Goal: Task Accomplishment & Management: Use online tool/utility

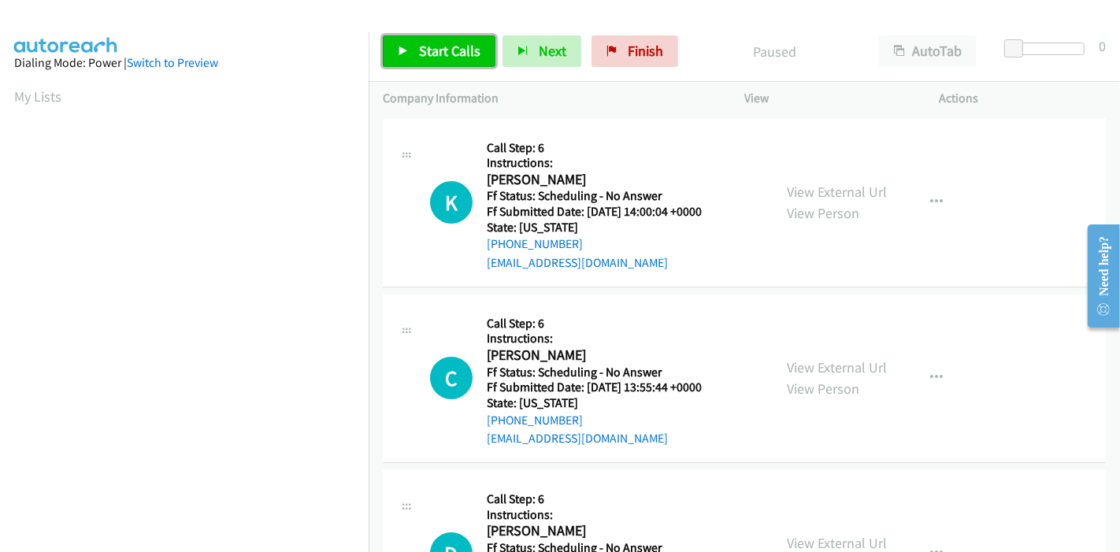
click at [427, 50] on span "Start Calls" at bounding box center [449, 51] width 61 height 18
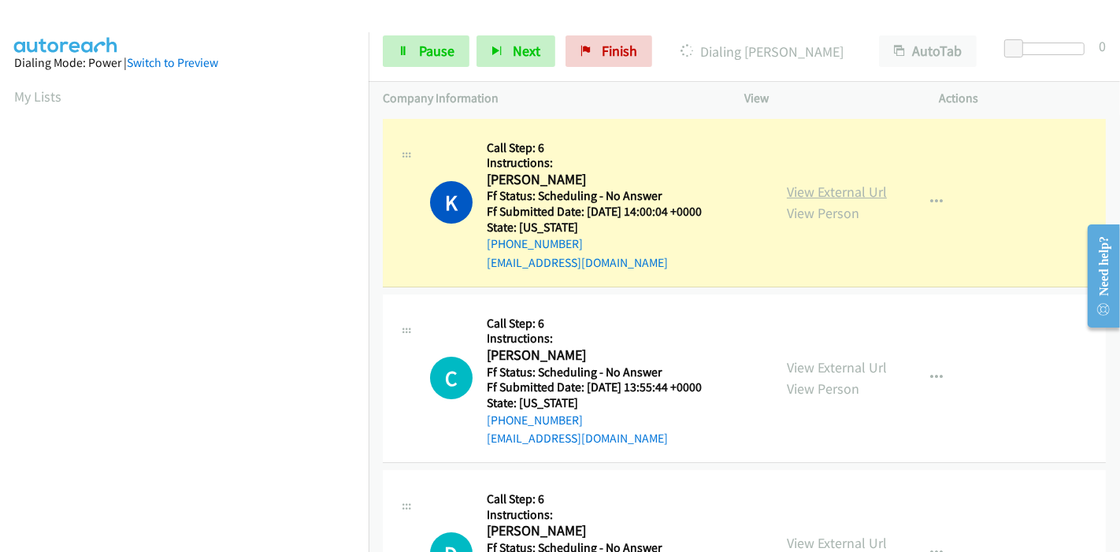
click at [789, 185] on link "View External Url" at bounding box center [837, 192] width 100 height 18
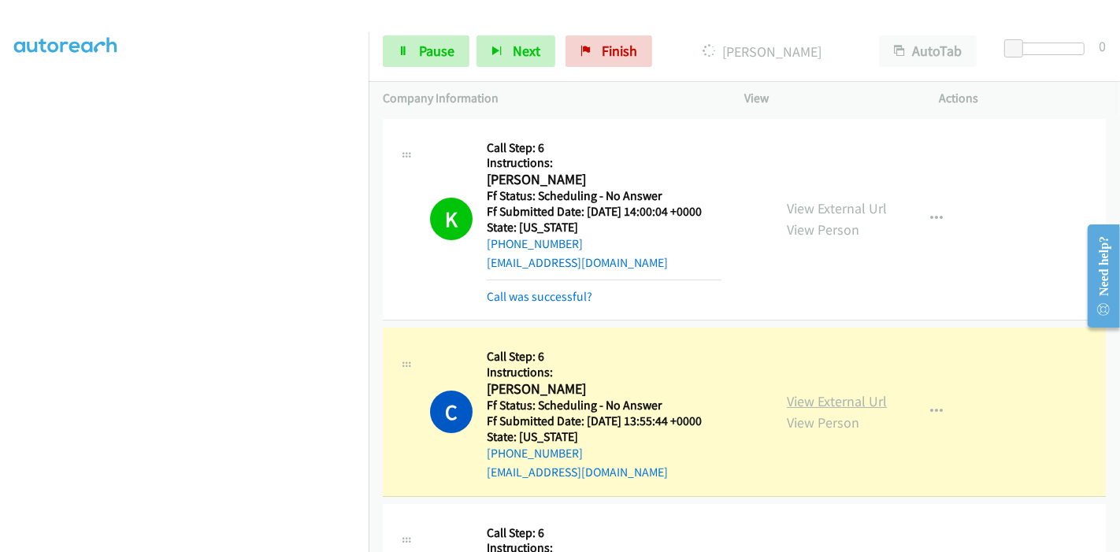
click at [820, 399] on link "View External Url" at bounding box center [837, 401] width 100 height 18
click at [220, 541] on section at bounding box center [184, 178] width 340 height 754
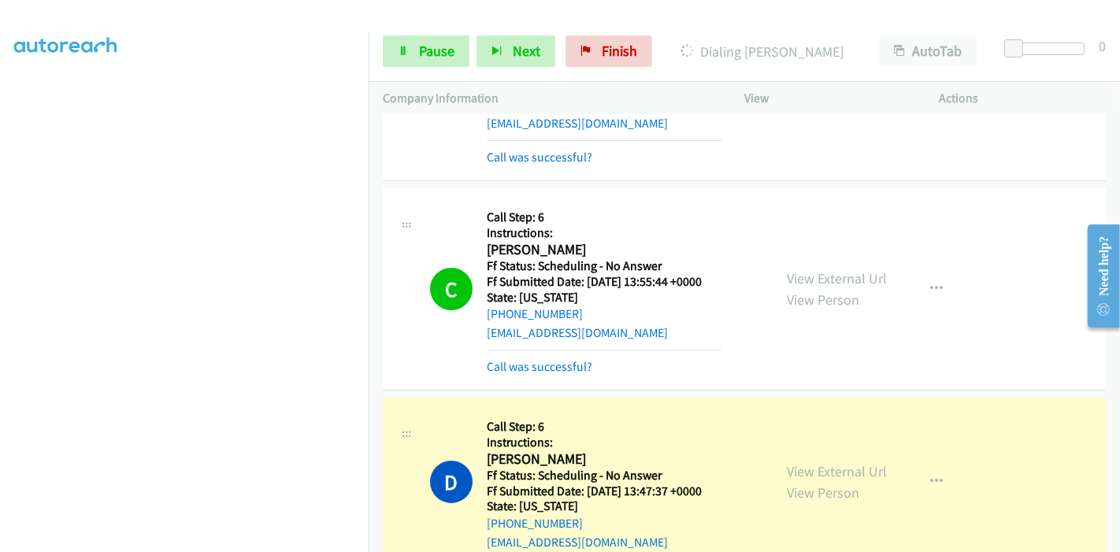
scroll to position [262, 0]
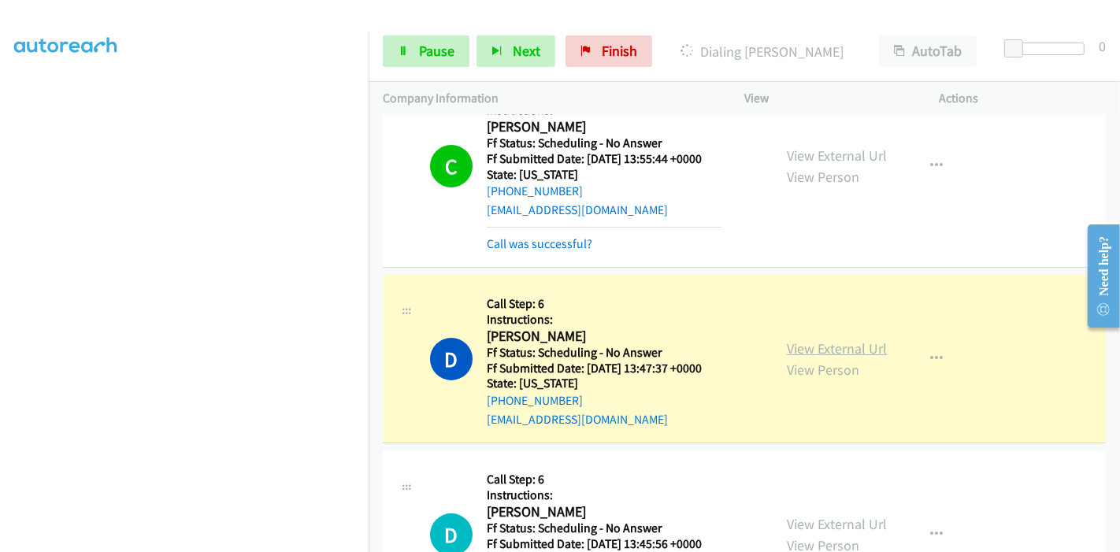
click at [811, 350] on link "View External Url" at bounding box center [837, 349] width 100 height 18
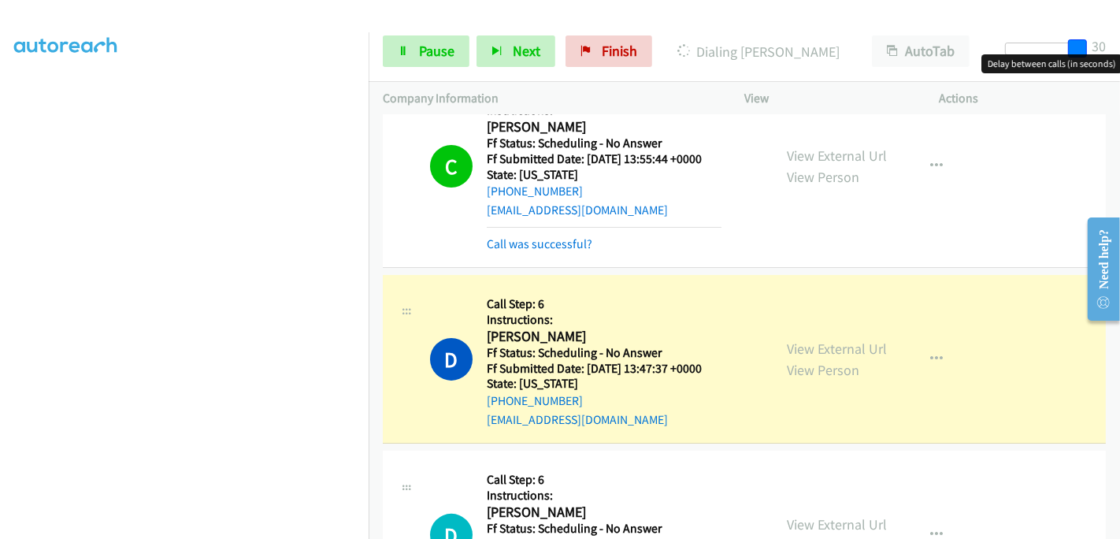
drag, startPoint x: 1016, startPoint y: 46, endPoint x: 1116, endPoint y: 46, distance: 100.1
click at [1116, 48] on div "Start Calls Pause Next Finish Dialing Daren Bieniek AutoTab AutoTab 30" at bounding box center [745, 51] width 752 height 61
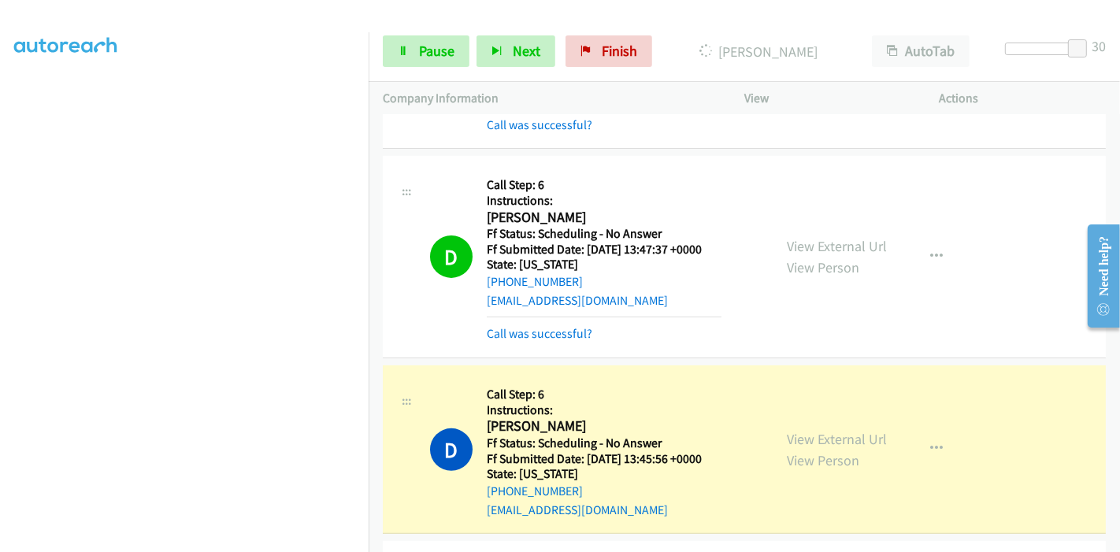
scroll to position [525, 0]
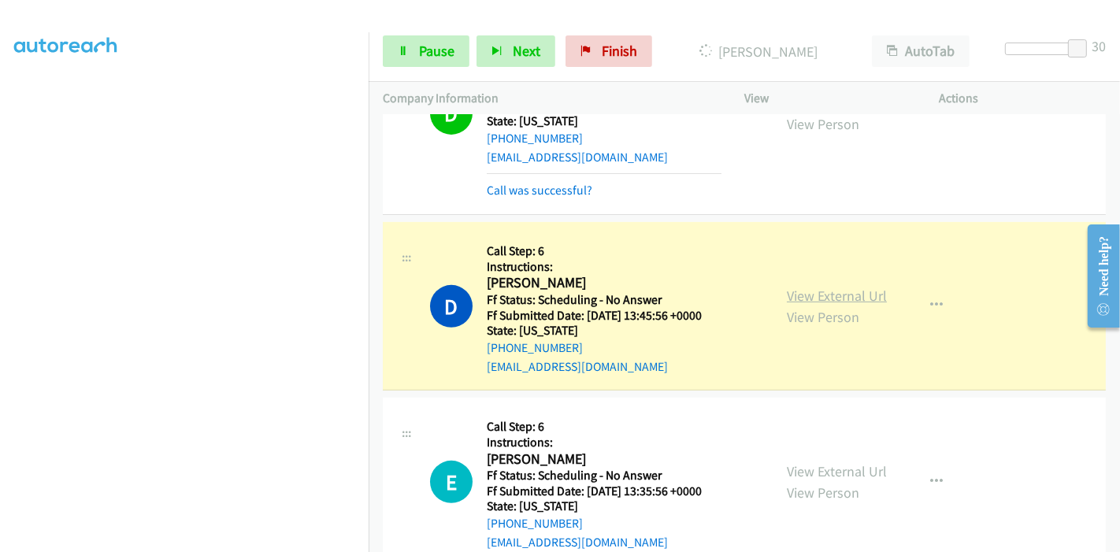
click at [857, 292] on link "View External Url" at bounding box center [837, 296] width 100 height 18
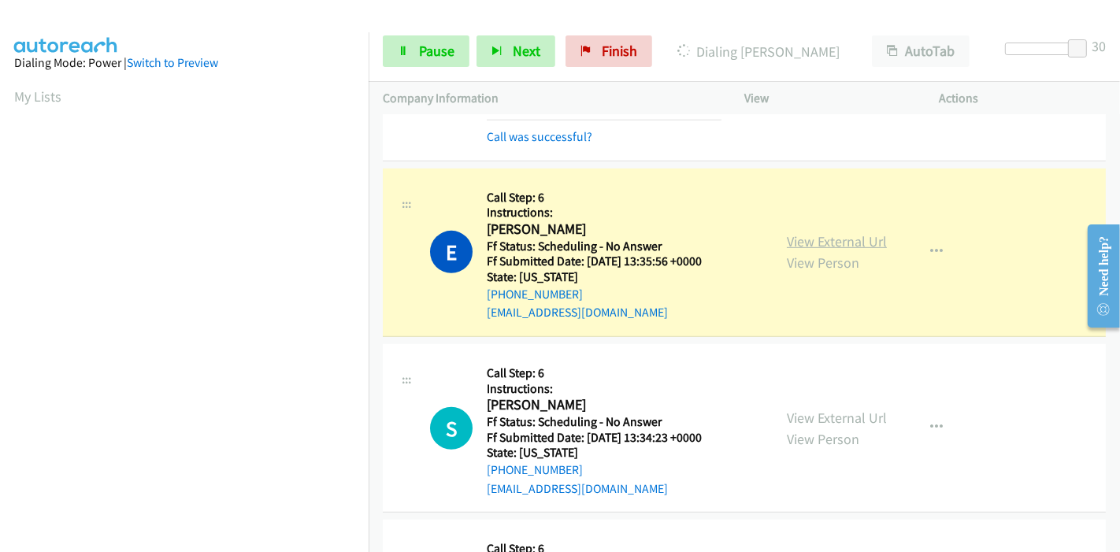
scroll to position [332, 0]
click at [794, 244] on link "View External Url" at bounding box center [837, 241] width 100 height 18
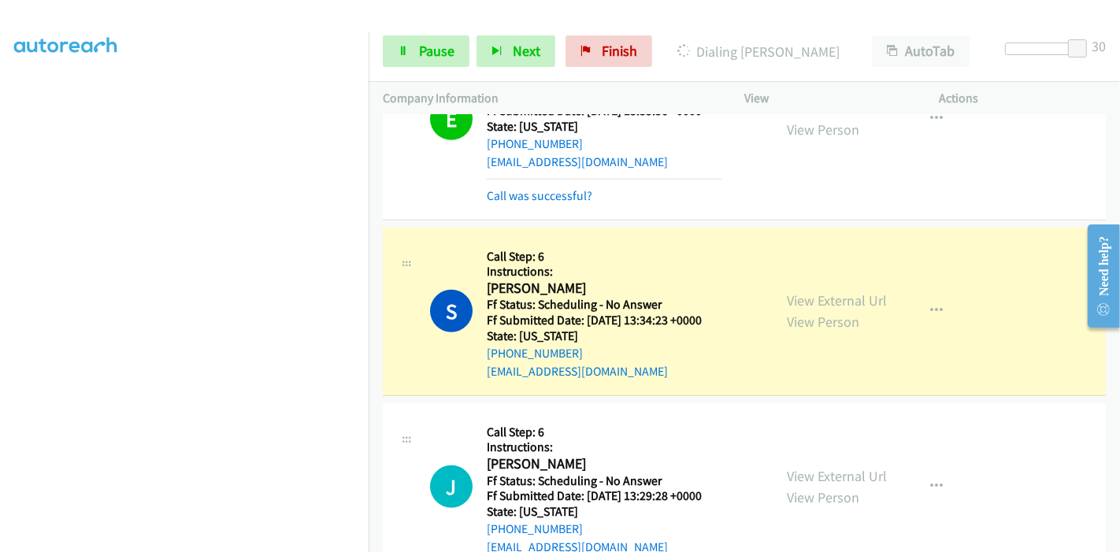
scroll to position [1050, 0]
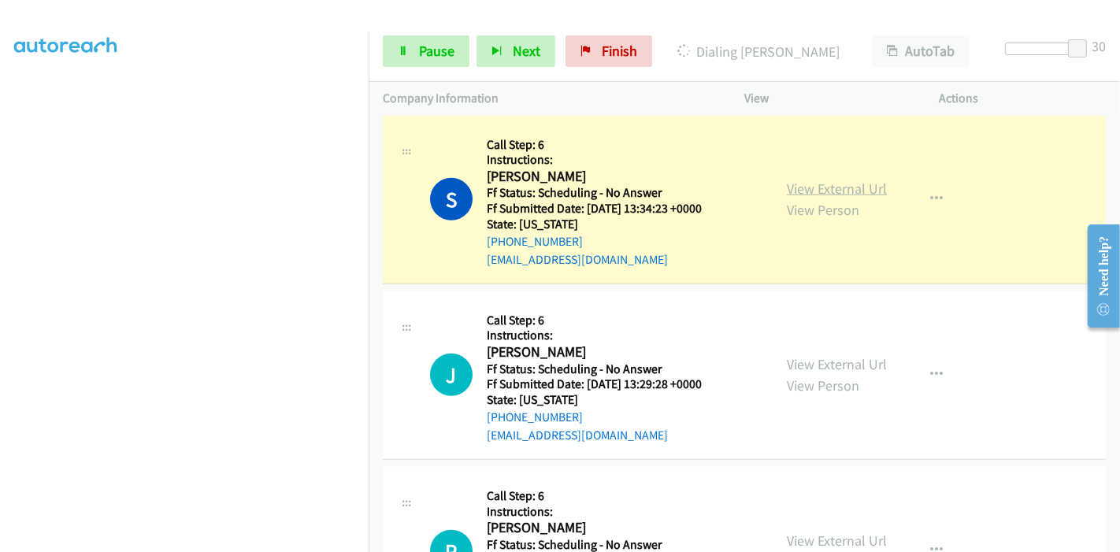
click at [860, 190] on link "View External Url" at bounding box center [837, 189] width 100 height 18
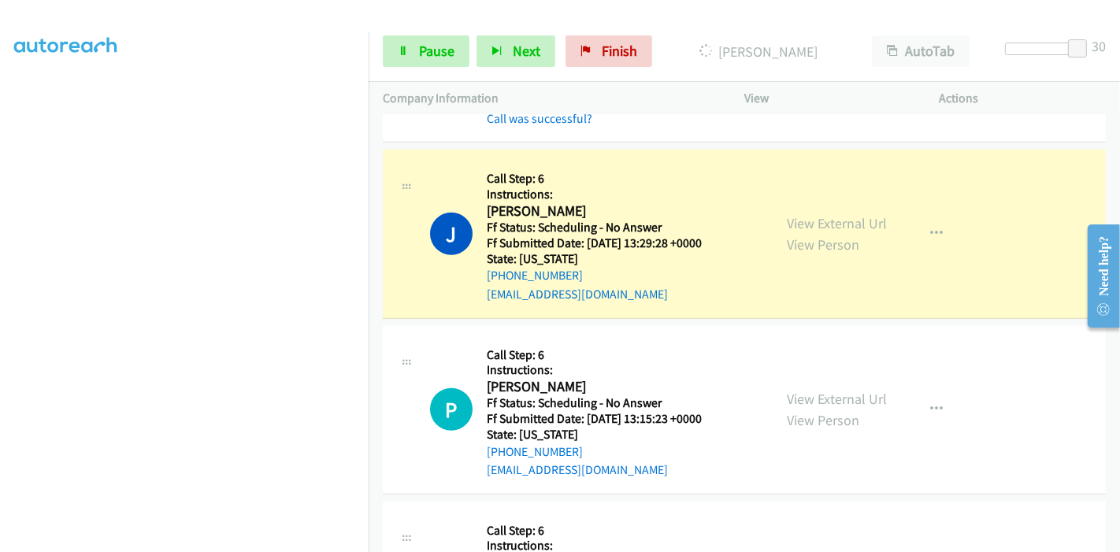
scroll to position [0, 0]
click at [787, 219] on link "View External Url" at bounding box center [837, 223] width 100 height 18
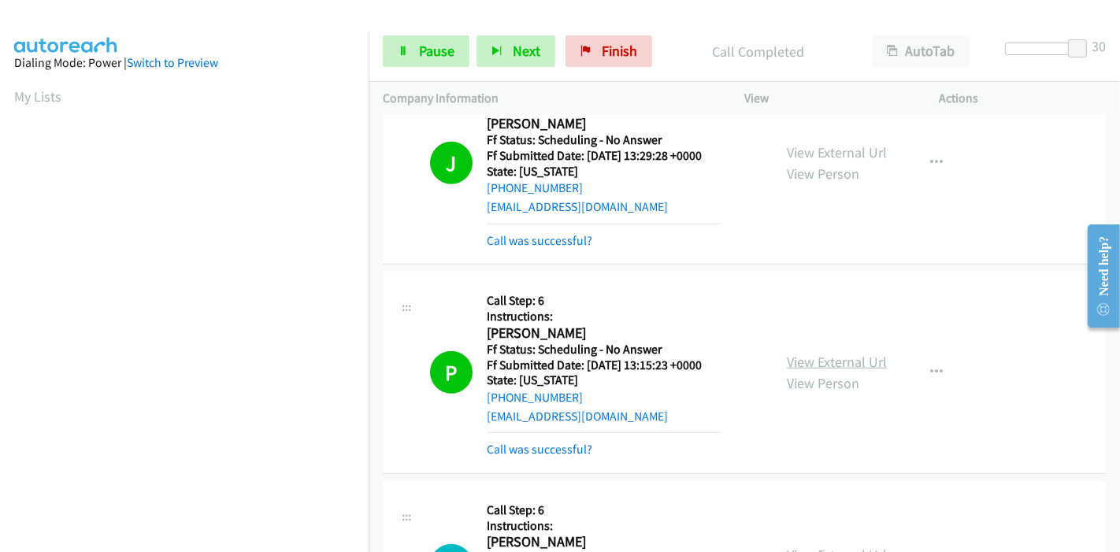
click at [789, 353] on link "View External Url" at bounding box center [837, 362] width 100 height 18
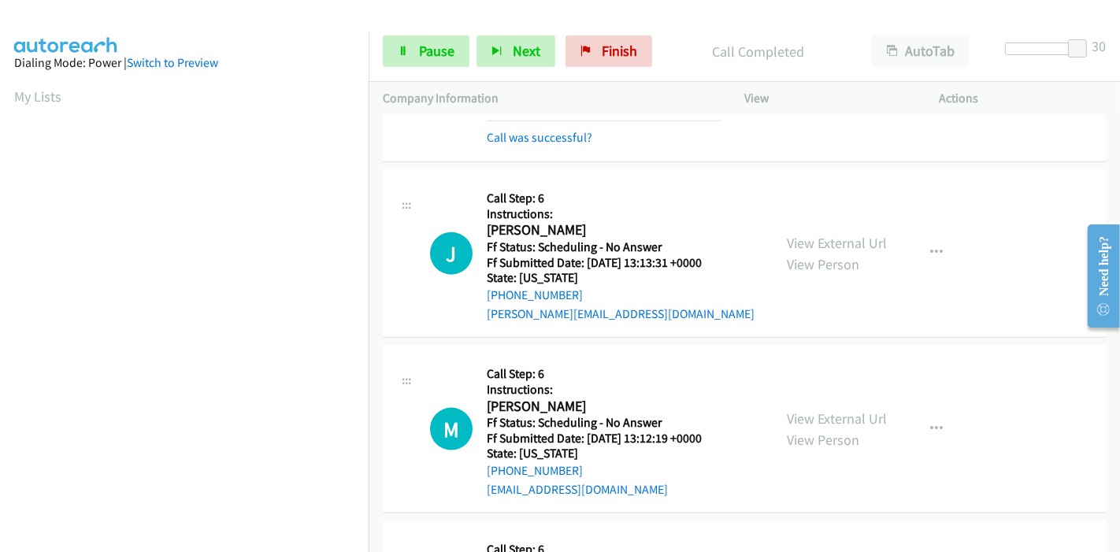
scroll to position [1663, 0]
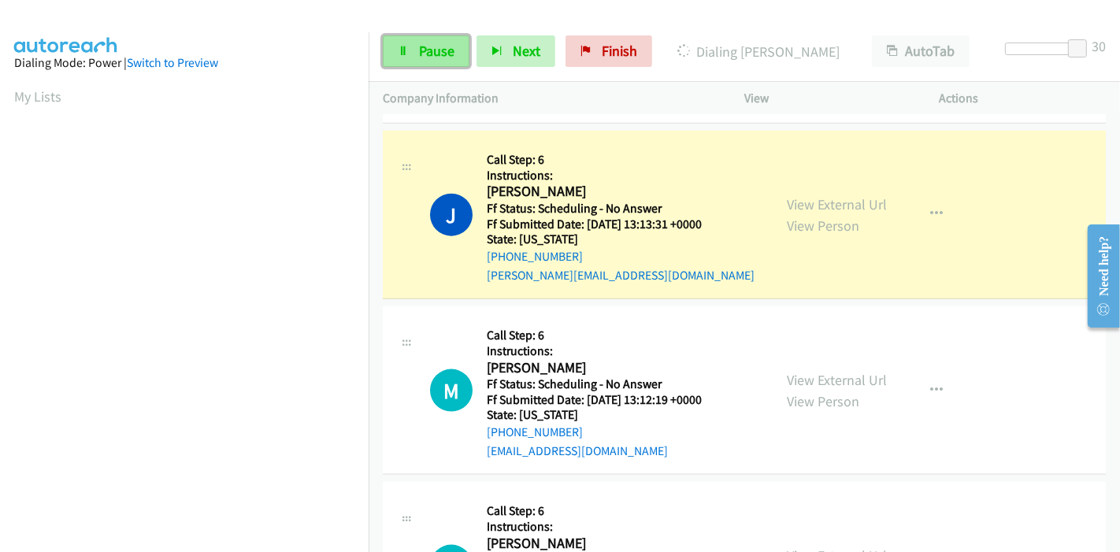
click at [444, 58] on span "Pause" at bounding box center [436, 51] width 35 height 18
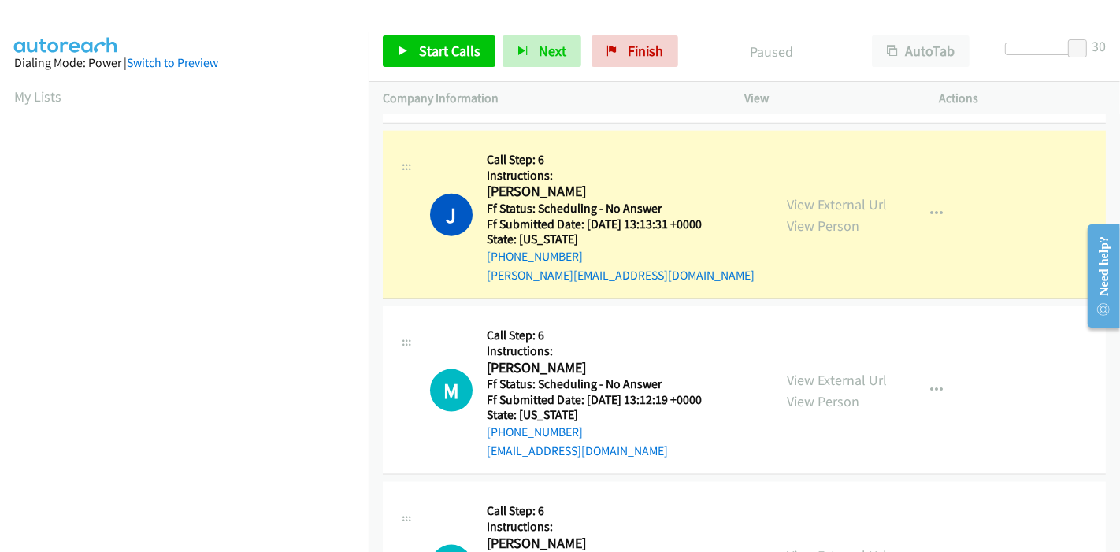
scroll to position [332, 0]
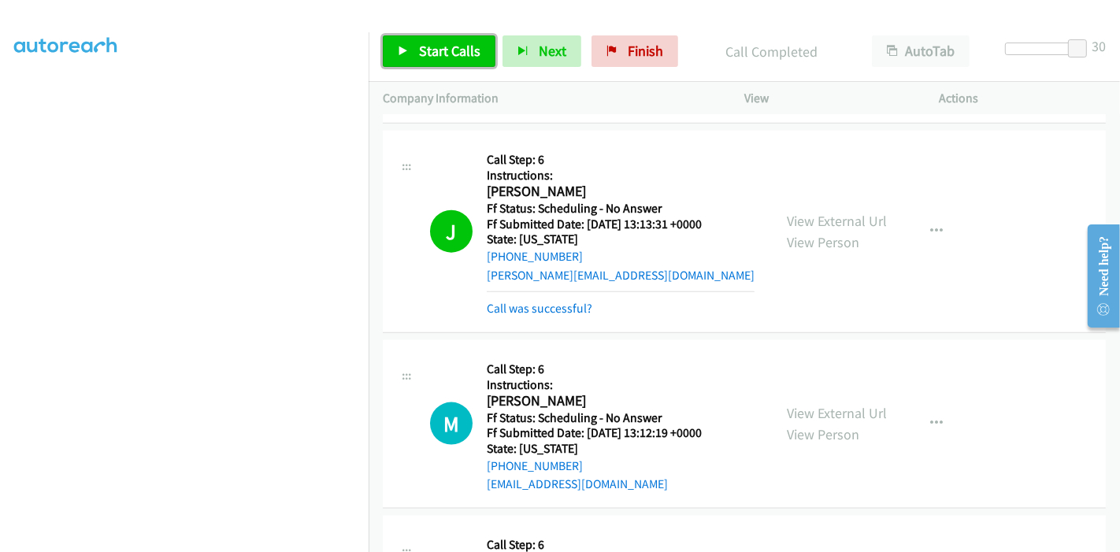
click at [429, 50] on span "Start Calls" at bounding box center [449, 51] width 61 height 18
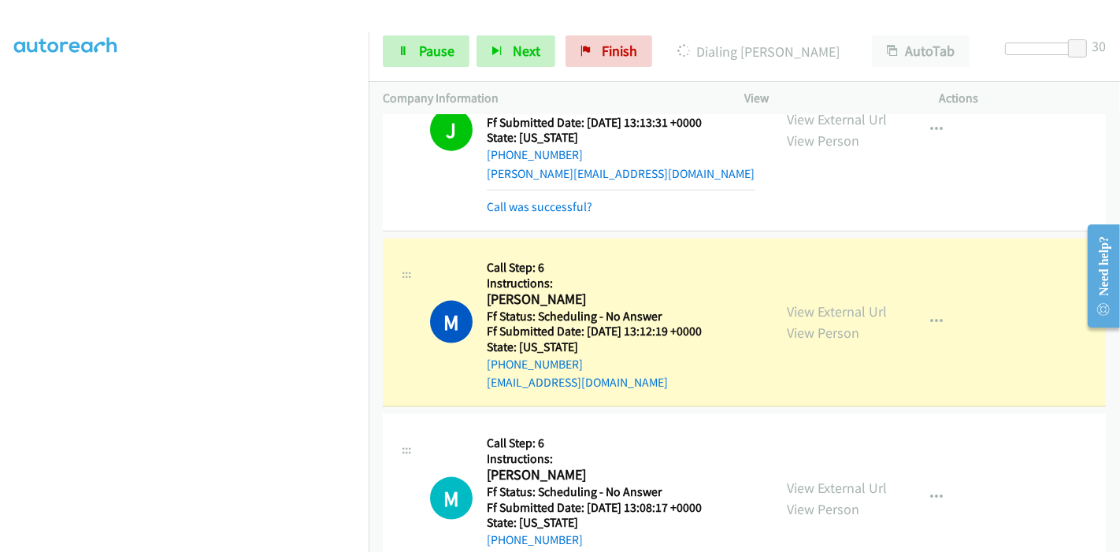
scroll to position [1838, 0]
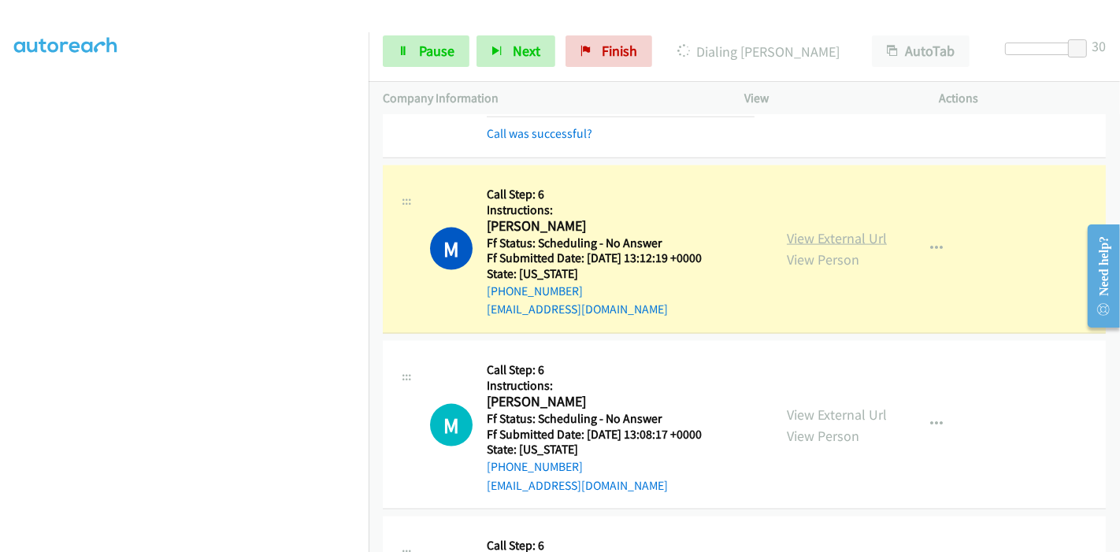
click at [818, 236] on link "View External Url" at bounding box center [837, 238] width 100 height 18
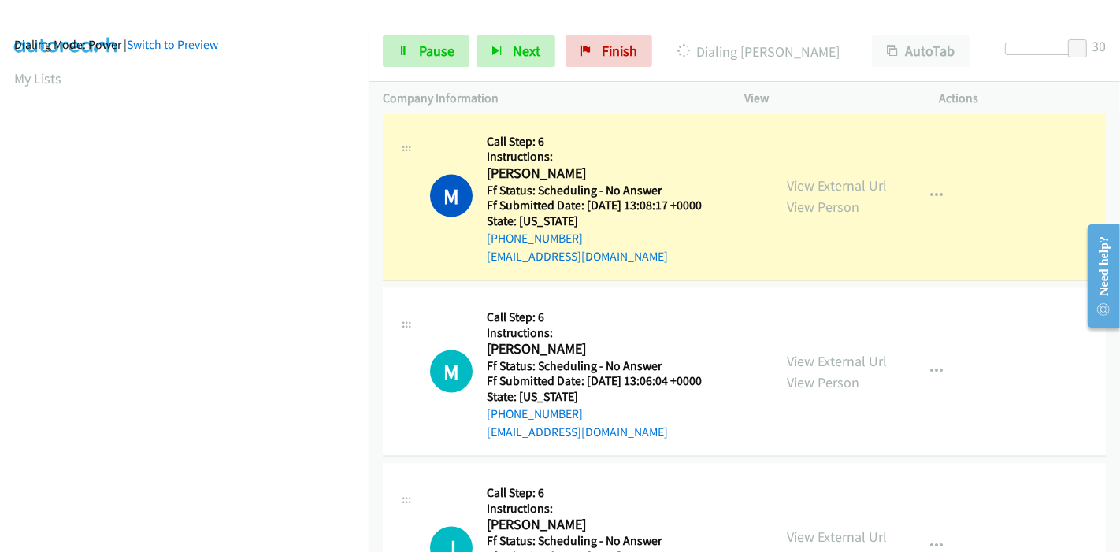
scroll to position [332, 0]
click at [873, 177] on link "View External Url" at bounding box center [837, 185] width 100 height 18
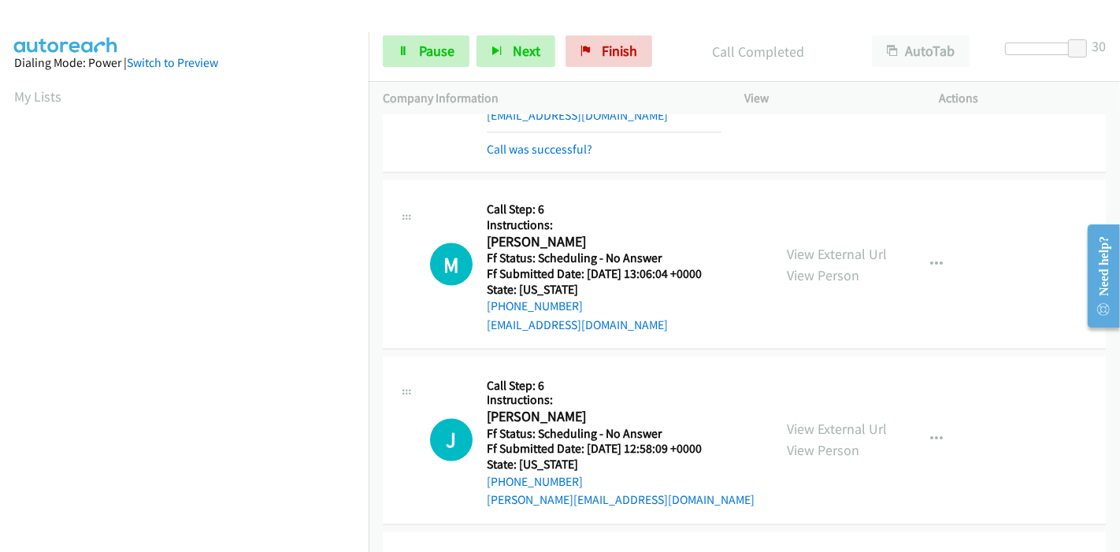
scroll to position [2275, 0]
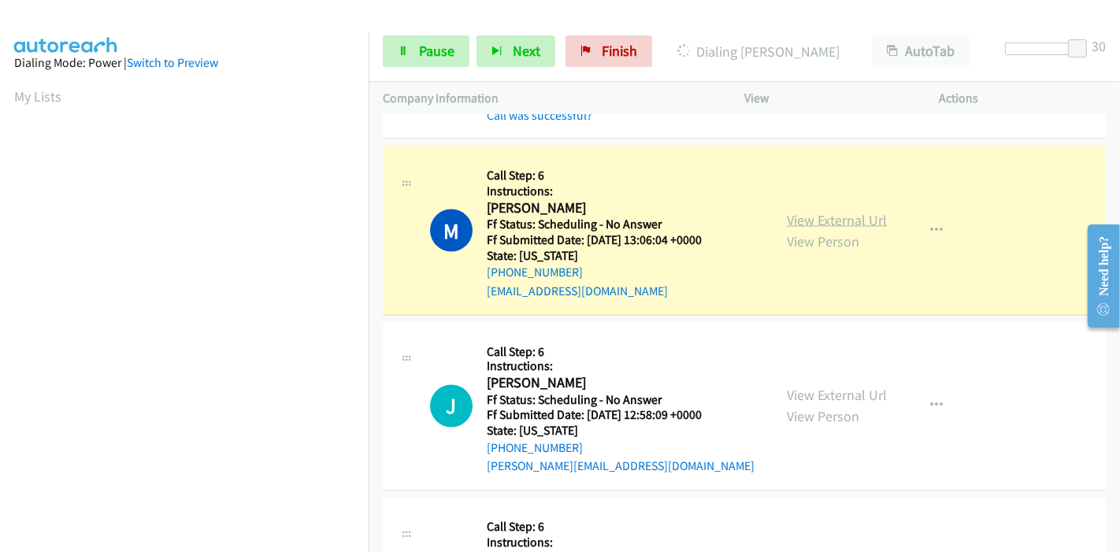
click at [787, 211] on link "View External Url" at bounding box center [837, 220] width 100 height 18
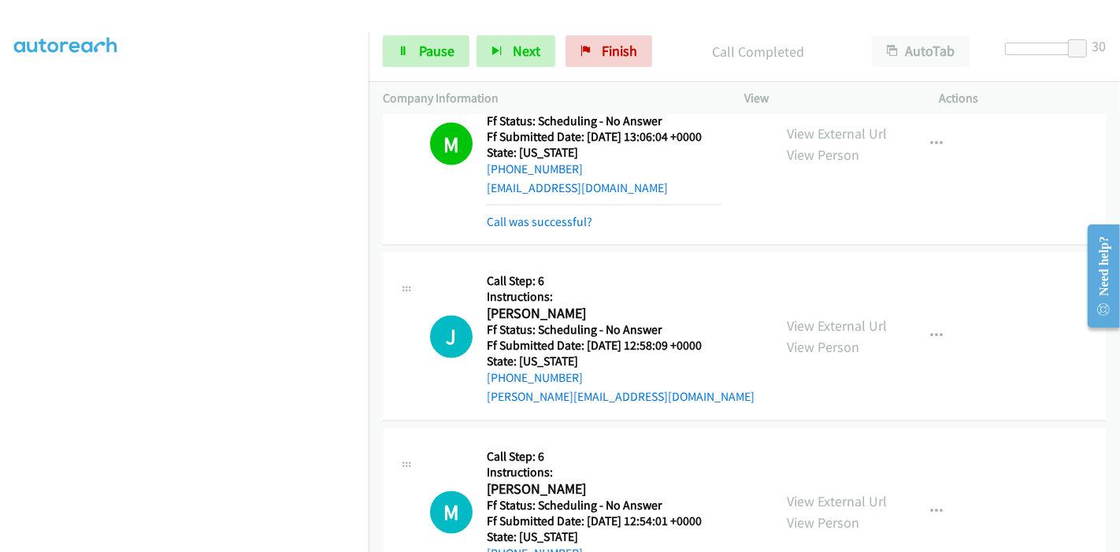
scroll to position [2451, 0]
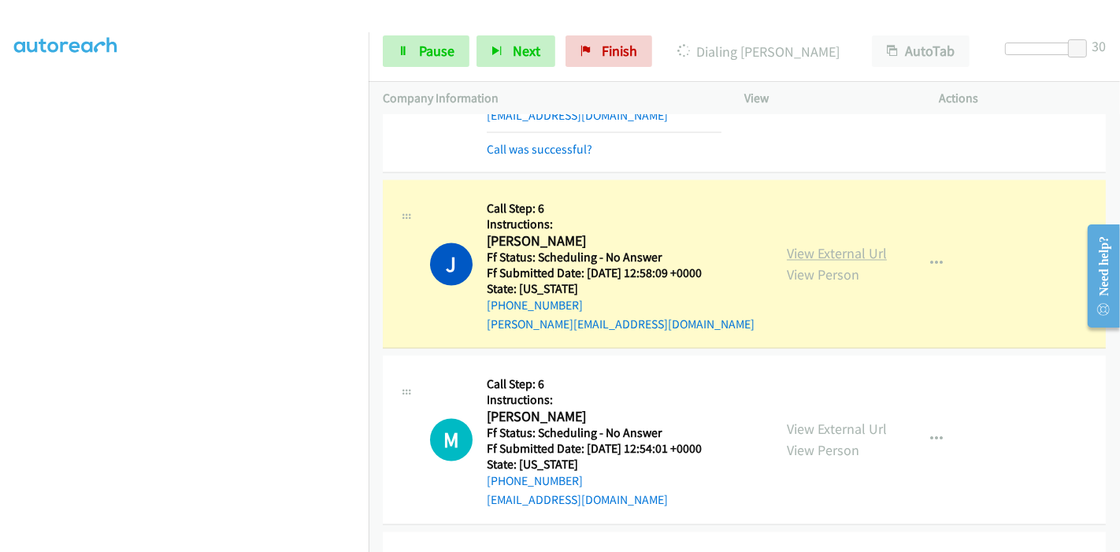
click at [793, 248] on link "View External Url" at bounding box center [837, 254] width 100 height 18
click at [453, 50] on span "Pause" at bounding box center [436, 51] width 35 height 18
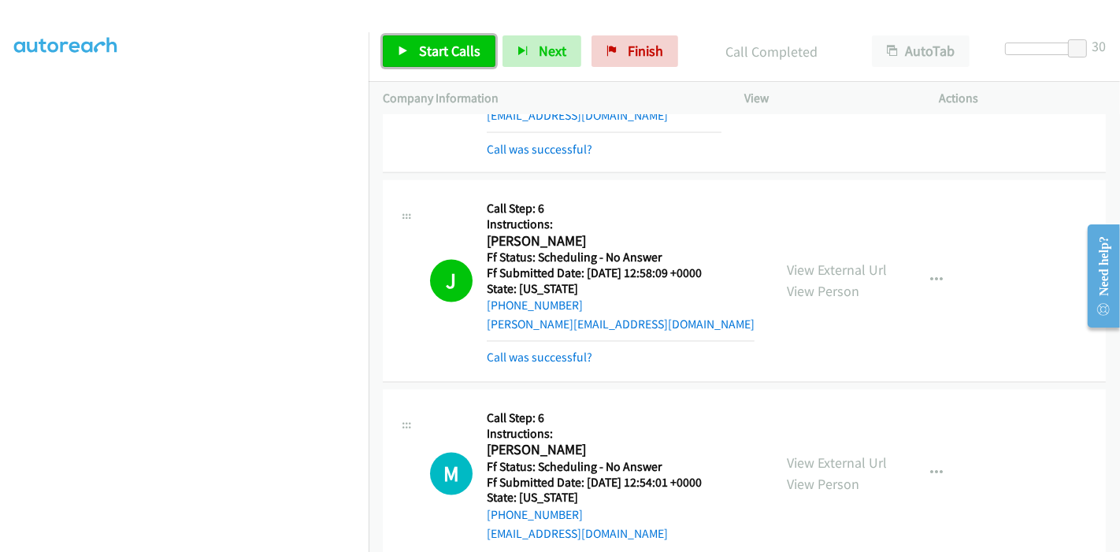
click at [454, 46] on span "Start Calls" at bounding box center [449, 51] width 61 height 18
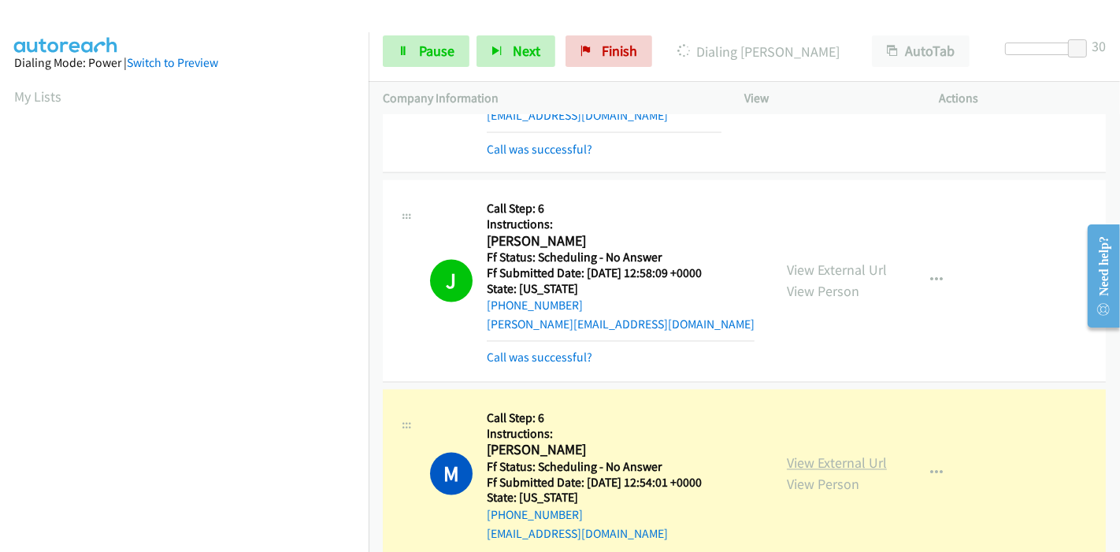
scroll to position [332, 0]
click at [787, 455] on link "View External Url" at bounding box center [837, 464] width 100 height 18
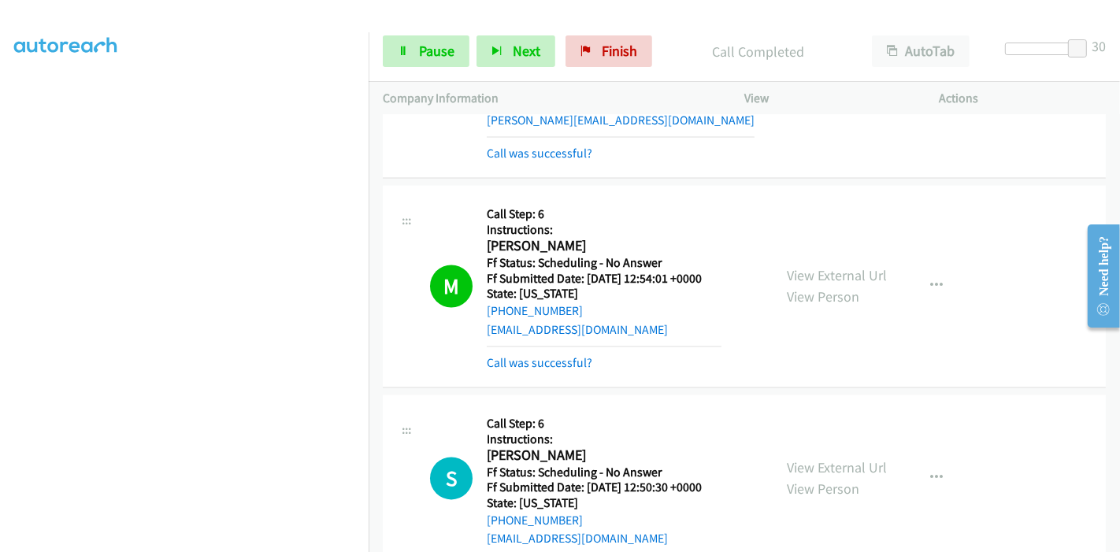
scroll to position [2713, 0]
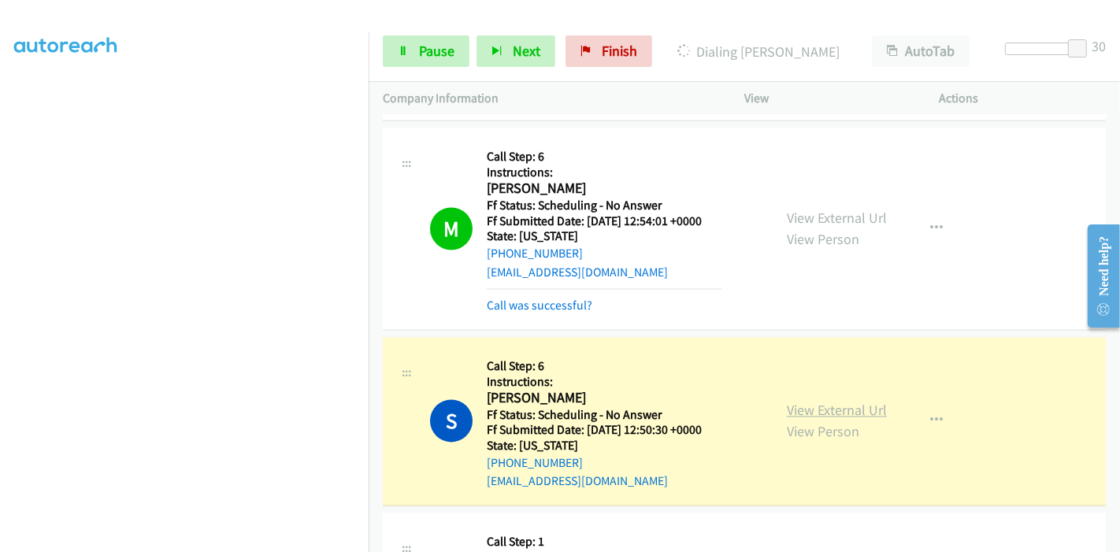
click at [792, 403] on link "View External Url" at bounding box center [837, 410] width 100 height 18
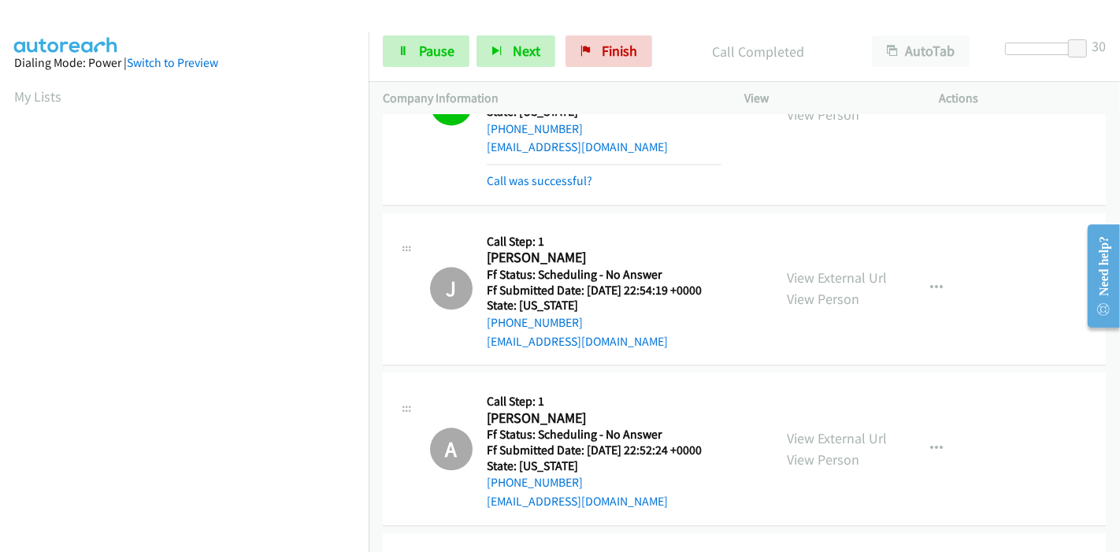
scroll to position [3063, 0]
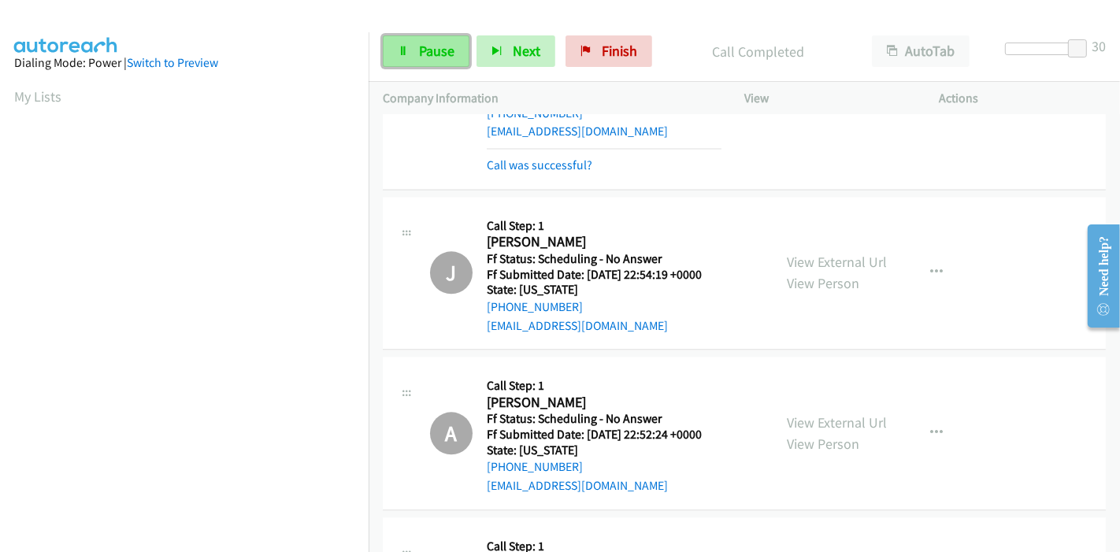
click at [457, 54] on link "Pause" at bounding box center [426, 51] width 87 height 32
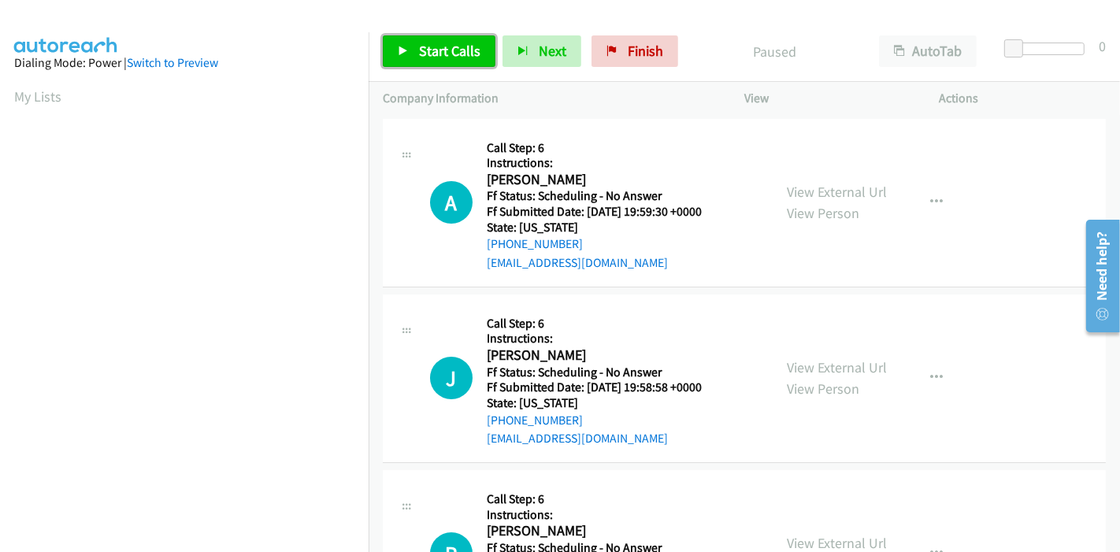
click at [448, 46] on span "Start Calls" at bounding box center [449, 51] width 61 height 18
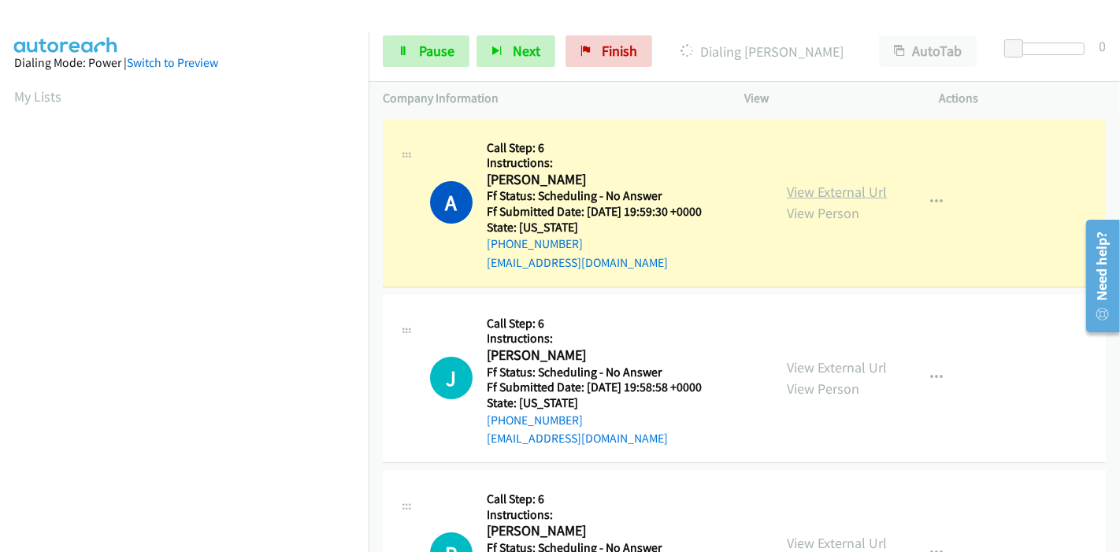
click at [787, 192] on link "View External Url" at bounding box center [837, 192] width 100 height 18
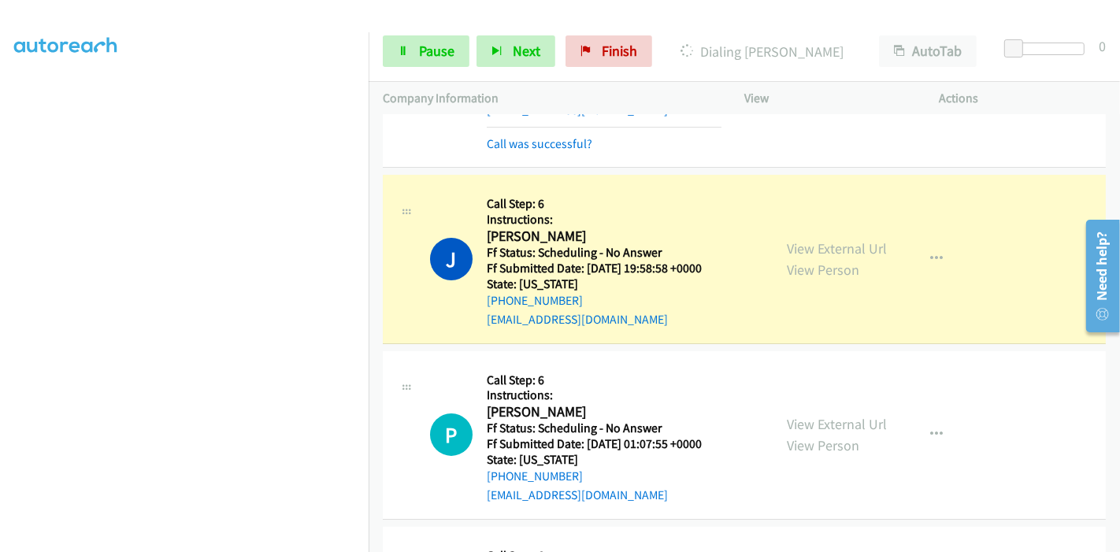
scroll to position [262, 0]
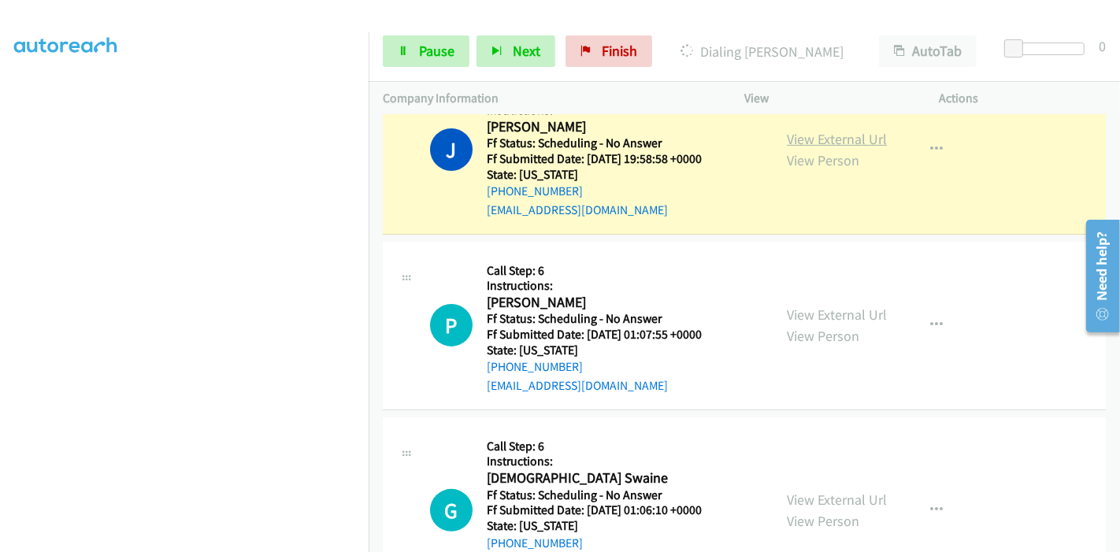
click at [800, 136] on link "View External Url" at bounding box center [837, 139] width 100 height 18
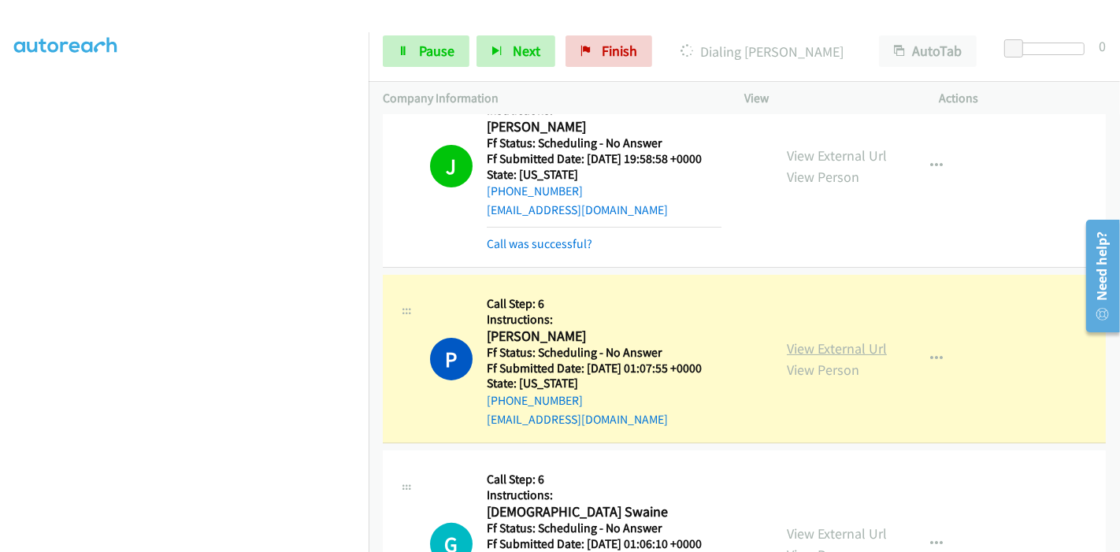
click at [803, 343] on link "View External Url" at bounding box center [837, 349] width 100 height 18
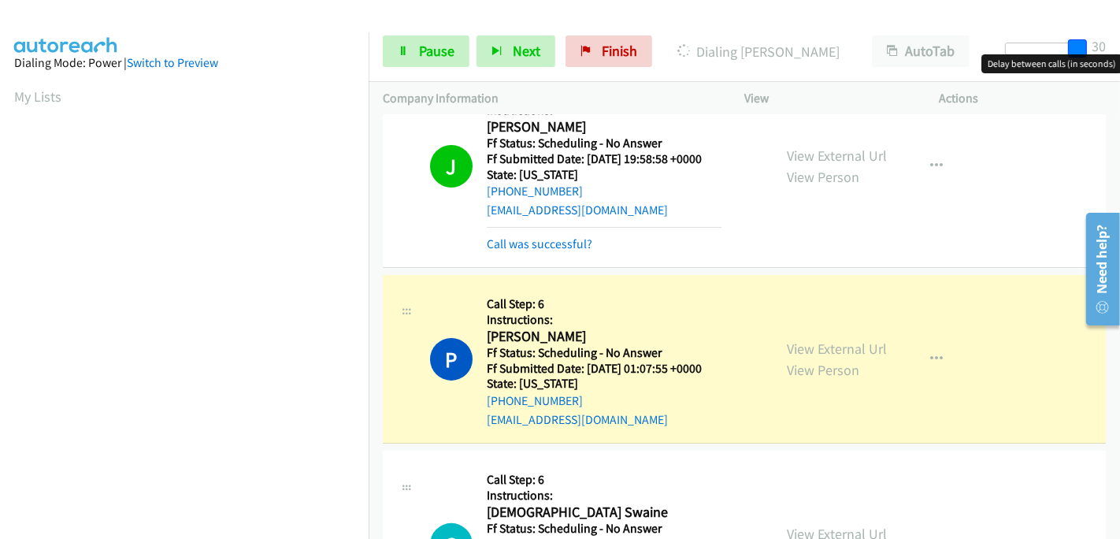
drag, startPoint x: 1013, startPoint y: 43, endPoint x: 1068, endPoint y: 42, distance: 55.2
click at [1120, 42] on div "Start Calls Pause Next Finish Dialing Patricia Murta AutoTab AutoTab 30" at bounding box center [745, 51] width 752 height 61
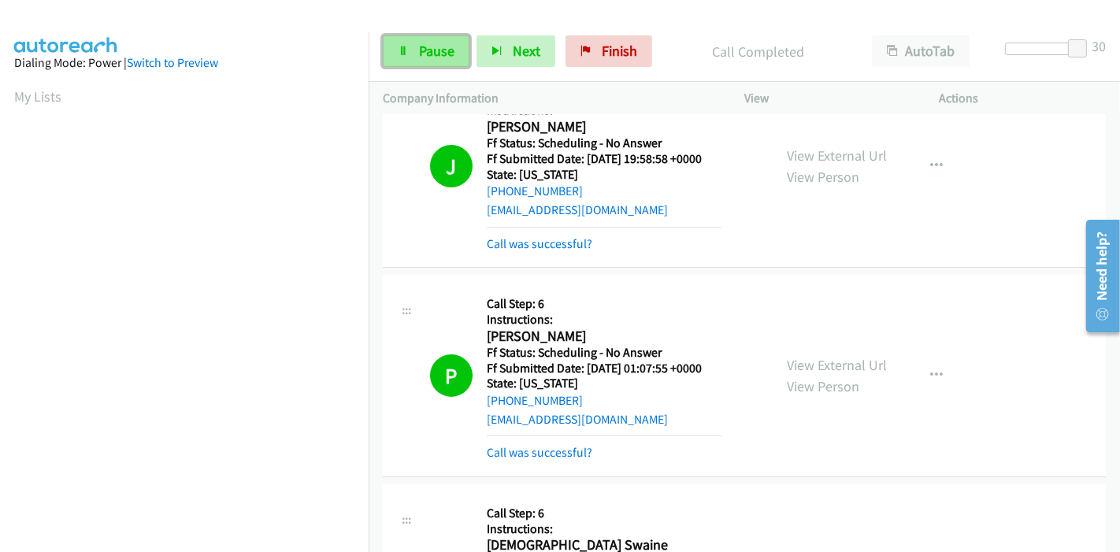
click at [426, 42] on span "Pause" at bounding box center [436, 51] width 35 height 18
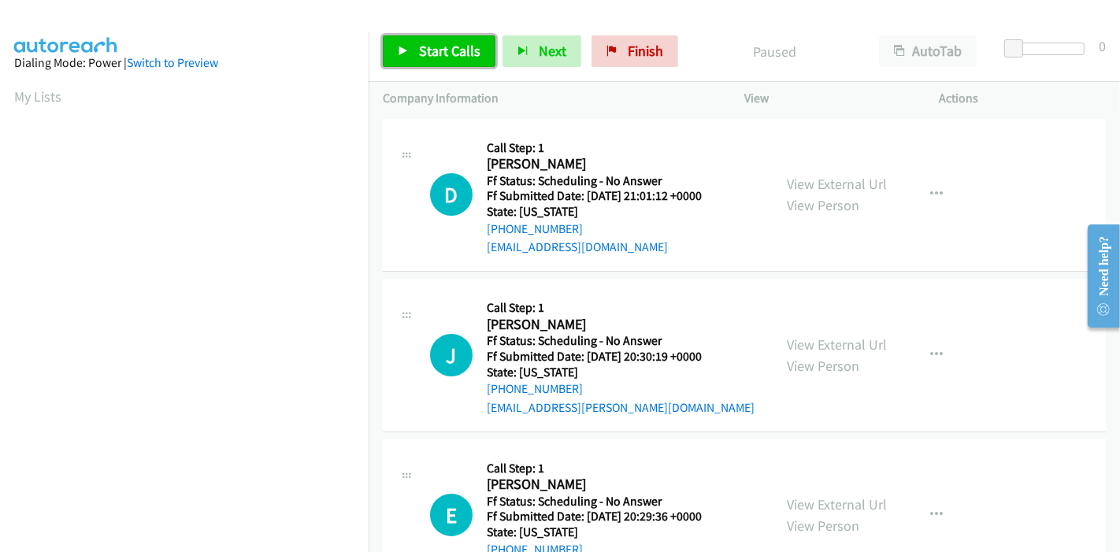
click at [416, 43] on link "Start Calls" at bounding box center [439, 51] width 113 height 32
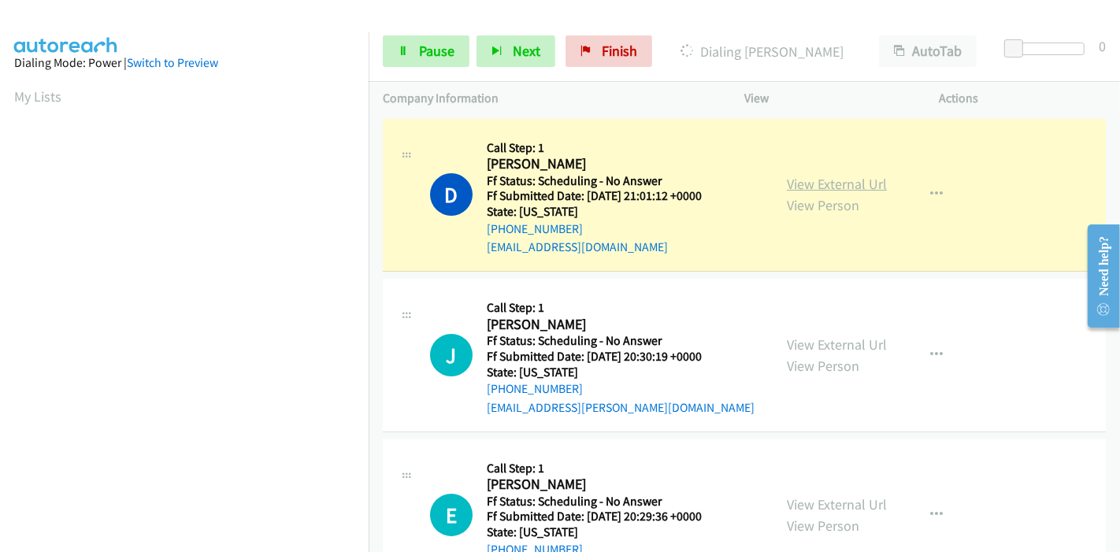
click at [787, 180] on link "View External Url" at bounding box center [837, 184] width 100 height 18
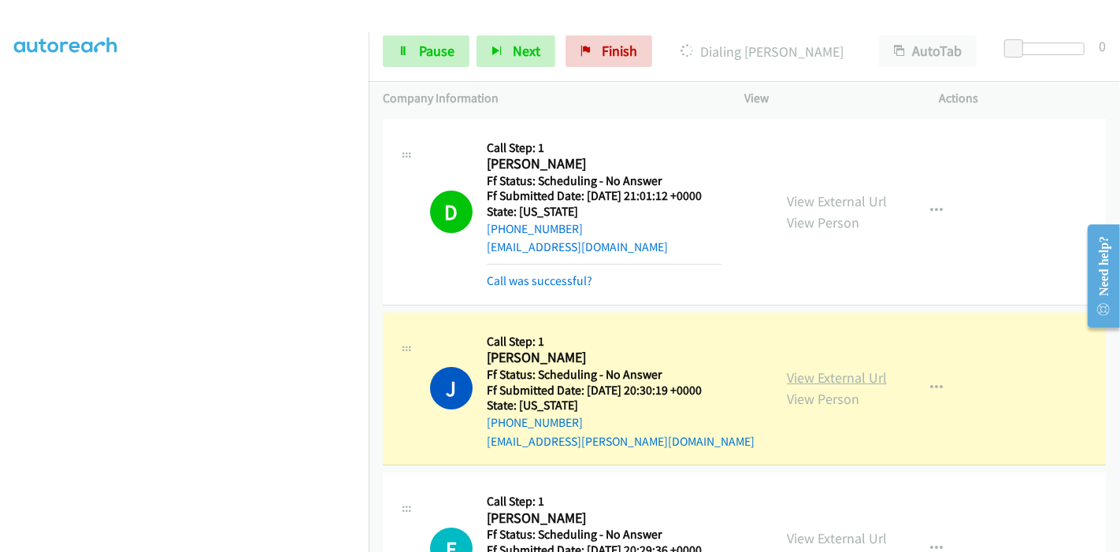
click at [811, 374] on link "View External Url" at bounding box center [837, 378] width 100 height 18
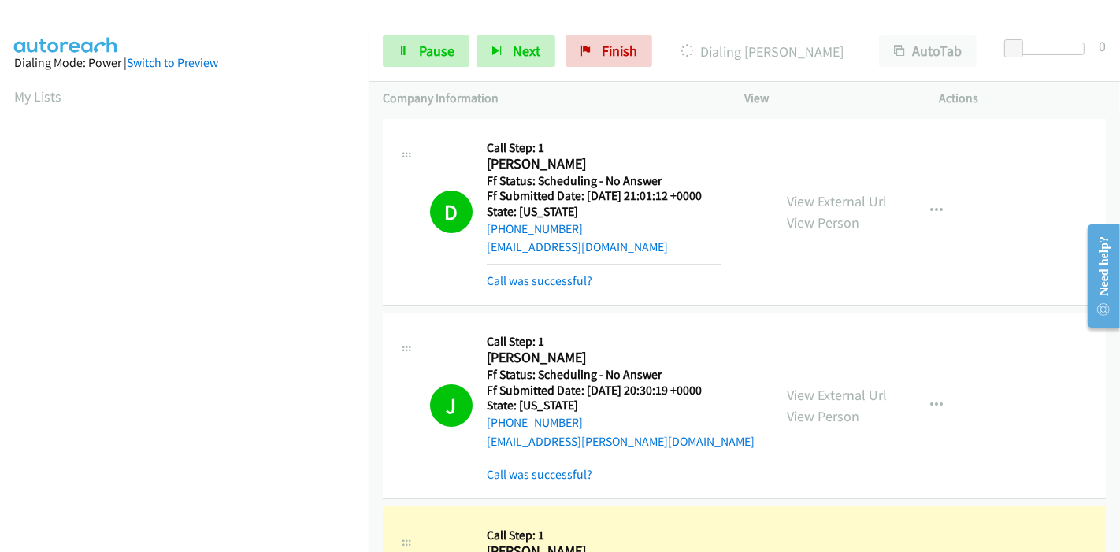
scroll to position [262, 0]
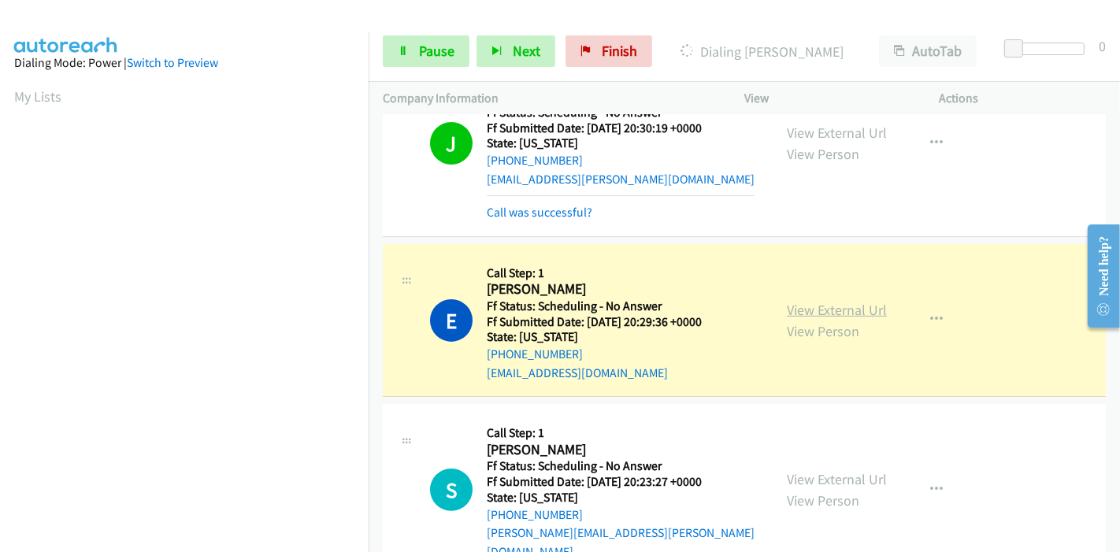
click at [793, 301] on link "View External Url" at bounding box center [837, 310] width 100 height 18
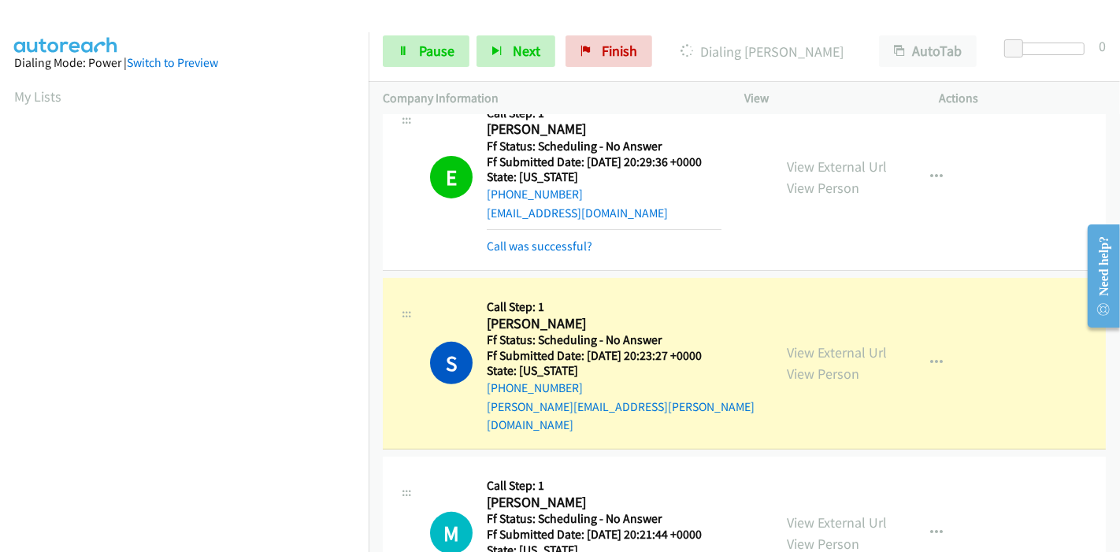
scroll to position [525, 0]
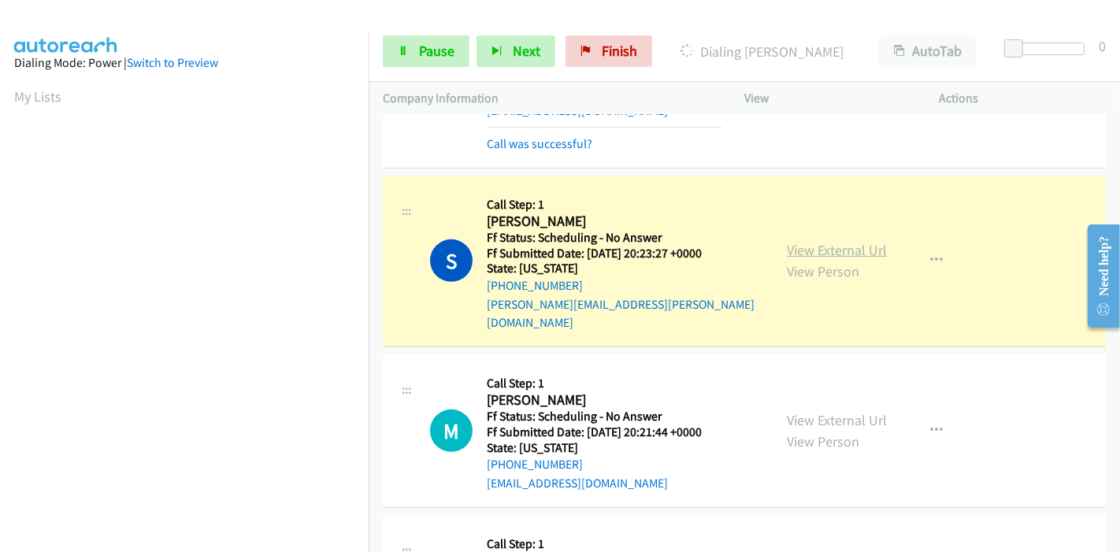
click at [858, 246] on link "View External Url" at bounding box center [837, 250] width 100 height 18
click at [434, 54] on span "Pause" at bounding box center [436, 51] width 35 height 18
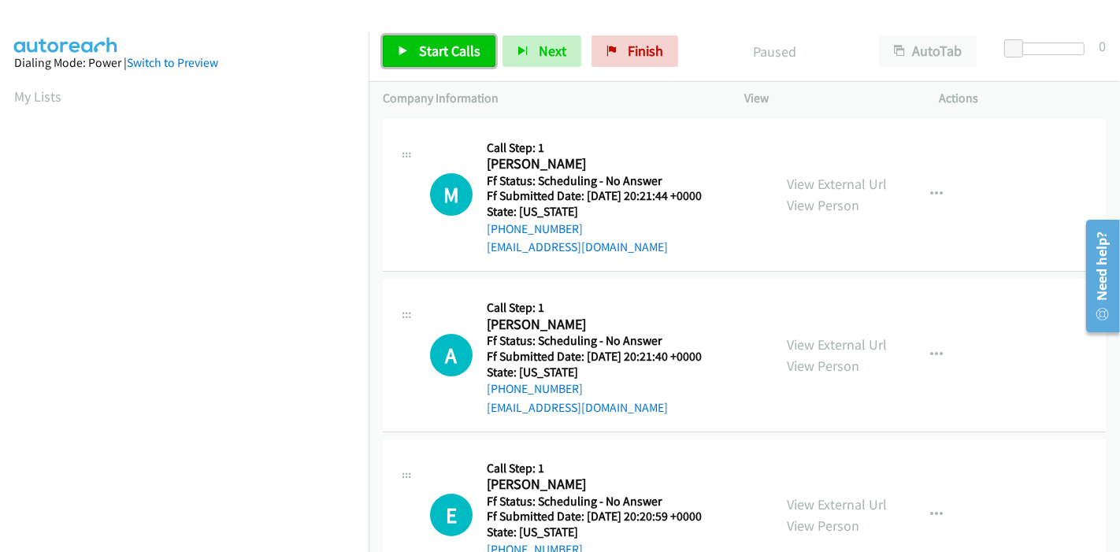
click at [447, 45] on span "Start Calls" at bounding box center [449, 51] width 61 height 18
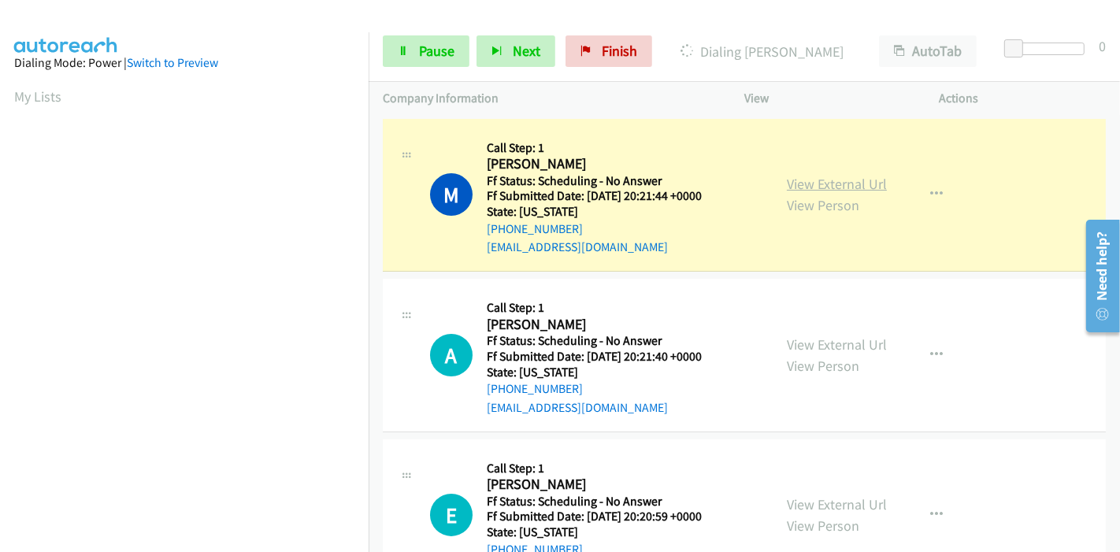
click at [800, 188] on link "View External Url" at bounding box center [837, 184] width 100 height 18
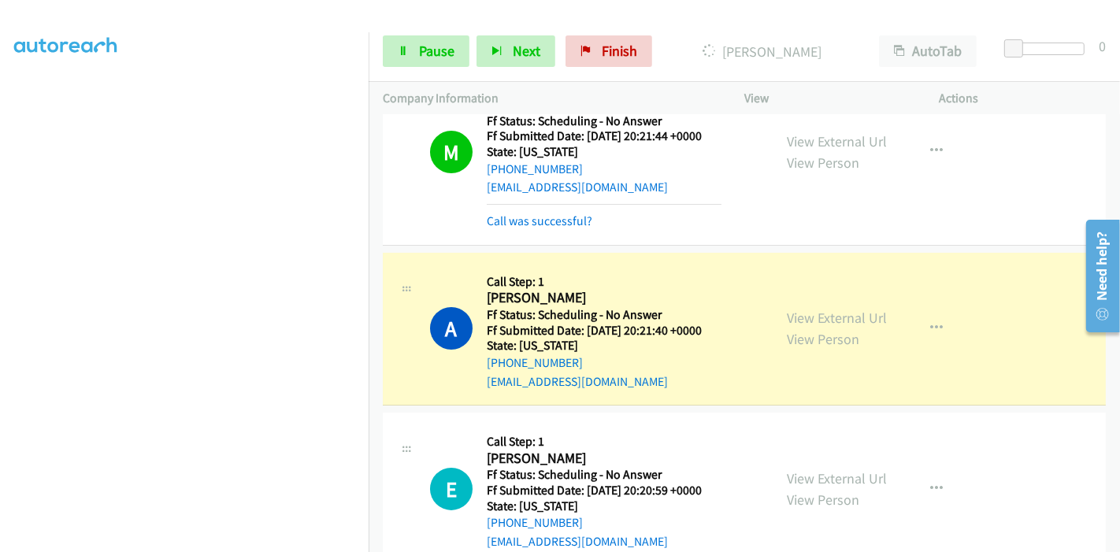
scroll to position [87, 0]
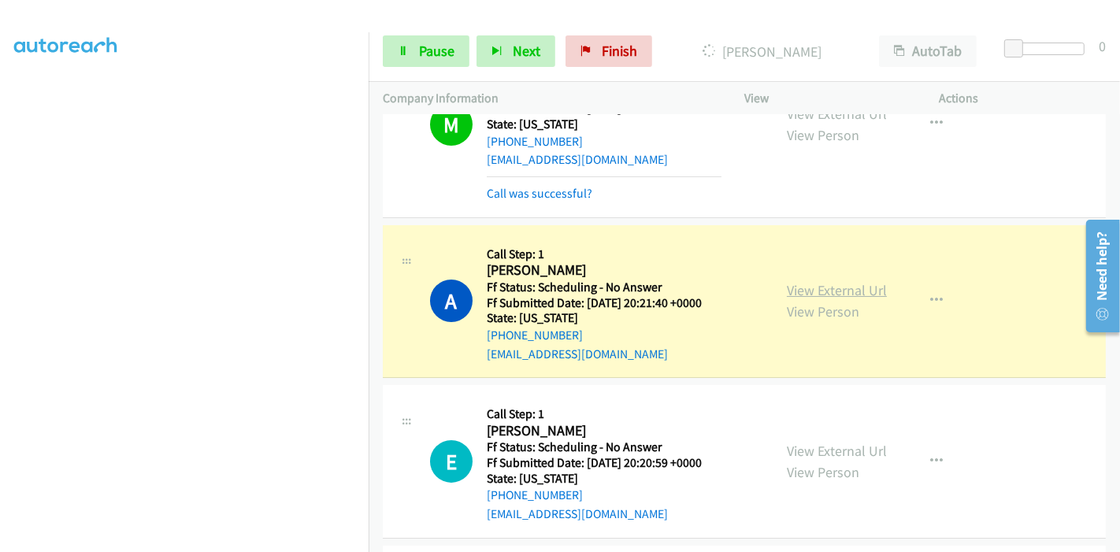
click at [851, 294] on link "View External Url" at bounding box center [837, 290] width 100 height 18
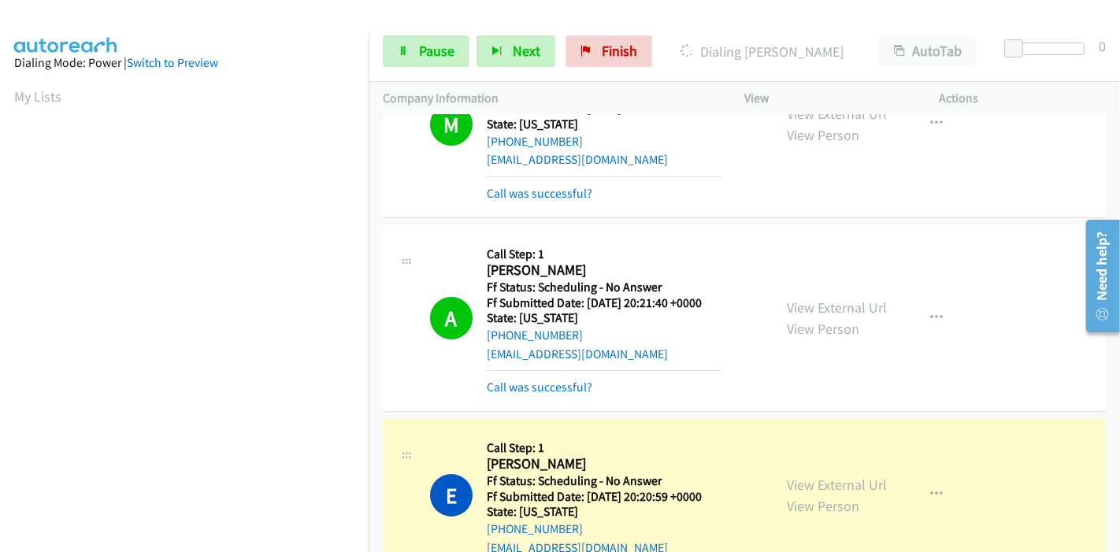
scroll to position [262, 0]
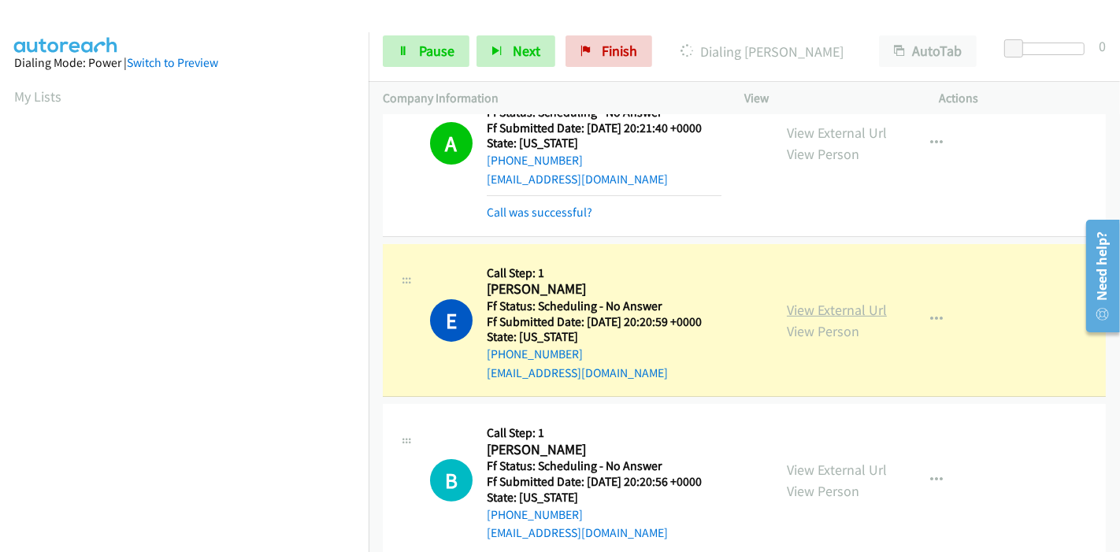
click at [828, 306] on link "View External Url" at bounding box center [837, 310] width 100 height 18
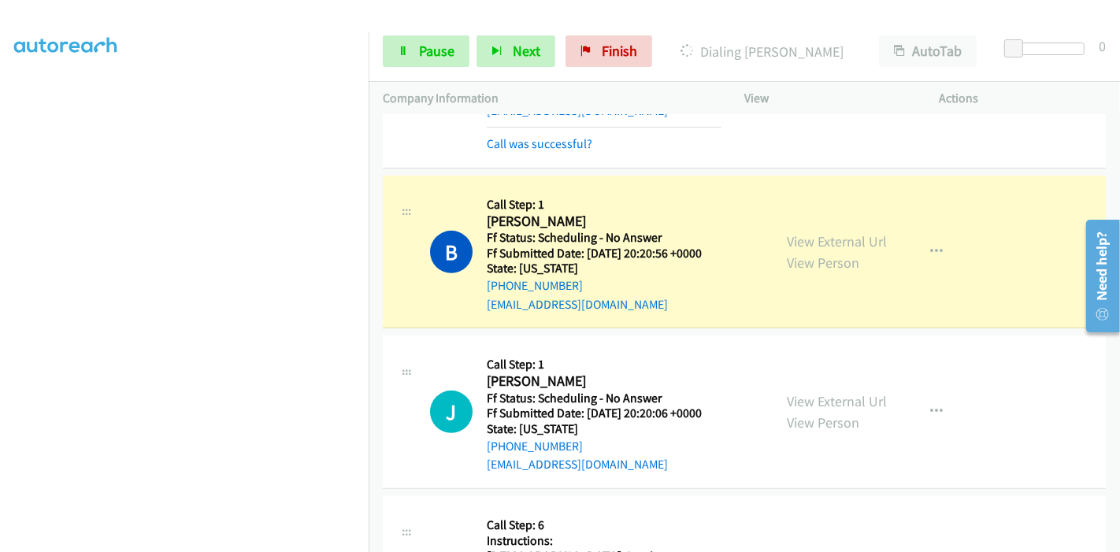
scroll to position [0, 0]
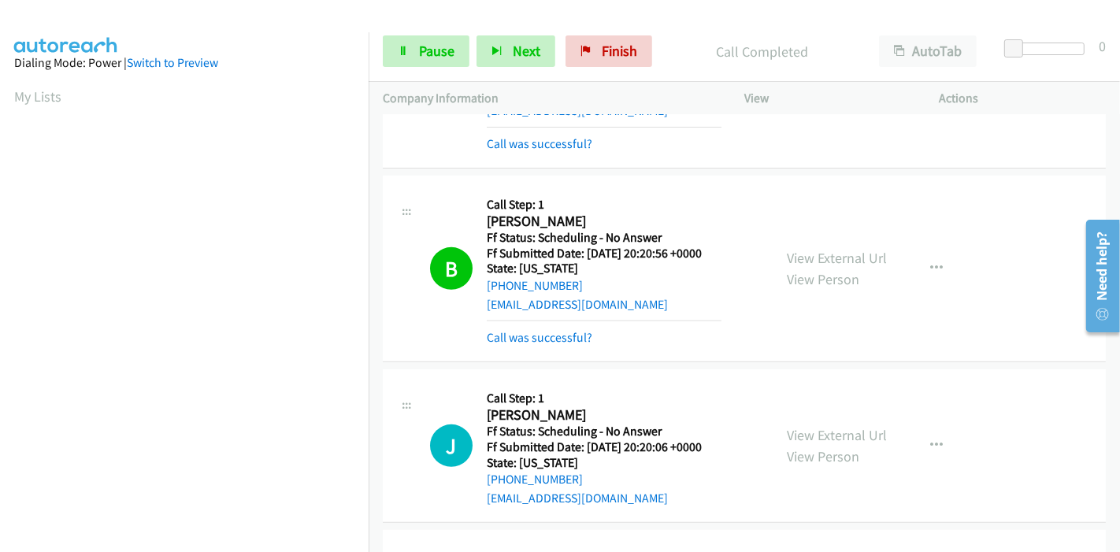
click at [778, 237] on div "View External Url View Person View External Url Email Schedule/Manage Callback …" at bounding box center [878, 269] width 210 height 158
click at [795, 254] on link "View External Url" at bounding box center [837, 258] width 100 height 18
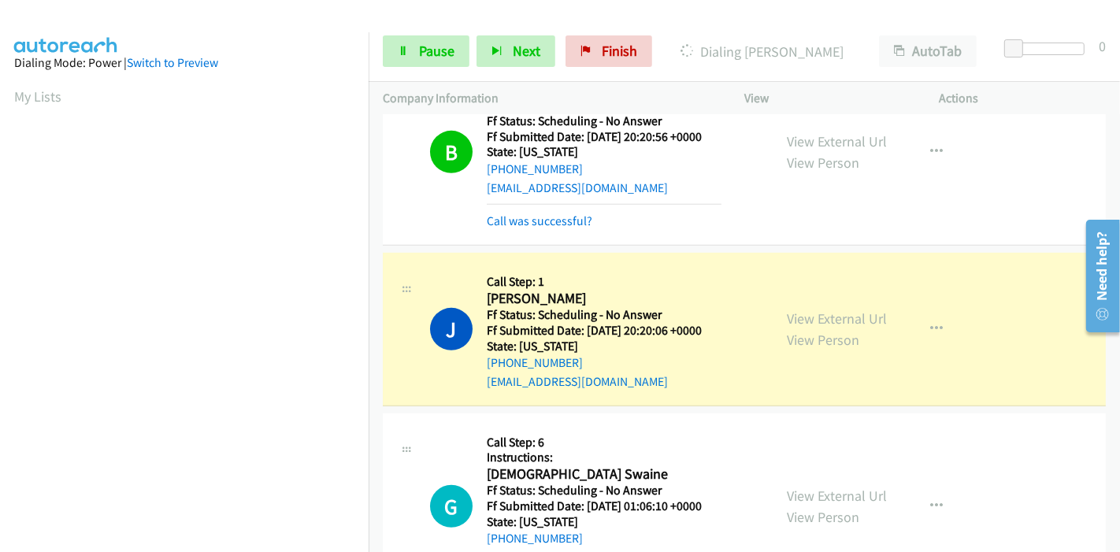
scroll to position [700, 0]
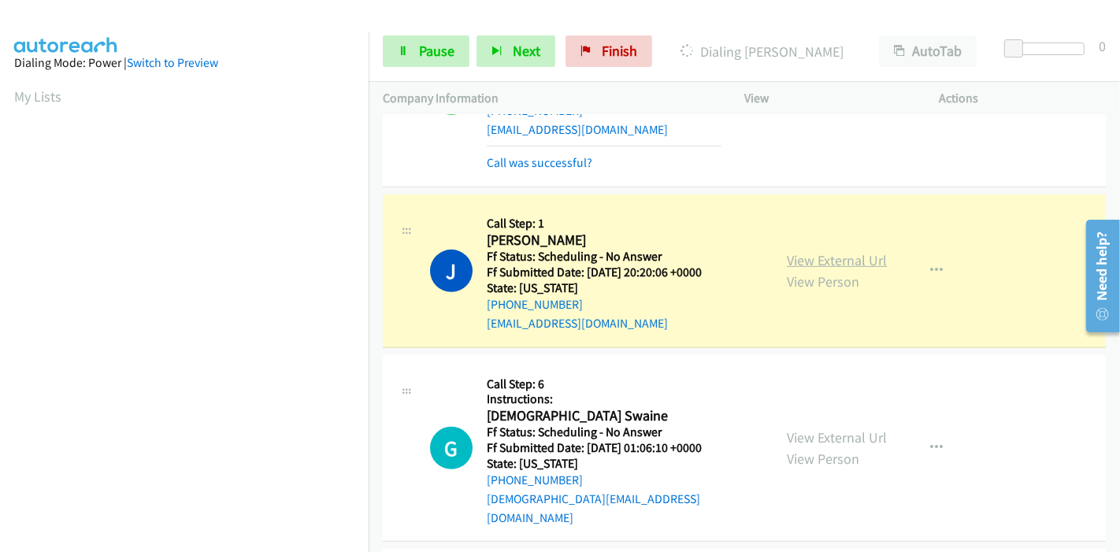
click at [867, 260] on link "View External Url" at bounding box center [837, 260] width 100 height 18
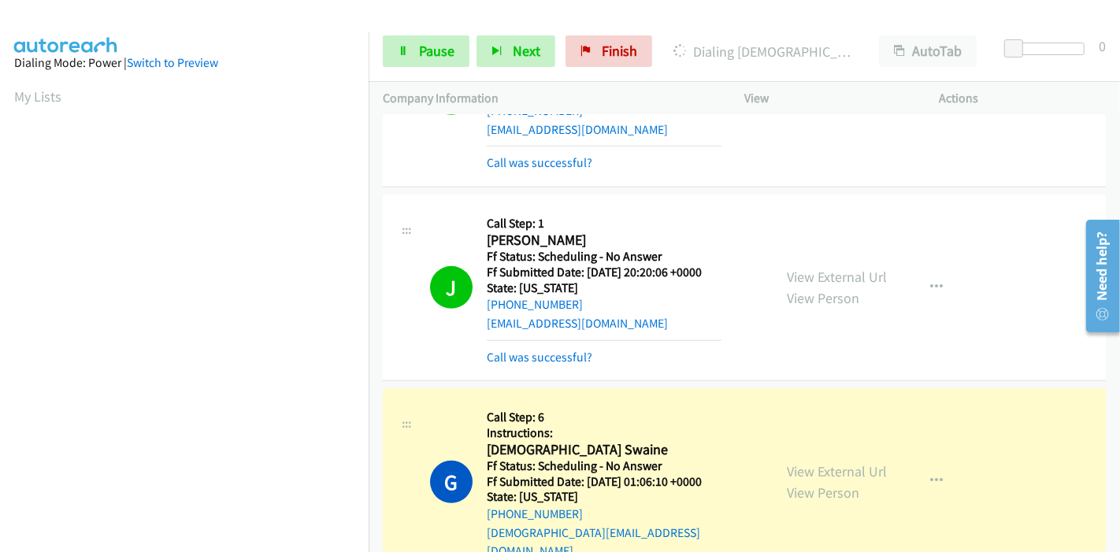
scroll to position [963, 0]
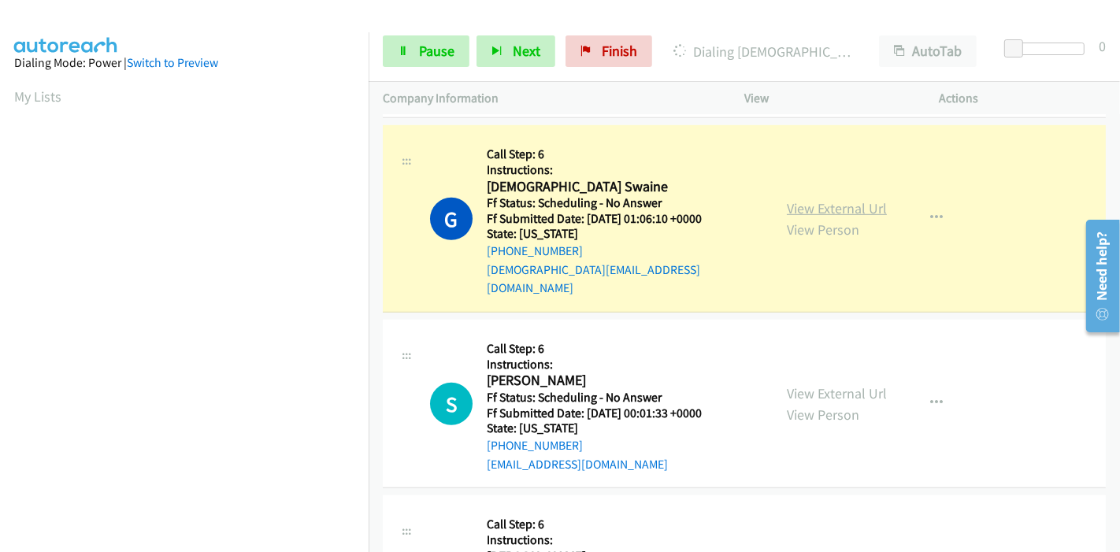
click at [791, 199] on link "View External Url" at bounding box center [837, 208] width 100 height 18
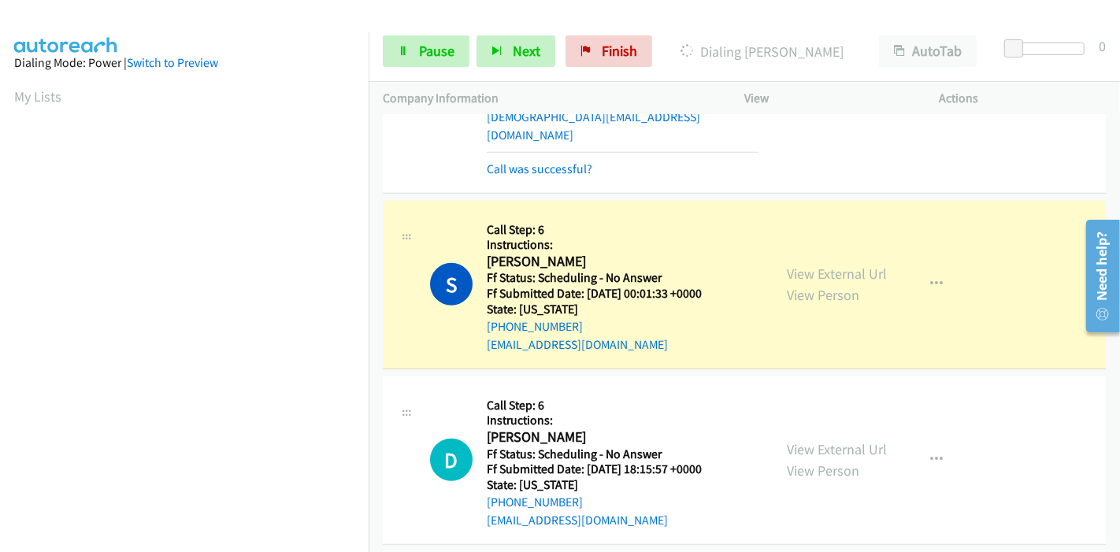
scroll to position [1225, 0]
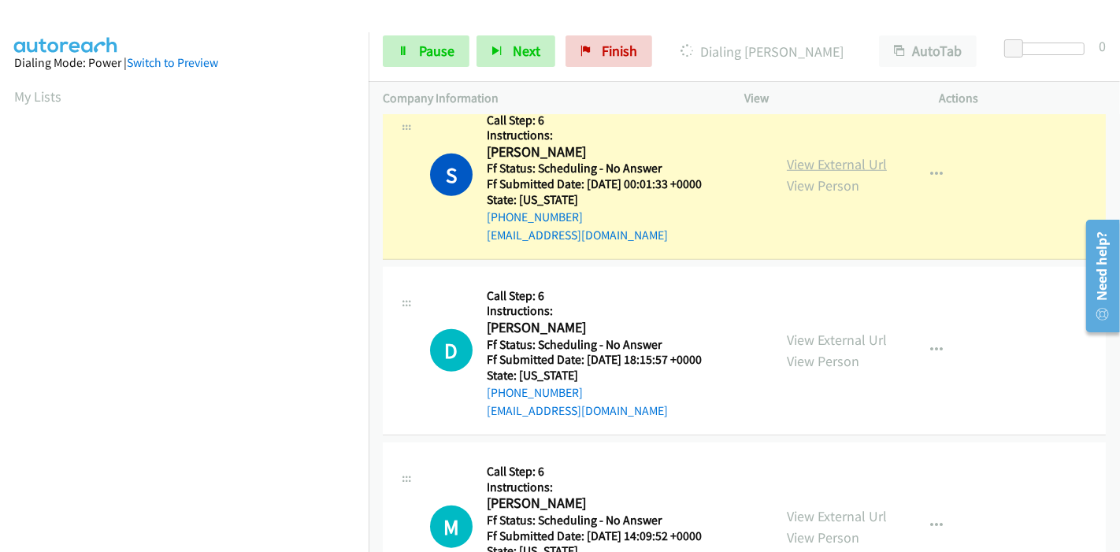
click at [798, 155] on link "View External Url" at bounding box center [837, 164] width 100 height 18
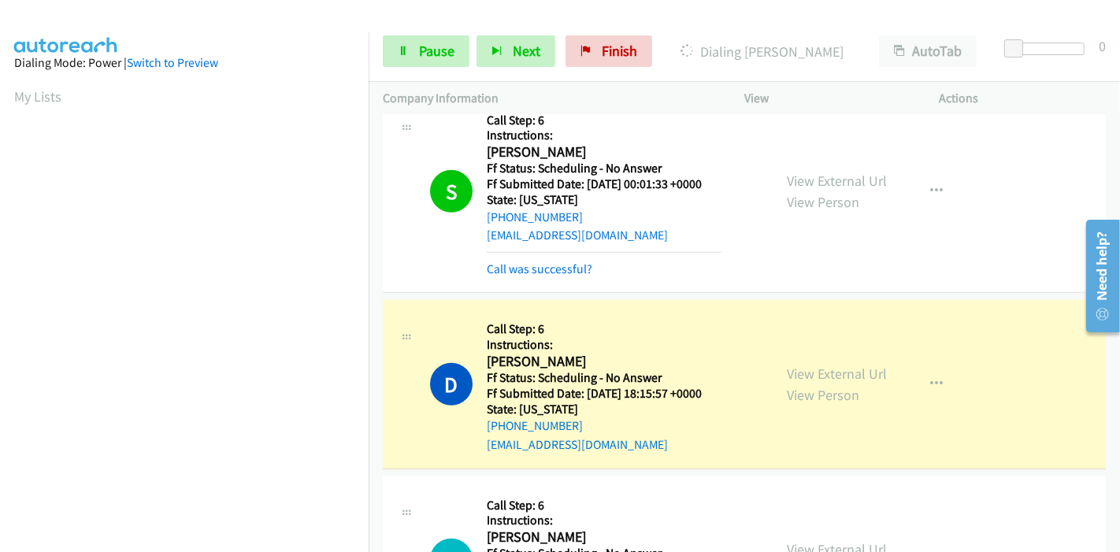
scroll to position [332, 0]
click at [835, 365] on link "View External Url" at bounding box center [837, 374] width 100 height 18
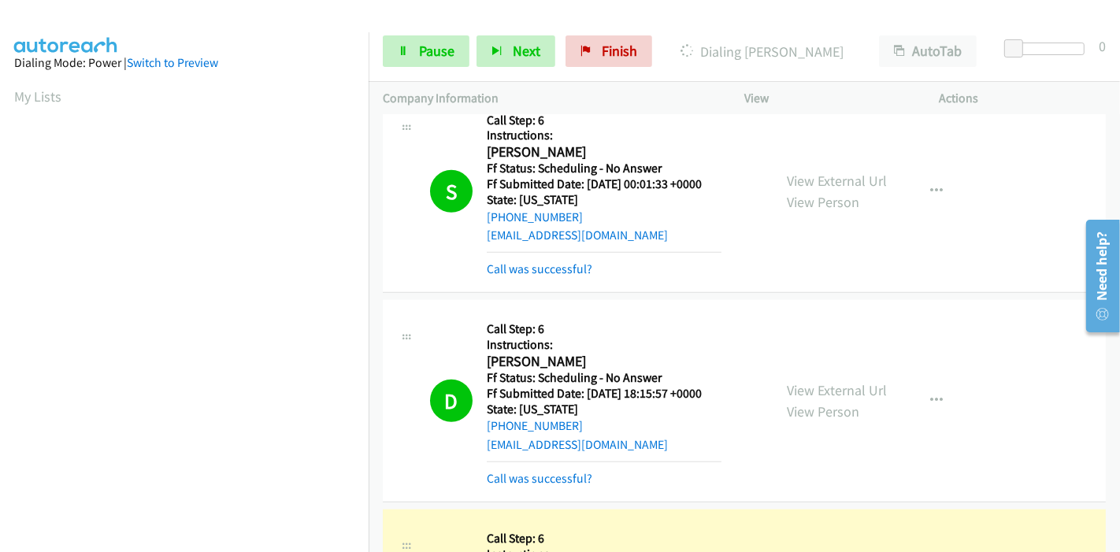
scroll to position [1488, 0]
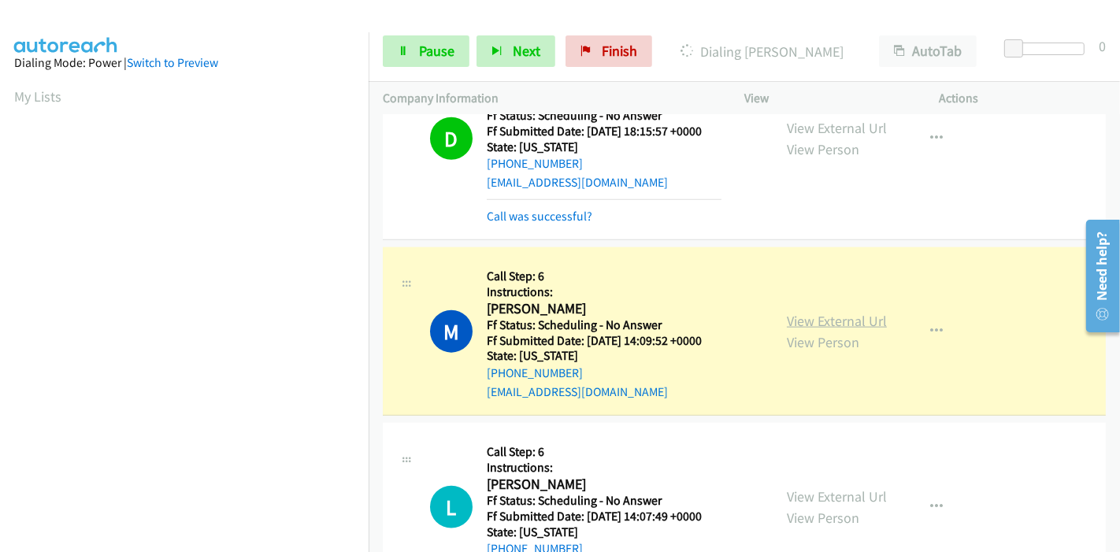
click at [810, 312] on link "View External Url" at bounding box center [837, 321] width 100 height 18
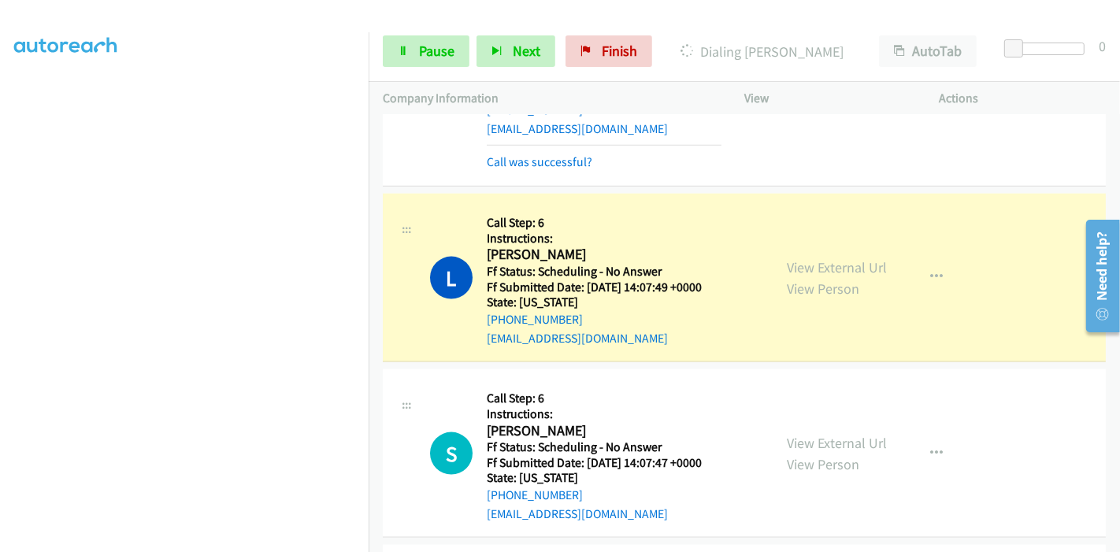
scroll to position [0, 0]
click at [787, 258] on link "View External Url" at bounding box center [837, 267] width 100 height 18
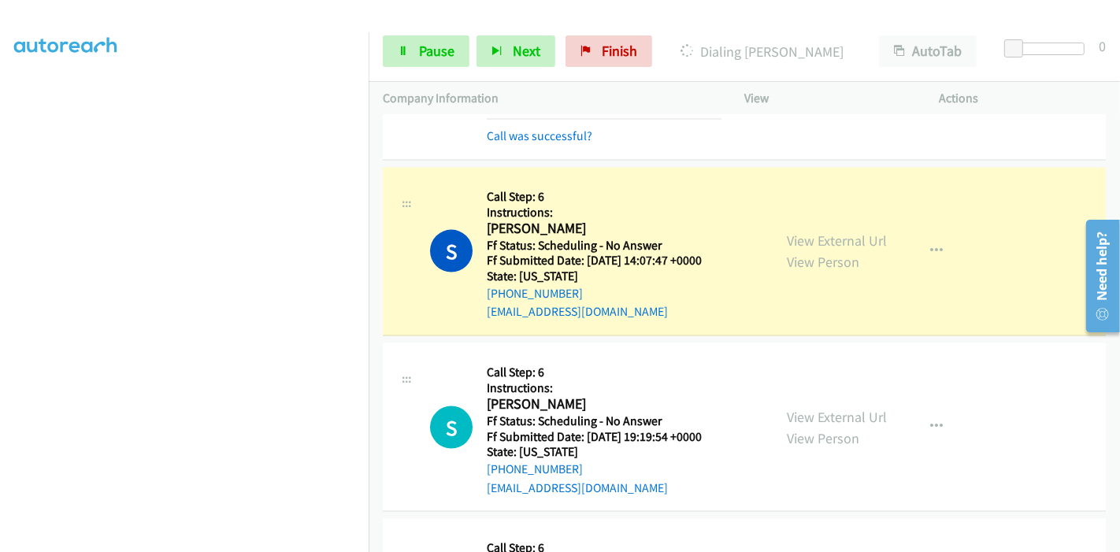
scroll to position [2013, 0]
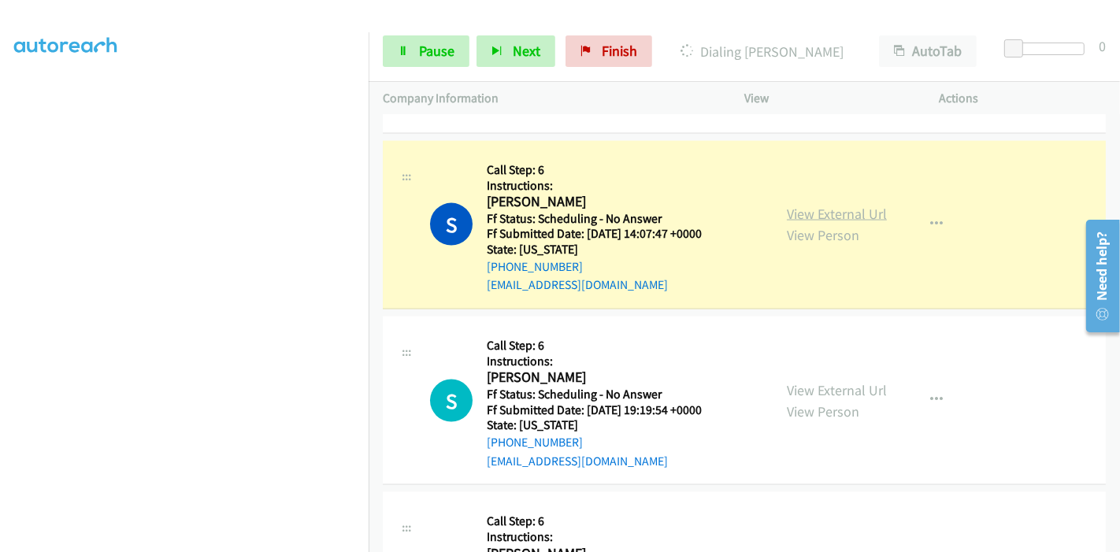
click at [862, 205] on link "View External Url" at bounding box center [837, 214] width 100 height 18
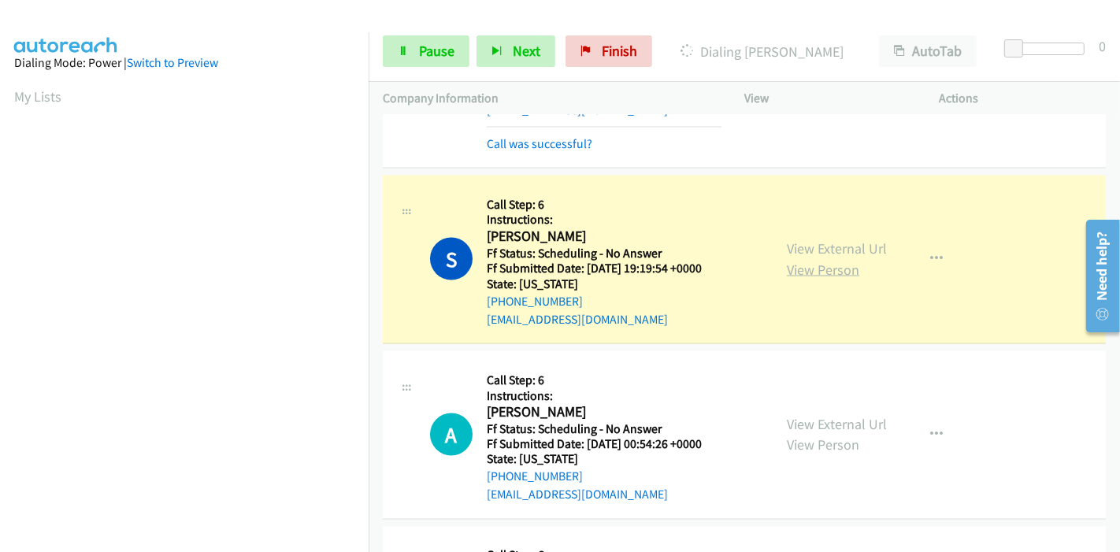
scroll to position [2188, 0]
click at [821, 240] on link "View External Url" at bounding box center [837, 249] width 100 height 18
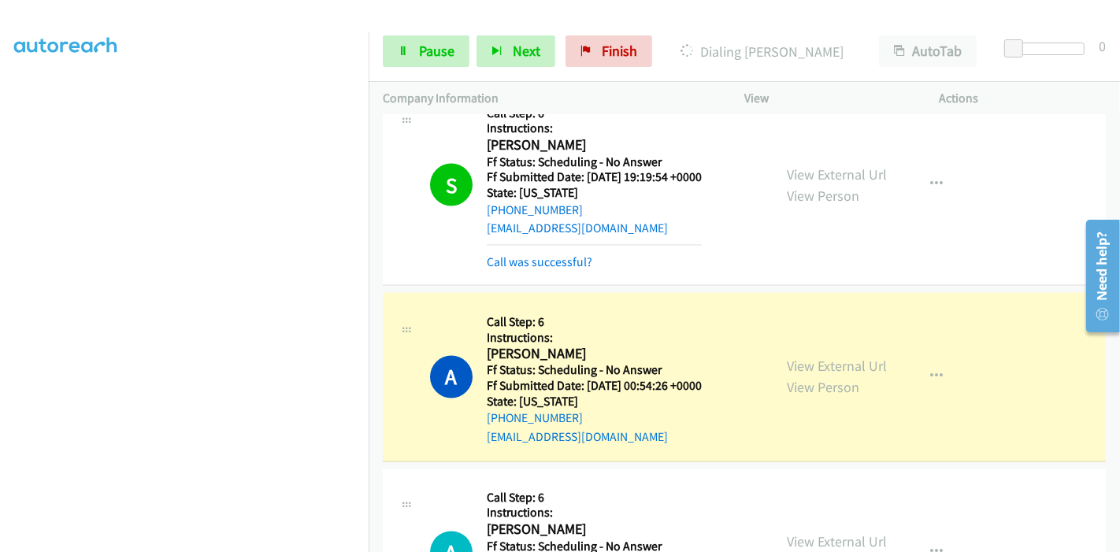
scroll to position [2364, 0]
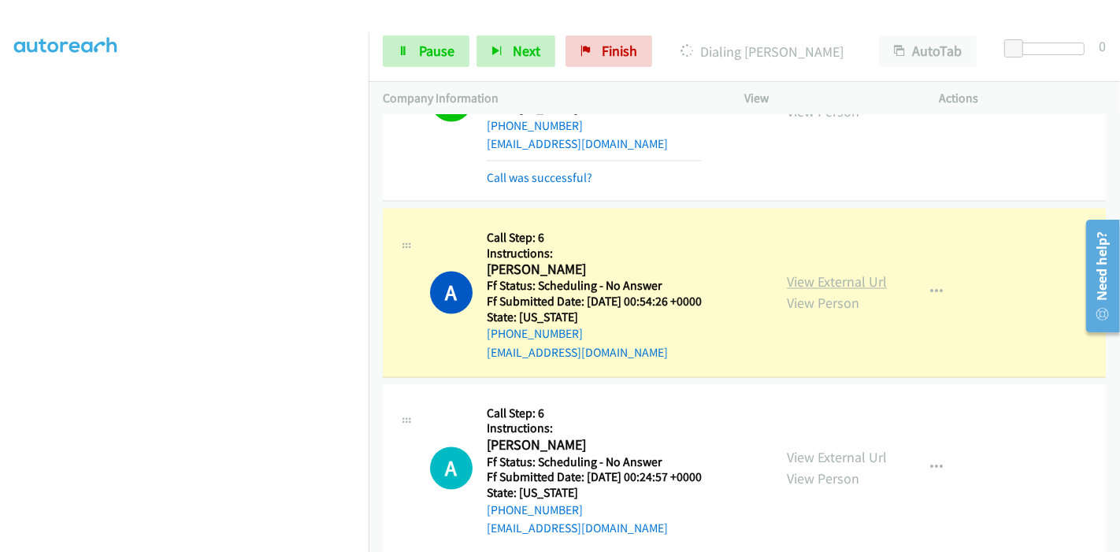
click at [875, 273] on link "View External Url" at bounding box center [837, 282] width 100 height 18
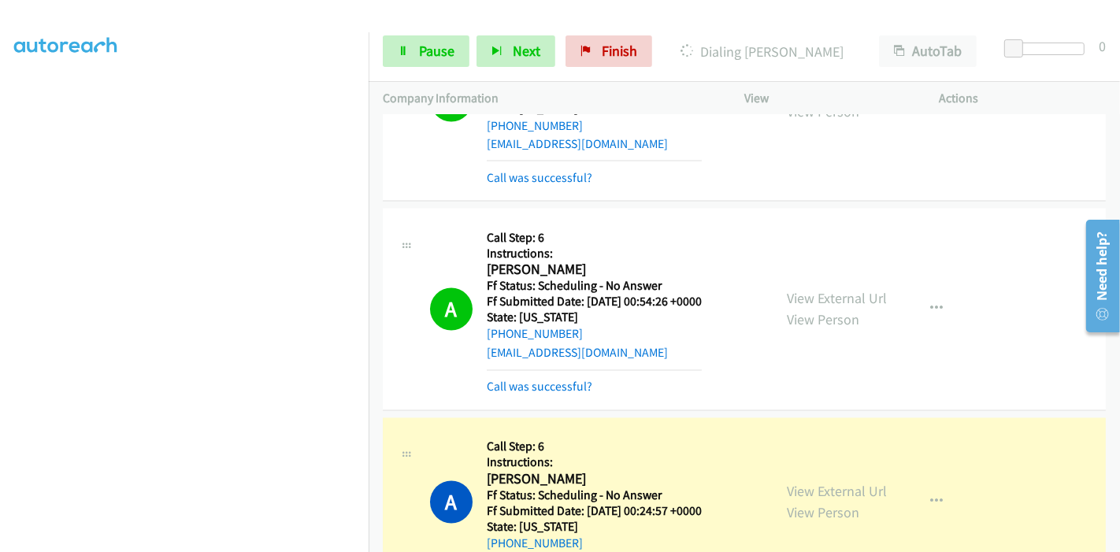
scroll to position [2539, 0]
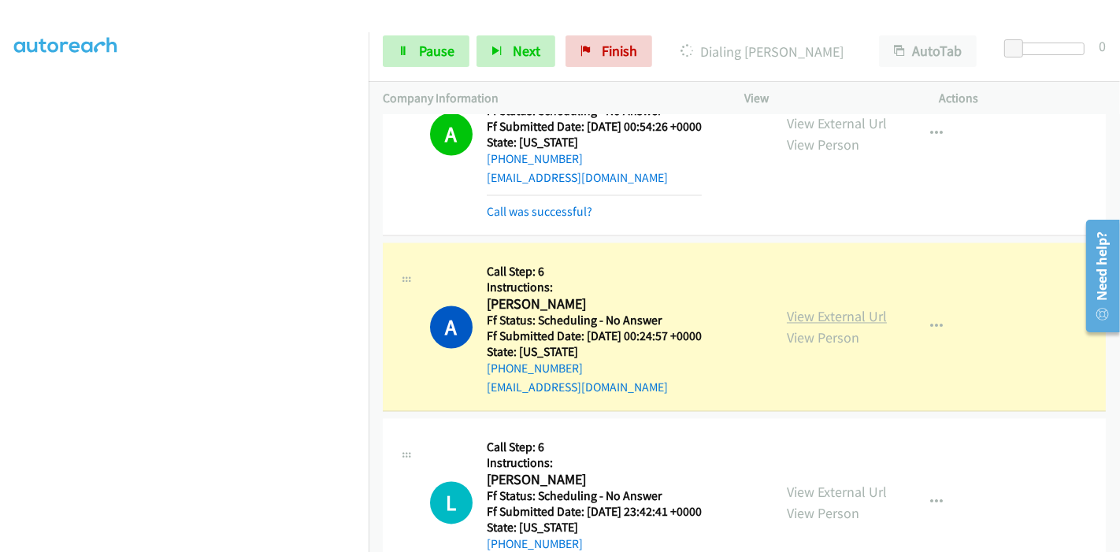
click at [808, 308] on link "View External Url" at bounding box center [837, 317] width 100 height 18
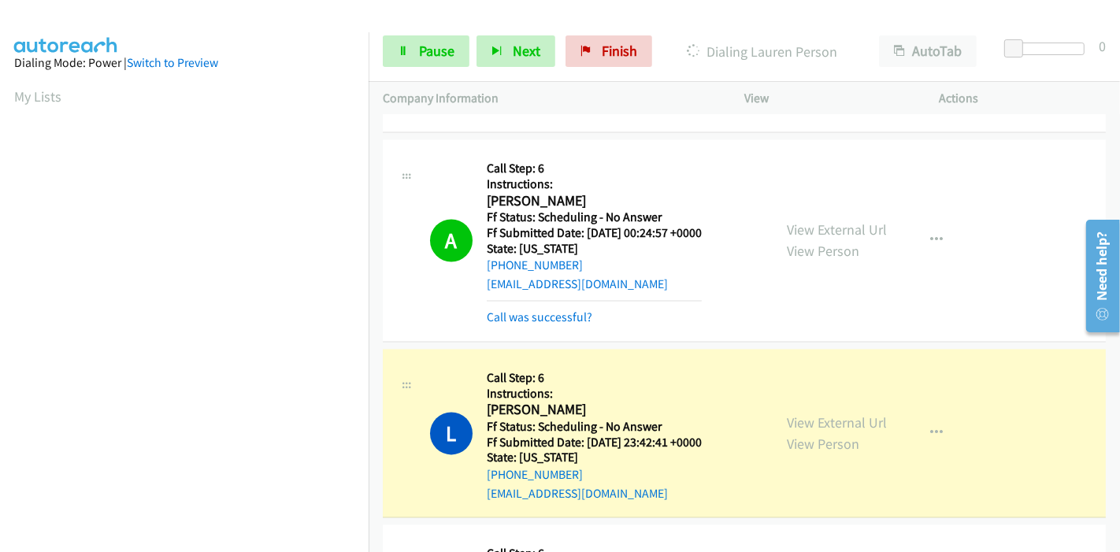
scroll to position [2801, 0]
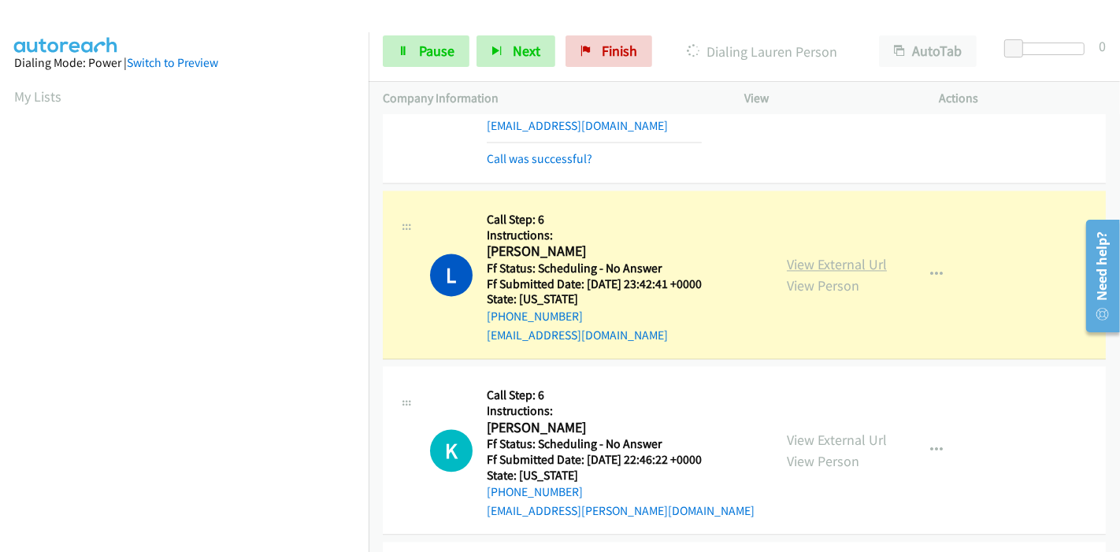
click at [863, 255] on link "View External Url" at bounding box center [837, 264] width 100 height 18
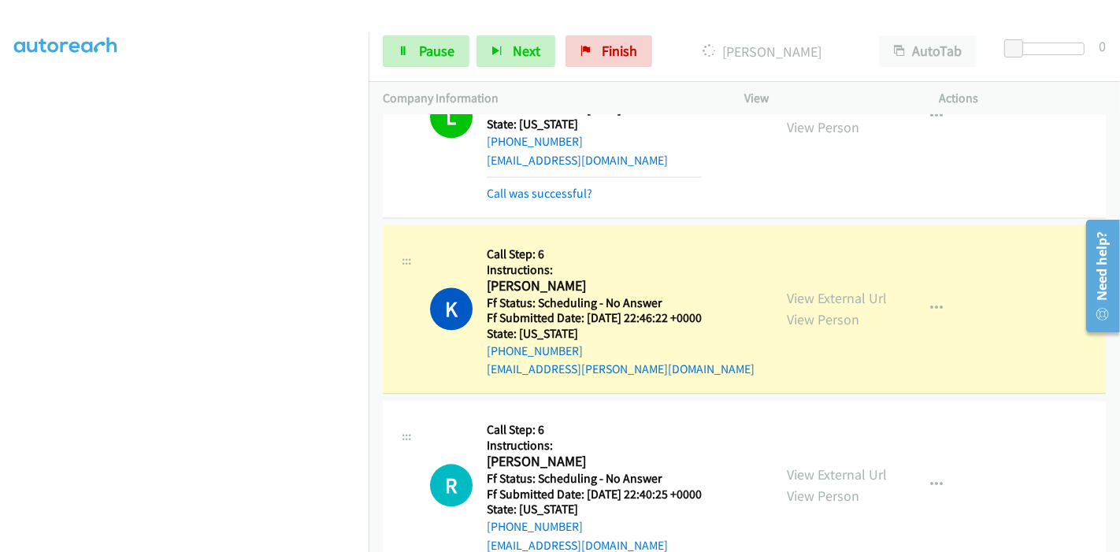
scroll to position [332, 0]
click at [787, 289] on link "View External Url" at bounding box center [837, 298] width 100 height 18
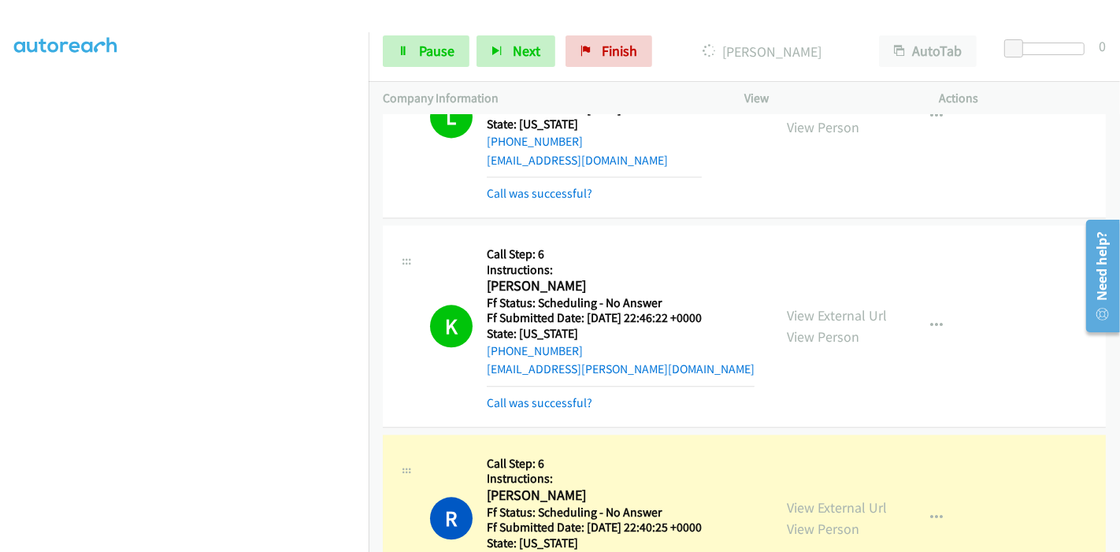
scroll to position [3239, 0]
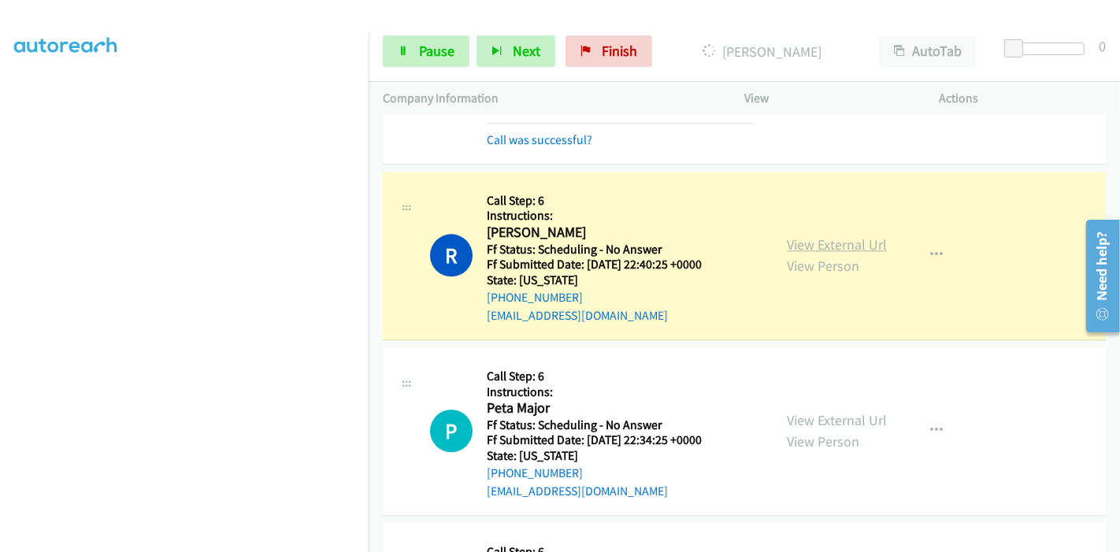
click at [864, 236] on link "View External Url" at bounding box center [837, 245] width 100 height 18
click at [410, 59] on link "Pause" at bounding box center [426, 51] width 87 height 32
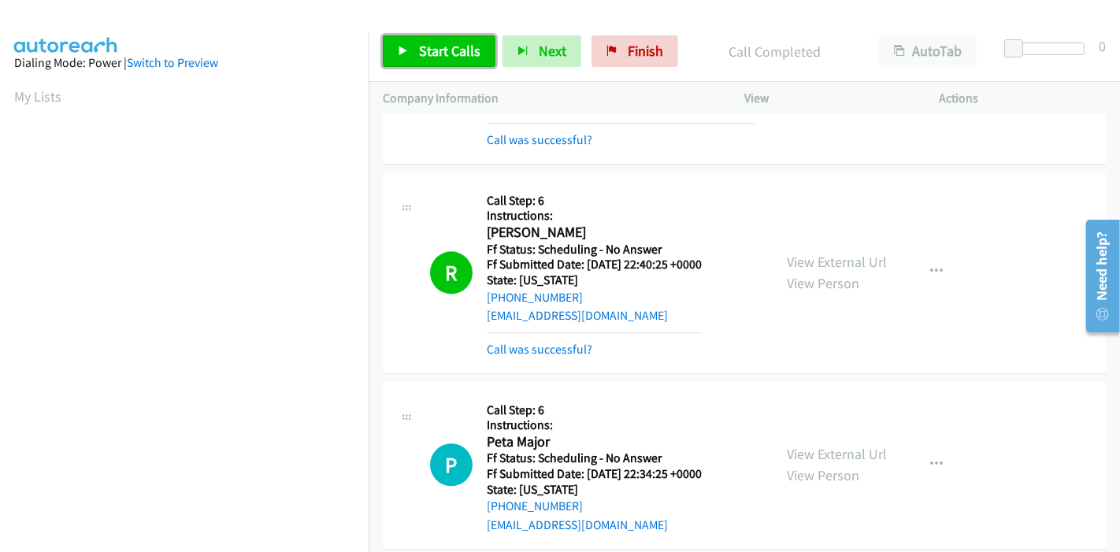
click at [421, 43] on span "Start Calls" at bounding box center [449, 51] width 61 height 18
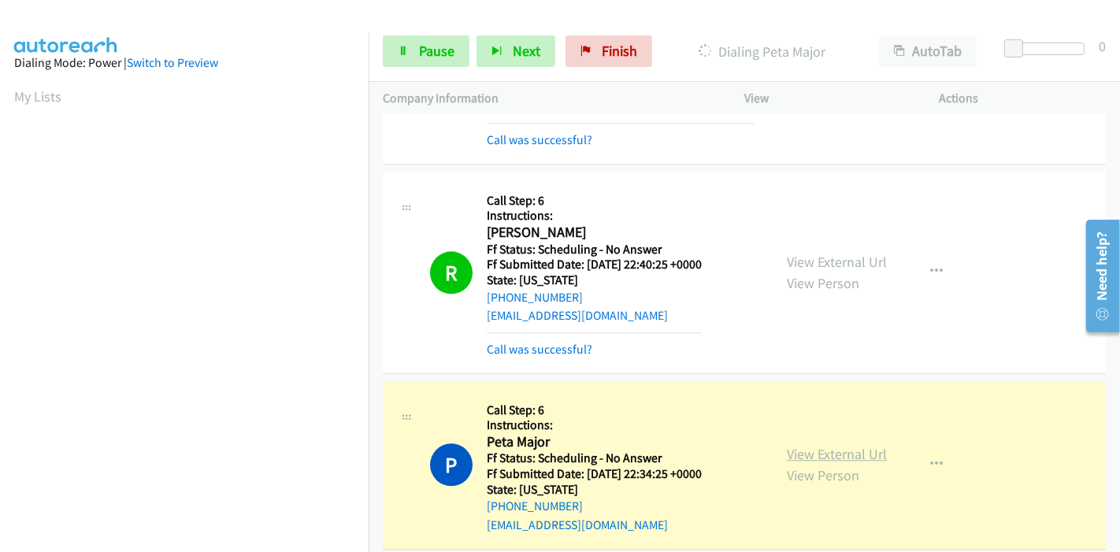
click at [844, 445] on link "View External Url" at bounding box center [837, 454] width 100 height 18
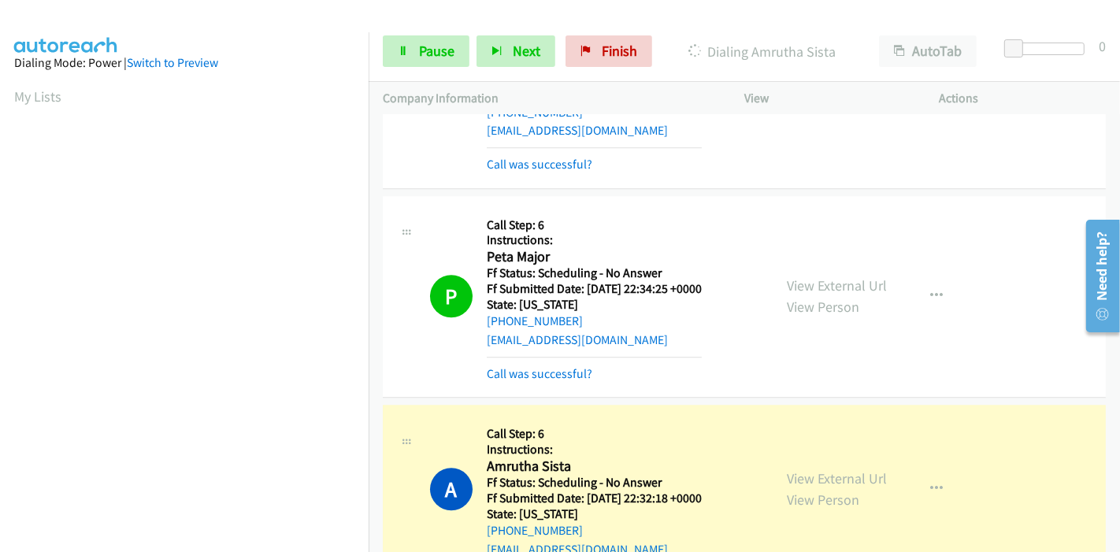
scroll to position [3501, 0]
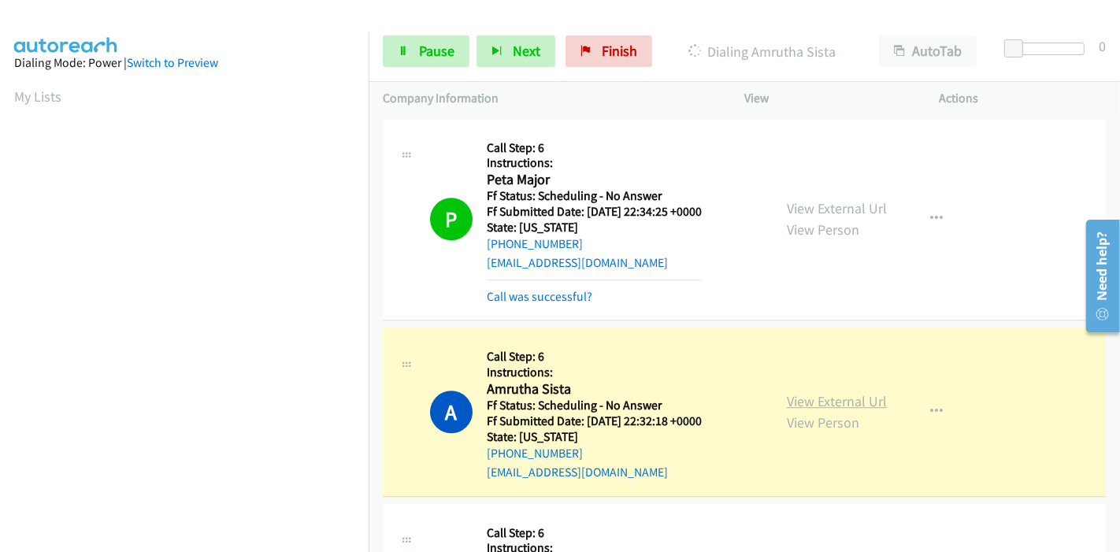
click at [812, 392] on link "View External Url" at bounding box center [837, 401] width 100 height 18
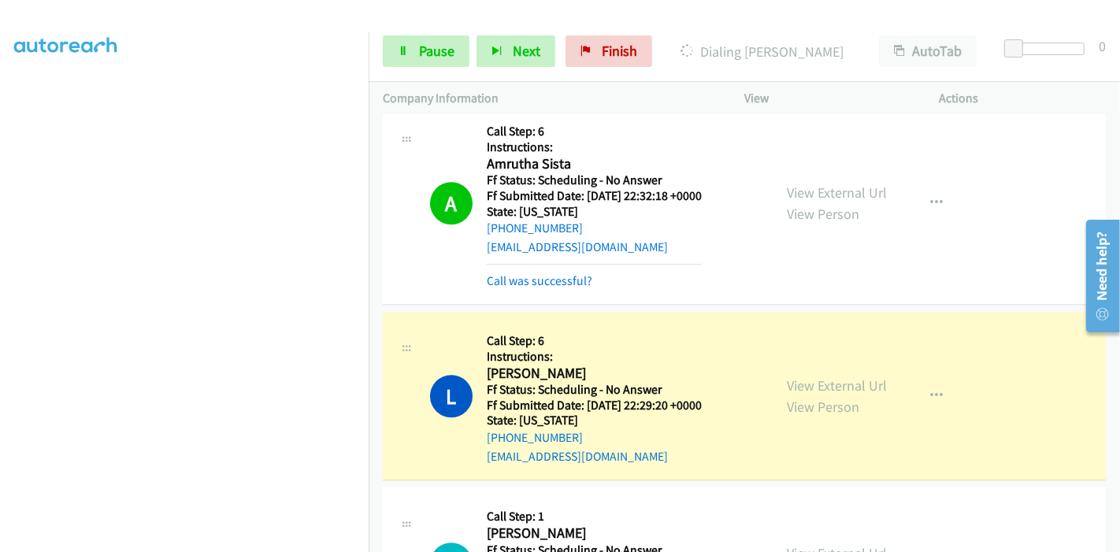
scroll to position [3851, 0]
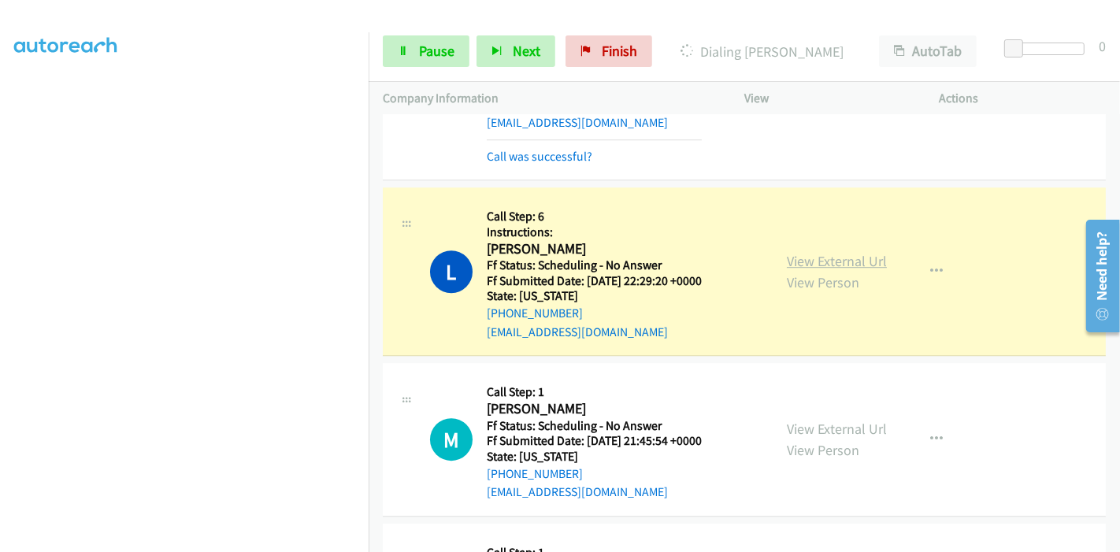
click at [864, 252] on link "View External Url" at bounding box center [837, 261] width 100 height 18
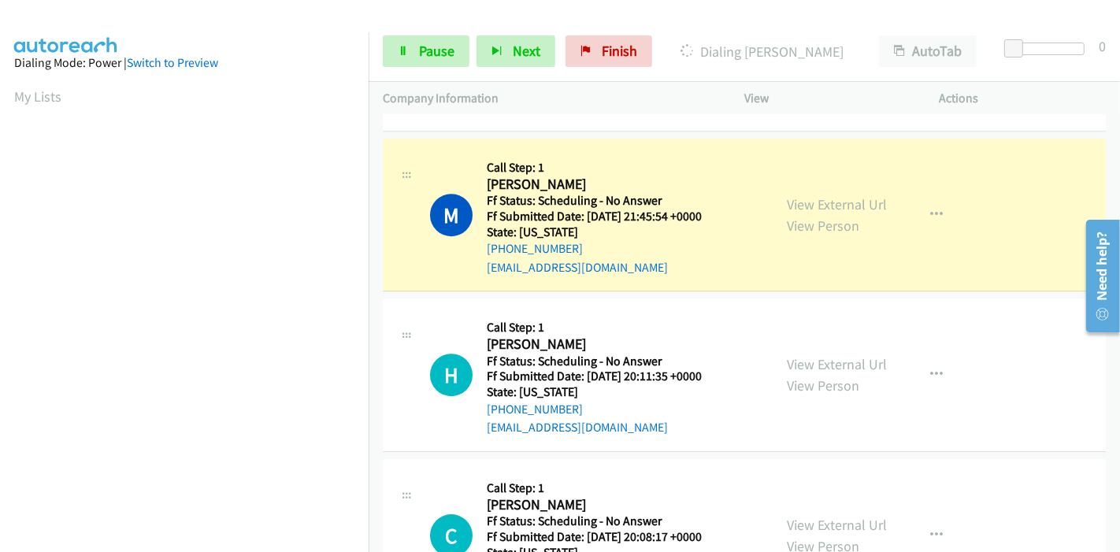
scroll to position [4114, 0]
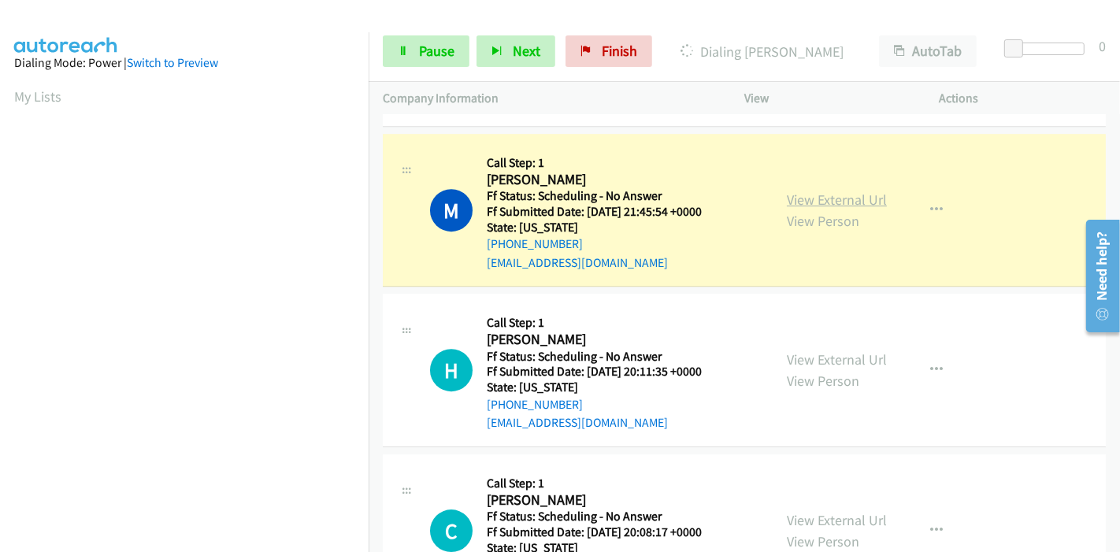
click at [830, 191] on link "View External Url" at bounding box center [837, 200] width 100 height 18
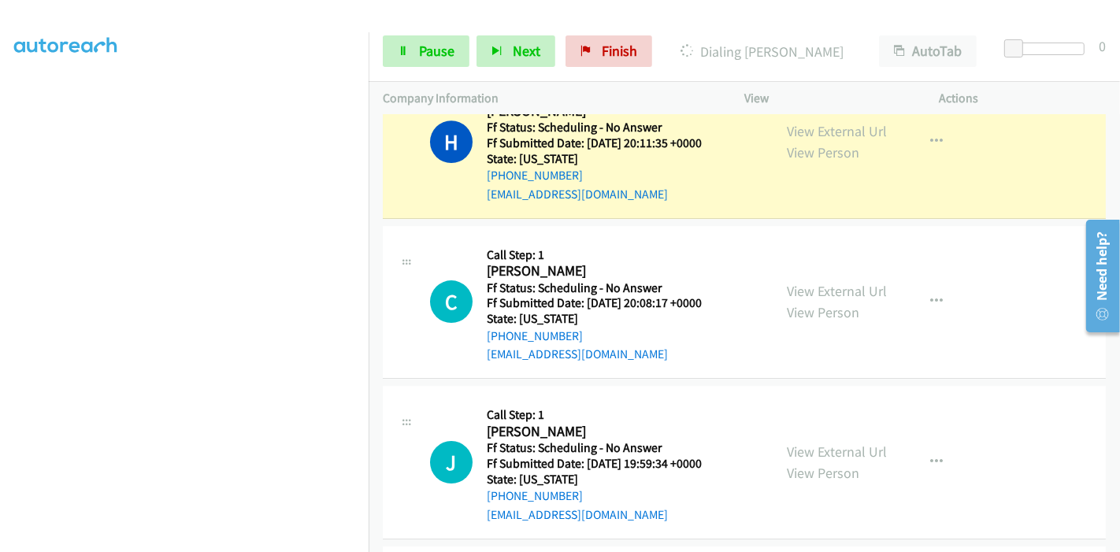
scroll to position [4289, 0]
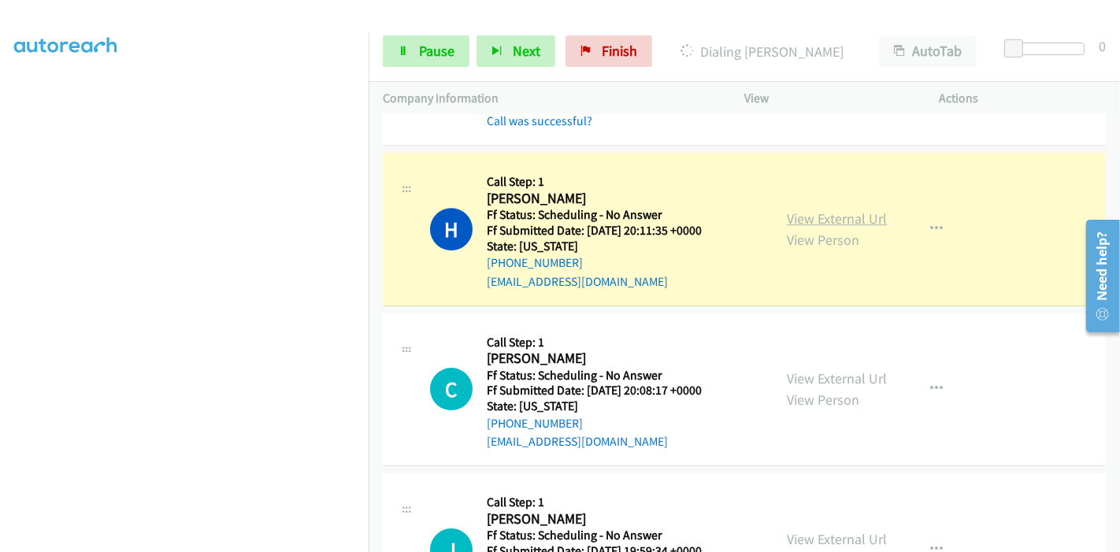
click at [868, 210] on link "View External Url" at bounding box center [837, 219] width 100 height 18
click at [425, 64] on link "Pause" at bounding box center [426, 51] width 87 height 32
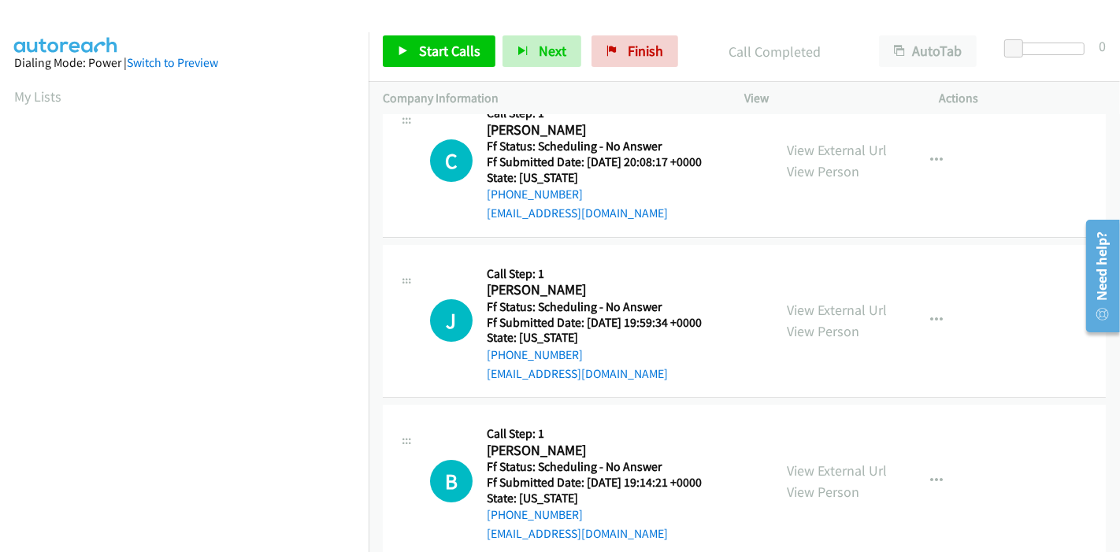
scroll to position [4464, 0]
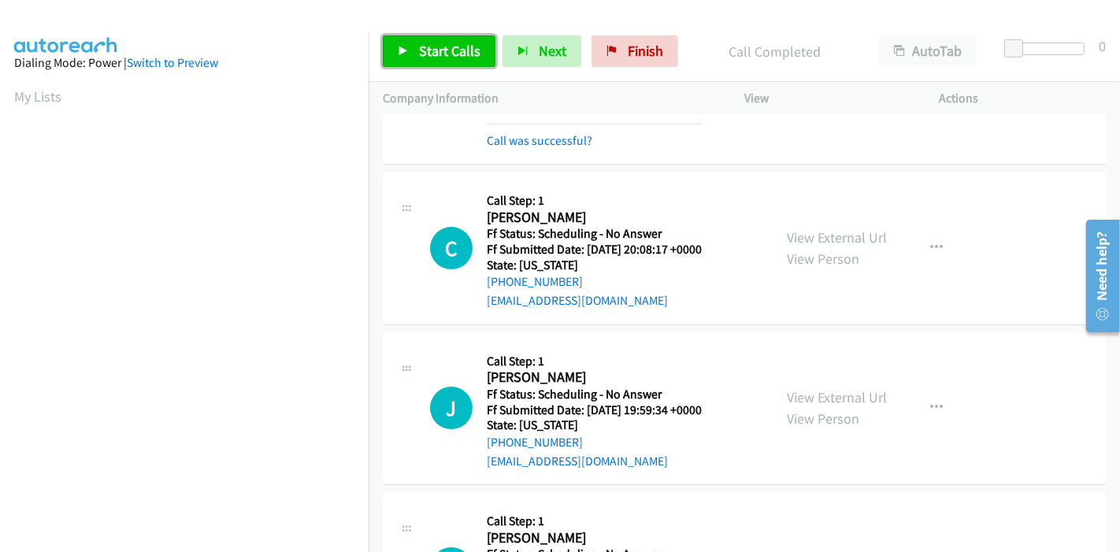
click at [405, 50] on icon at bounding box center [403, 51] width 11 height 11
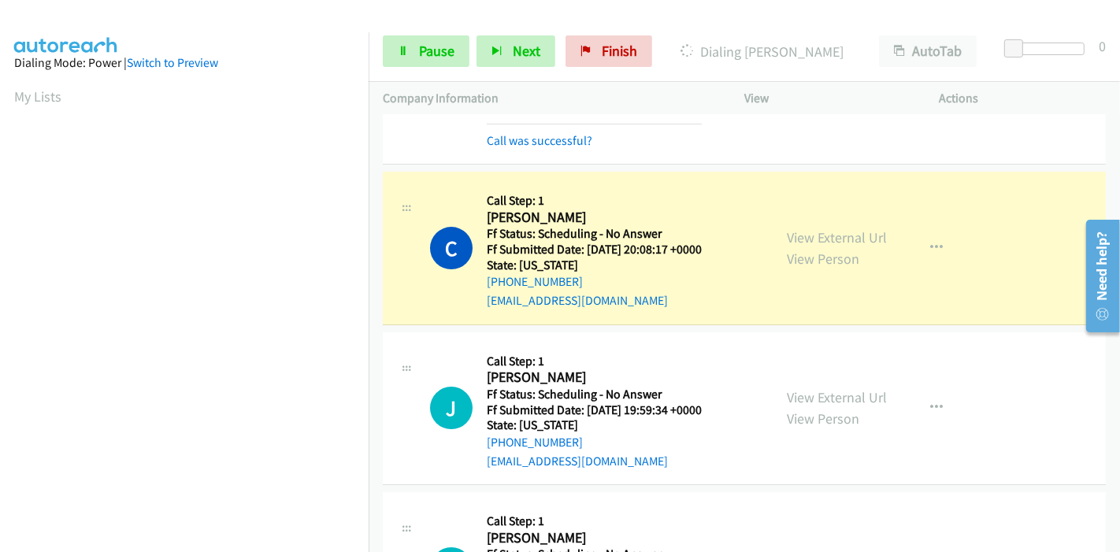
scroll to position [332, 0]
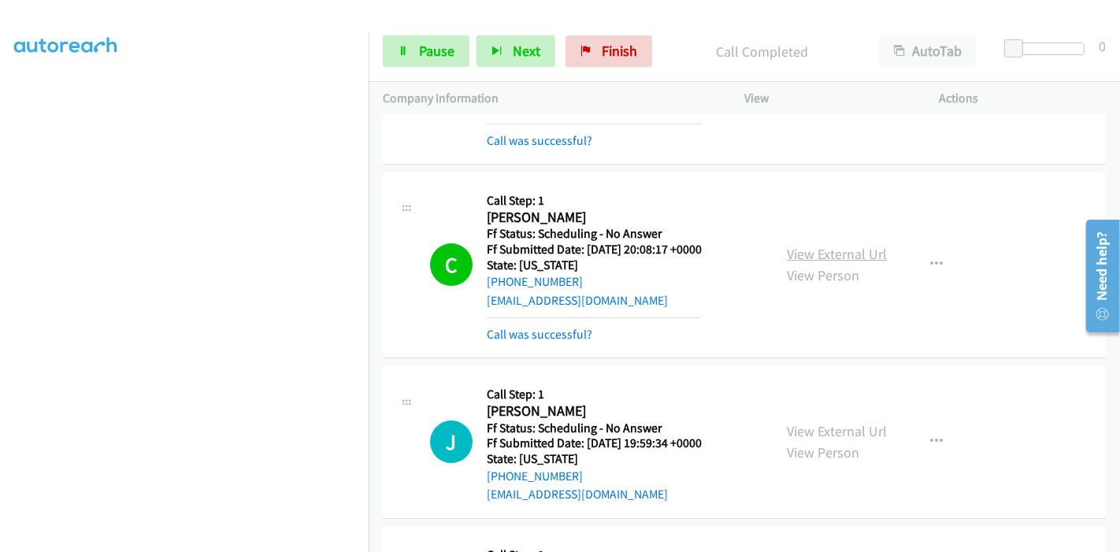
click at [804, 245] on link "View External Url" at bounding box center [837, 254] width 100 height 18
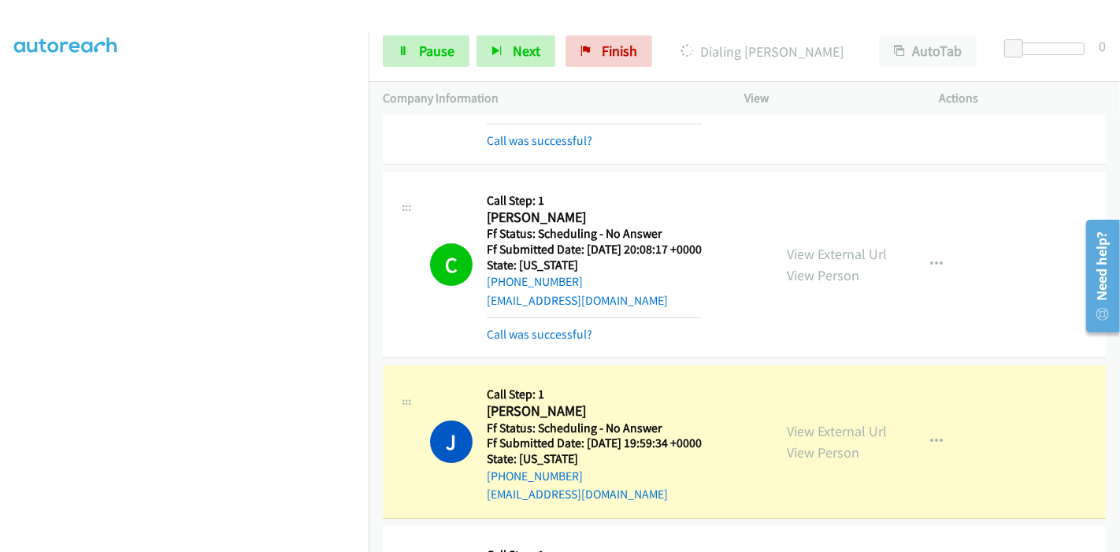
scroll to position [4639, 0]
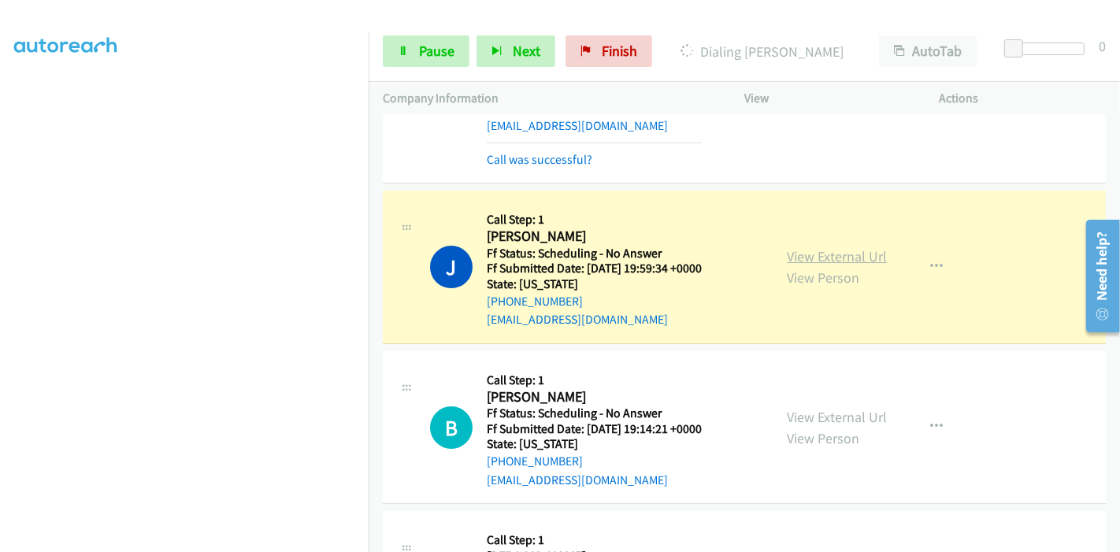
click at [834, 247] on link "View External Url" at bounding box center [837, 256] width 100 height 18
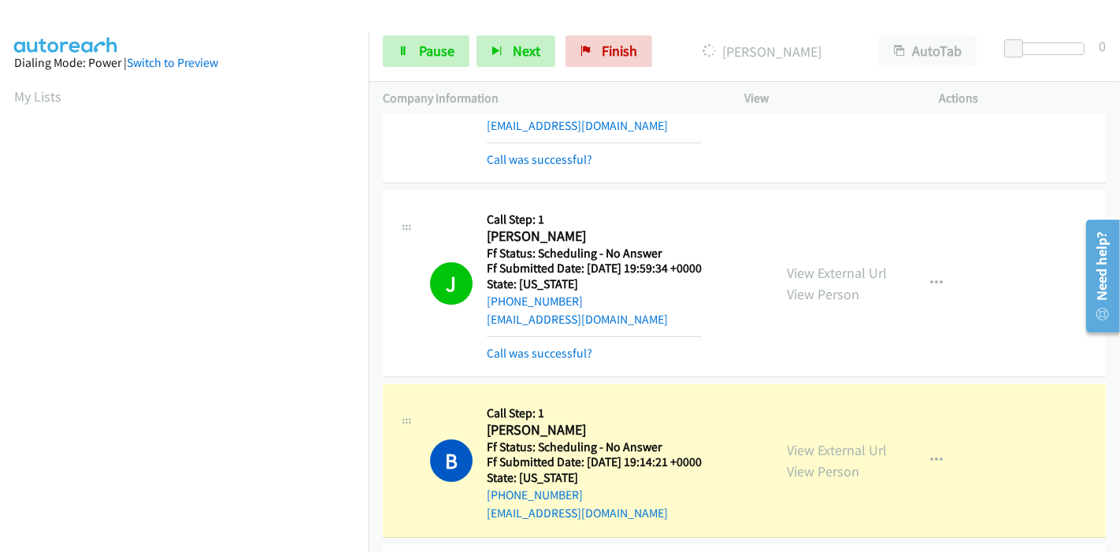
scroll to position [4815, 0]
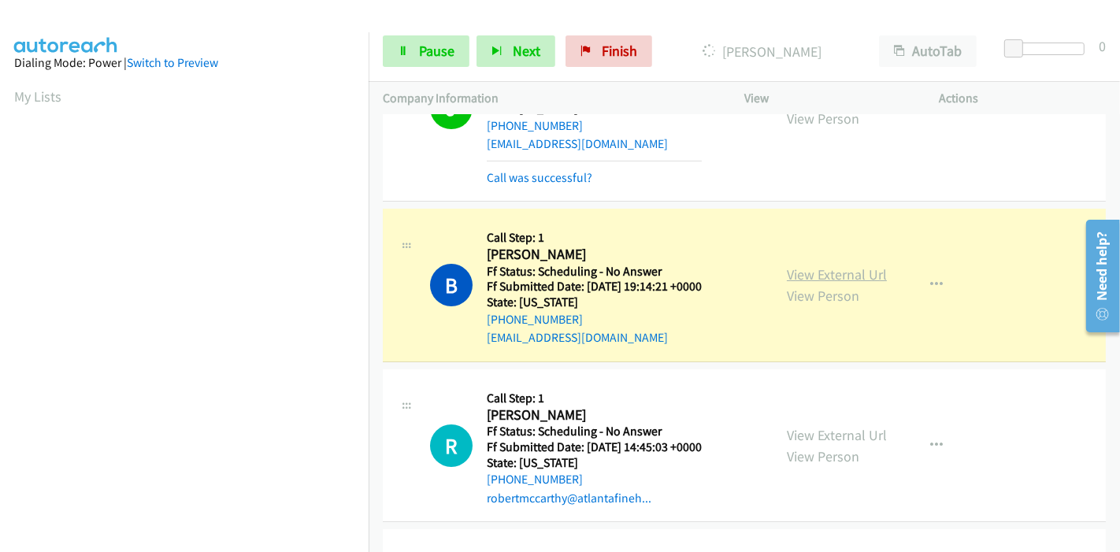
click at [855, 266] on link "View External Url" at bounding box center [837, 275] width 100 height 18
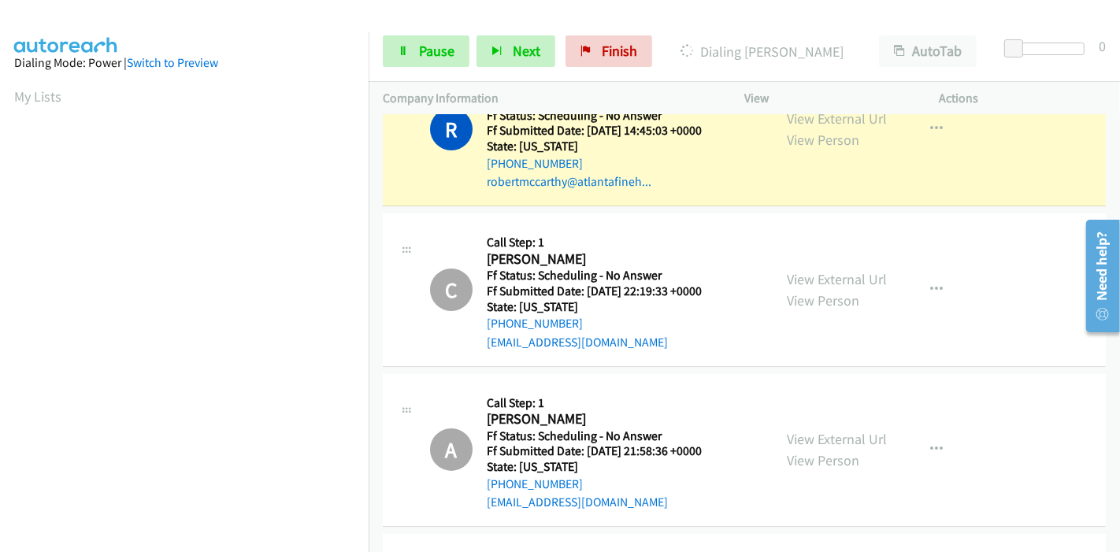
scroll to position [5077, 0]
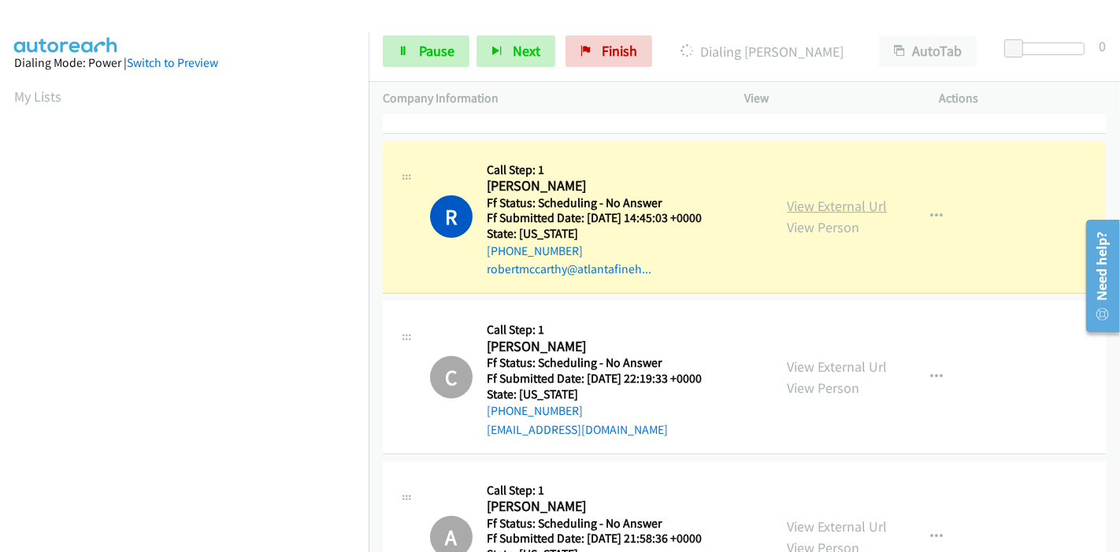
click at [799, 197] on link "View External Url" at bounding box center [837, 206] width 100 height 18
click at [400, 48] on icon at bounding box center [403, 51] width 11 height 11
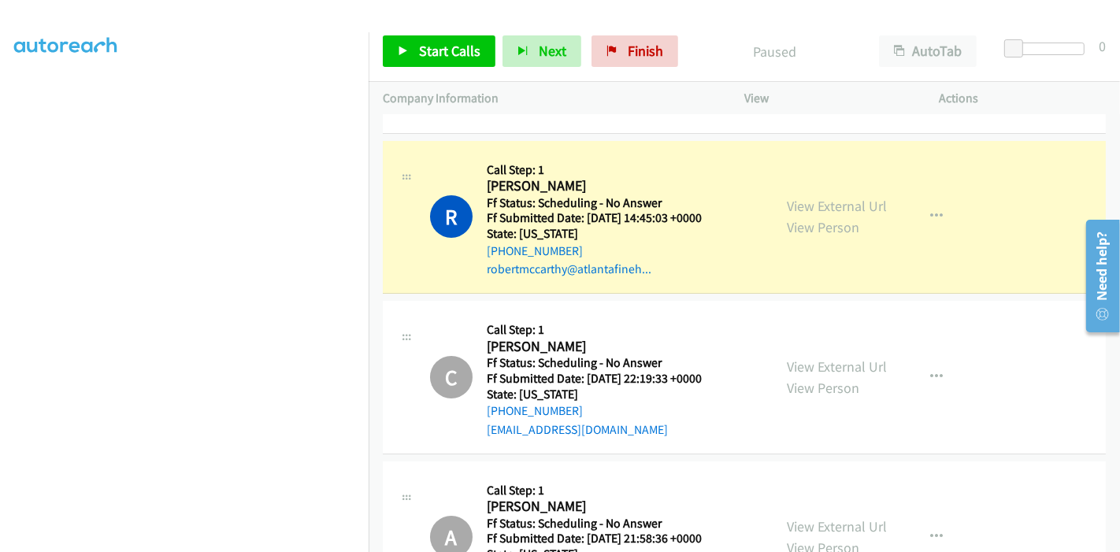
scroll to position [332, 0]
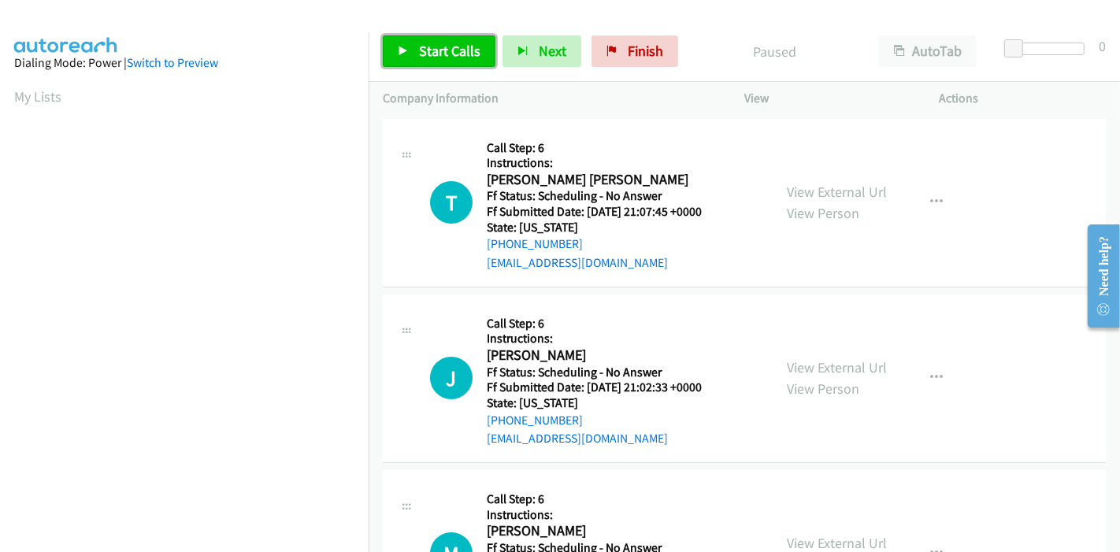
click at [392, 48] on link "Start Calls" at bounding box center [439, 51] width 113 height 32
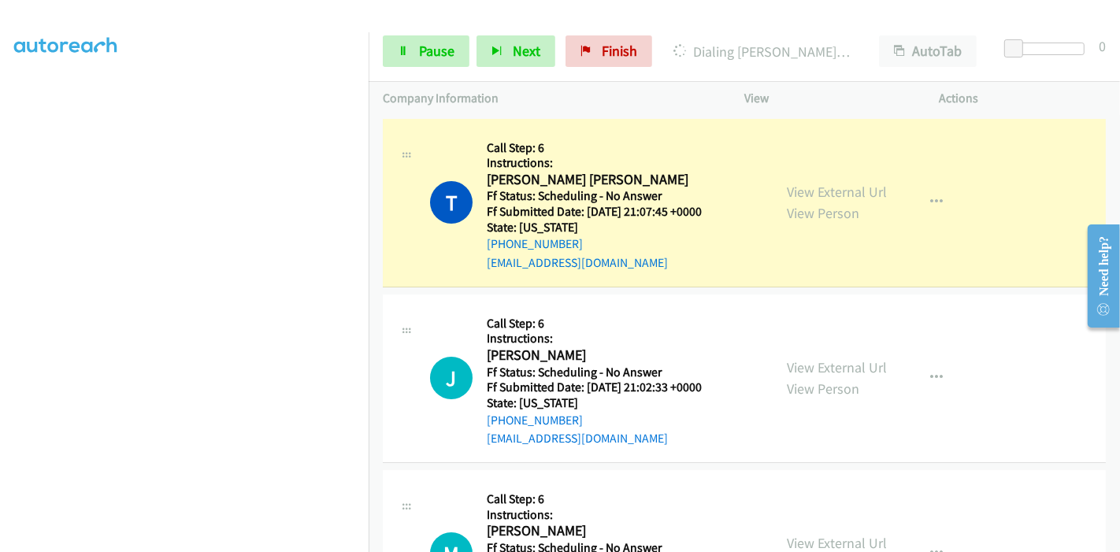
scroll to position [332, 0]
click at [787, 196] on link "View External Url" at bounding box center [837, 192] width 100 height 18
click at [415, 55] on link "Pause" at bounding box center [426, 51] width 87 height 32
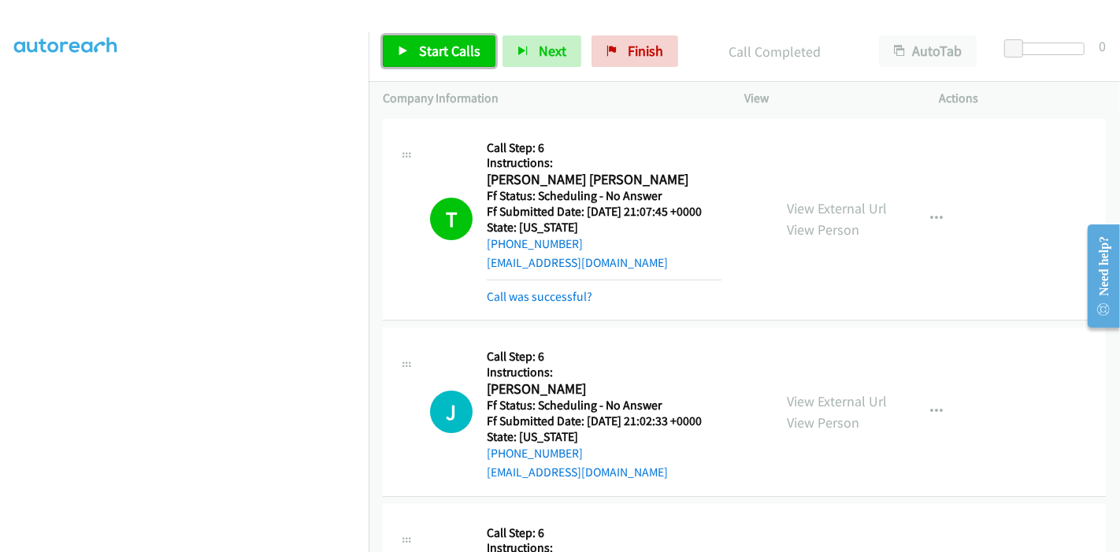
click at [429, 41] on link "Start Calls" at bounding box center [439, 51] width 113 height 32
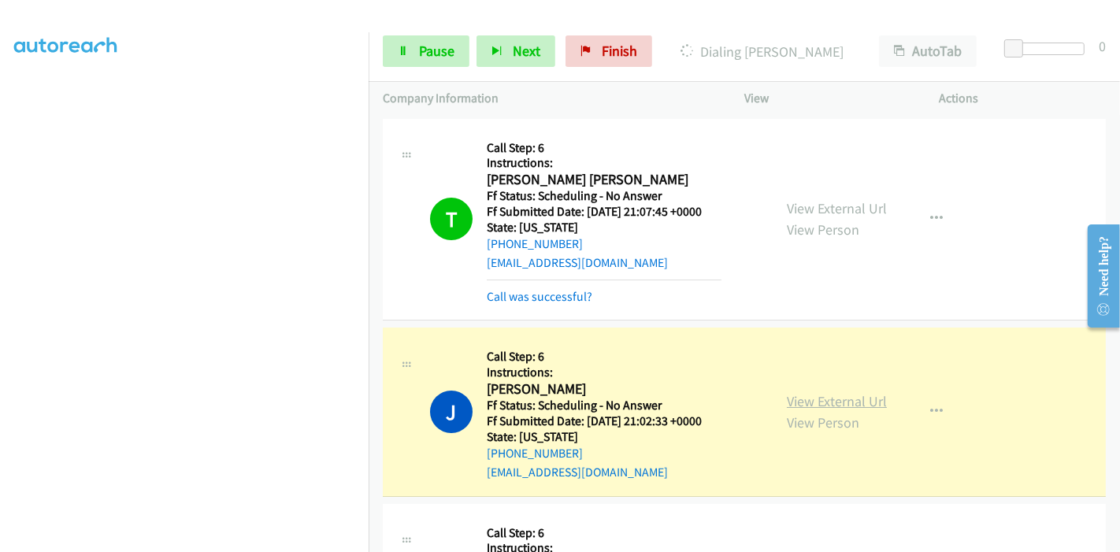
click at [830, 403] on link "View External Url" at bounding box center [837, 401] width 100 height 18
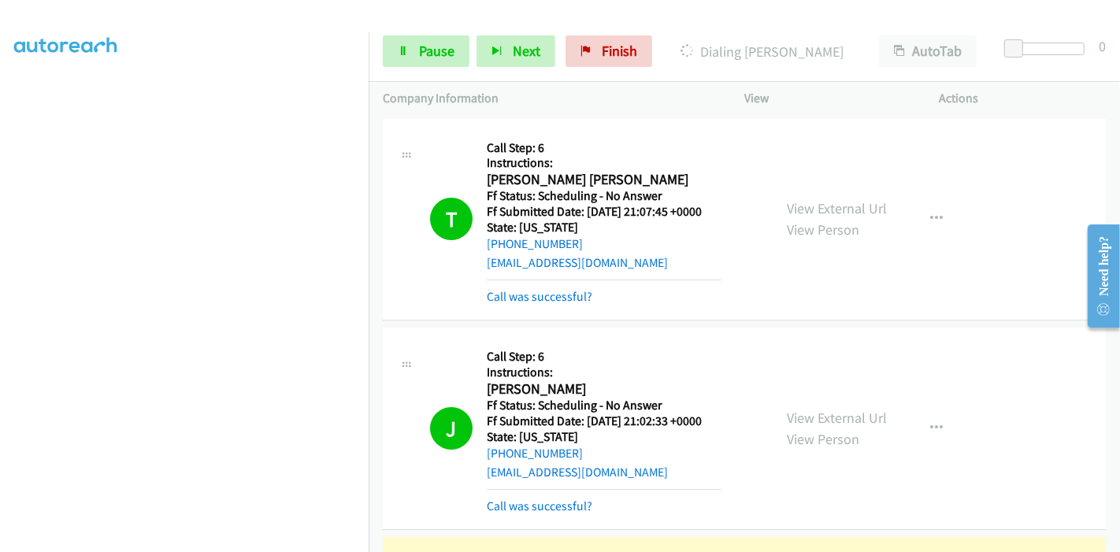
scroll to position [175, 0]
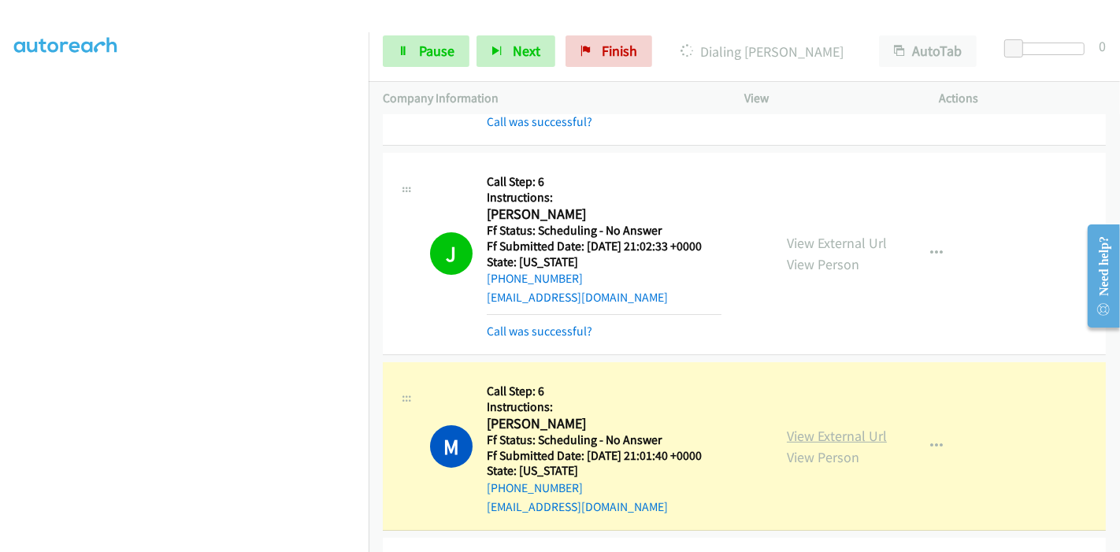
click at [788, 435] on link "View External Url" at bounding box center [837, 436] width 100 height 18
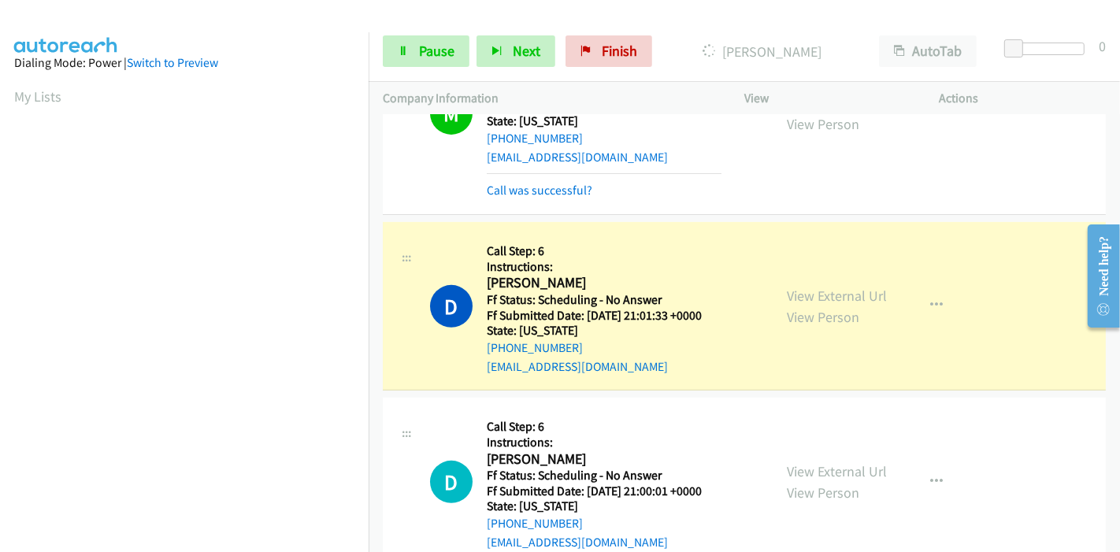
scroll to position [332, 0]
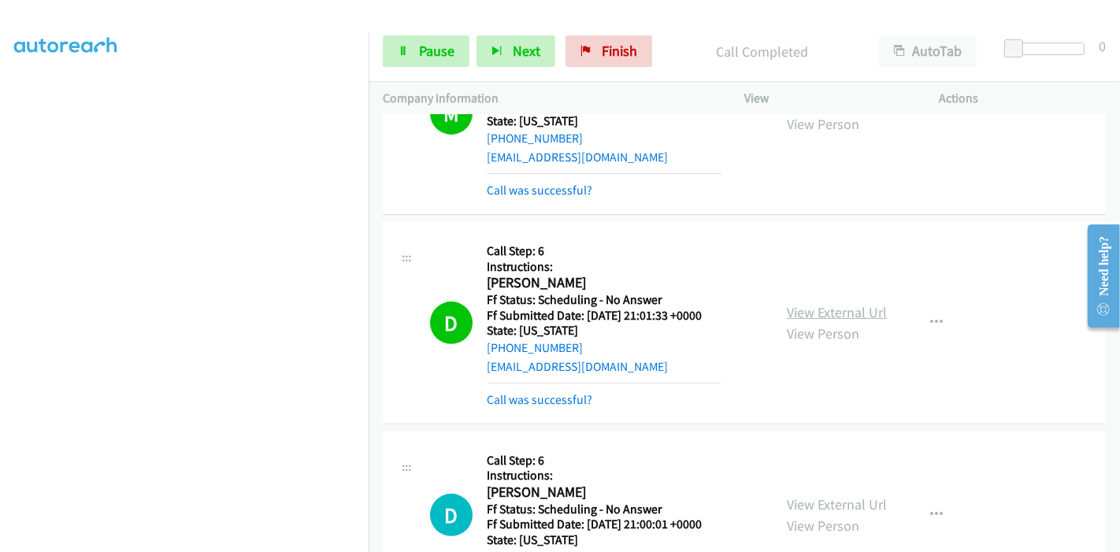
click at [845, 312] on link "View External Url" at bounding box center [837, 312] width 100 height 18
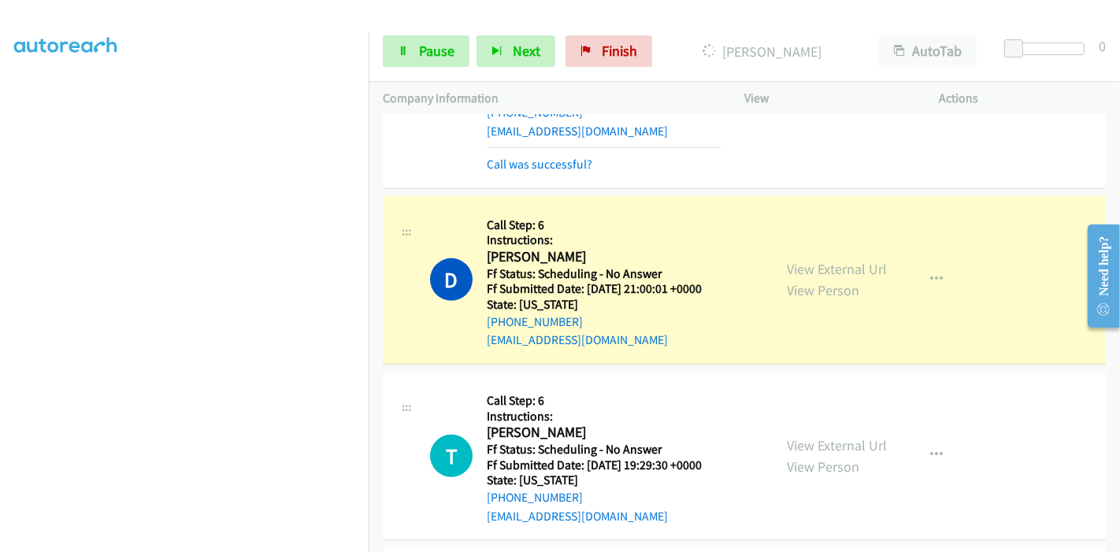
scroll to position [788, 0]
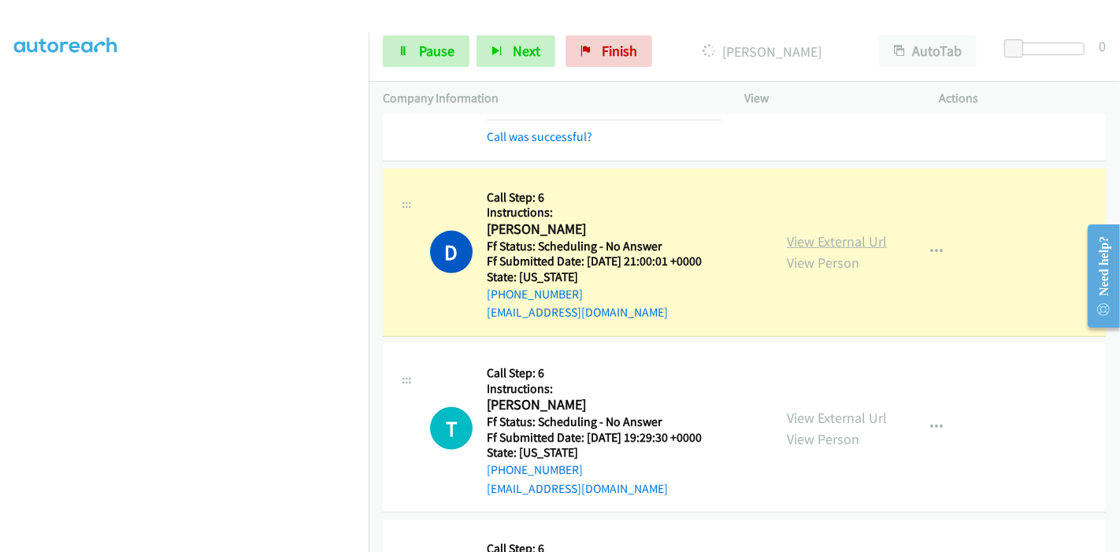
click at [836, 241] on link "View External Url" at bounding box center [837, 241] width 100 height 18
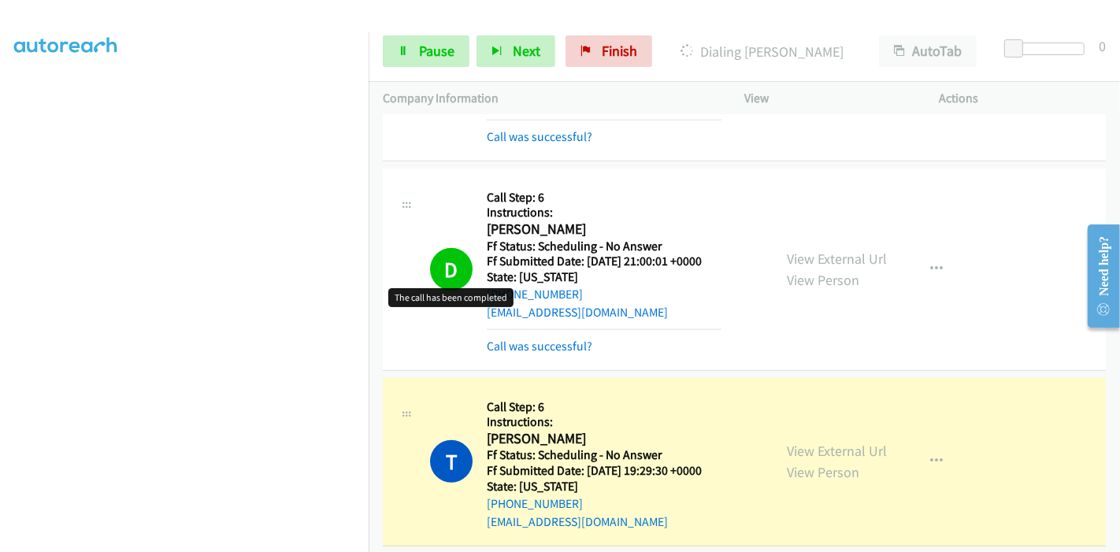
scroll to position [0, 0]
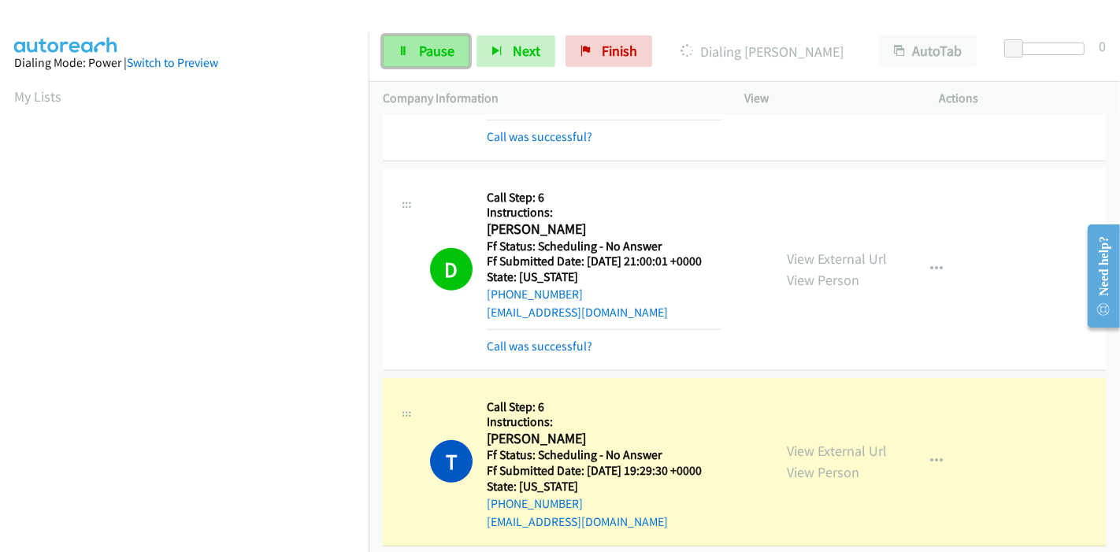
click at [459, 49] on link "Pause" at bounding box center [426, 51] width 87 height 32
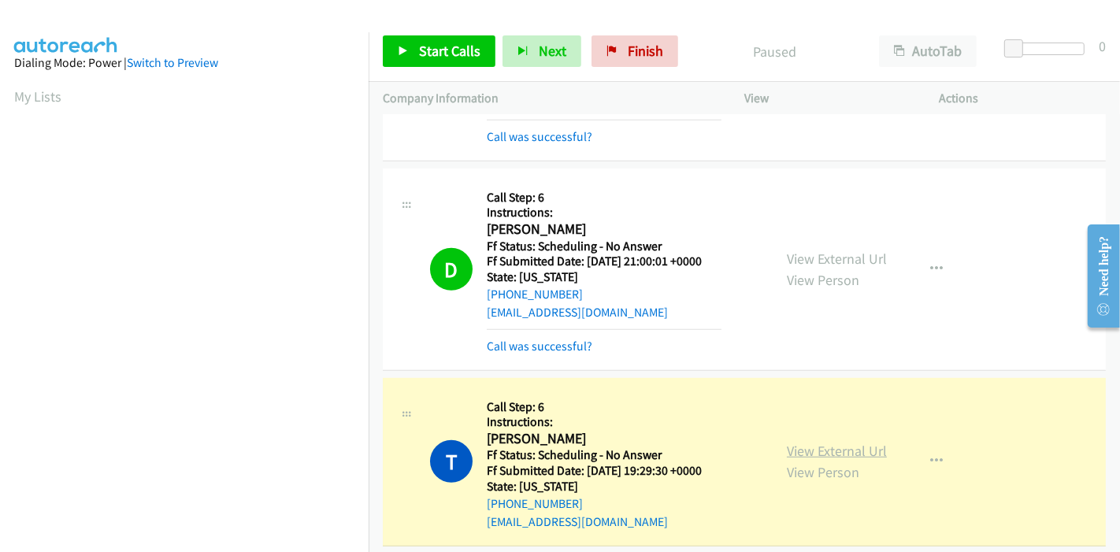
scroll to position [332, 0]
click at [789, 447] on link "View External Url" at bounding box center [837, 451] width 100 height 18
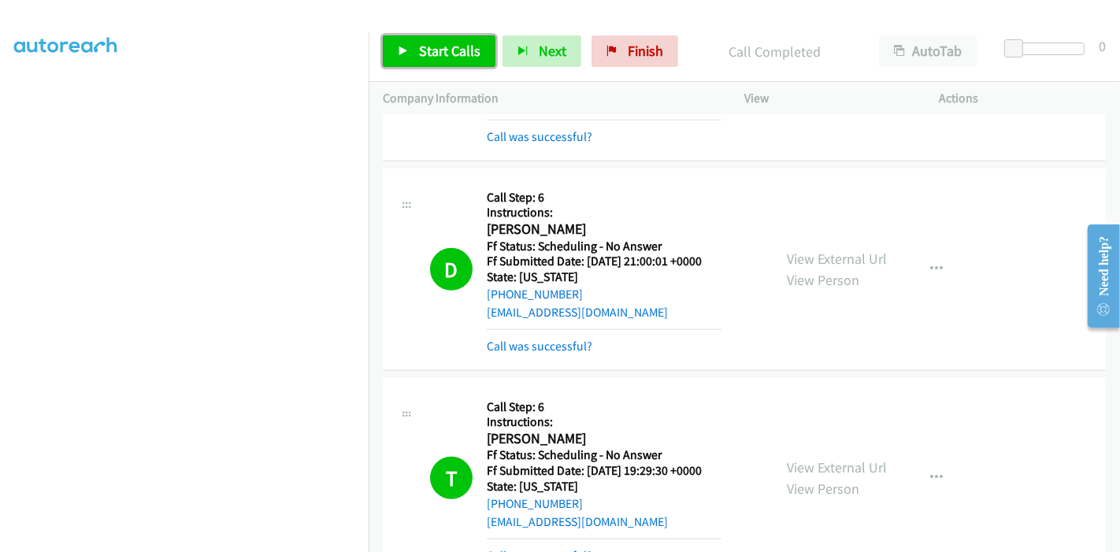
click at [474, 42] on span "Start Calls" at bounding box center [449, 51] width 61 height 18
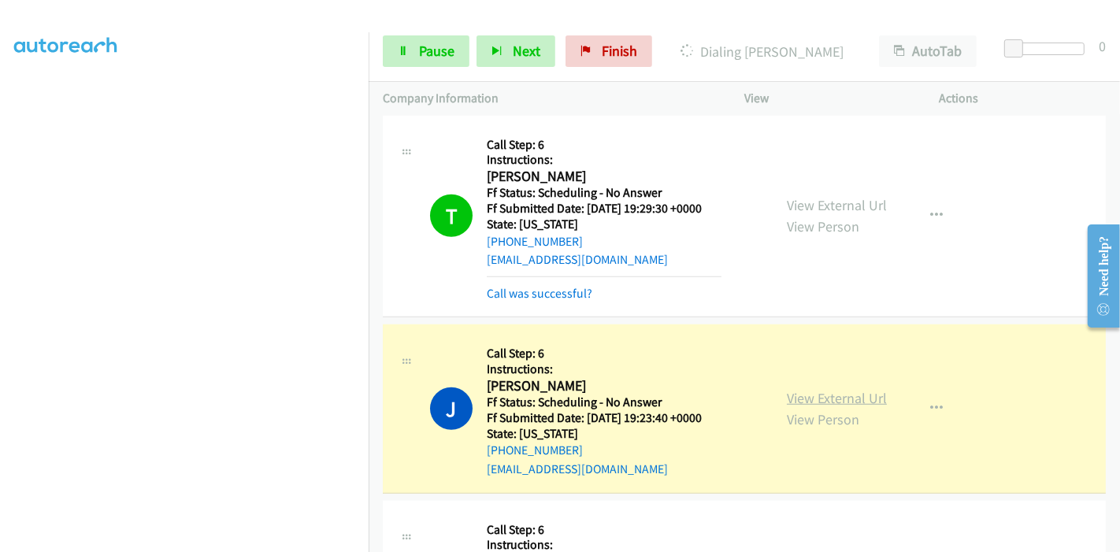
click at [804, 398] on link "View External Url" at bounding box center [837, 398] width 100 height 18
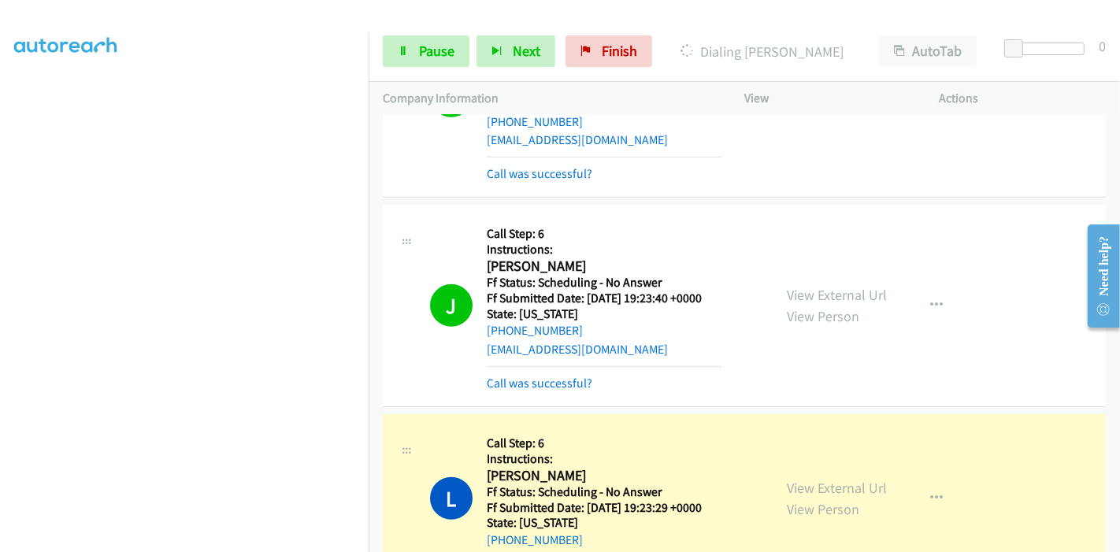
scroll to position [1313, 0]
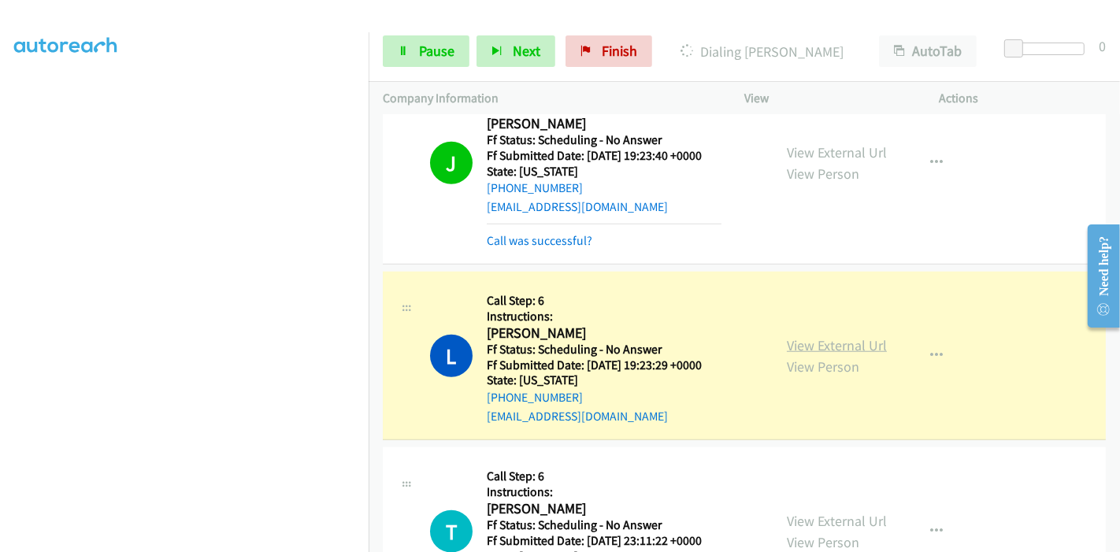
click at [838, 343] on link "View External Url" at bounding box center [837, 345] width 100 height 18
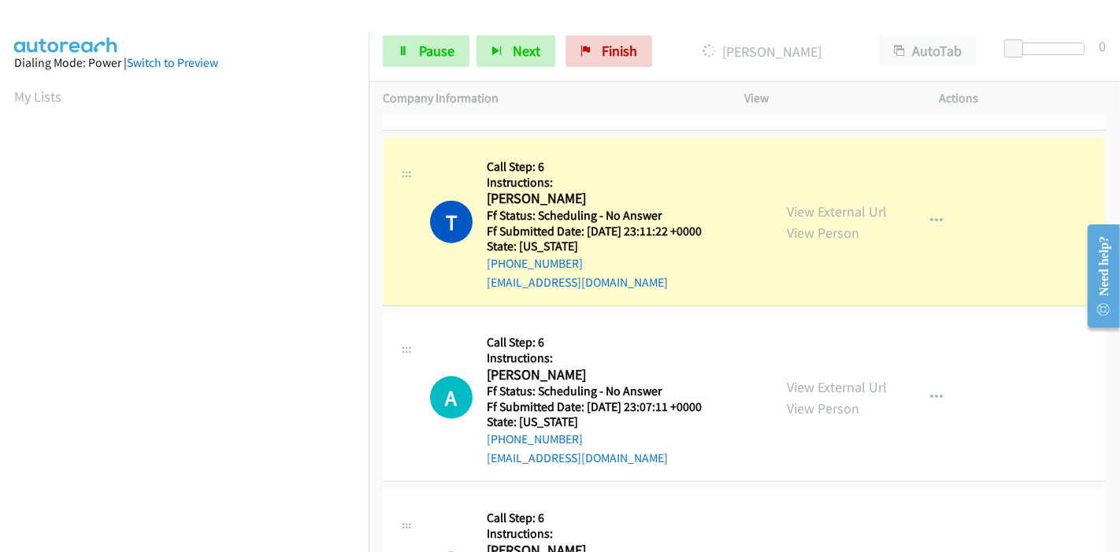
scroll to position [1663, 0]
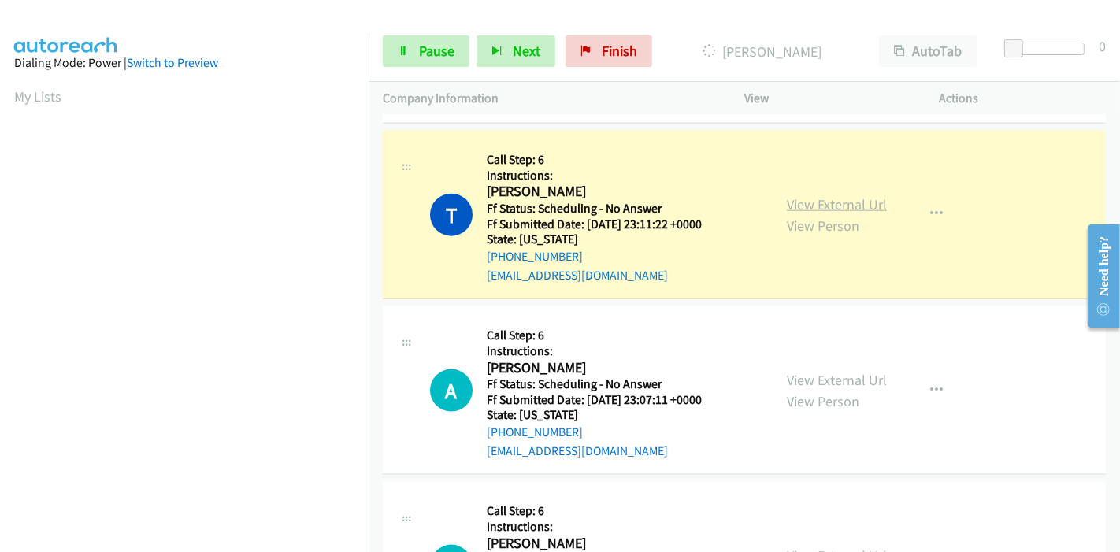
click at [864, 201] on link "View External Url" at bounding box center [837, 204] width 100 height 18
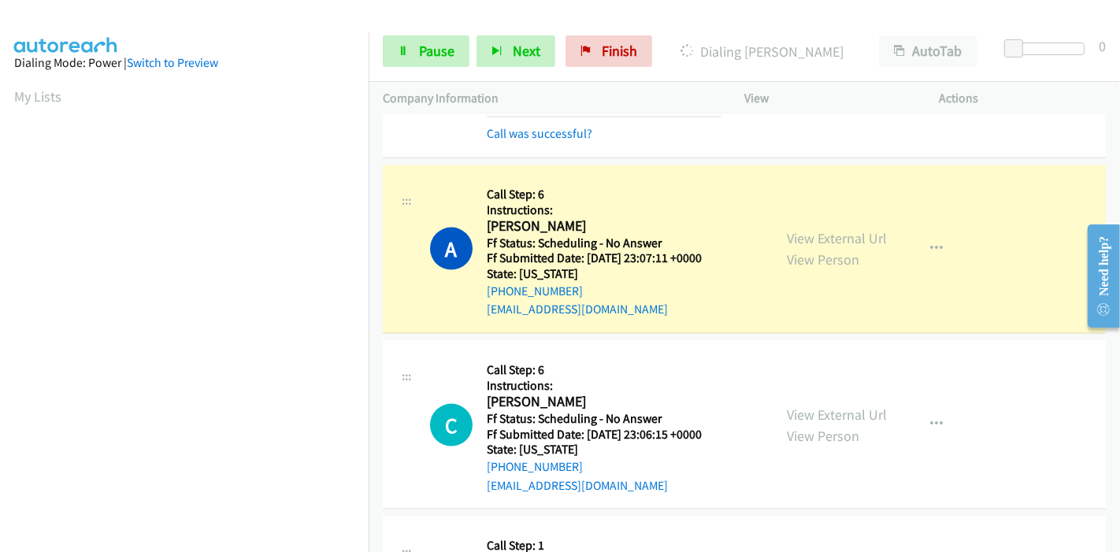
scroll to position [332, 0]
click at [817, 227] on div "View External Url View Person View External Url Email Schedule/Manage Callback …" at bounding box center [878, 249] width 210 height 139
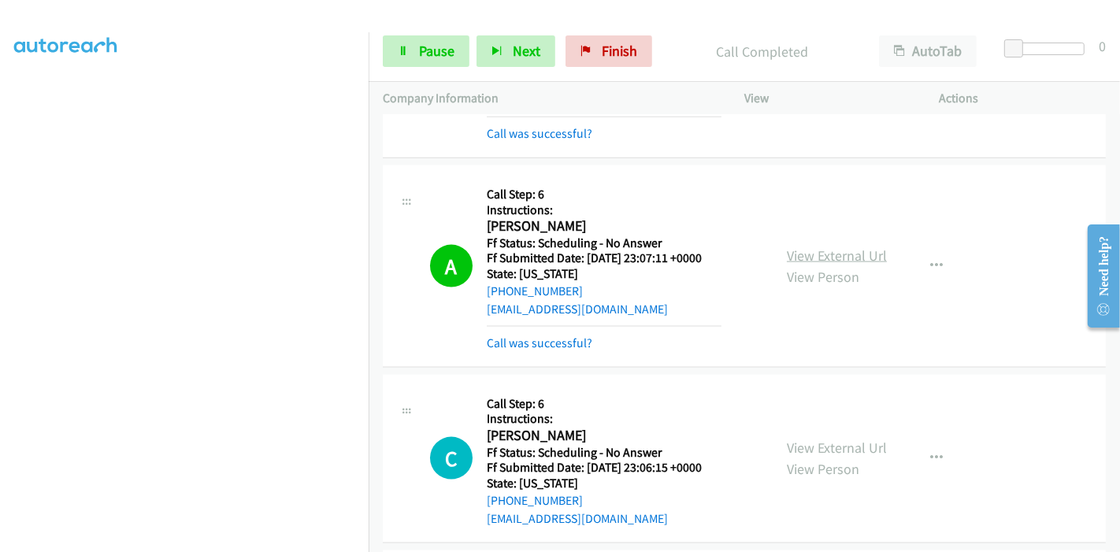
click at [835, 251] on link "View External Url" at bounding box center [837, 256] width 100 height 18
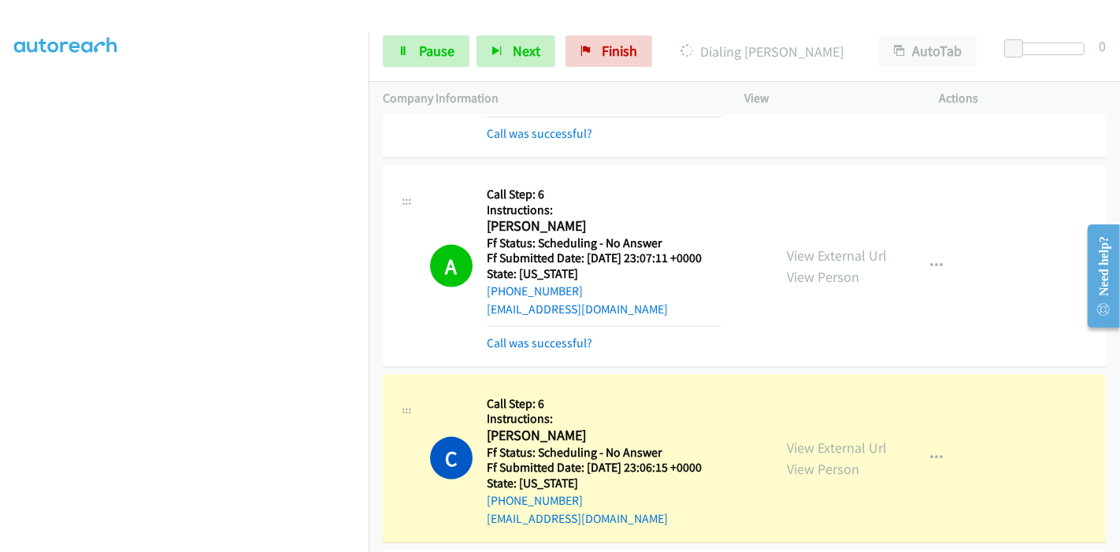
scroll to position [0, 0]
click at [788, 439] on link "View External Url" at bounding box center [837, 448] width 100 height 18
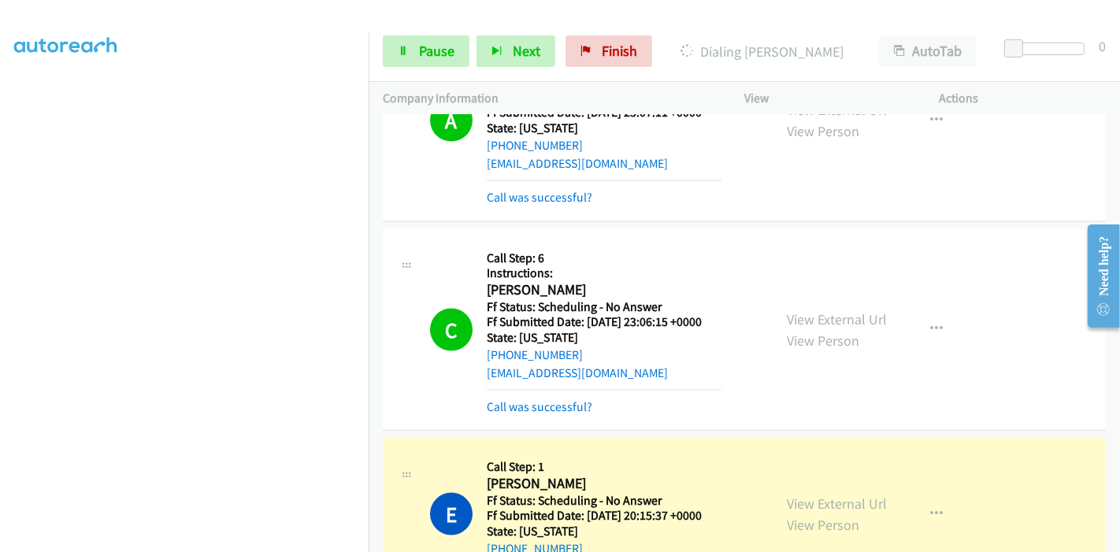
scroll to position [2100, 0]
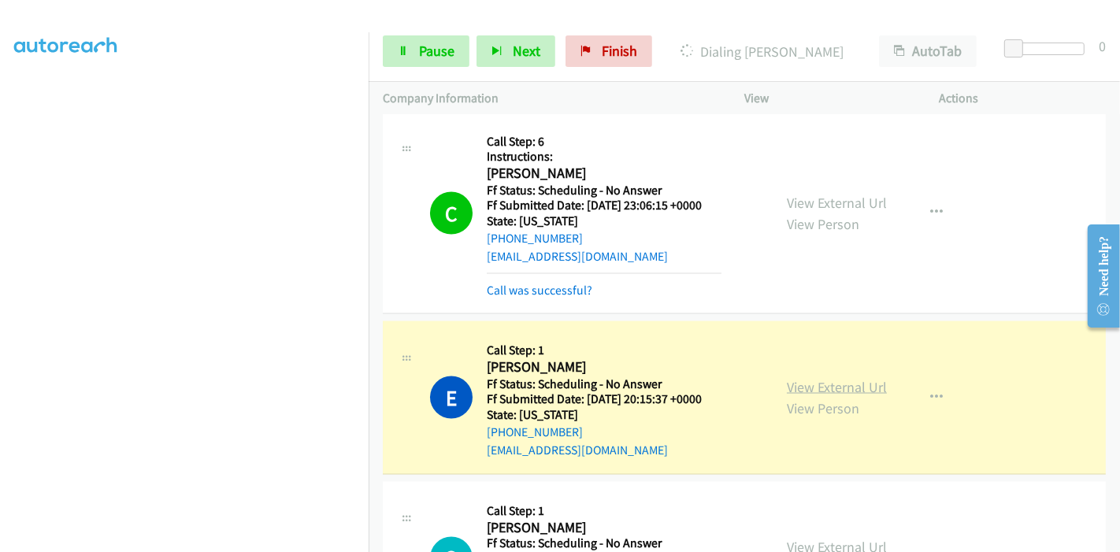
click at [849, 383] on link "View External Url" at bounding box center [837, 387] width 100 height 18
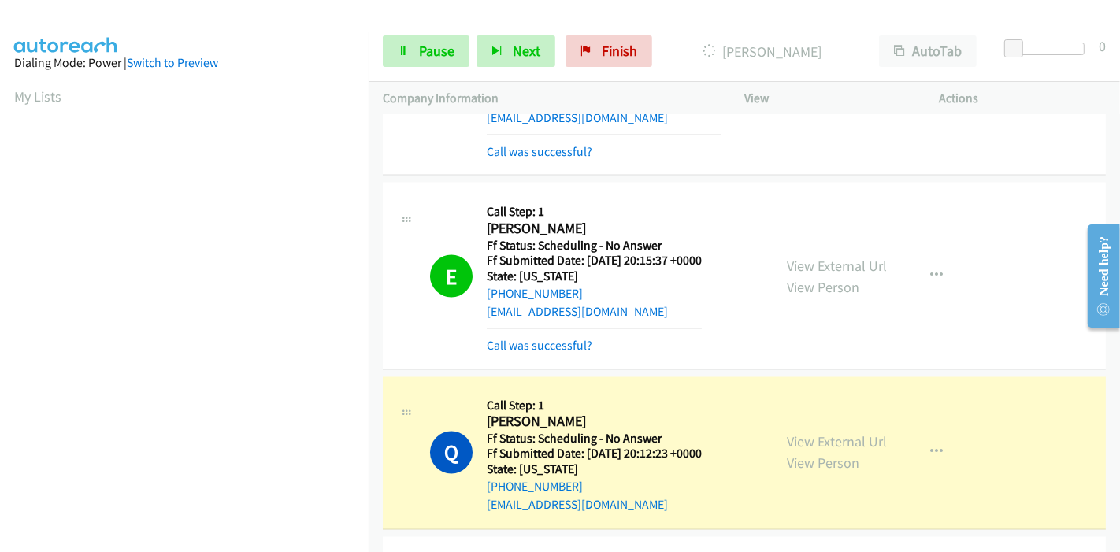
scroll to position [2364, 0]
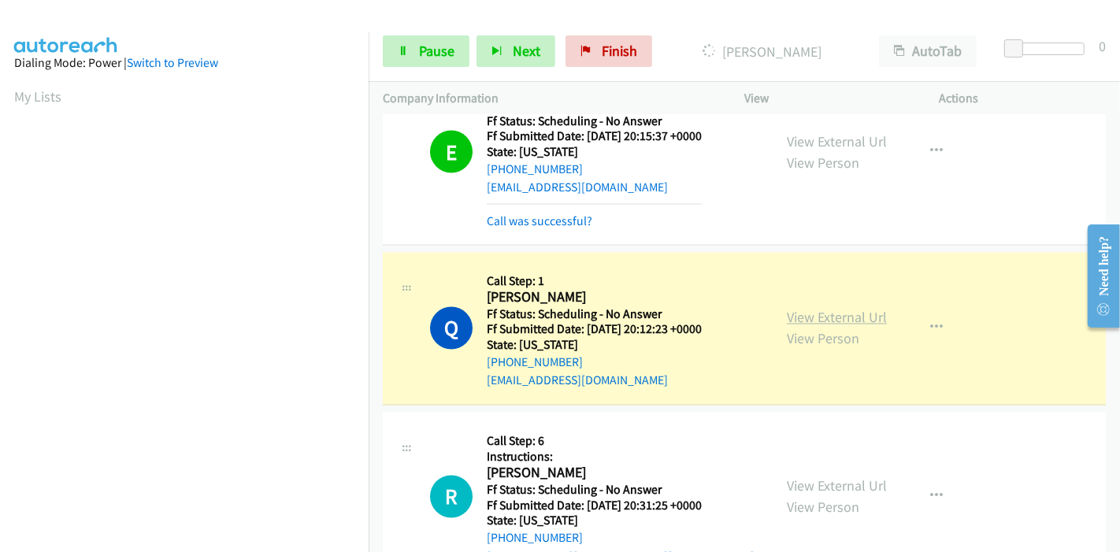
click at [838, 316] on link "View External Url" at bounding box center [837, 318] width 100 height 18
click at [812, 309] on link "View External Url" at bounding box center [837, 318] width 100 height 18
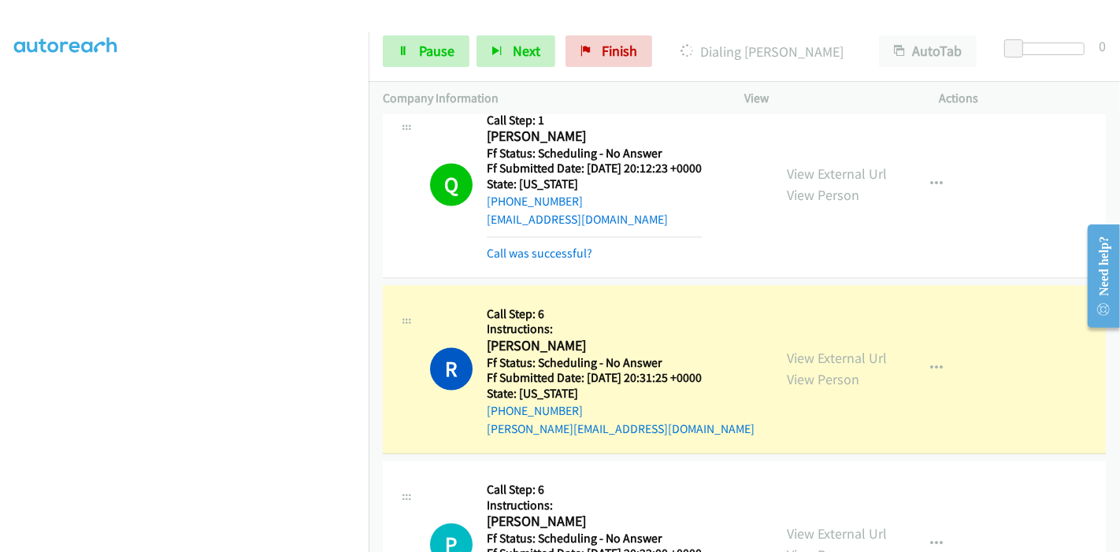
scroll to position [2539, 0]
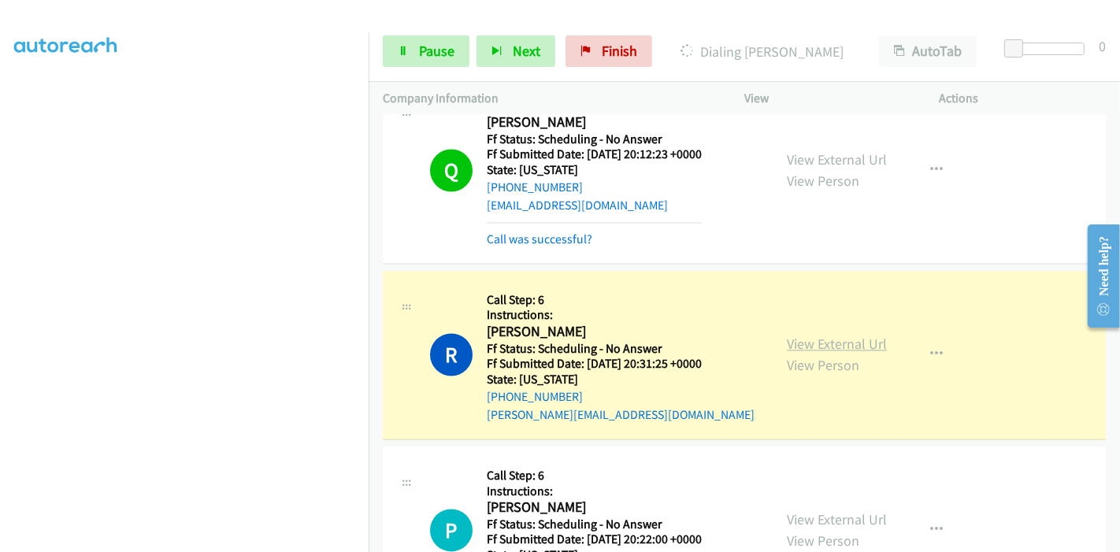
click at [797, 341] on link "View External Url" at bounding box center [837, 345] width 100 height 18
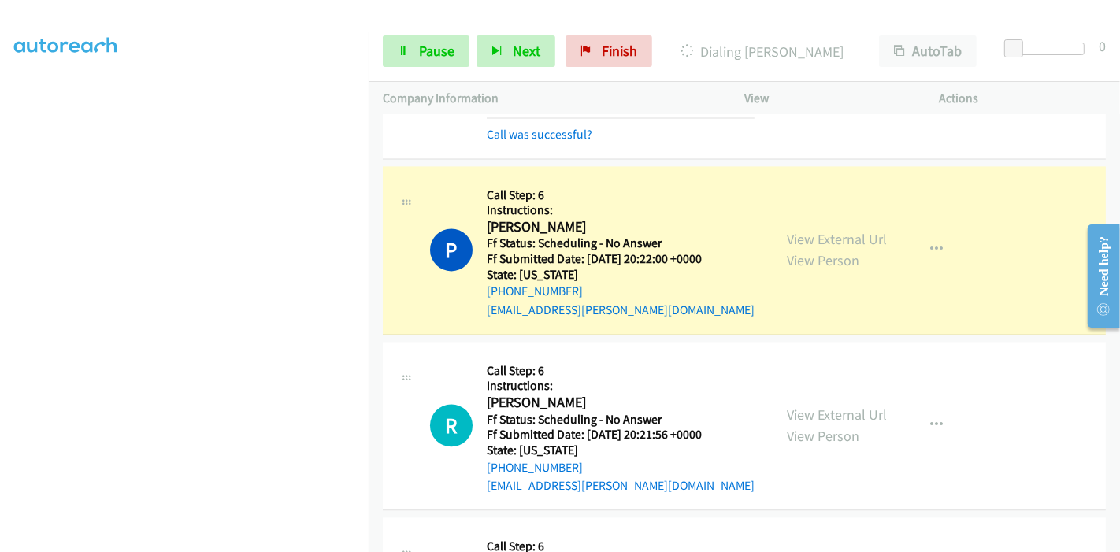
scroll to position [2888, 0]
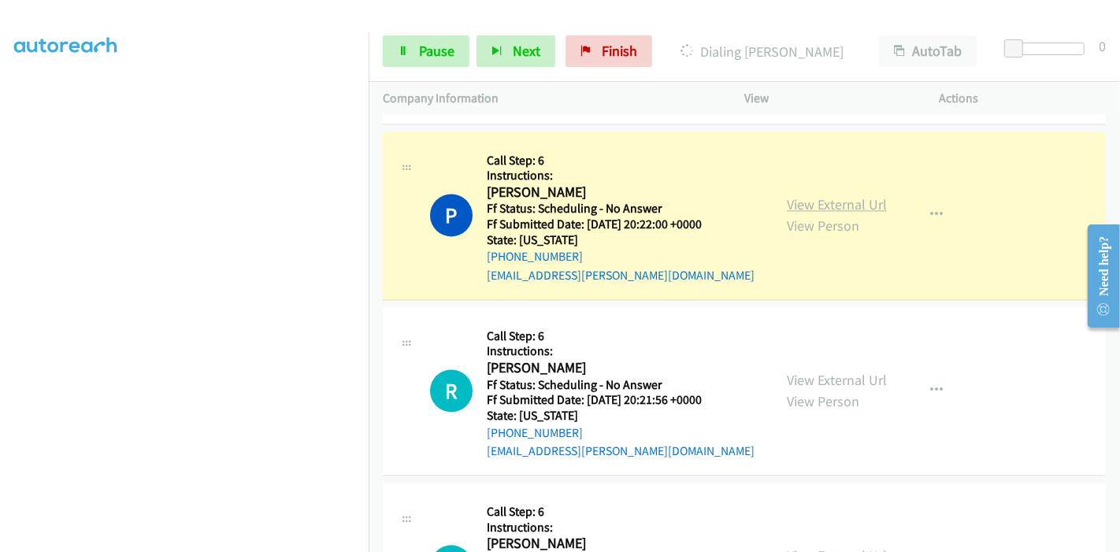
click at [833, 199] on link "View External Url" at bounding box center [837, 204] width 100 height 18
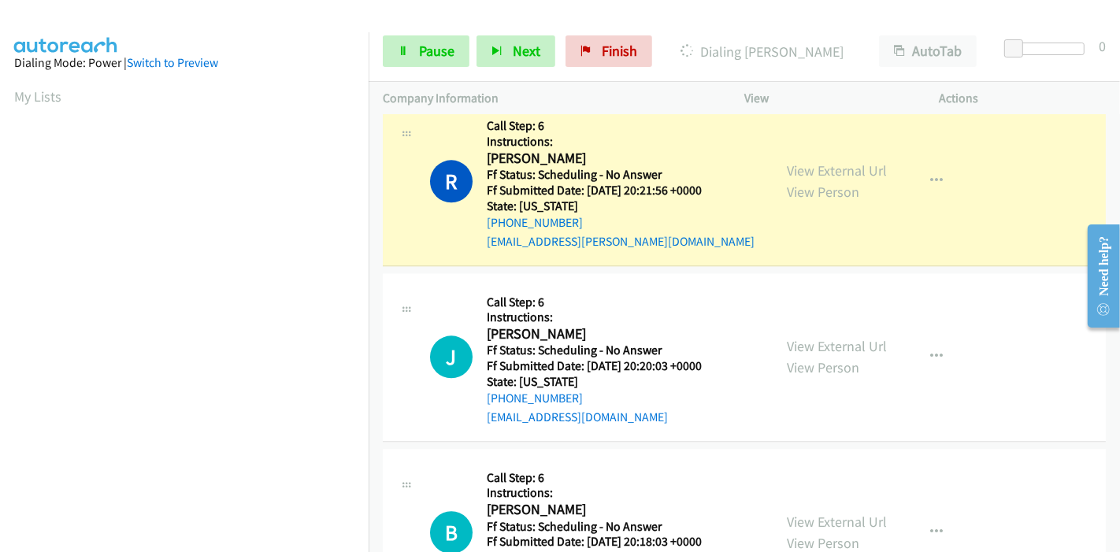
scroll to position [3151, 0]
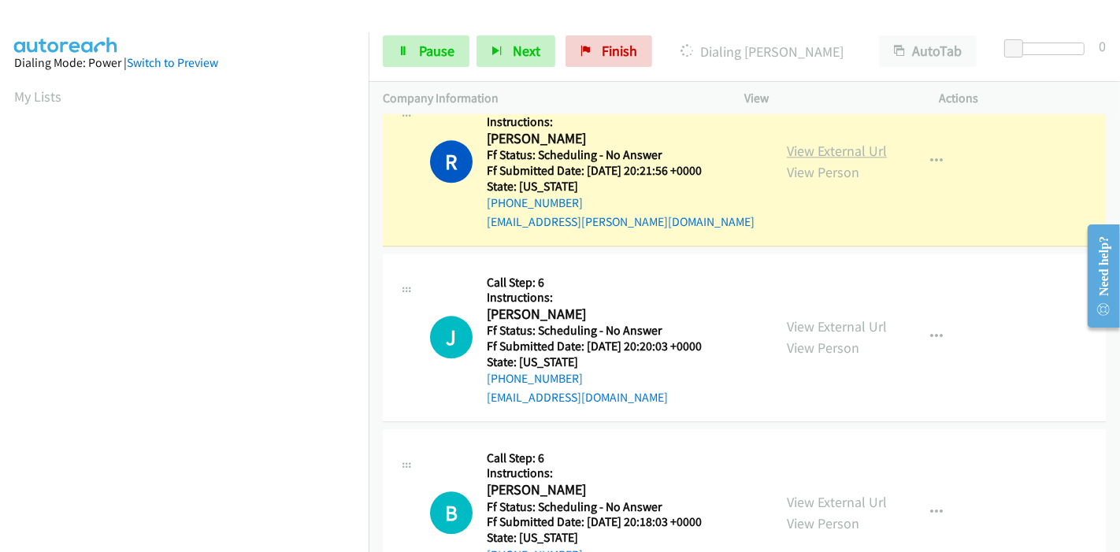
click at [830, 142] on link "View External Url" at bounding box center [837, 151] width 100 height 18
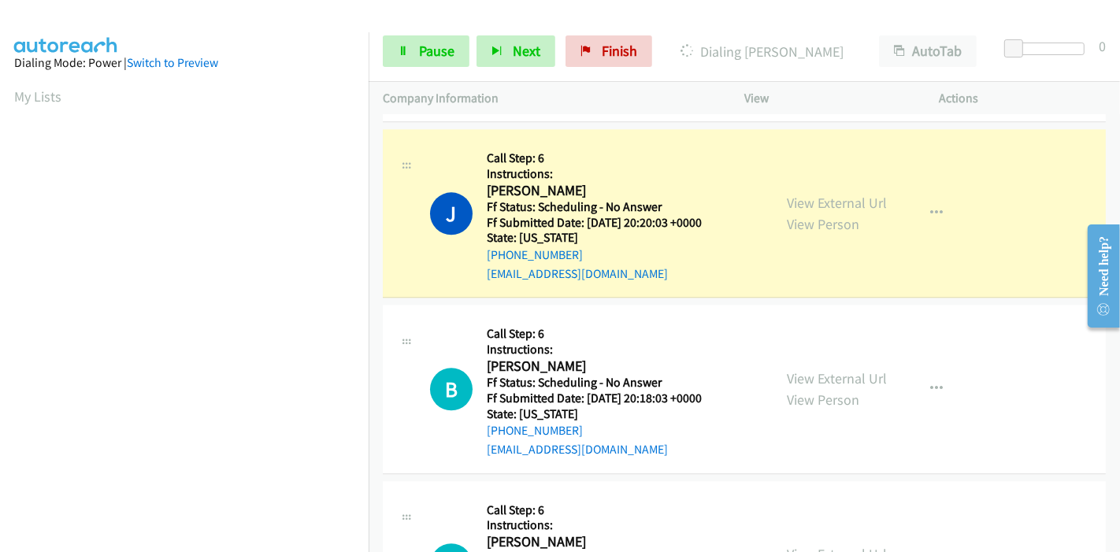
scroll to position [3326, 0]
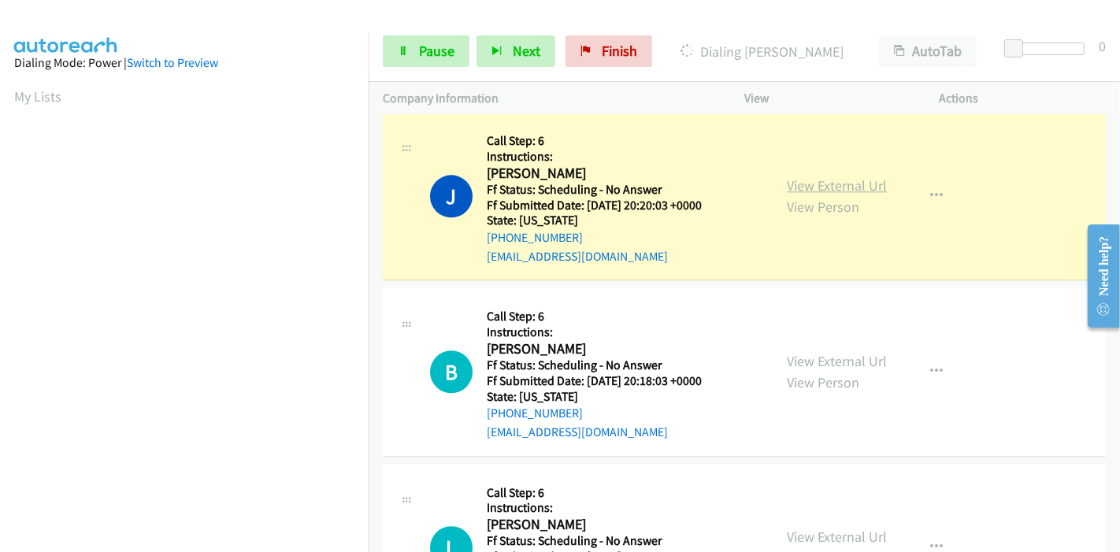
click at [864, 179] on link "View External Url" at bounding box center [837, 185] width 100 height 18
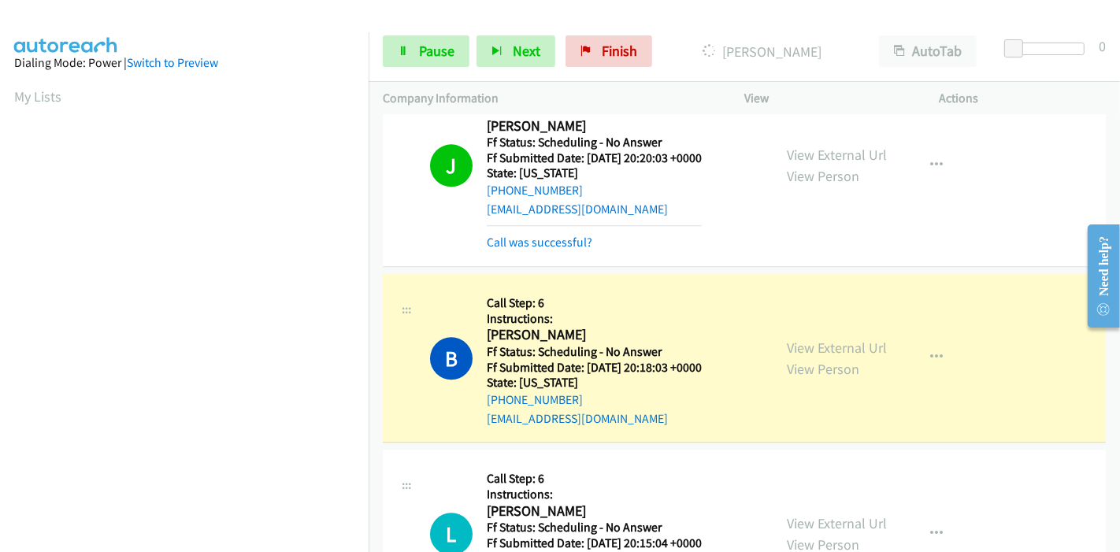
scroll to position [3414, 0]
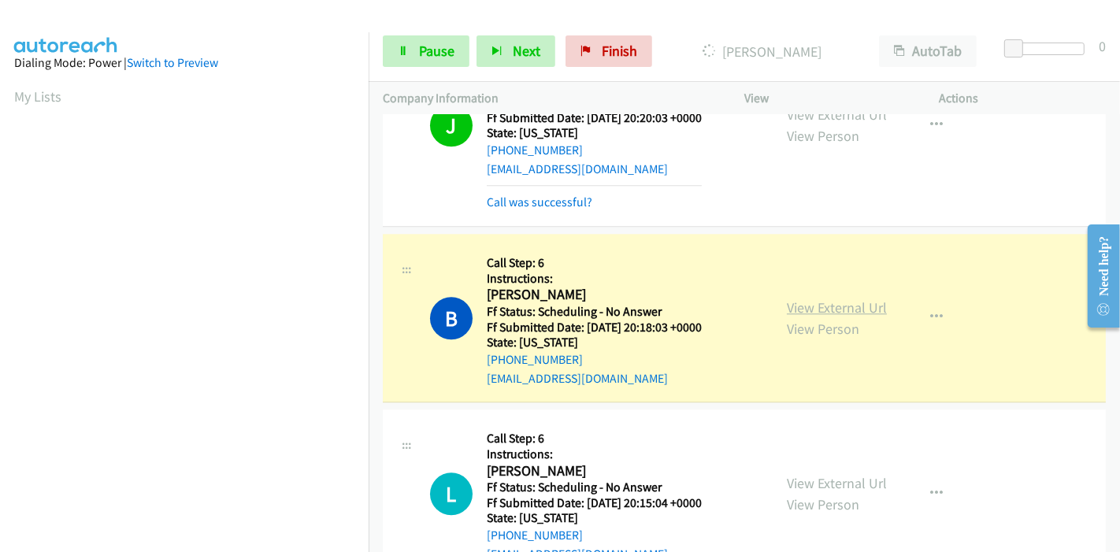
click at [849, 299] on link "View External Url" at bounding box center [837, 308] width 100 height 18
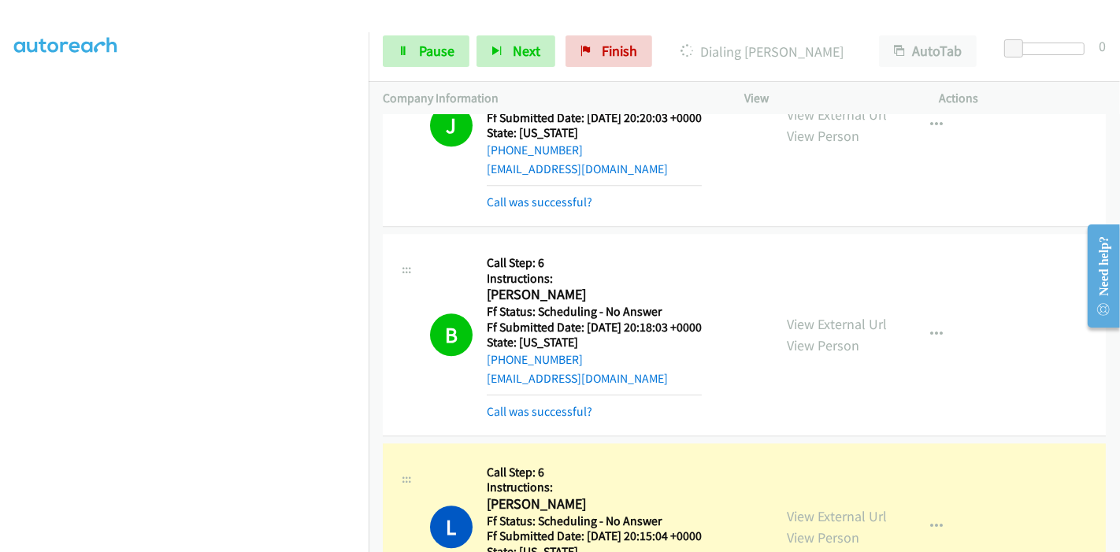
scroll to position [3589, 0]
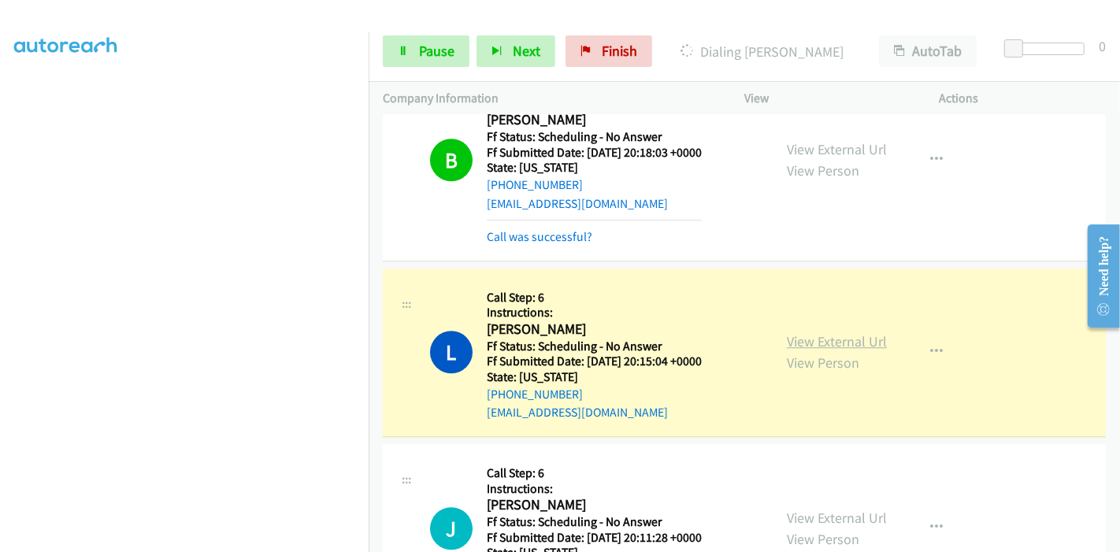
click at [851, 333] on link "View External Url" at bounding box center [837, 341] width 100 height 18
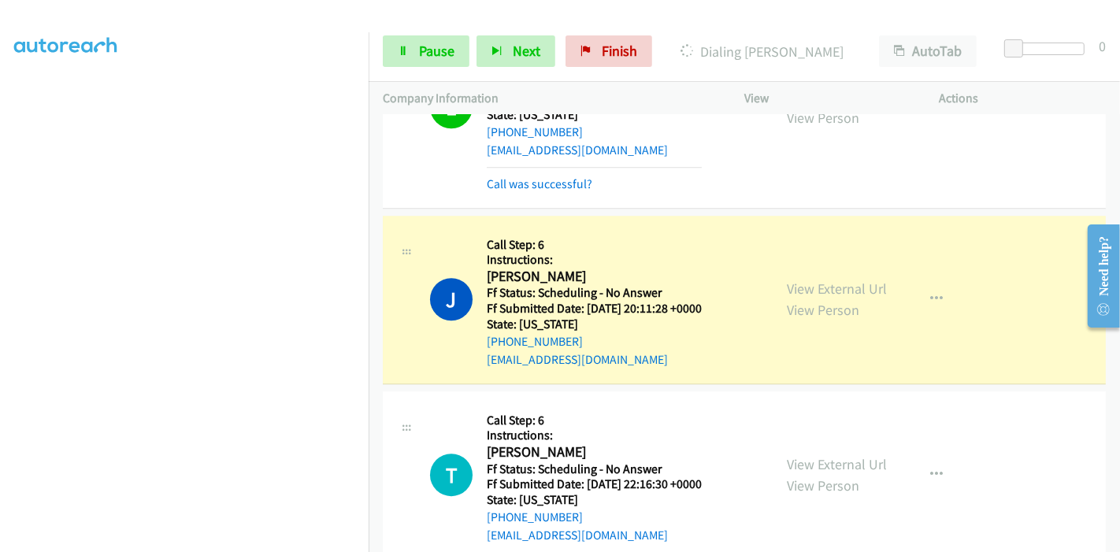
scroll to position [3851, 0]
click at [852, 280] on link "View External Url" at bounding box center [837, 289] width 100 height 18
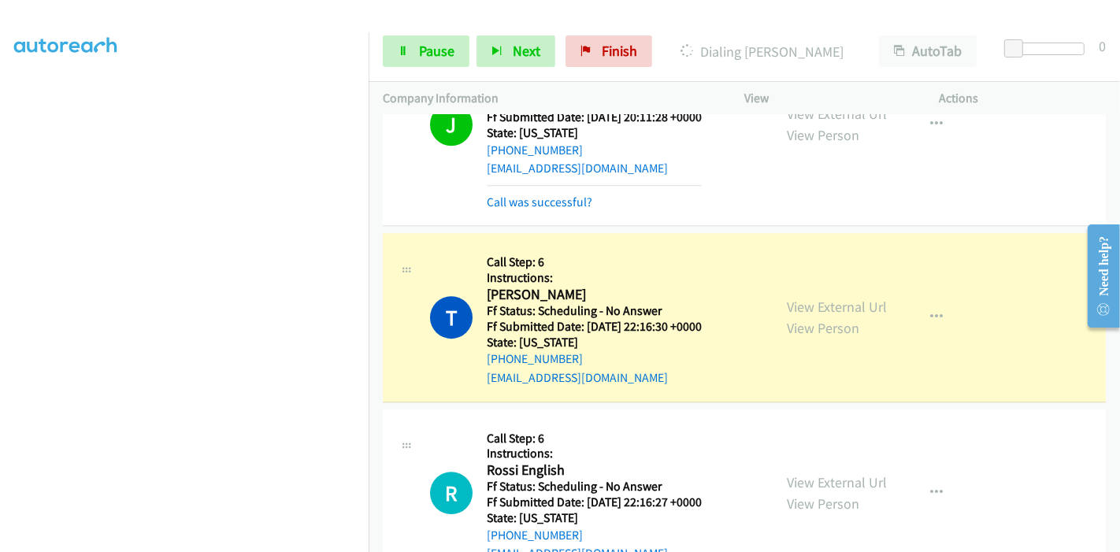
scroll to position [0, 0]
click at [802, 302] on link "View External Url" at bounding box center [837, 307] width 100 height 18
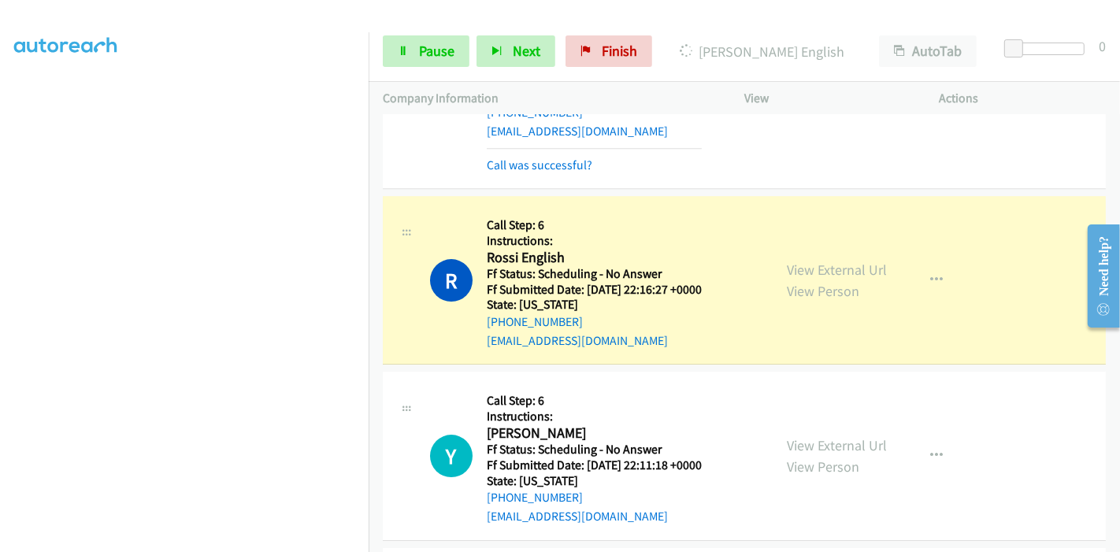
scroll to position [4306, 0]
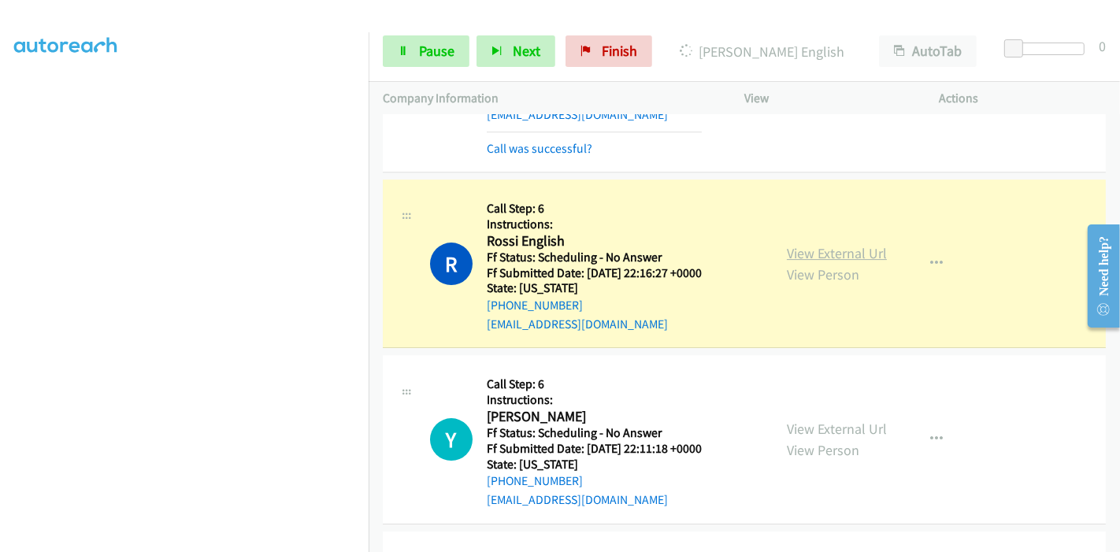
click at [835, 244] on link "View External Url" at bounding box center [837, 253] width 100 height 18
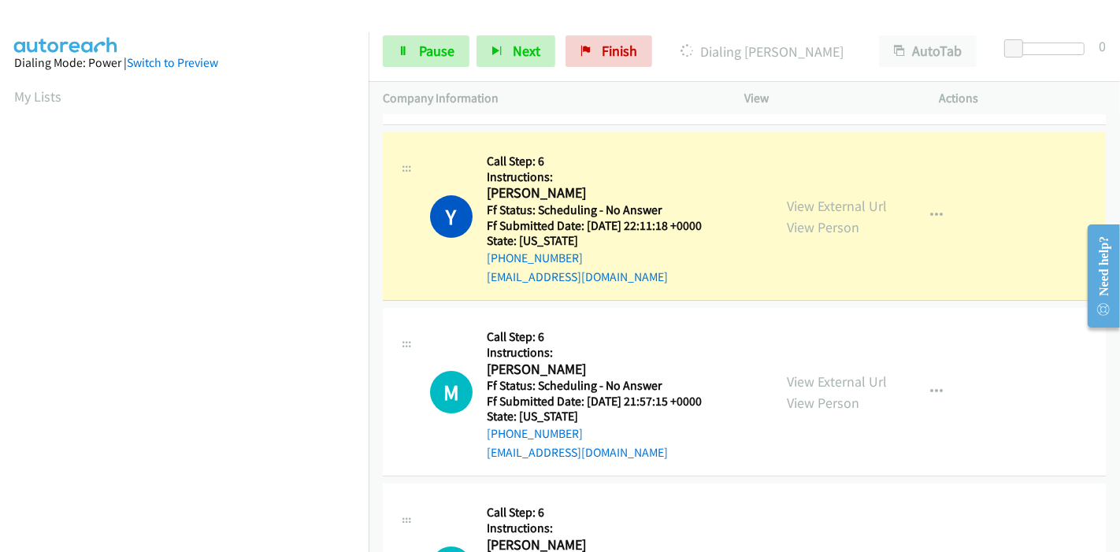
scroll to position [4568, 0]
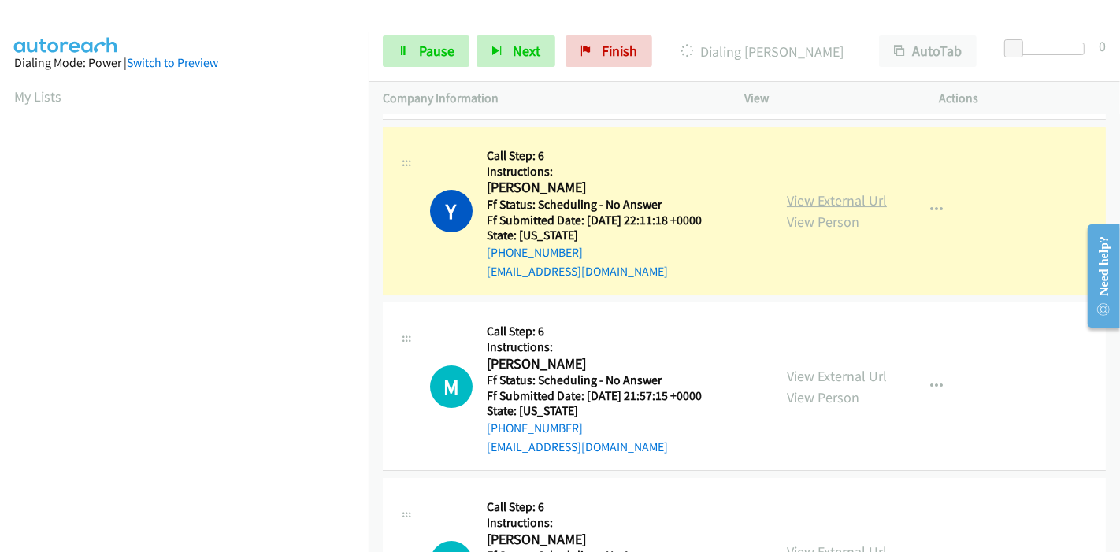
click at [862, 191] on link "View External Url" at bounding box center [837, 200] width 100 height 18
click at [440, 58] on span "Pause" at bounding box center [436, 51] width 35 height 18
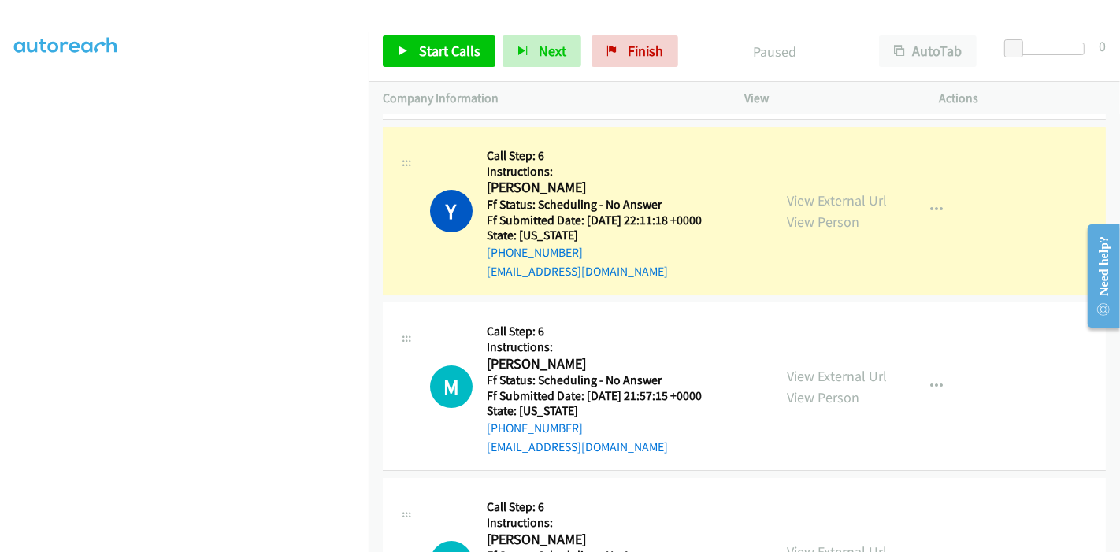
scroll to position [0, 0]
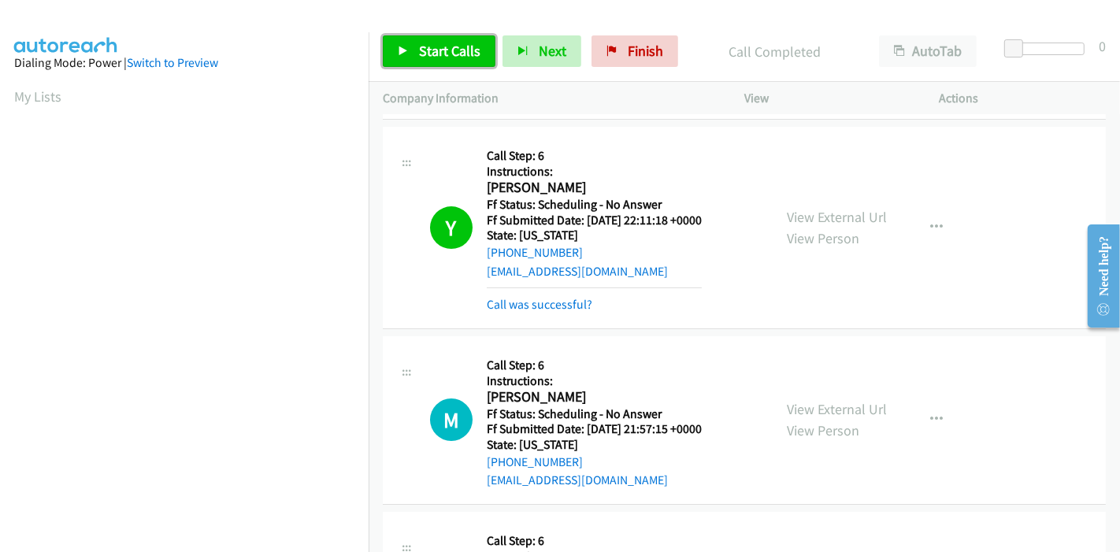
click at [424, 54] on span "Start Calls" at bounding box center [449, 51] width 61 height 18
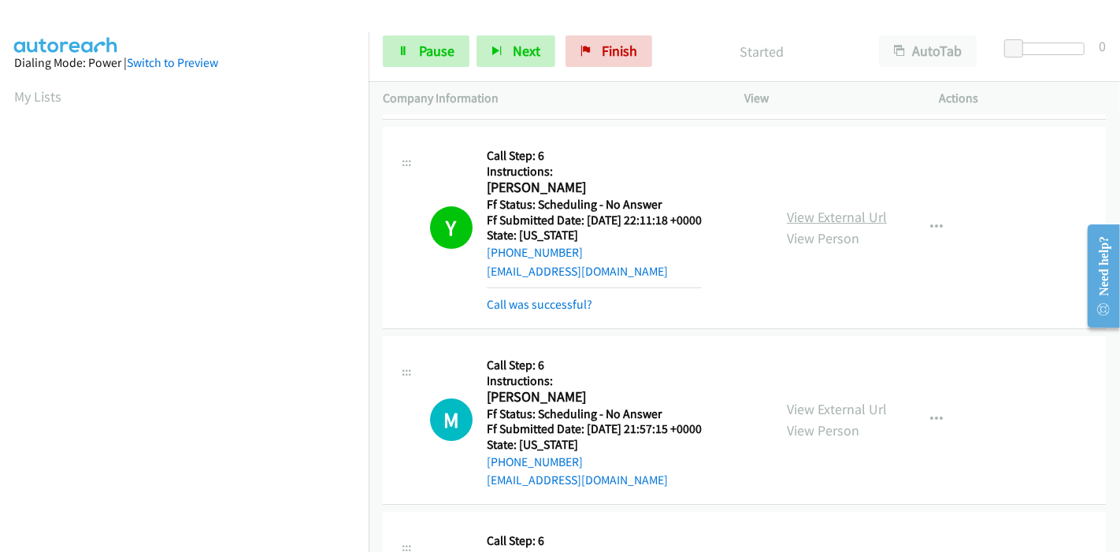
click at [814, 208] on link "View External Url" at bounding box center [837, 217] width 100 height 18
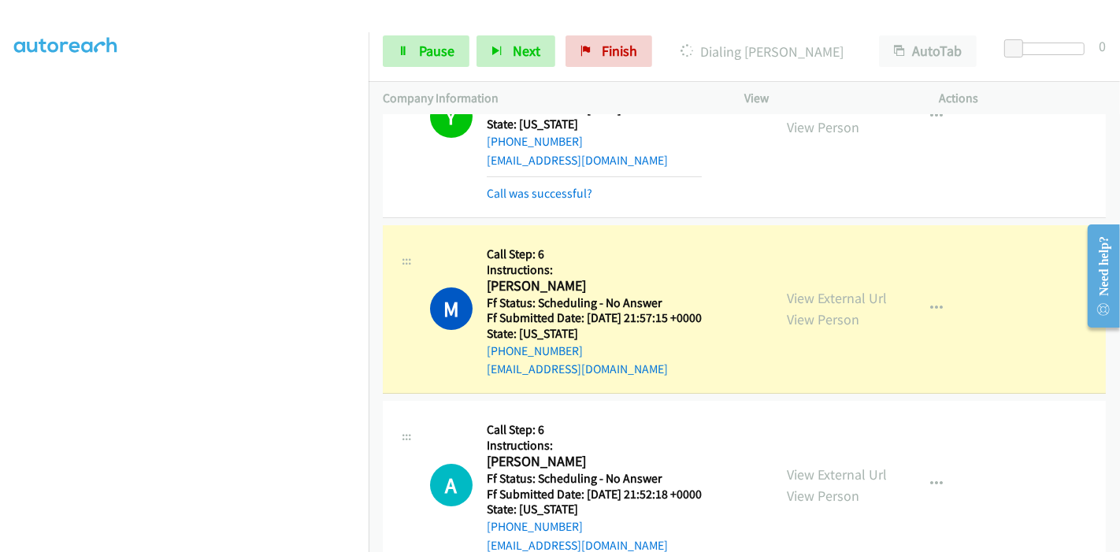
scroll to position [4743, 0]
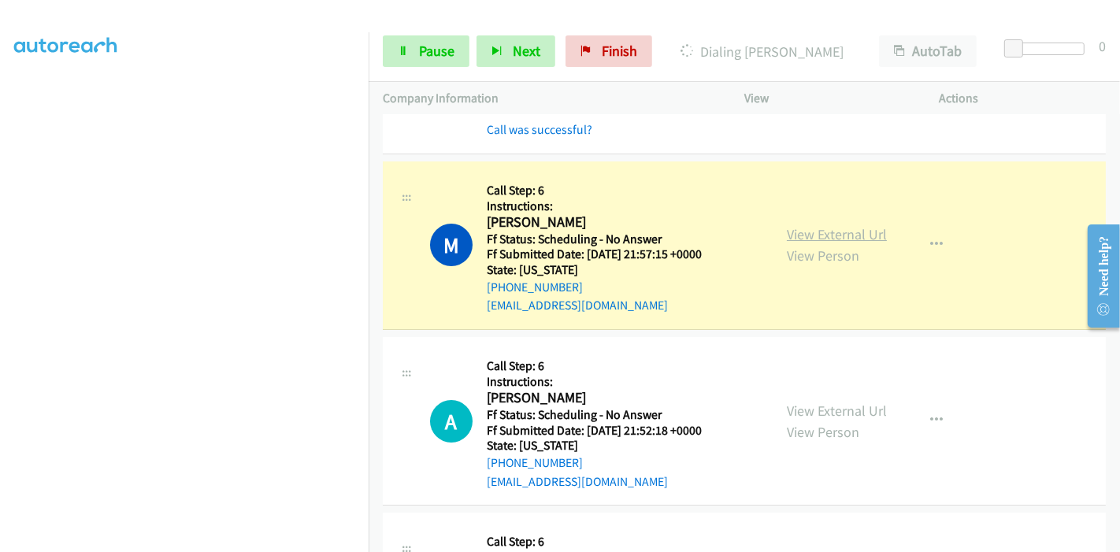
click at [801, 226] on link "View External Url" at bounding box center [837, 234] width 100 height 18
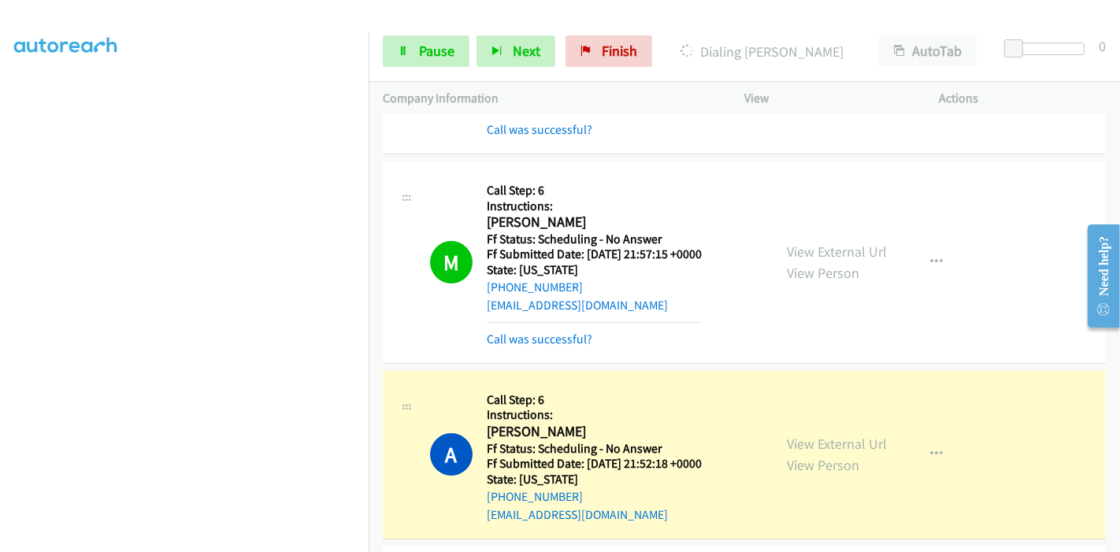
scroll to position [4918, 0]
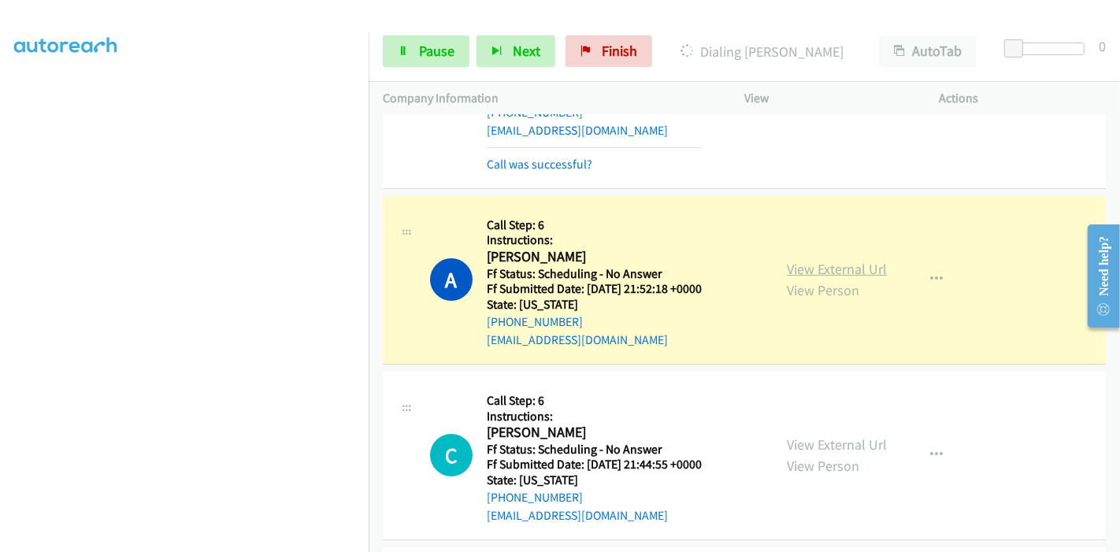
click at [790, 260] on link "View External Url" at bounding box center [837, 269] width 100 height 18
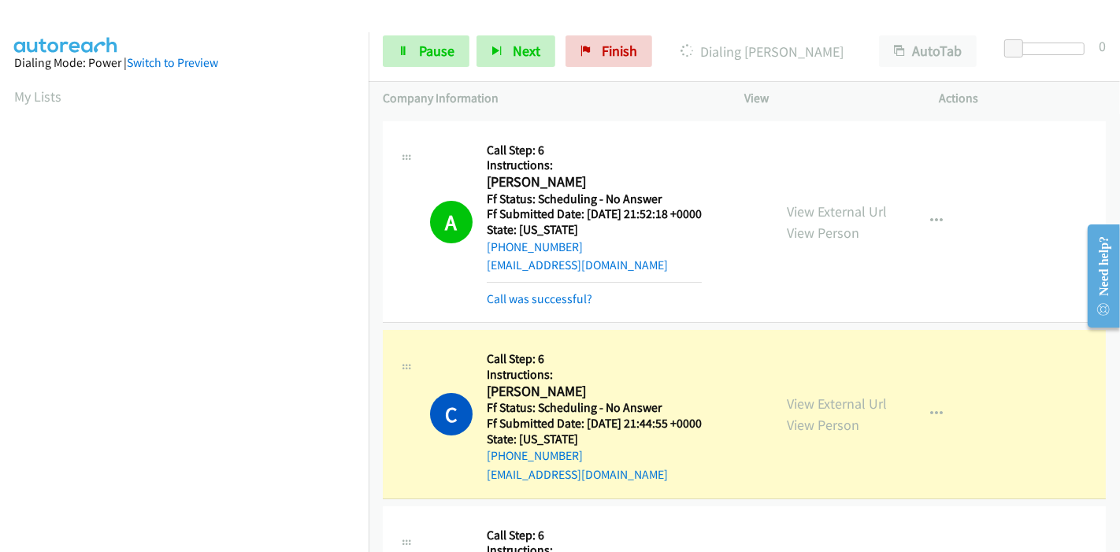
scroll to position [5094, 0]
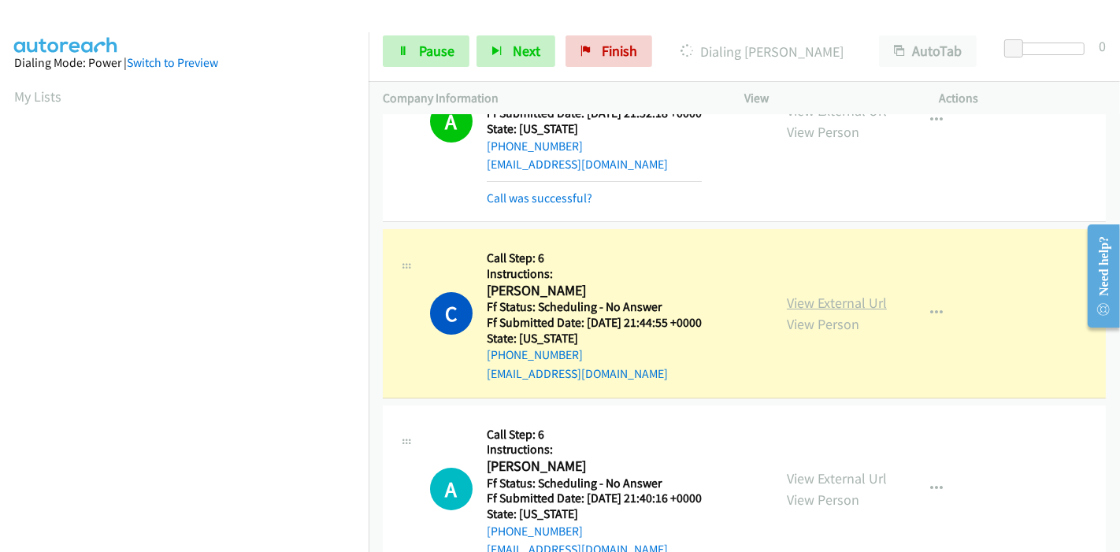
click at [825, 294] on link "View External Url" at bounding box center [837, 303] width 100 height 18
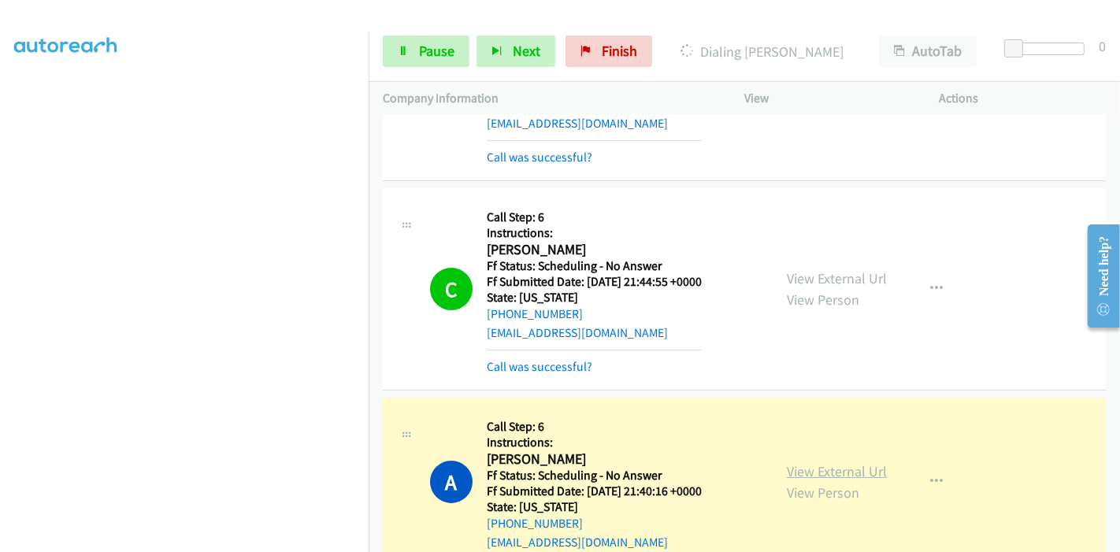
scroll to position [5269, 0]
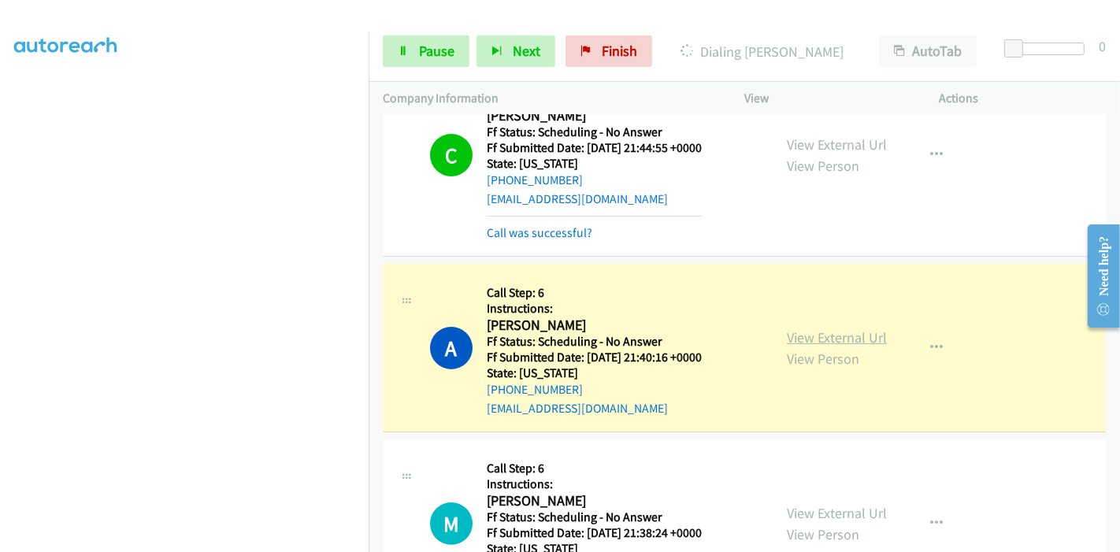
click at [845, 329] on link "View External Url" at bounding box center [837, 338] width 100 height 18
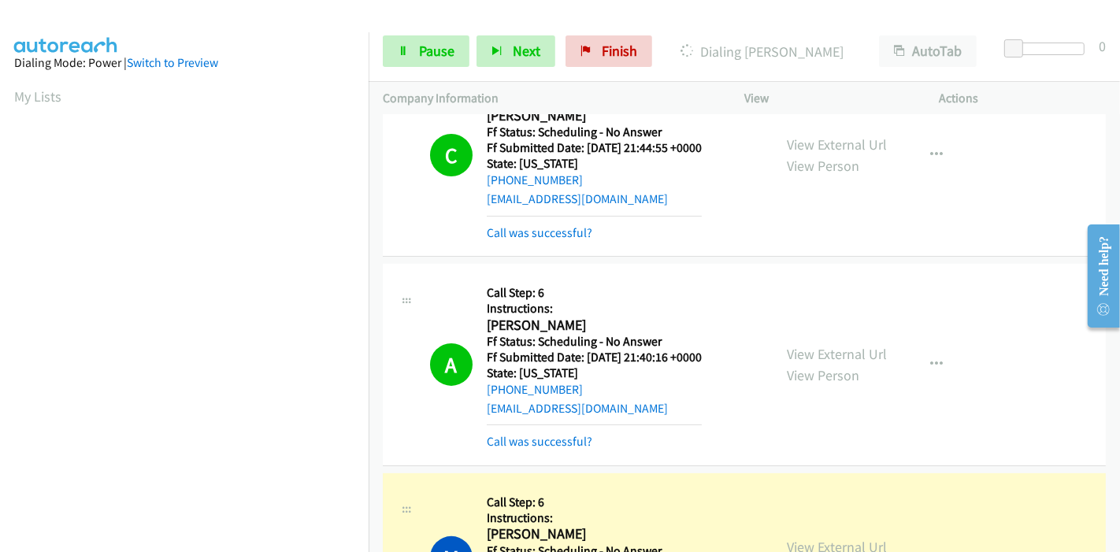
scroll to position [5531, 0]
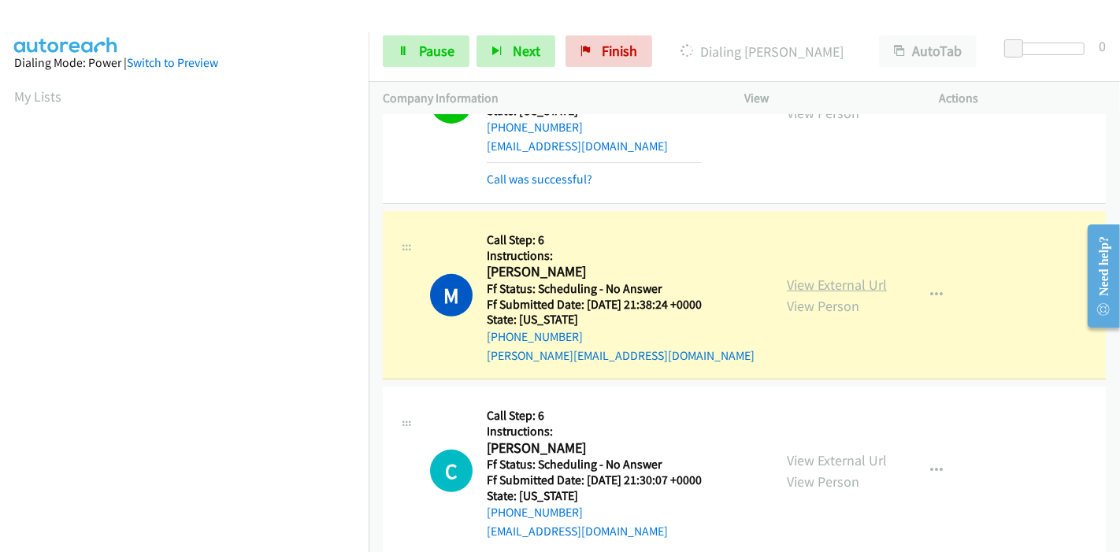
click at [830, 276] on link "View External Url" at bounding box center [837, 285] width 100 height 18
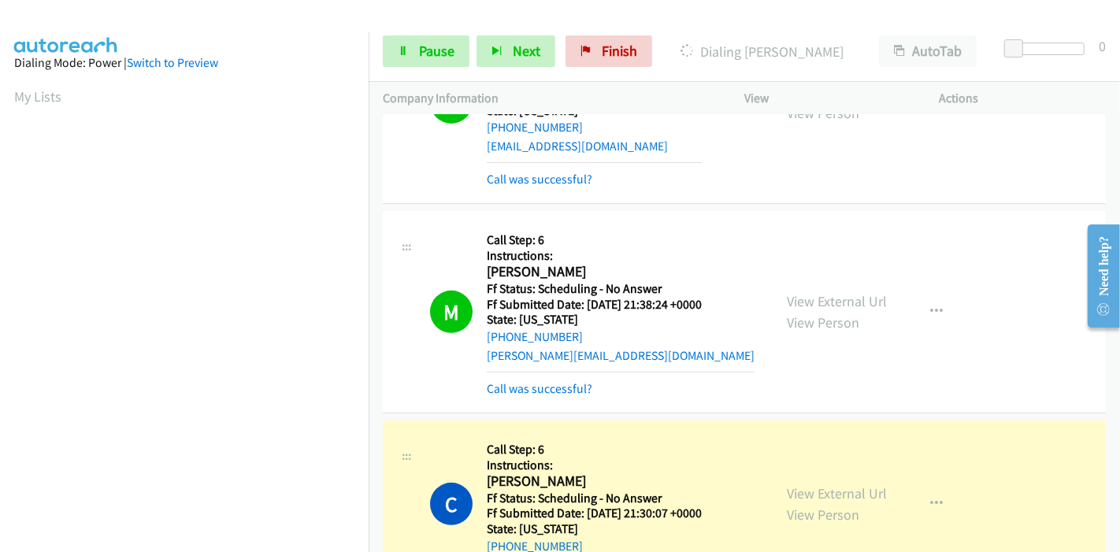
scroll to position [5706, 0]
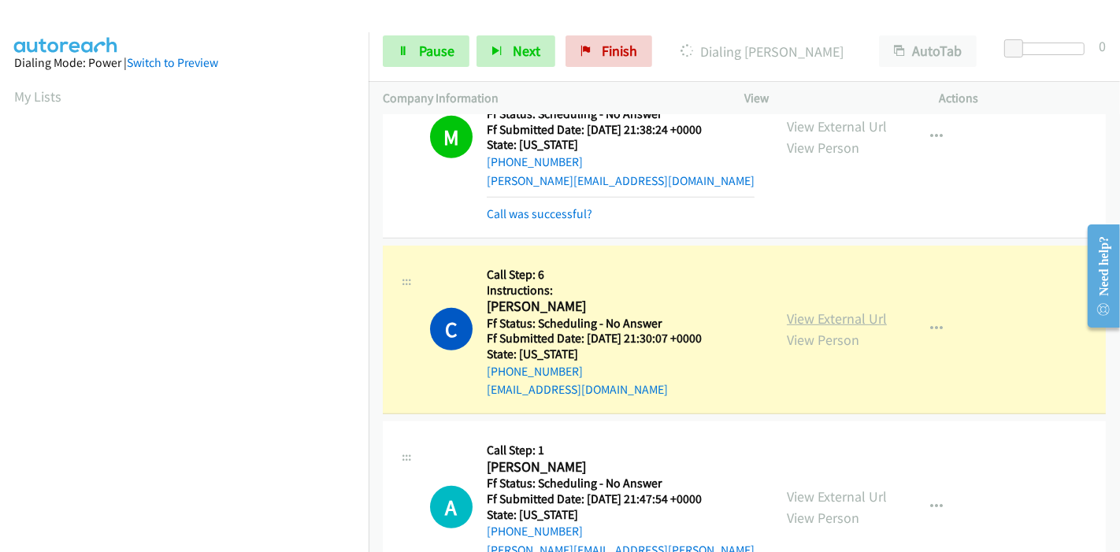
click at [867, 310] on link "View External Url" at bounding box center [837, 319] width 100 height 18
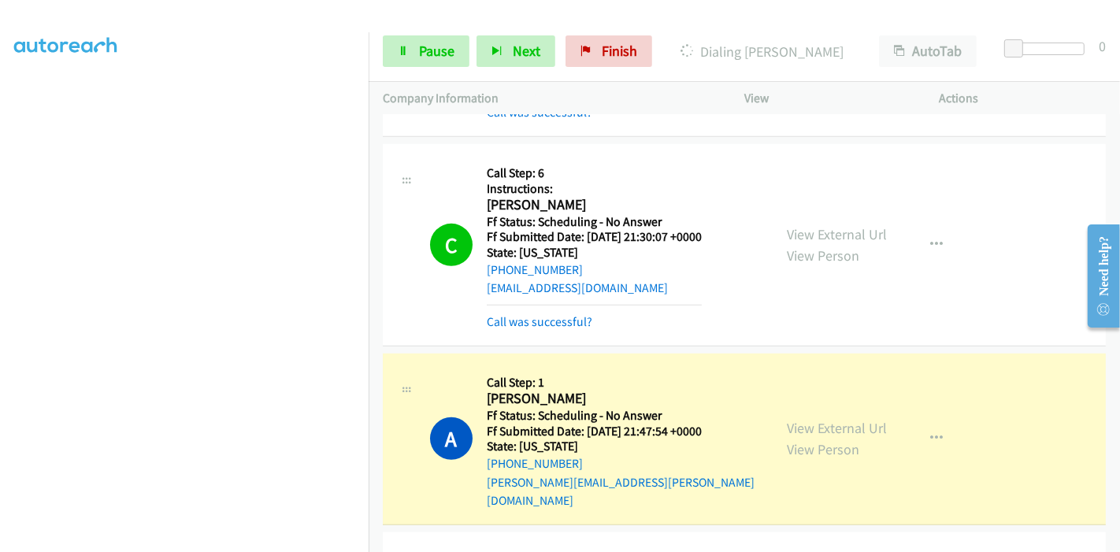
scroll to position [5881, 0]
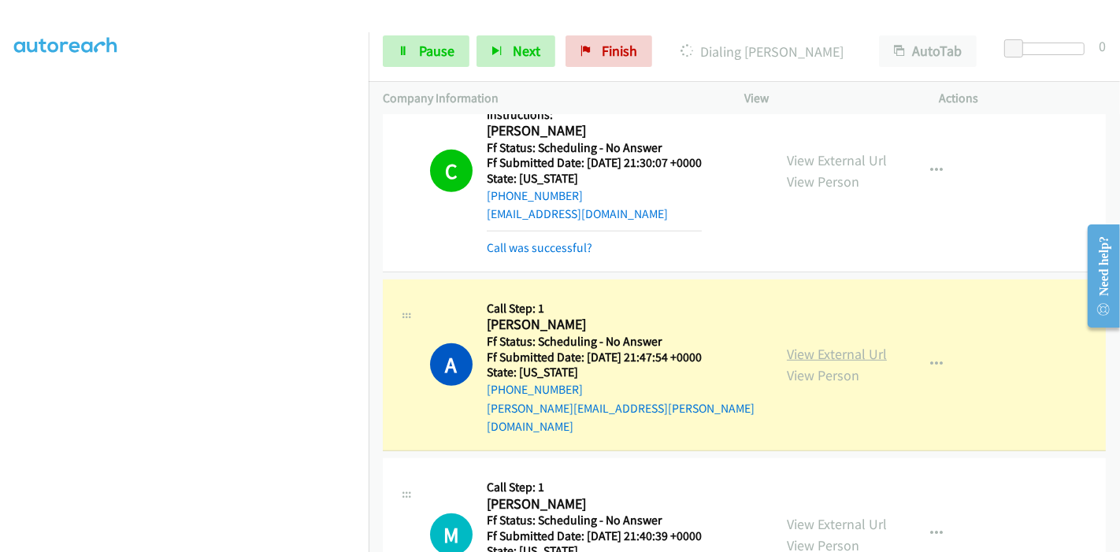
click at [813, 345] on link "View External Url" at bounding box center [837, 354] width 100 height 18
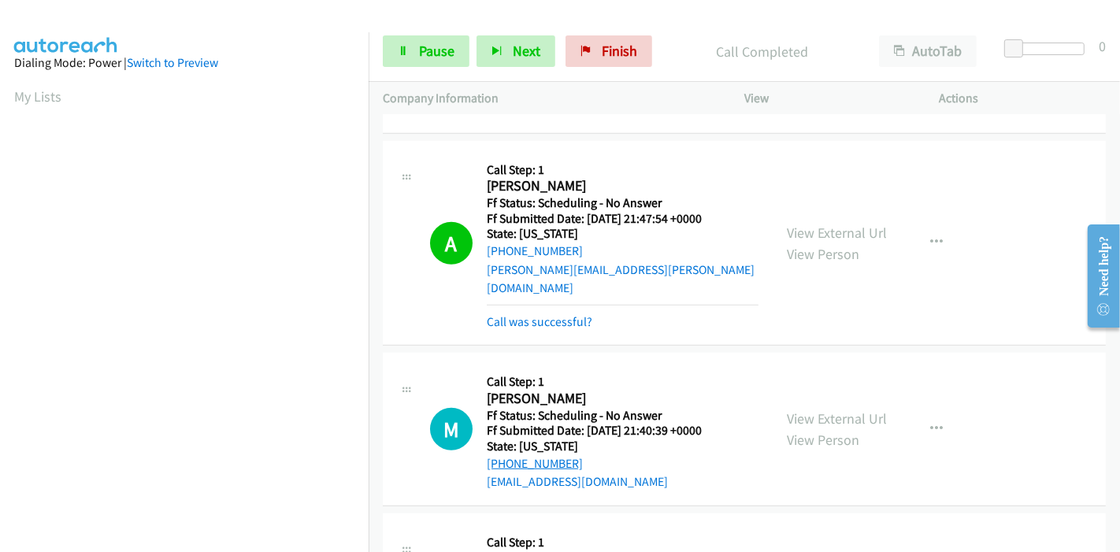
scroll to position [6144, 0]
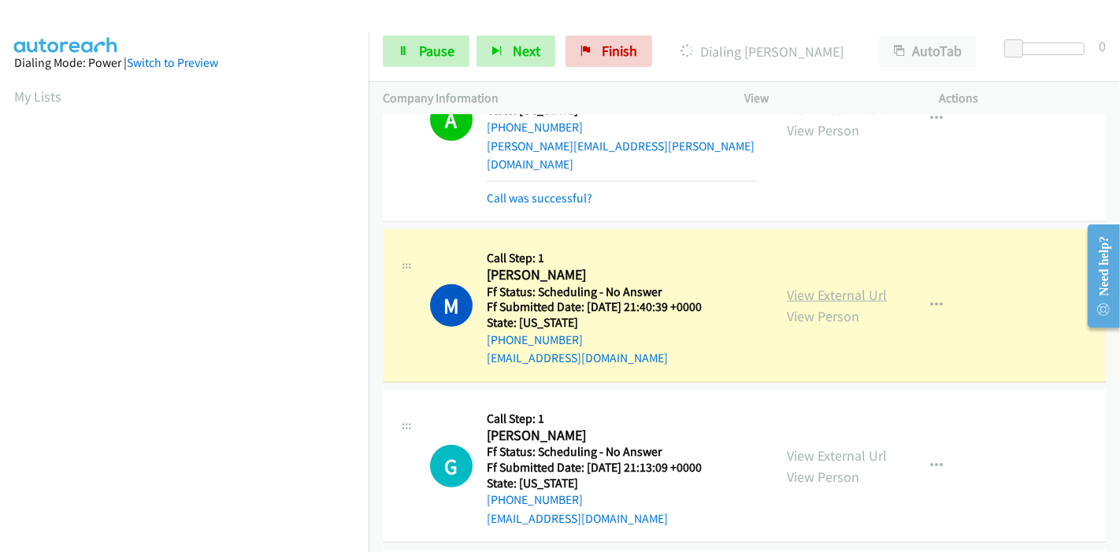
click at [863, 286] on link "View External Url" at bounding box center [837, 295] width 100 height 18
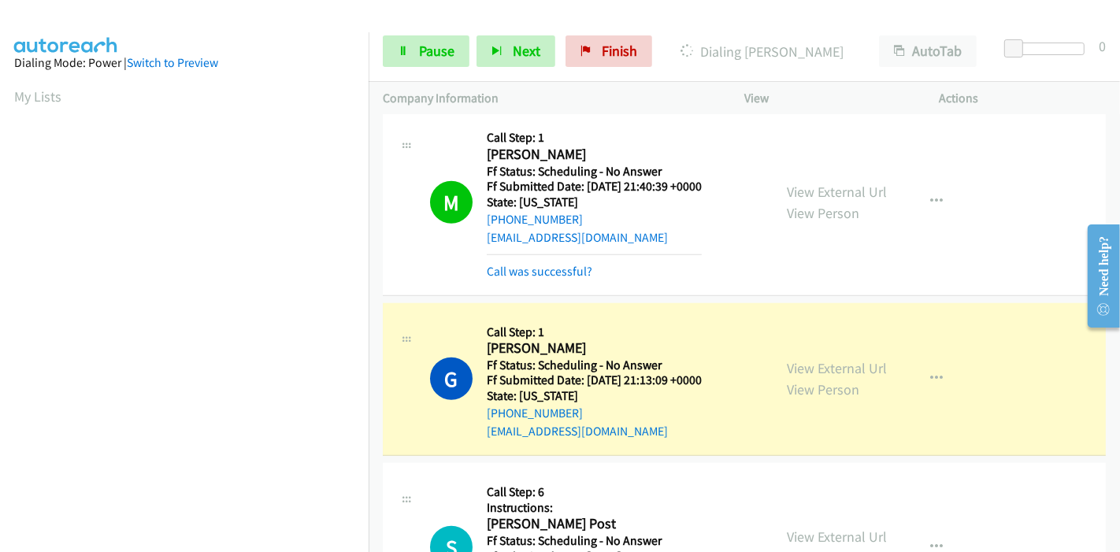
scroll to position [6319, 0]
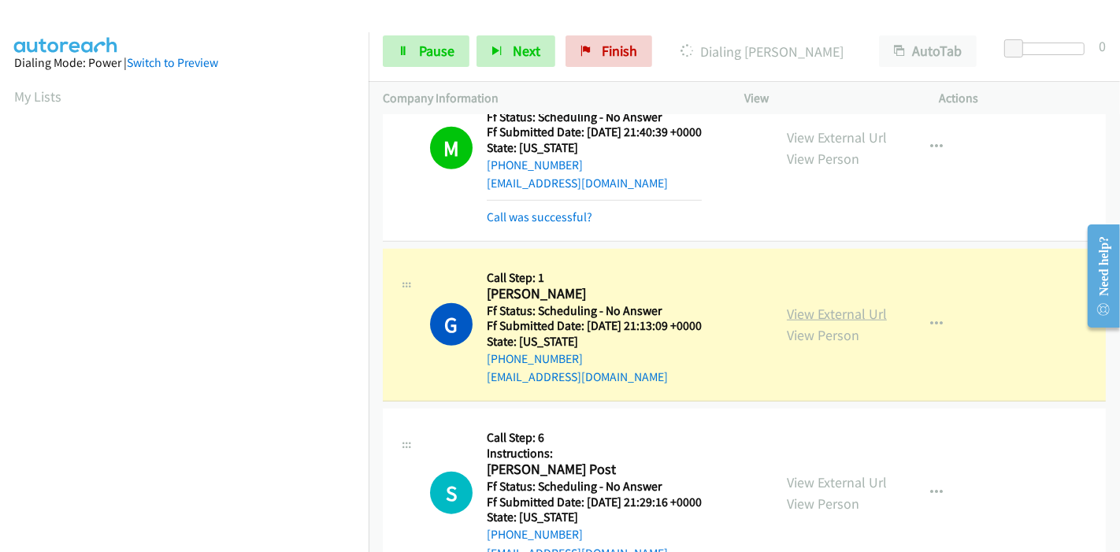
click at [851, 305] on link "View External Url" at bounding box center [837, 314] width 100 height 18
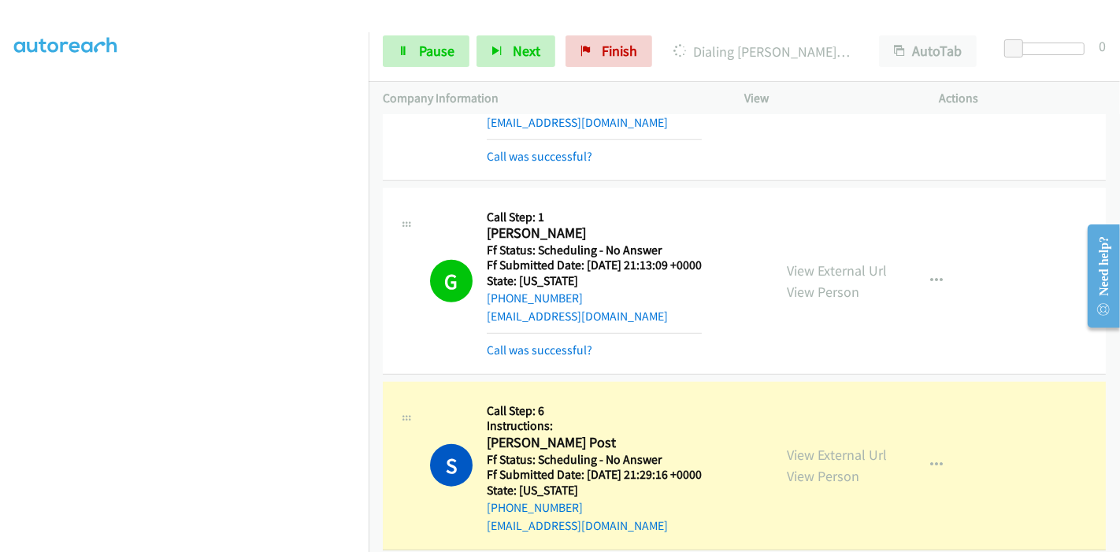
scroll to position [6406, 0]
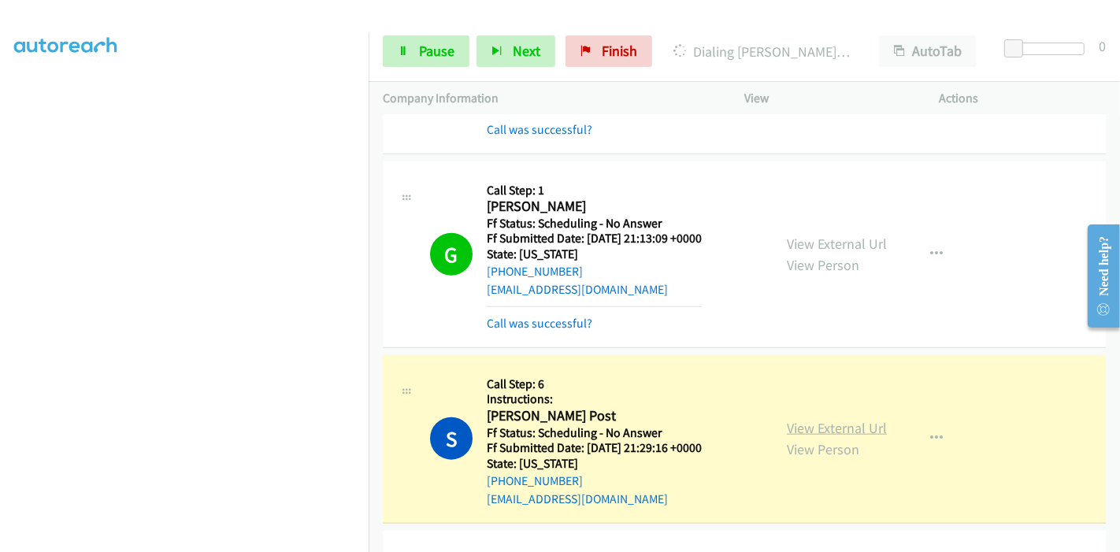
click at [826, 419] on link "View External Url" at bounding box center [837, 428] width 100 height 18
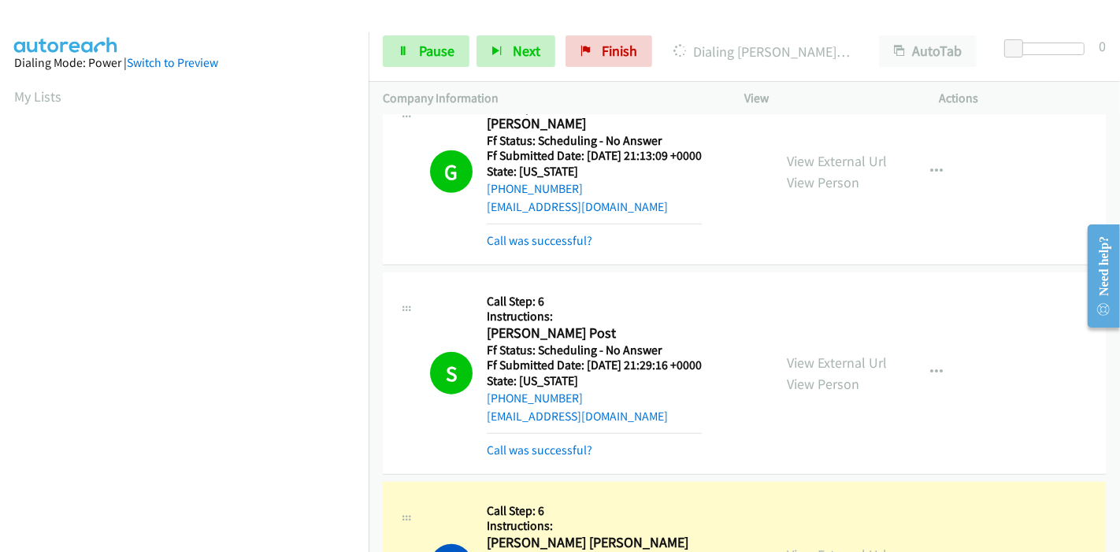
scroll to position [6757, 0]
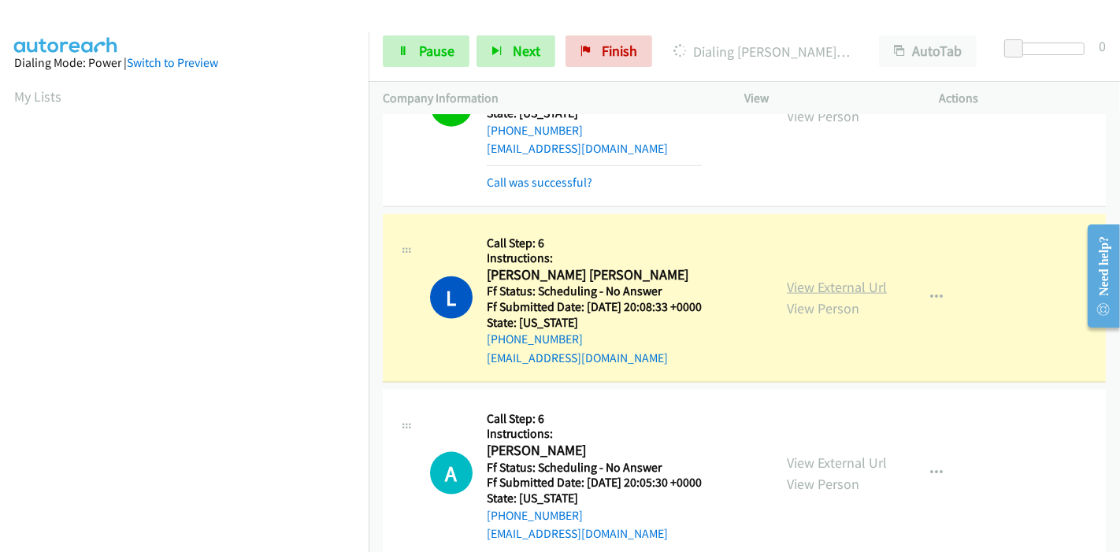
click at [803, 278] on link "View External Url" at bounding box center [837, 287] width 100 height 18
click at [425, 45] on span "Pause" at bounding box center [436, 51] width 35 height 18
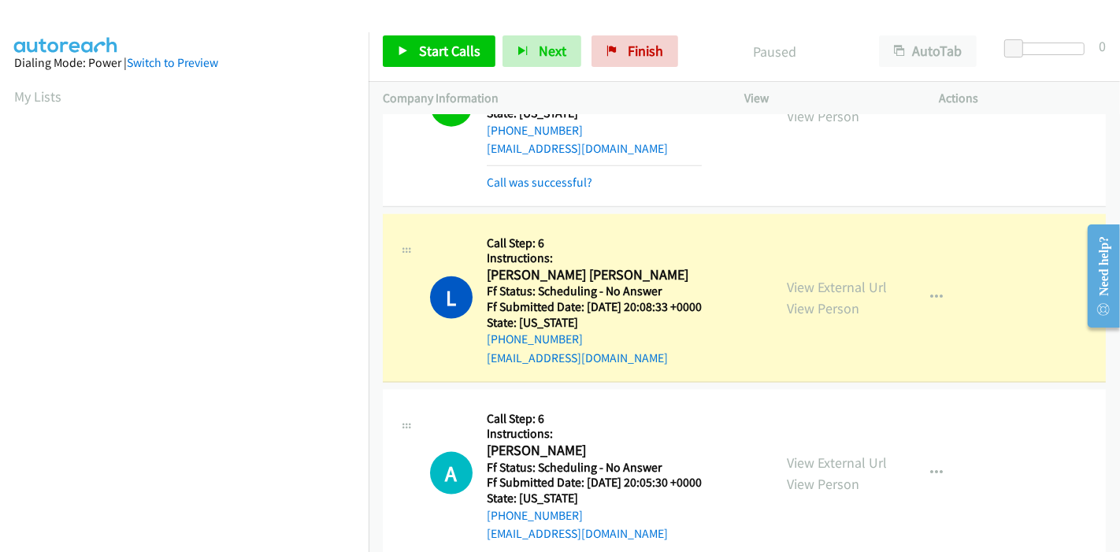
scroll to position [332, 0]
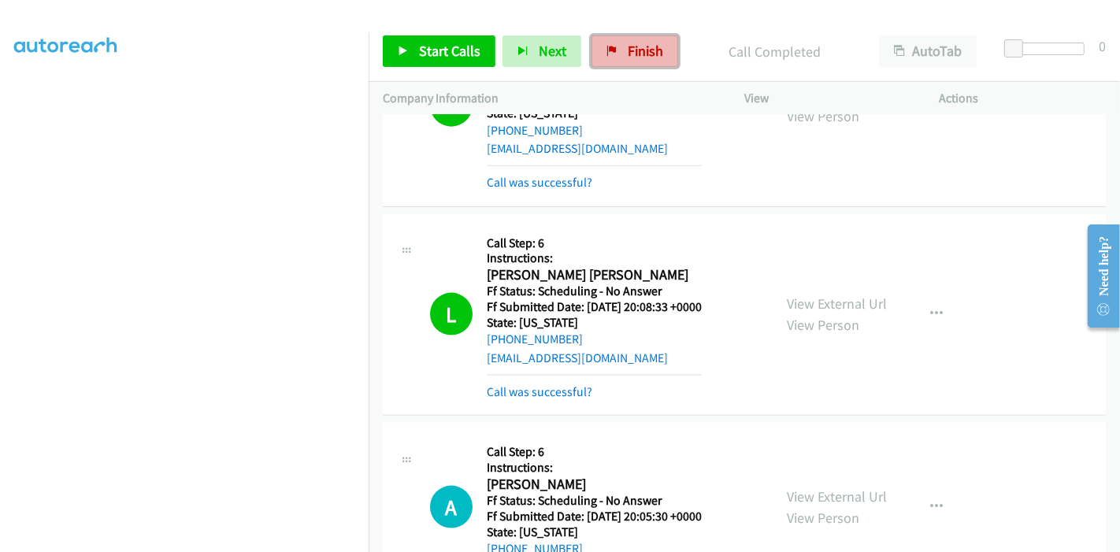
drag, startPoint x: 627, startPoint y: 54, endPoint x: 622, endPoint y: 61, distance: 8.5
click at [628, 54] on span "Finish" at bounding box center [645, 51] width 35 height 18
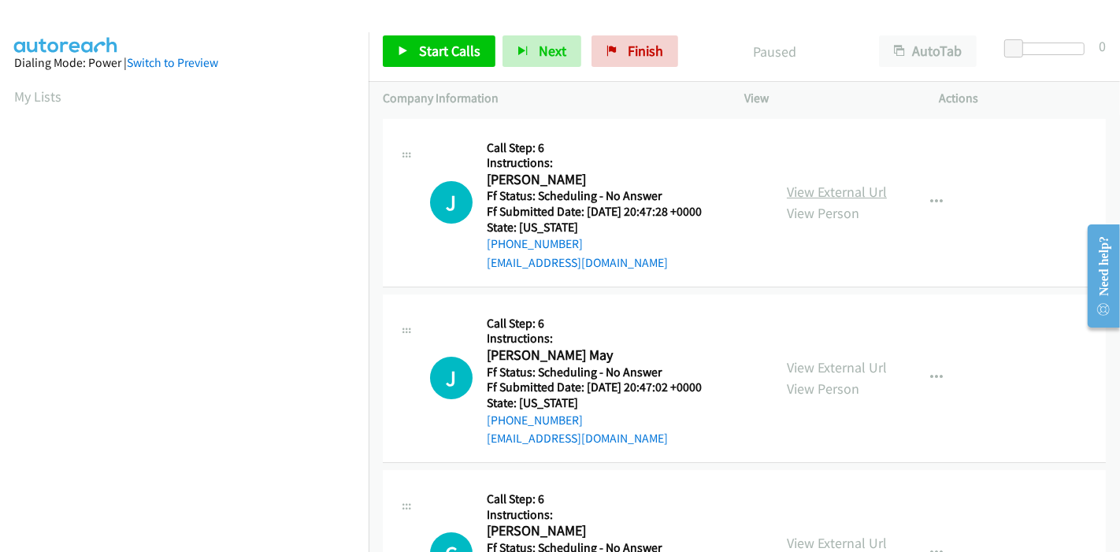
click at [812, 191] on link "View External Url" at bounding box center [837, 192] width 100 height 18
click at [433, 46] on span "Start Calls" at bounding box center [449, 51] width 61 height 18
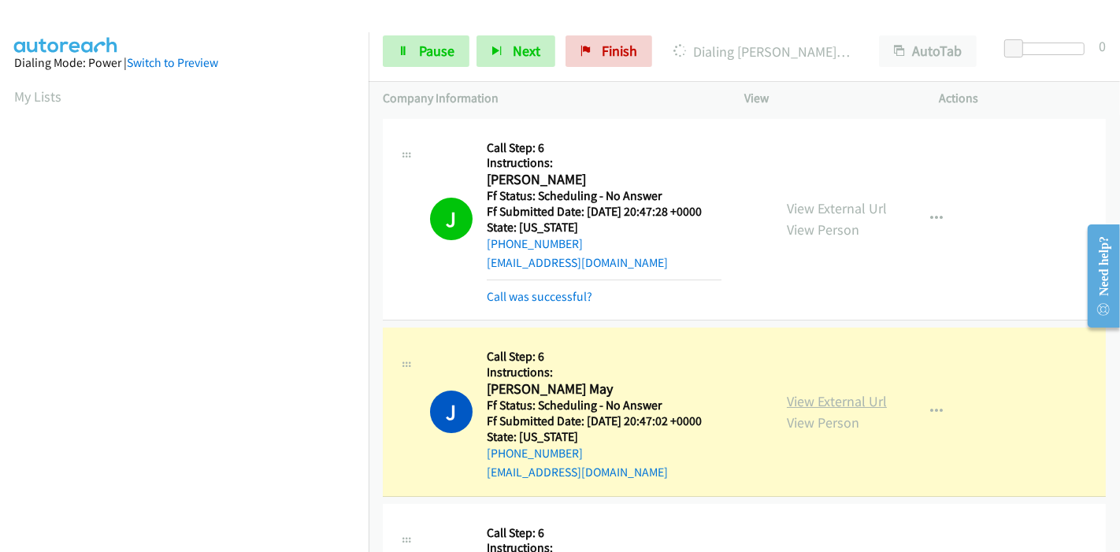
scroll to position [332, 0]
click at [837, 400] on link "View External Url" at bounding box center [837, 401] width 100 height 18
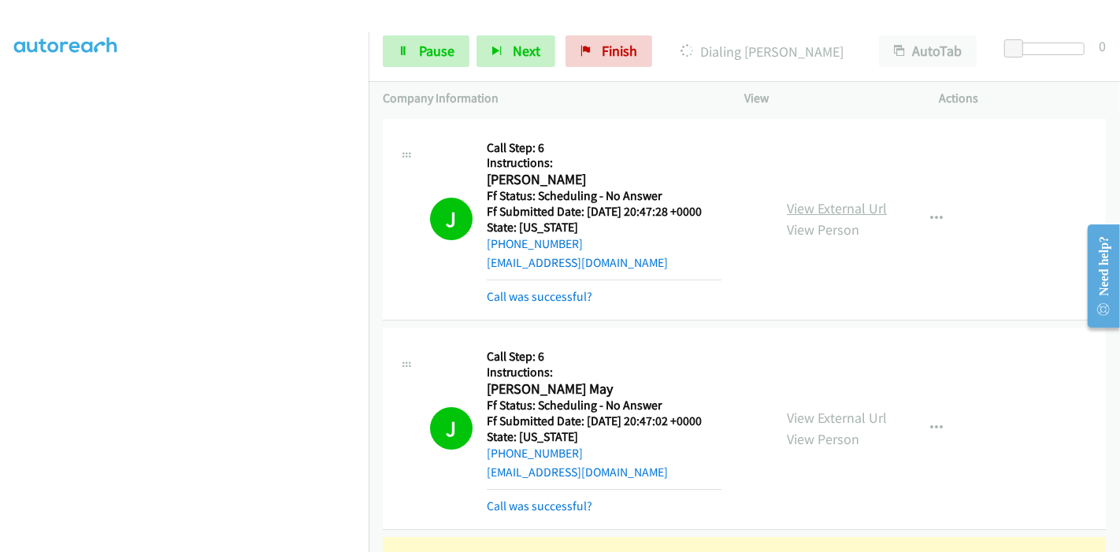
click at [834, 210] on link "View External Url" at bounding box center [837, 208] width 100 height 18
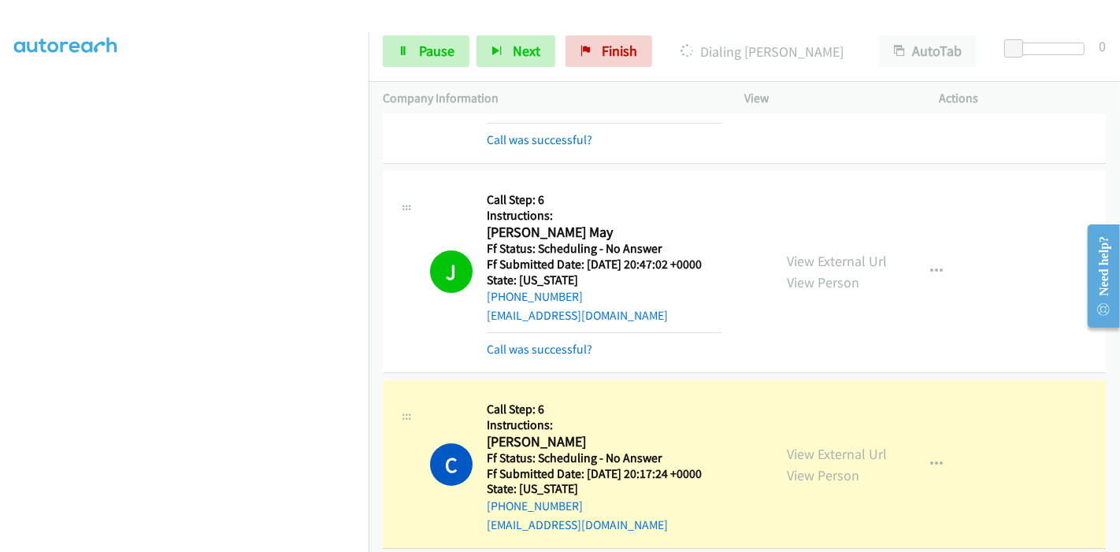
scroll to position [350, 0]
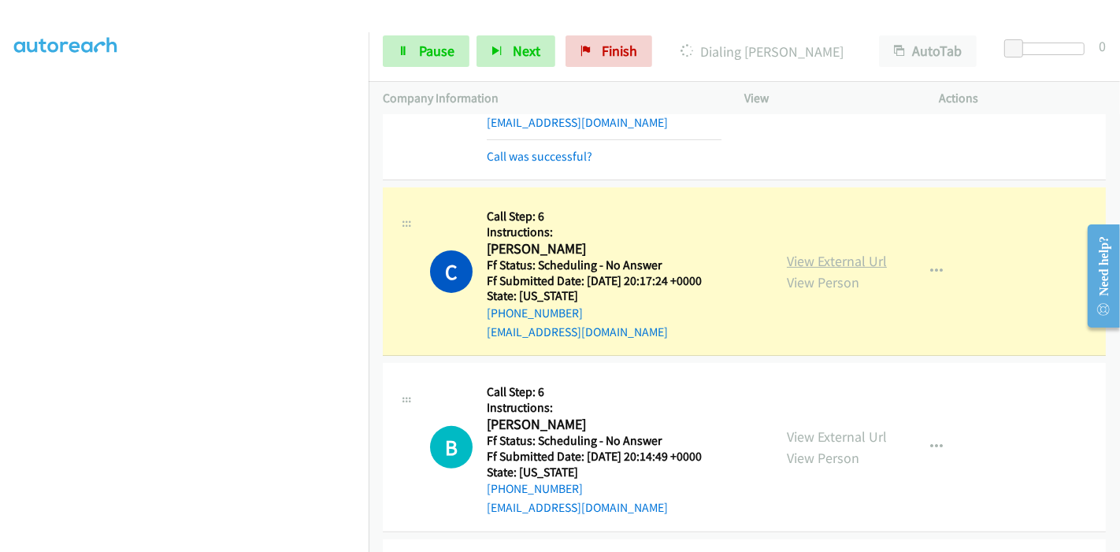
click at [865, 262] on link "View External Url" at bounding box center [837, 261] width 100 height 18
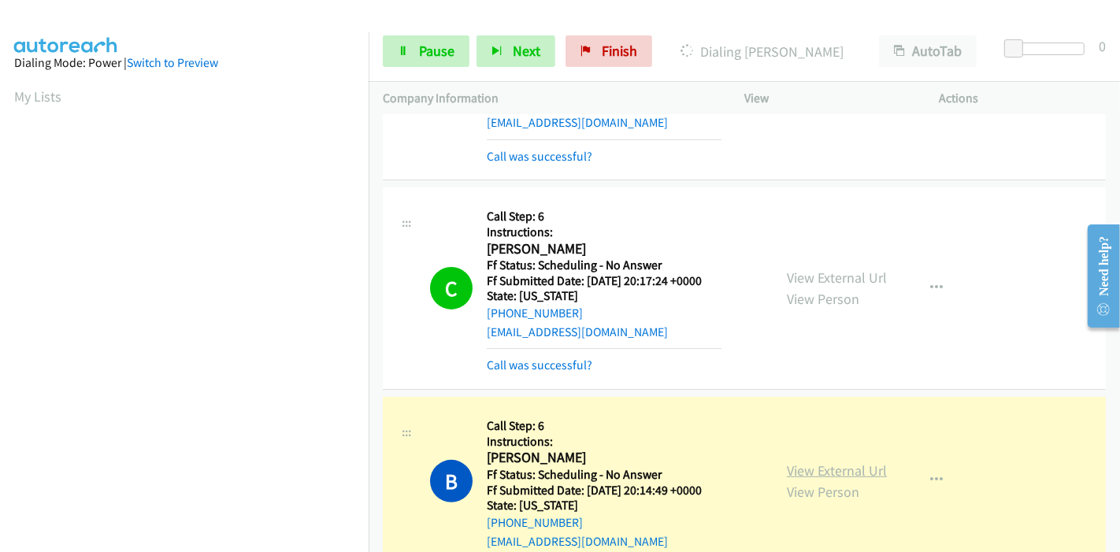
scroll to position [332, 0]
click at [800, 474] on link "View External Url" at bounding box center [837, 471] width 100 height 18
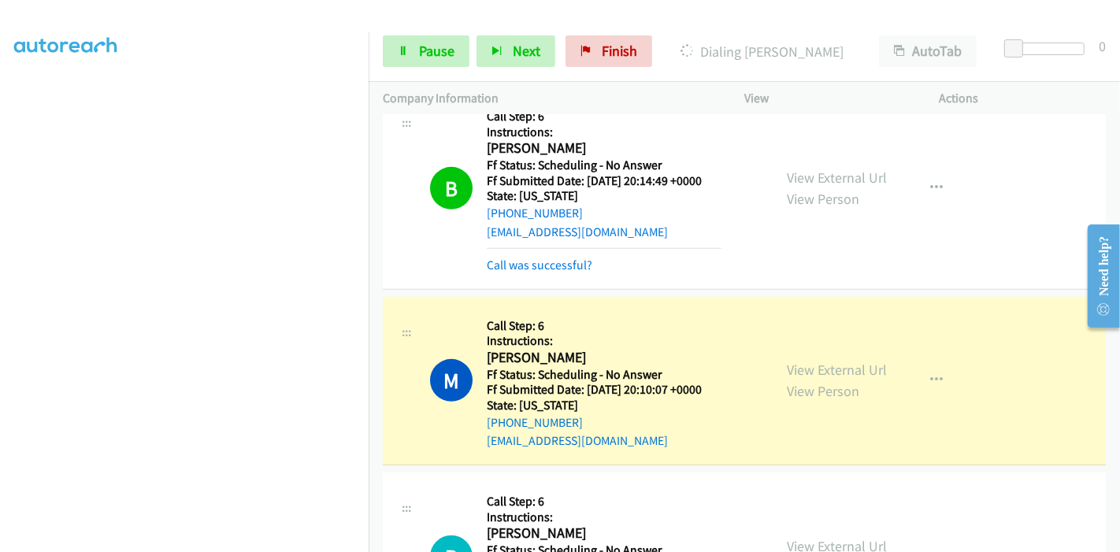
scroll to position [700, 0]
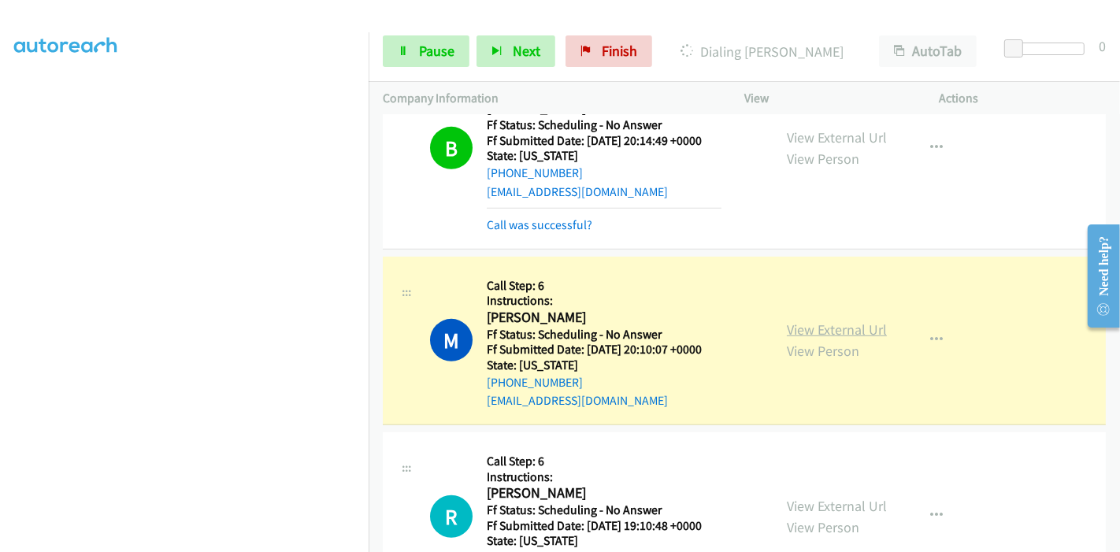
click at [802, 332] on link "View External Url" at bounding box center [837, 330] width 100 height 18
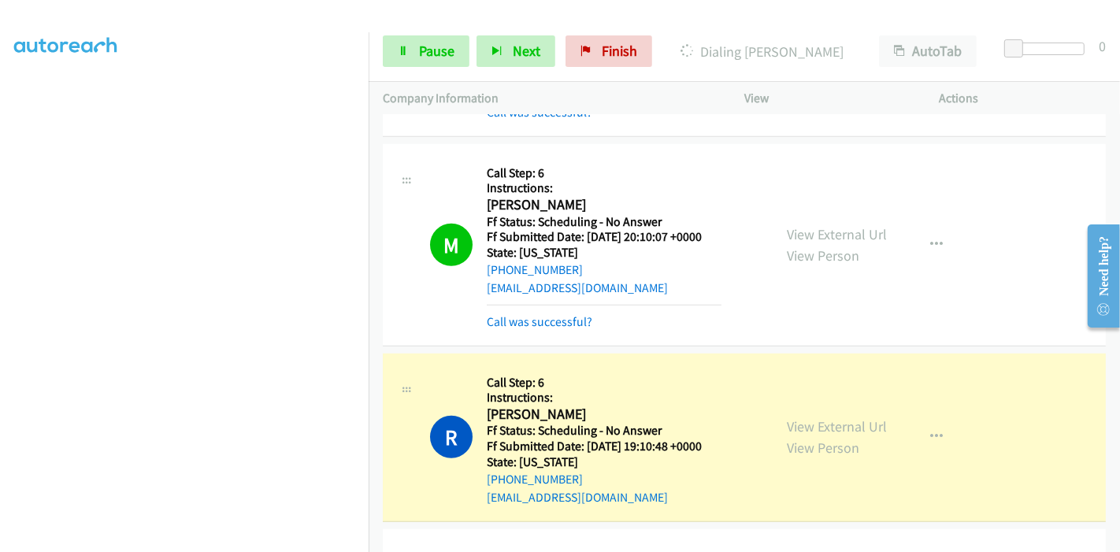
scroll to position [875, 0]
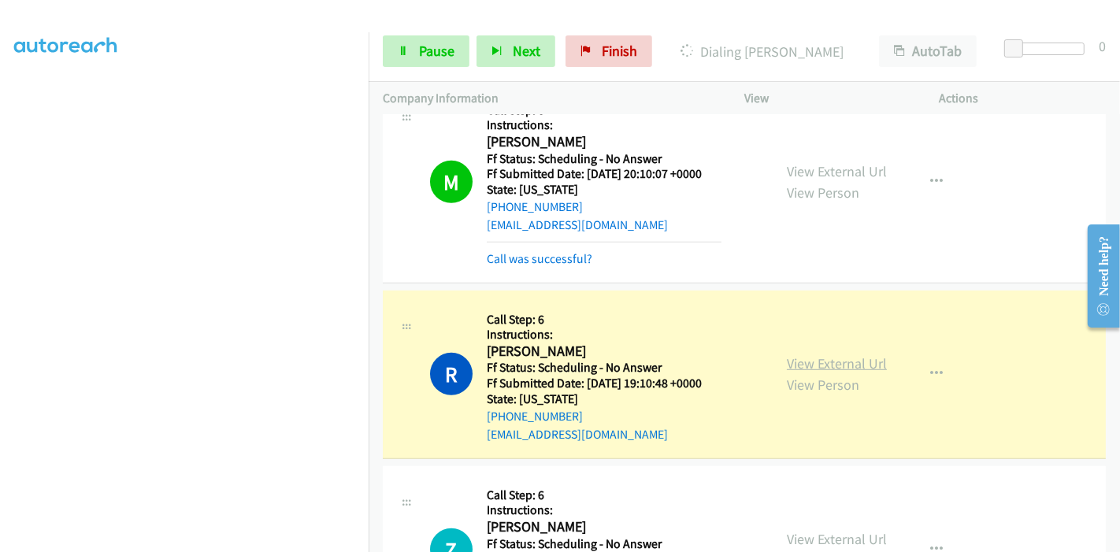
click at [804, 355] on link "View External Url" at bounding box center [837, 364] width 100 height 18
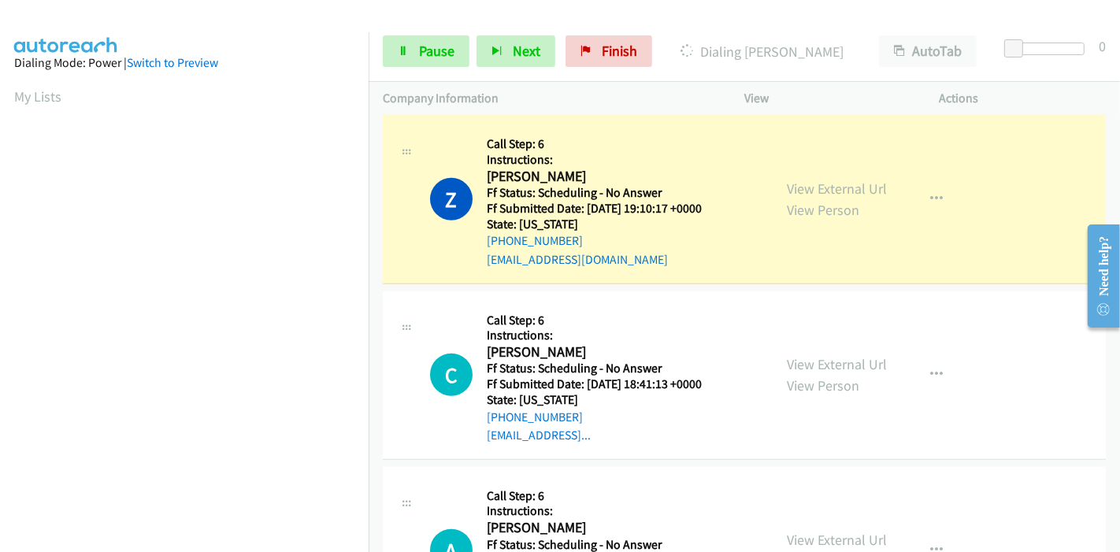
scroll to position [1313, 0]
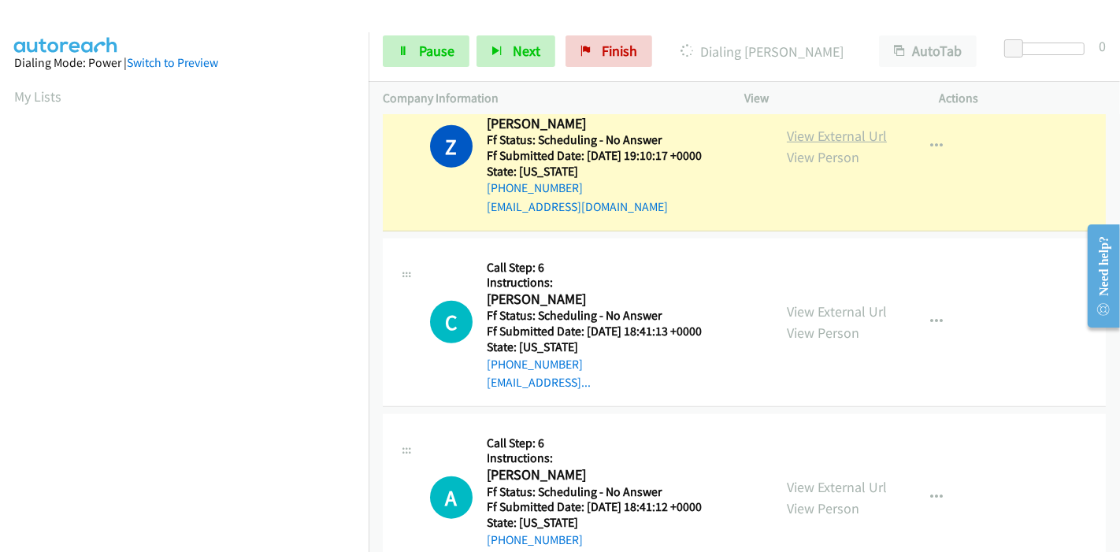
click at [808, 131] on link "View External Url" at bounding box center [837, 136] width 100 height 18
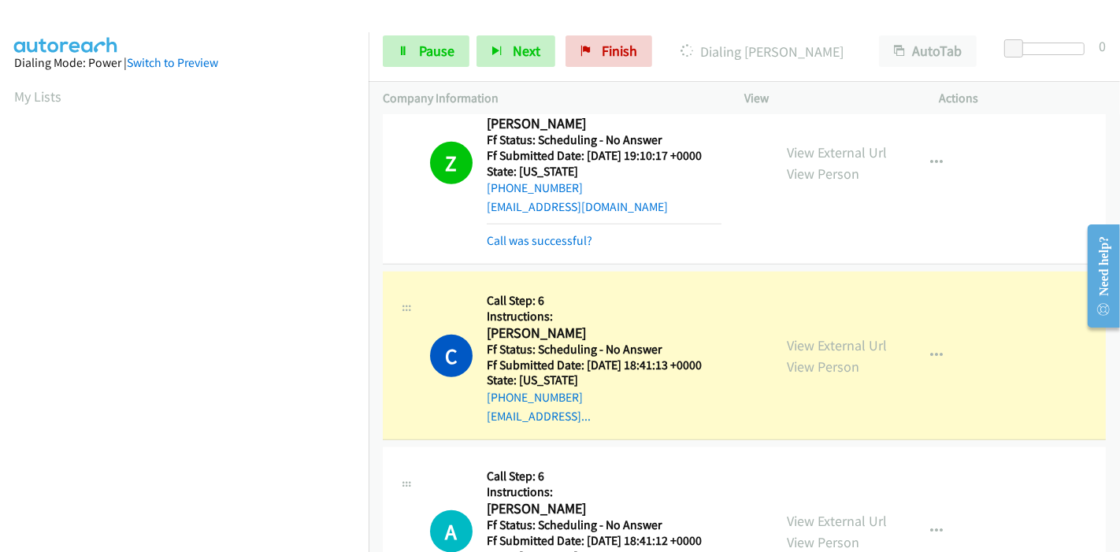
scroll to position [332, 0]
click at [787, 339] on link "View External Url" at bounding box center [837, 345] width 100 height 18
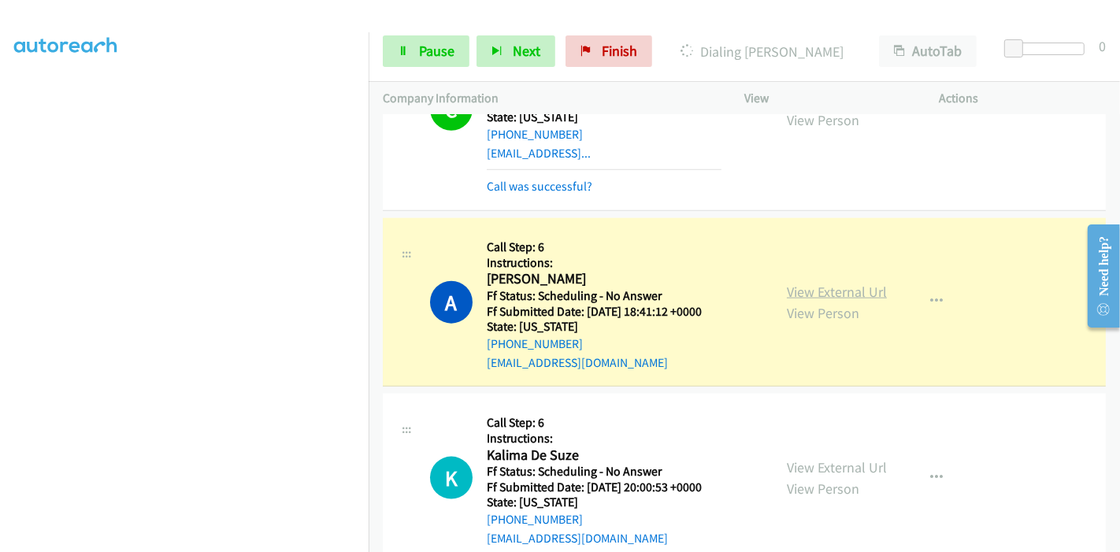
click at [830, 285] on link "View External Url" at bounding box center [837, 292] width 100 height 18
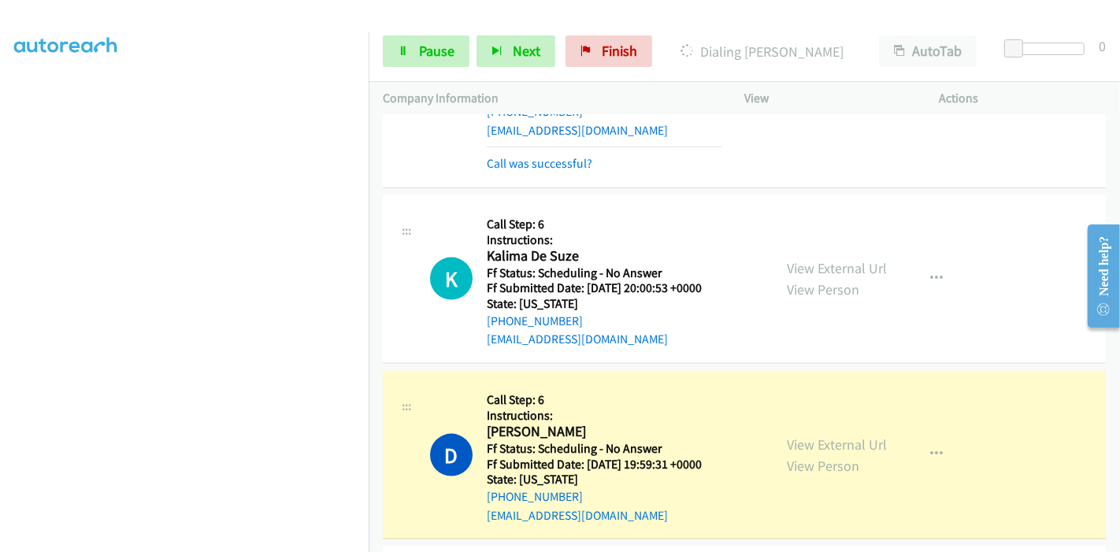
scroll to position [1926, 0]
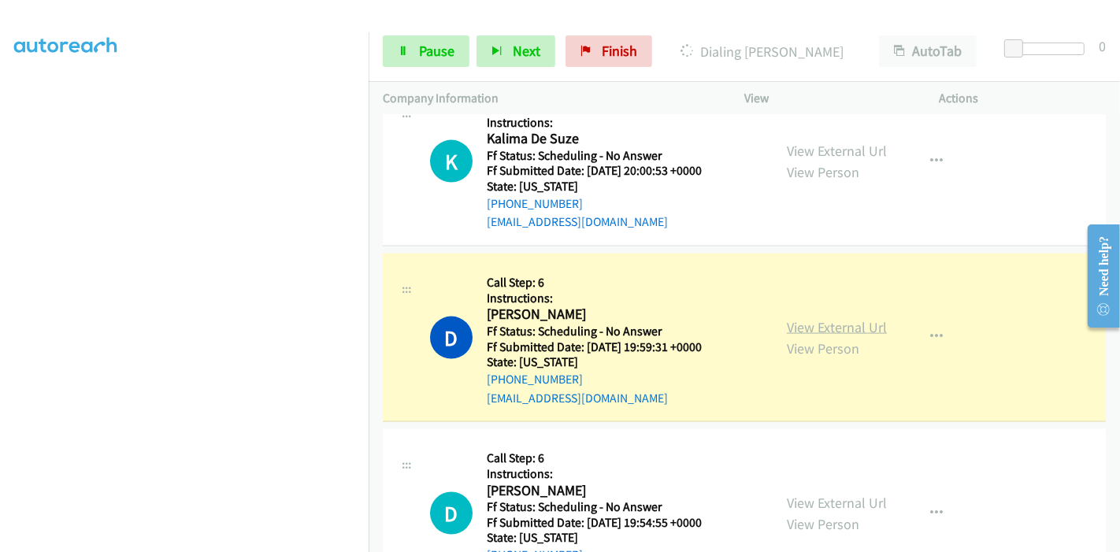
click at [863, 327] on link "View External Url" at bounding box center [837, 327] width 100 height 18
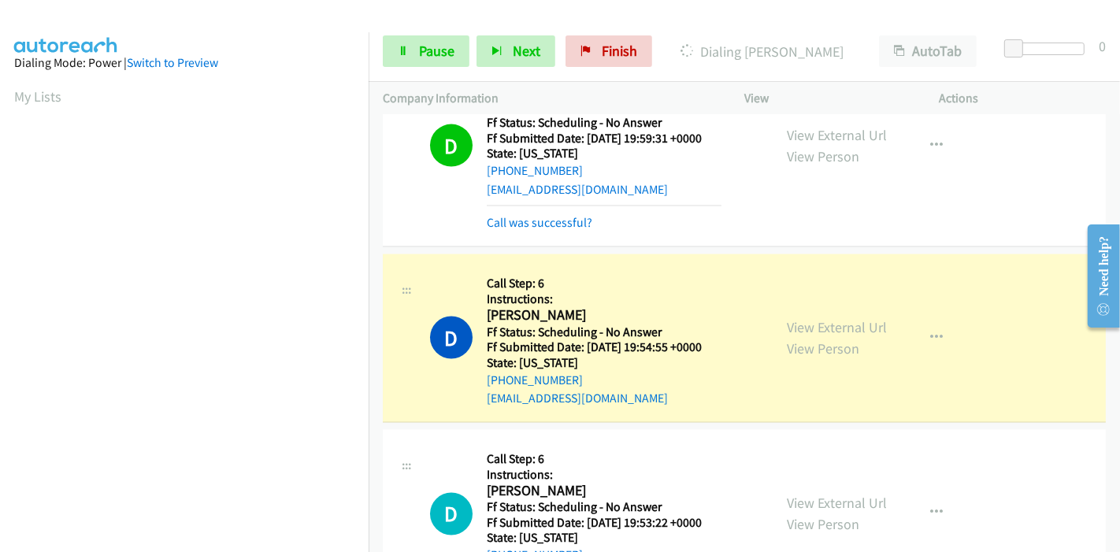
scroll to position [2275, 0]
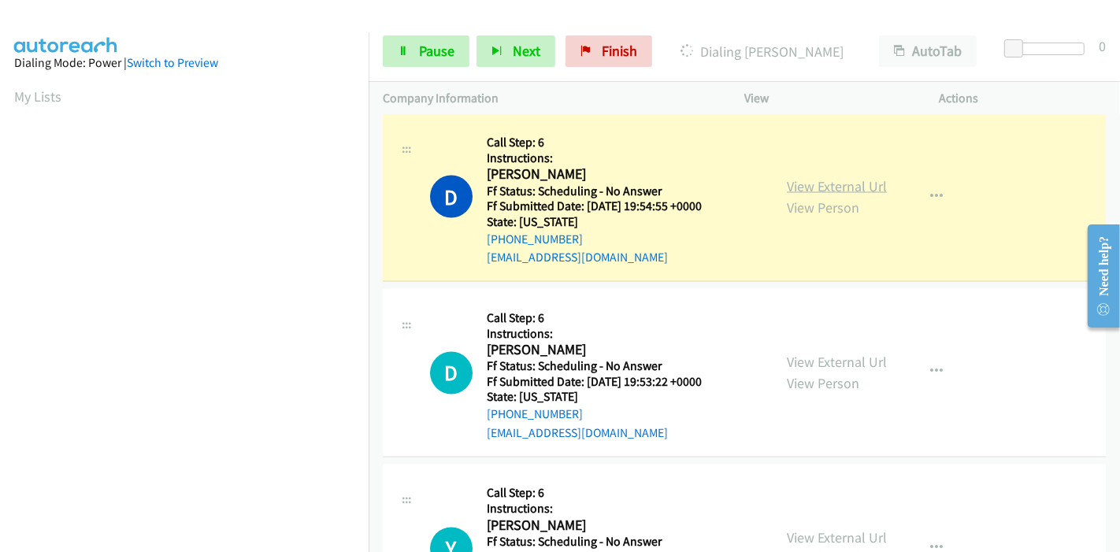
click at [846, 181] on link "View External Url" at bounding box center [837, 186] width 100 height 18
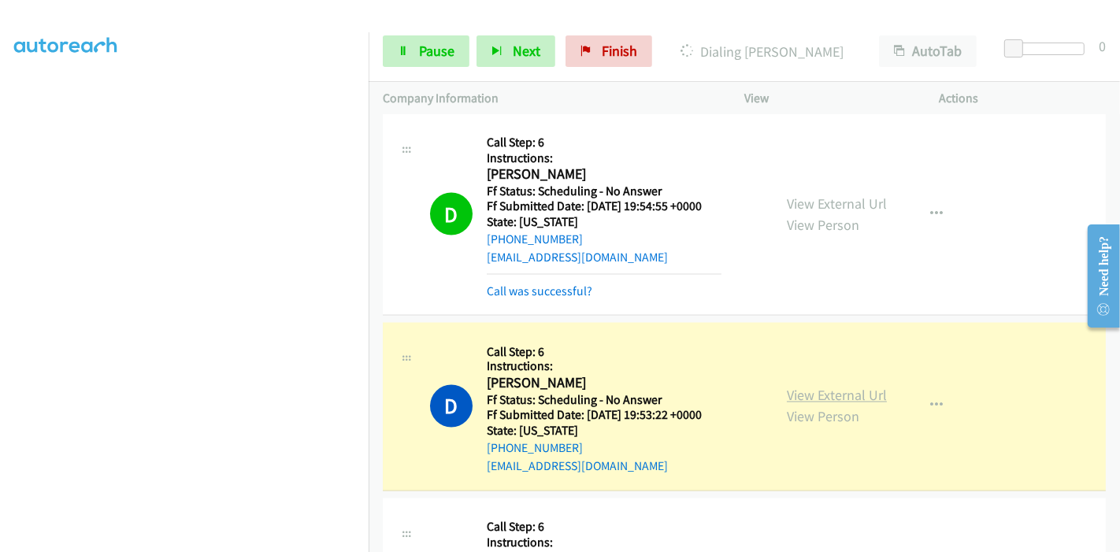
click at [852, 392] on link "View External Url" at bounding box center [837, 396] width 100 height 18
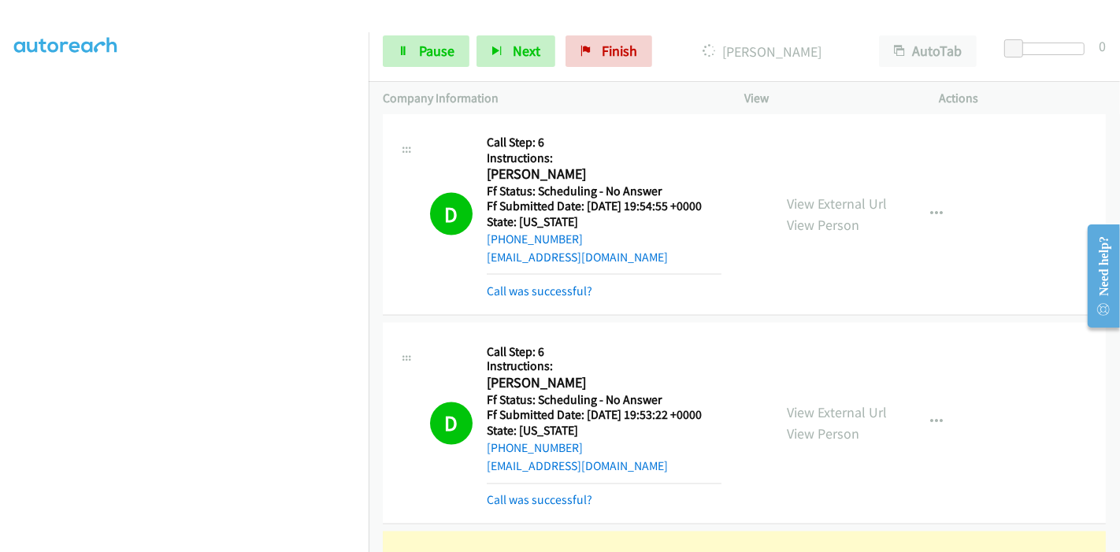
scroll to position [2539, 0]
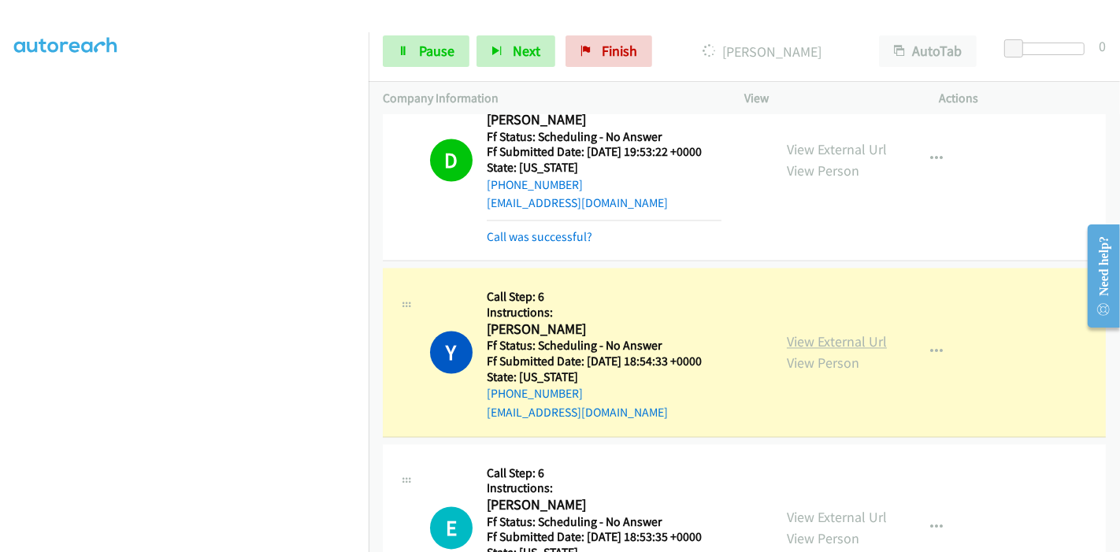
click at [816, 333] on link "View External Url" at bounding box center [837, 342] width 100 height 18
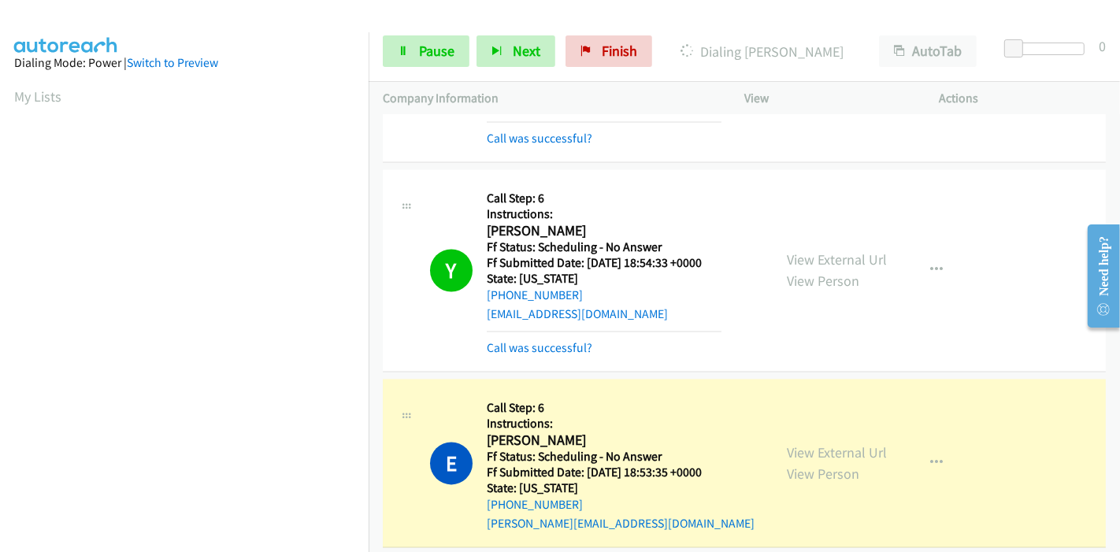
scroll to position [2801, 0]
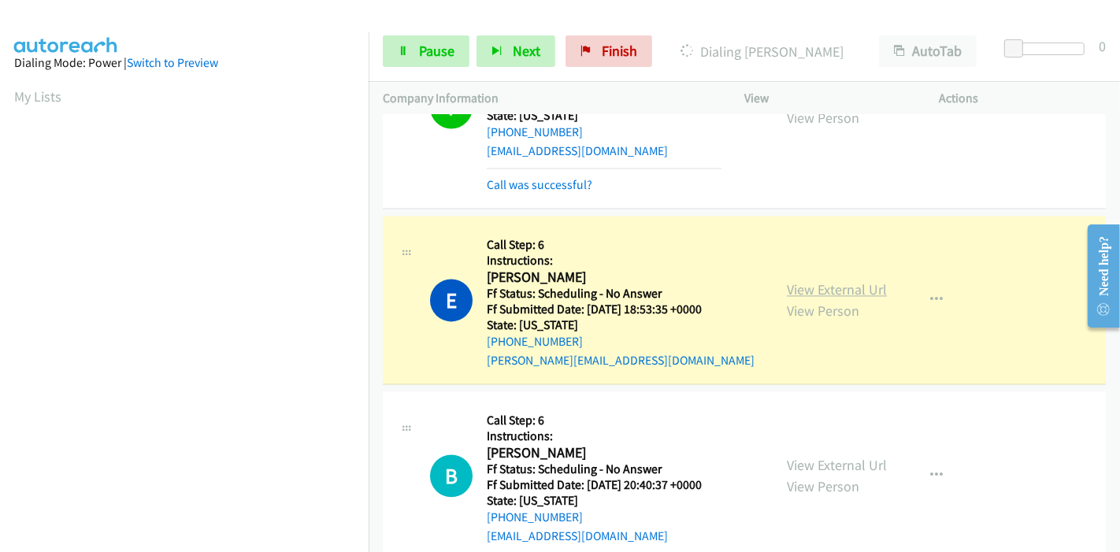
click at [789, 280] on link "View External Url" at bounding box center [837, 289] width 100 height 18
click at [403, 50] on icon at bounding box center [403, 51] width 11 height 11
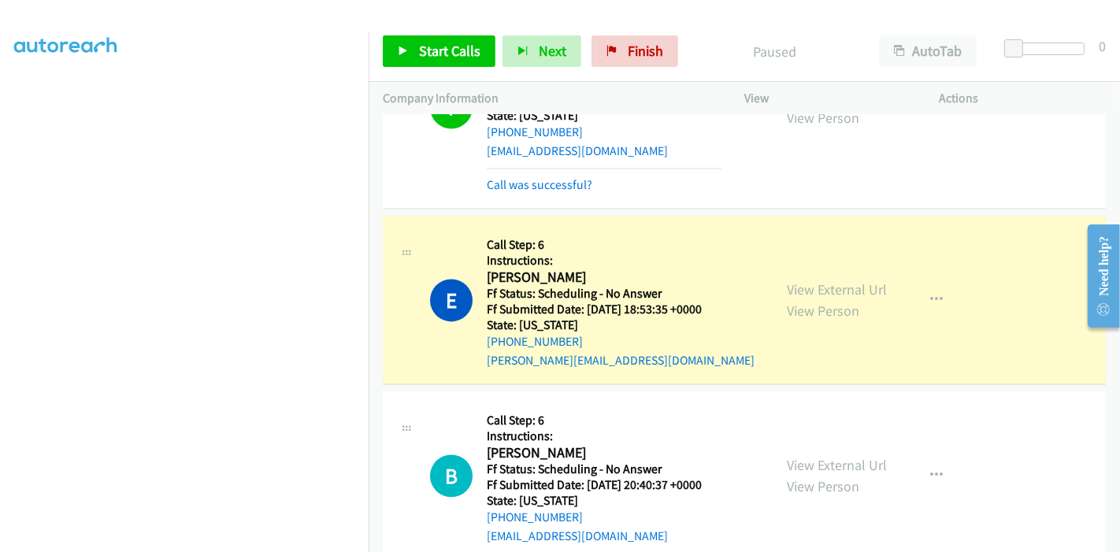
scroll to position [0, 0]
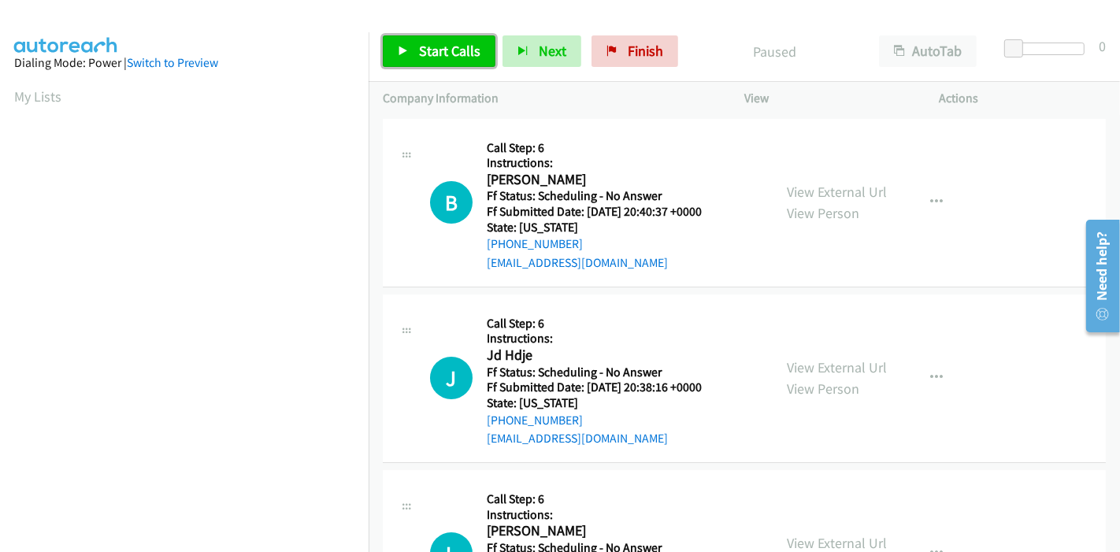
click at [463, 54] on span "Start Calls" at bounding box center [449, 51] width 61 height 18
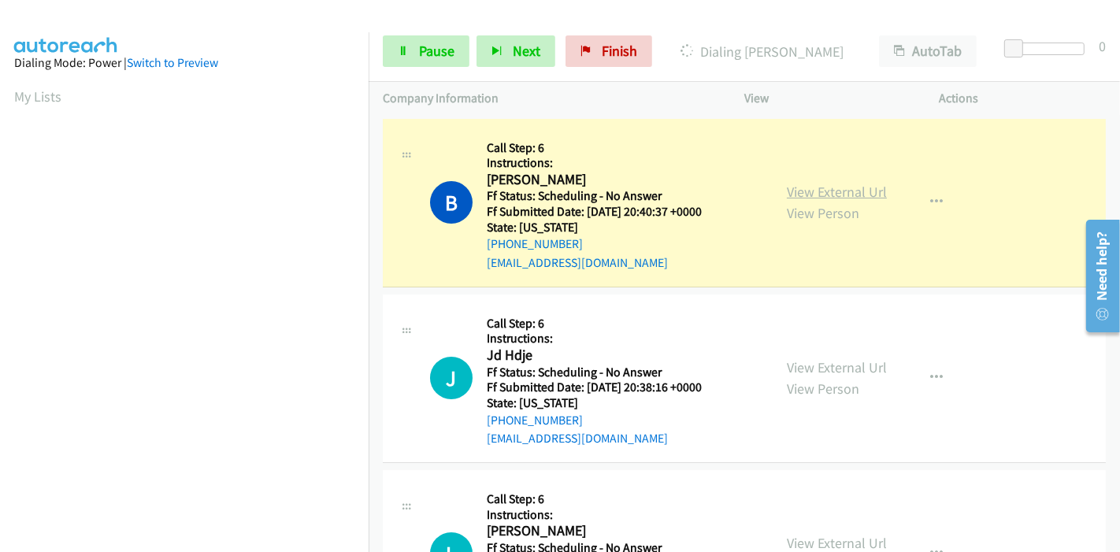
click at [827, 198] on link "View External Url" at bounding box center [837, 192] width 100 height 18
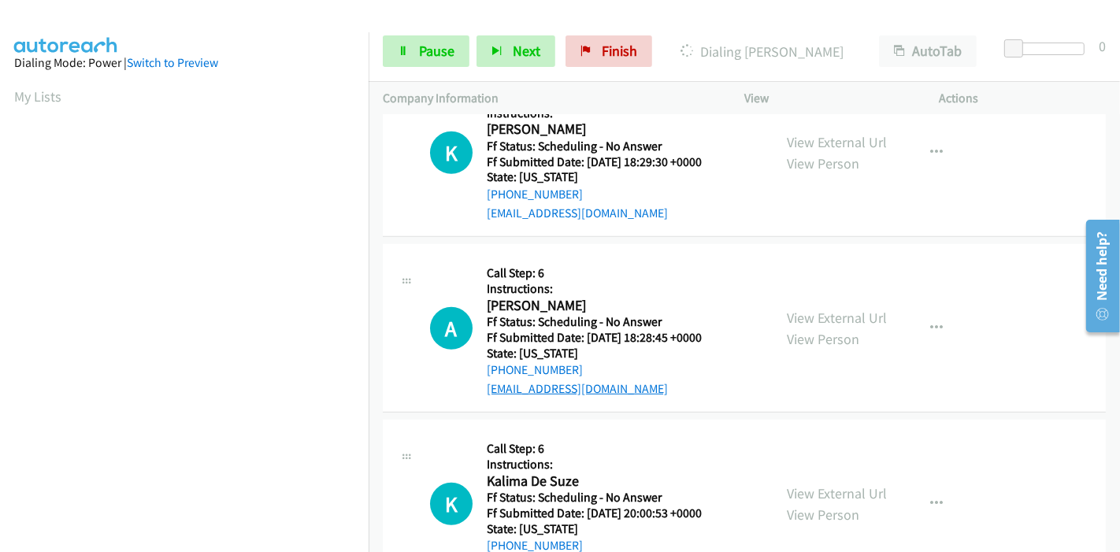
scroll to position [612, 0]
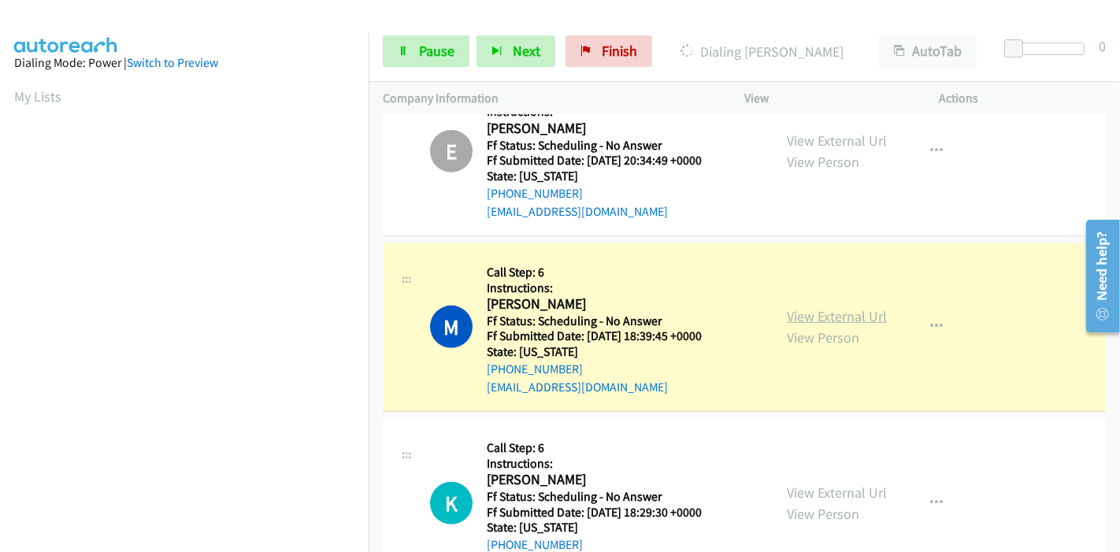
click at [812, 311] on link "View External Url" at bounding box center [837, 316] width 100 height 18
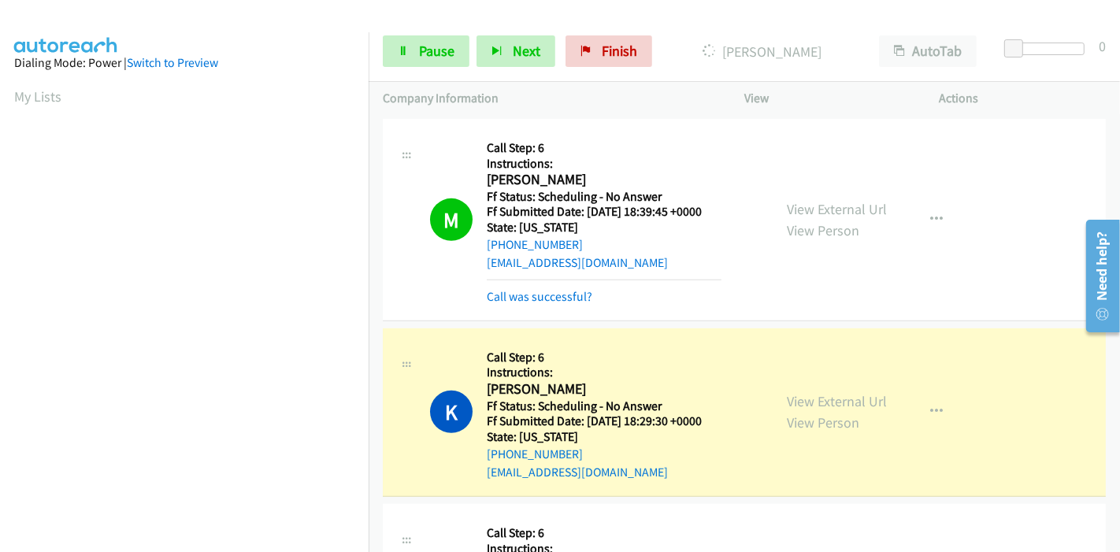
scroll to position [875, 0]
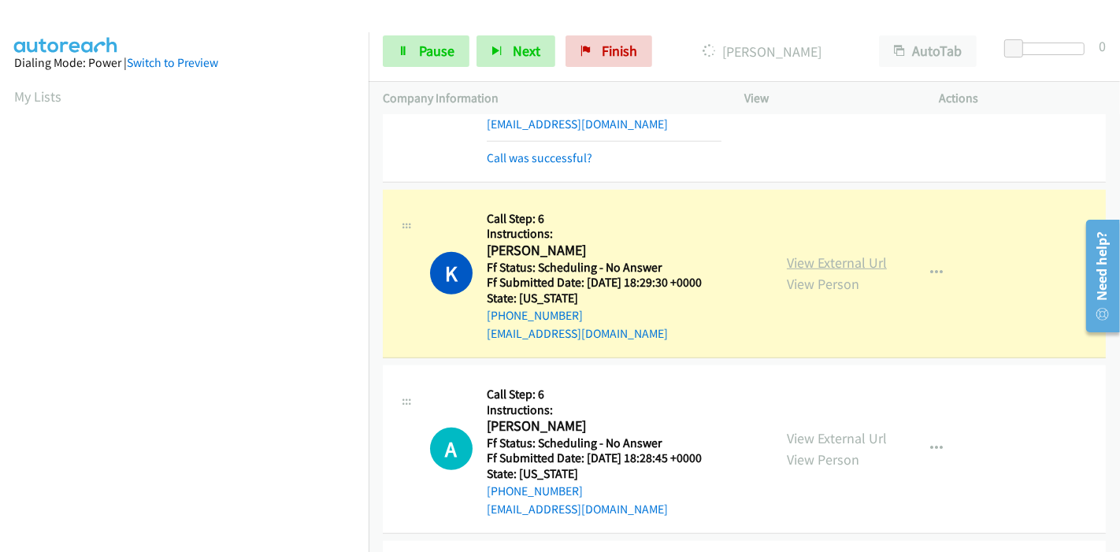
click at [860, 259] on link "View External Url" at bounding box center [837, 263] width 100 height 18
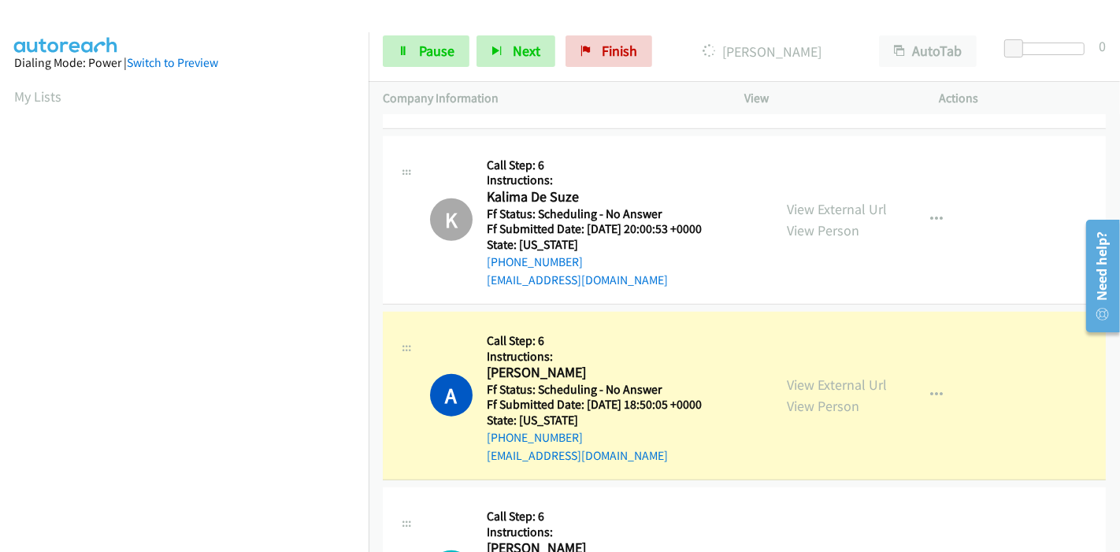
scroll to position [1400, 0]
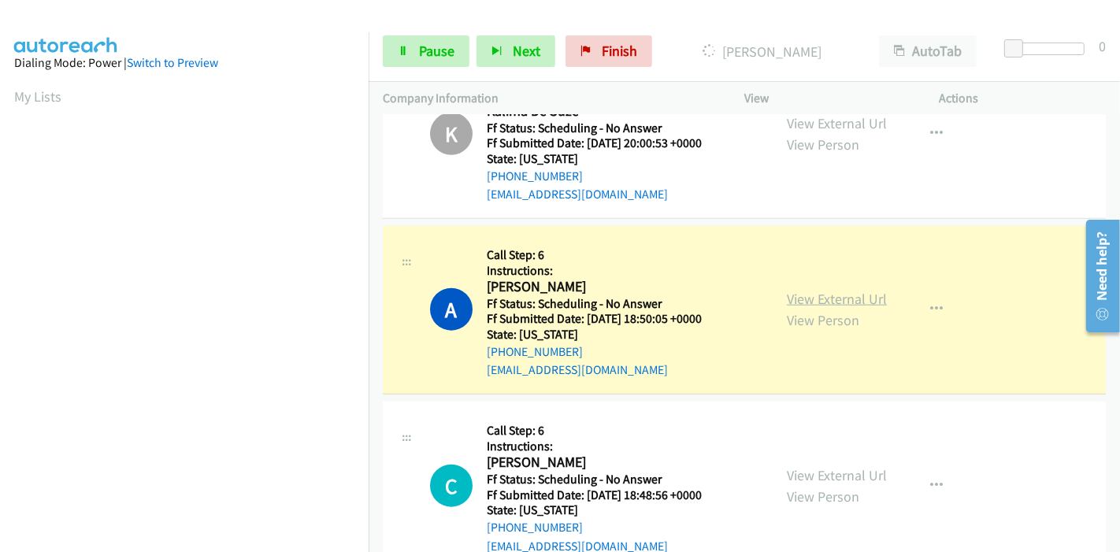
click at [866, 293] on link "View External Url" at bounding box center [837, 299] width 100 height 18
click at [405, 54] on icon at bounding box center [403, 51] width 11 height 11
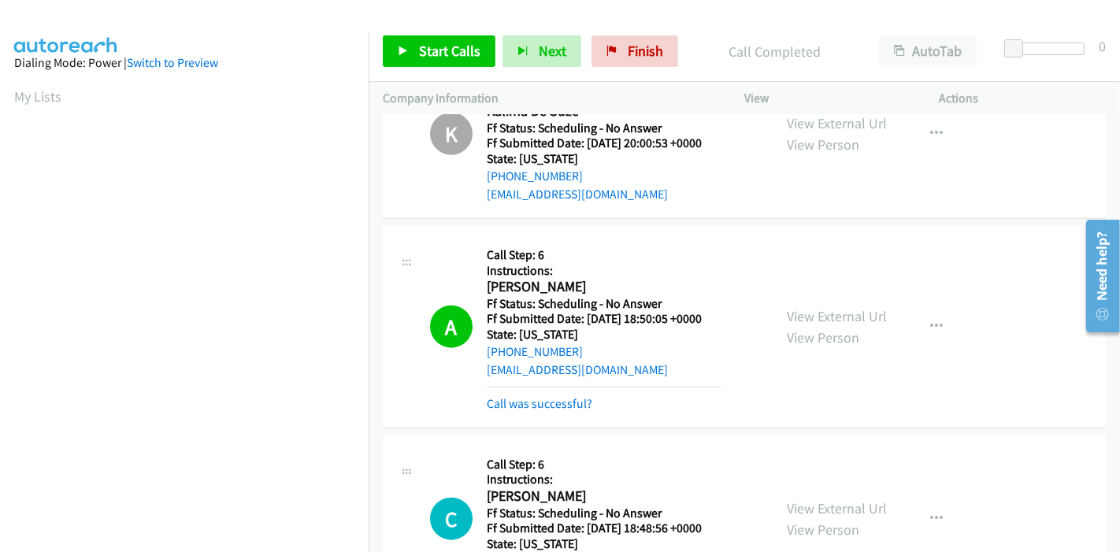
scroll to position [1576, 0]
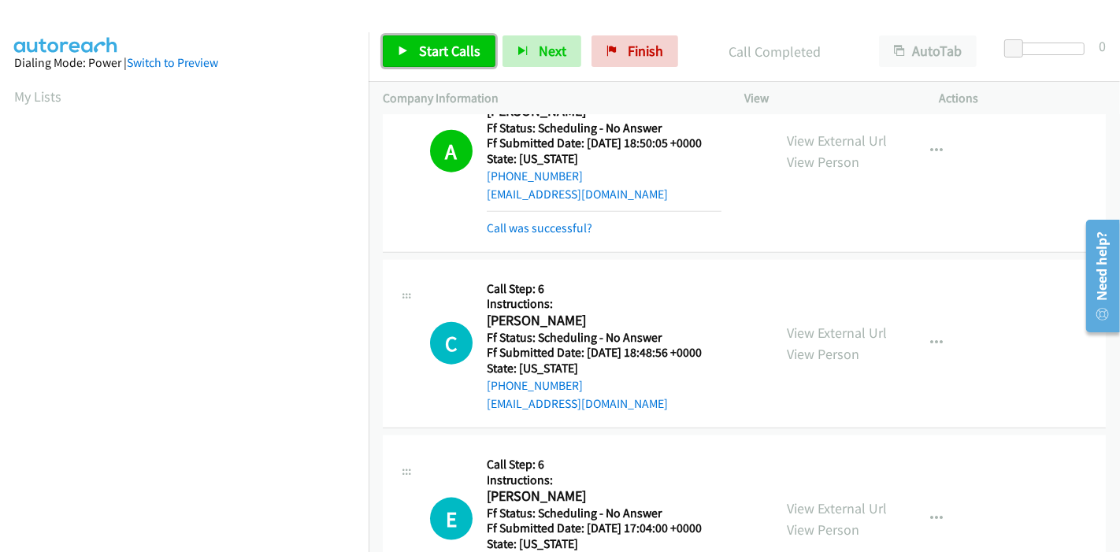
click at [431, 57] on span "Start Calls" at bounding box center [449, 51] width 61 height 18
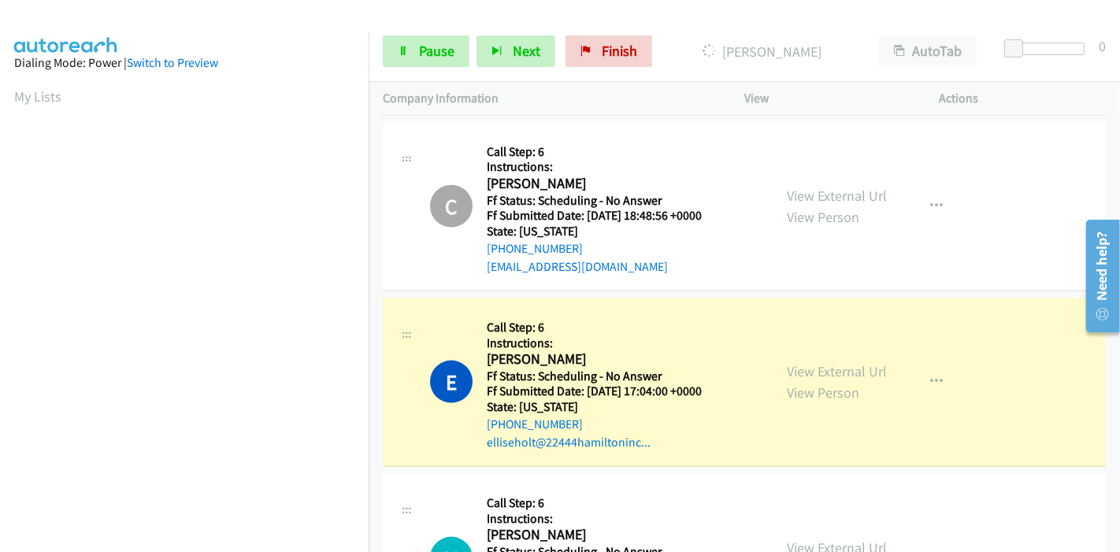
scroll to position [1838, 0]
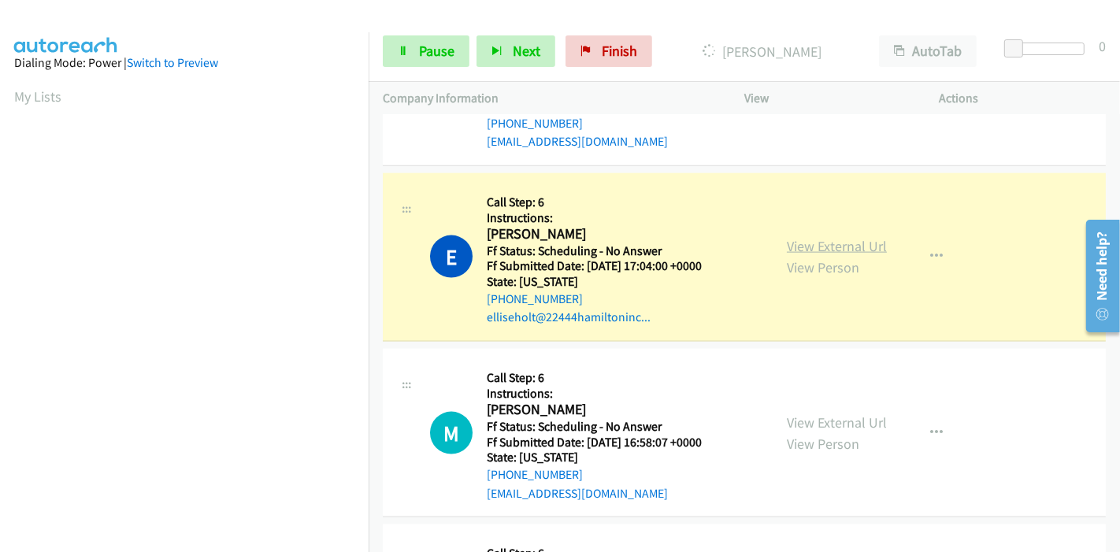
click at [808, 245] on link "View External Url" at bounding box center [837, 246] width 100 height 18
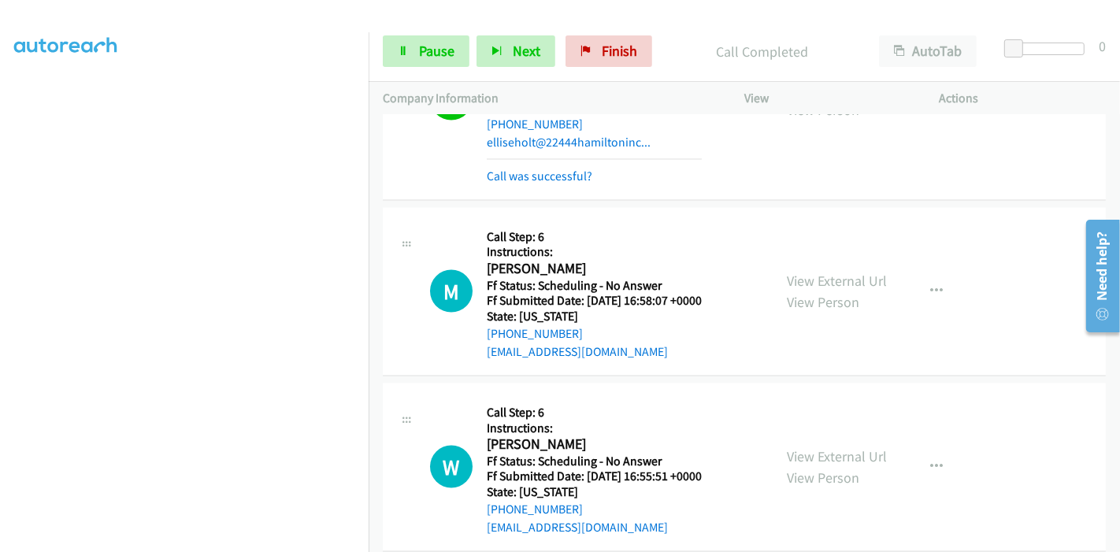
scroll to position [332, 0]
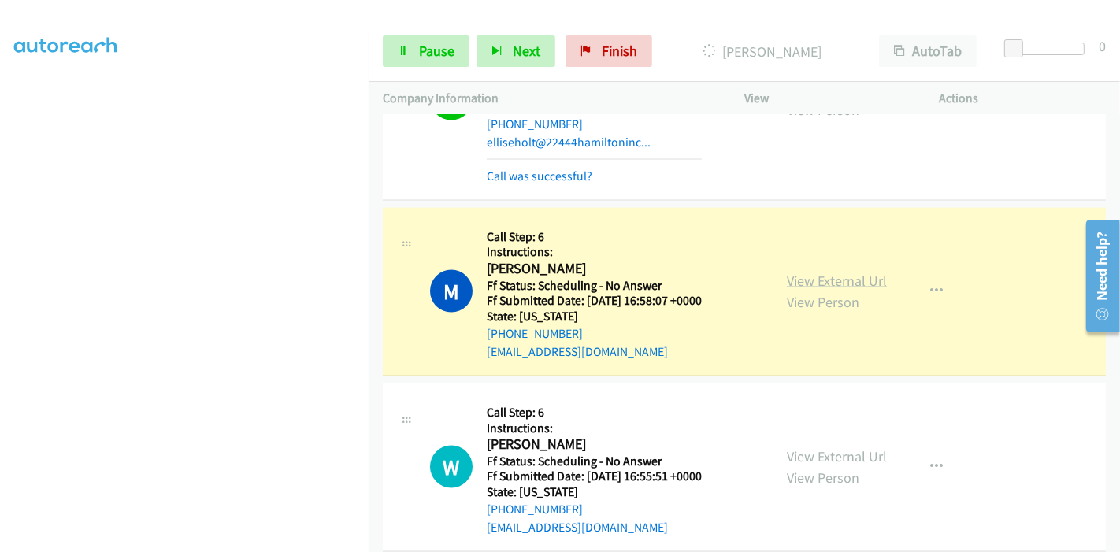
click at [867, 274] on link "View External Url" at bounding box center [837, 281] width 100 height 18
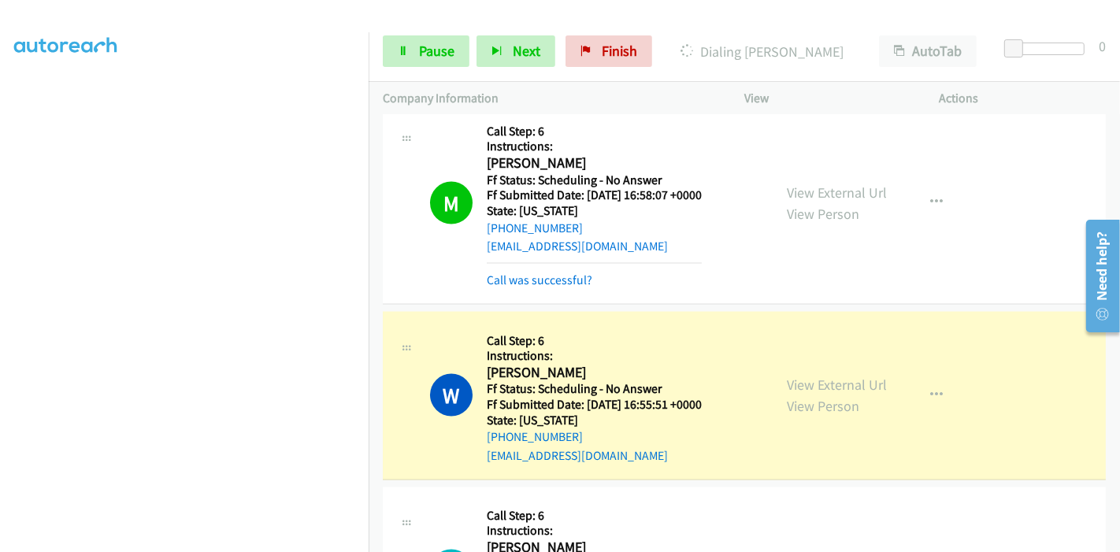
scroll to position [2188, 0]
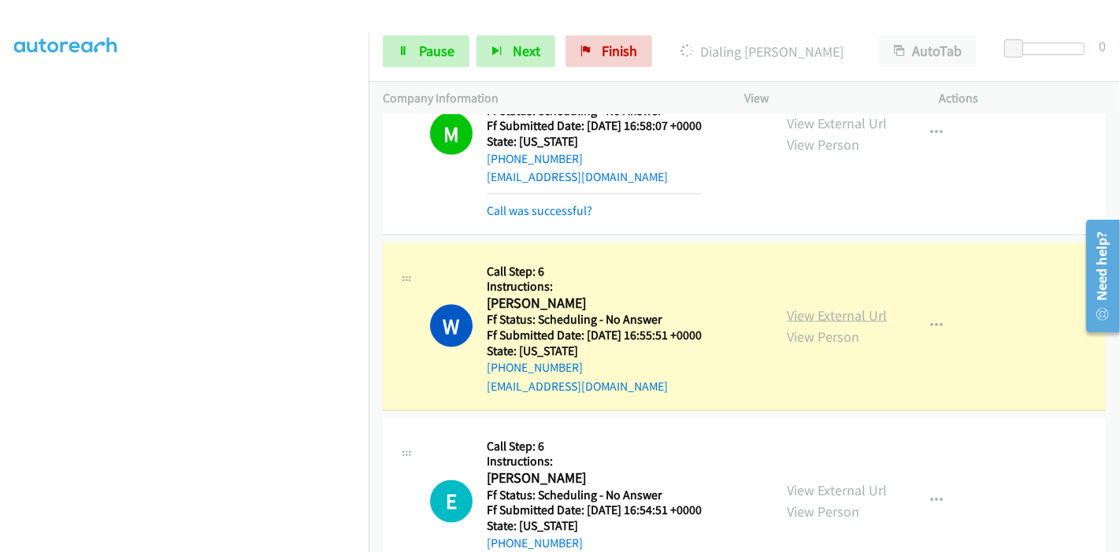
click at [821, 311] on link "View External Url" at bounding box center [837, 315] width 100 height 18
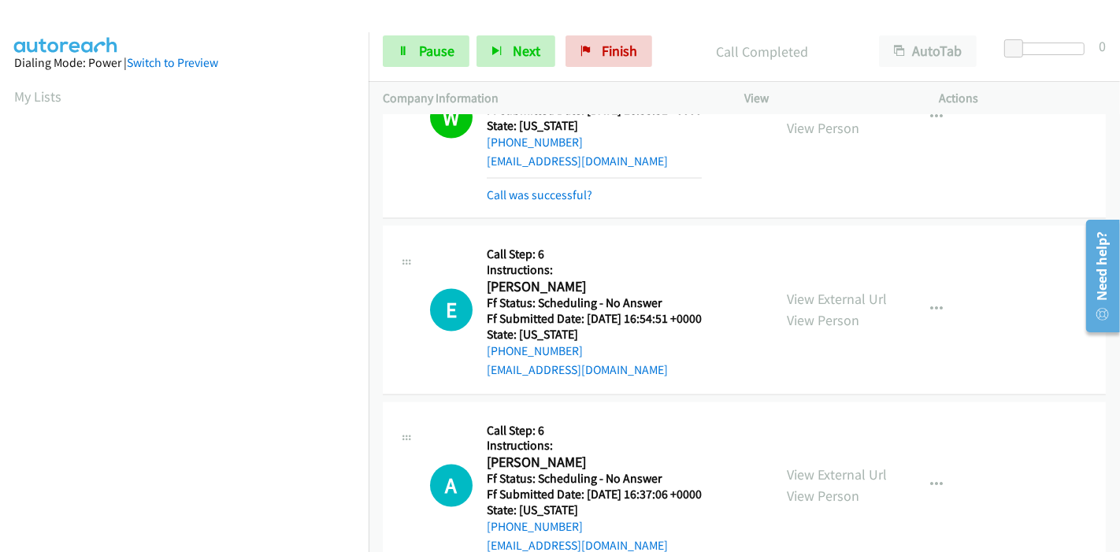
scroll to position [2451, 0]
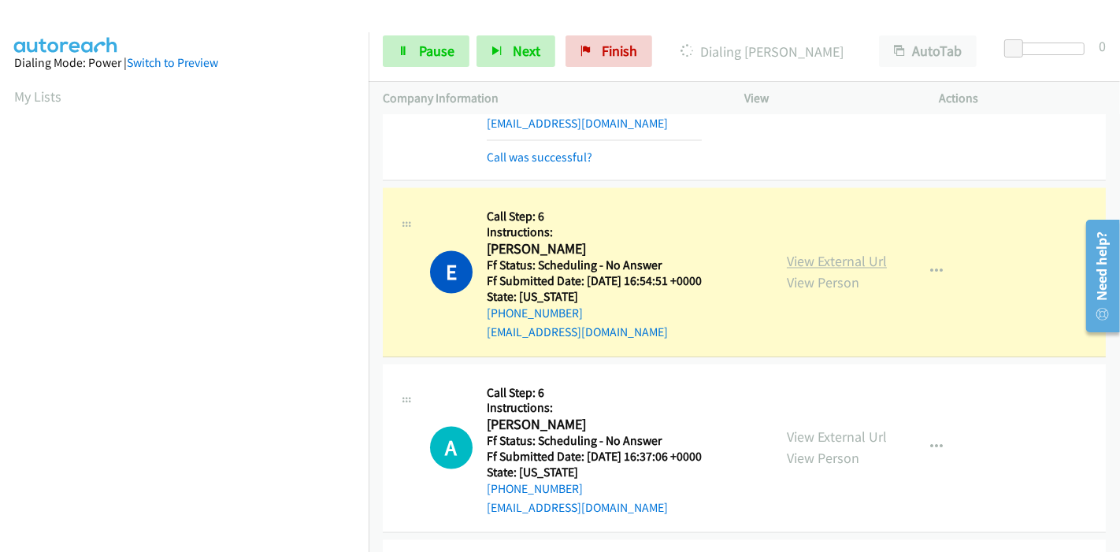
click at [799, 259] on link "View External Url" at bounding box center [837, 262] width 100 height 18
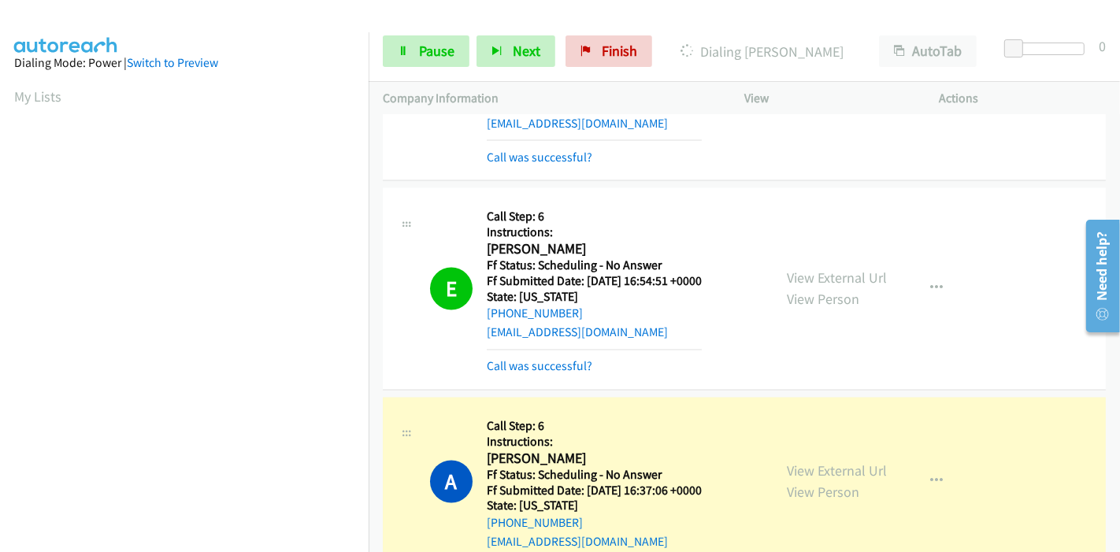
scroll to position [2713, 0]
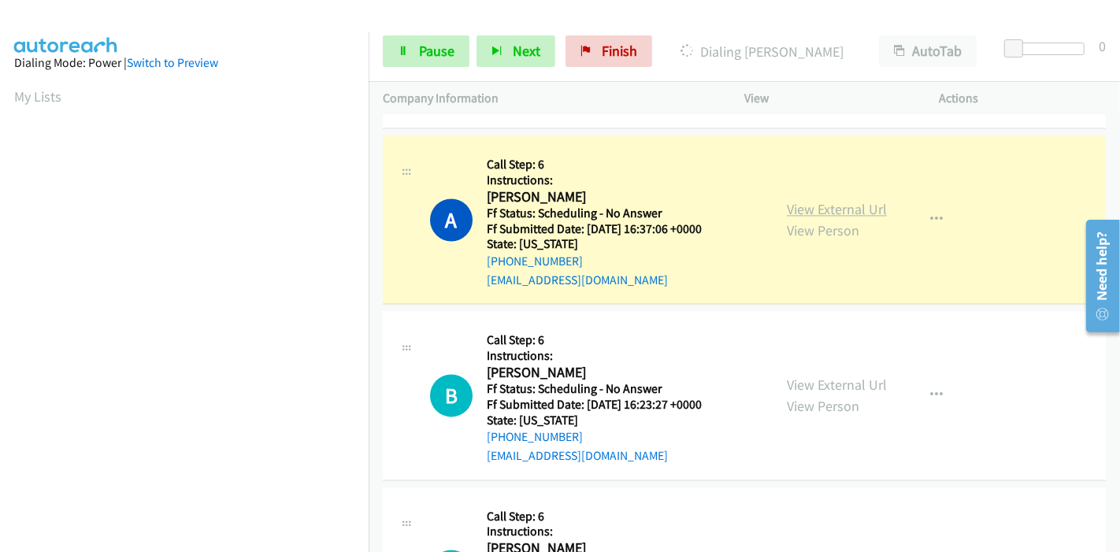
click at [834, 200] on link "View External Url" at bounding box center [837, 209] width 100 height 18
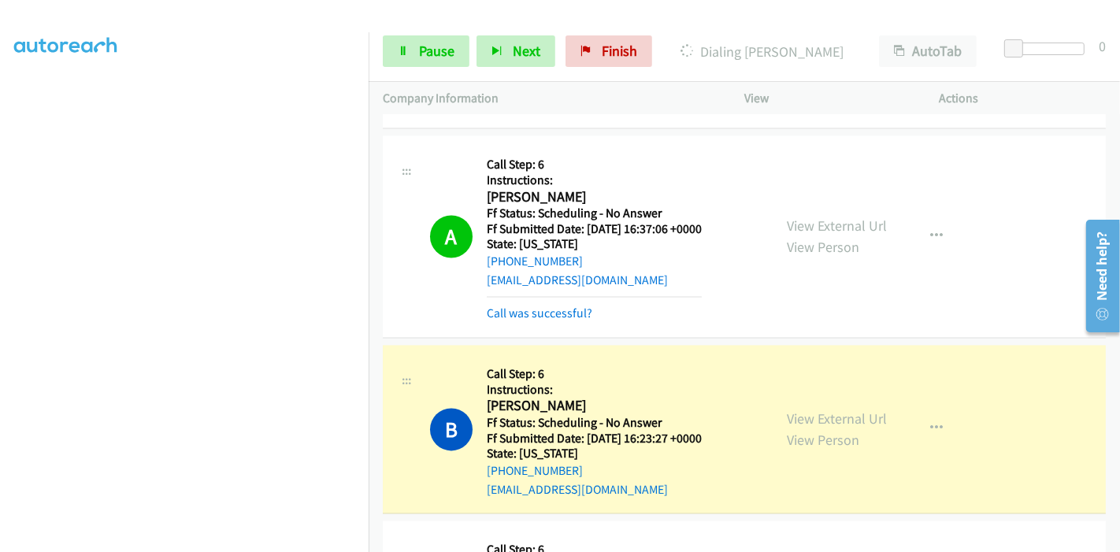
scroll to position [2976, 0]
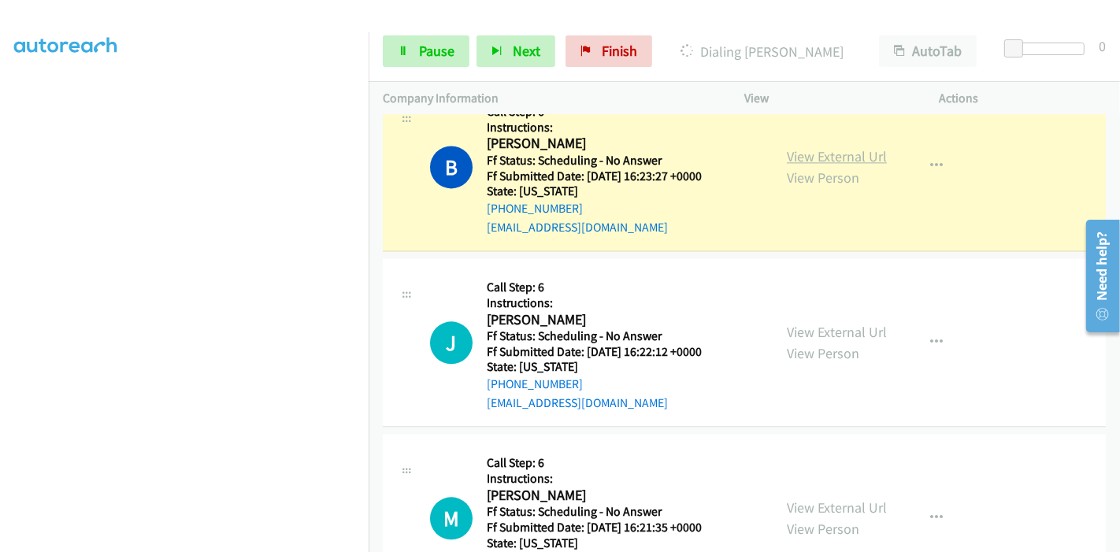
click at [815, 147] on link "View External Url" at bounding box center [837, 156] width 100 height 18
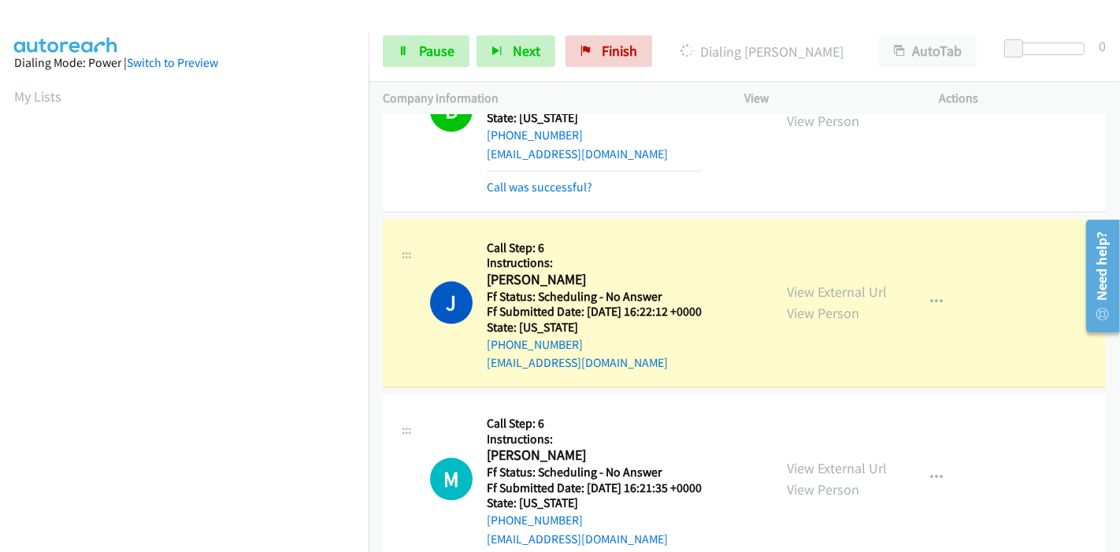
scroll to position [3151, 0]
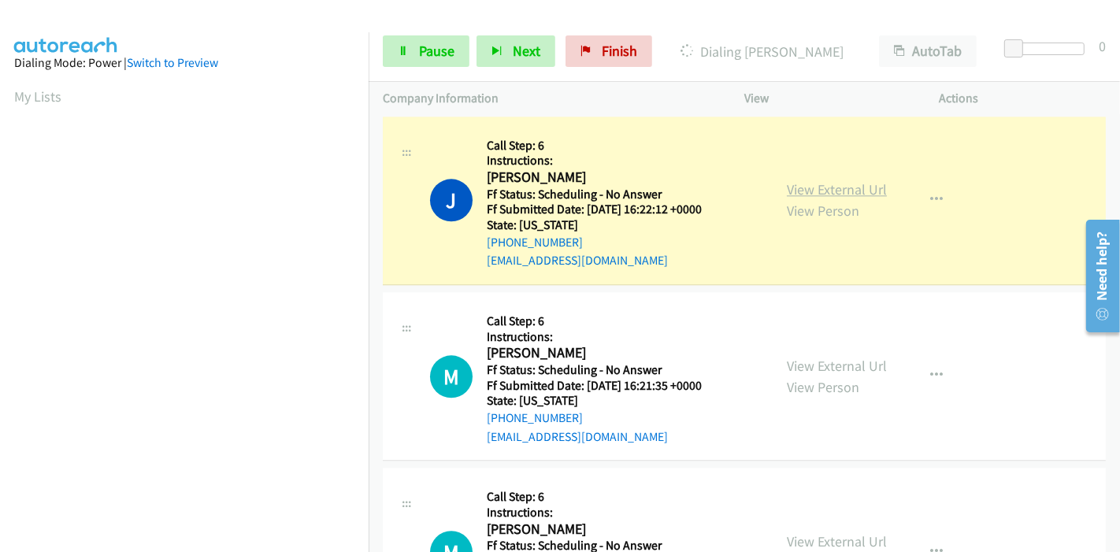
click at [812, 188] on link "View External Url" at bounding box center [837, 189] width 100 height 18
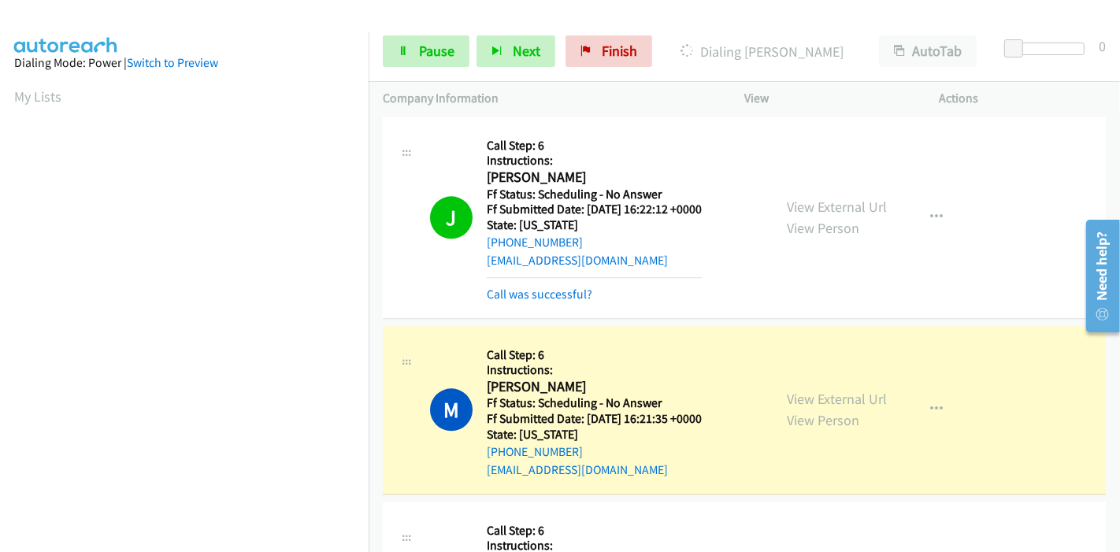
scroll to position [3326, 0]
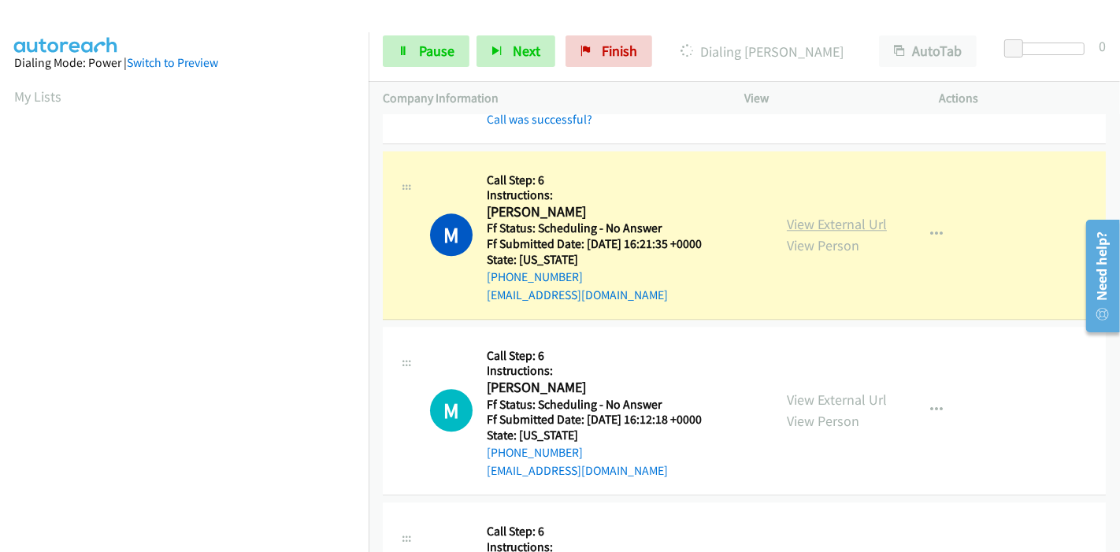
click at [824, 217] on link "View External Url" at bounding box center [837, 224] width 100 height 18
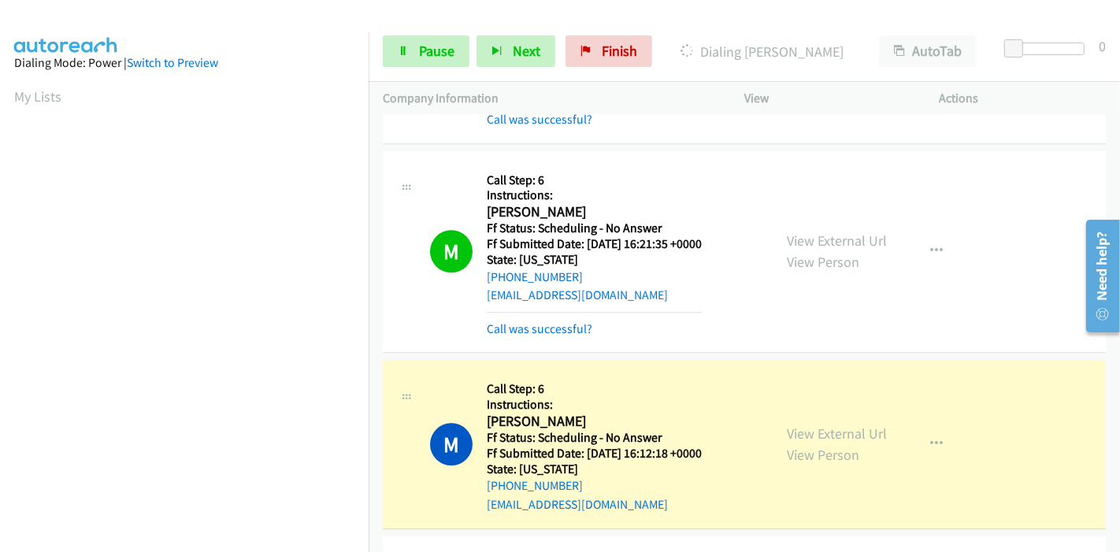
scroll to position [3589, 0]
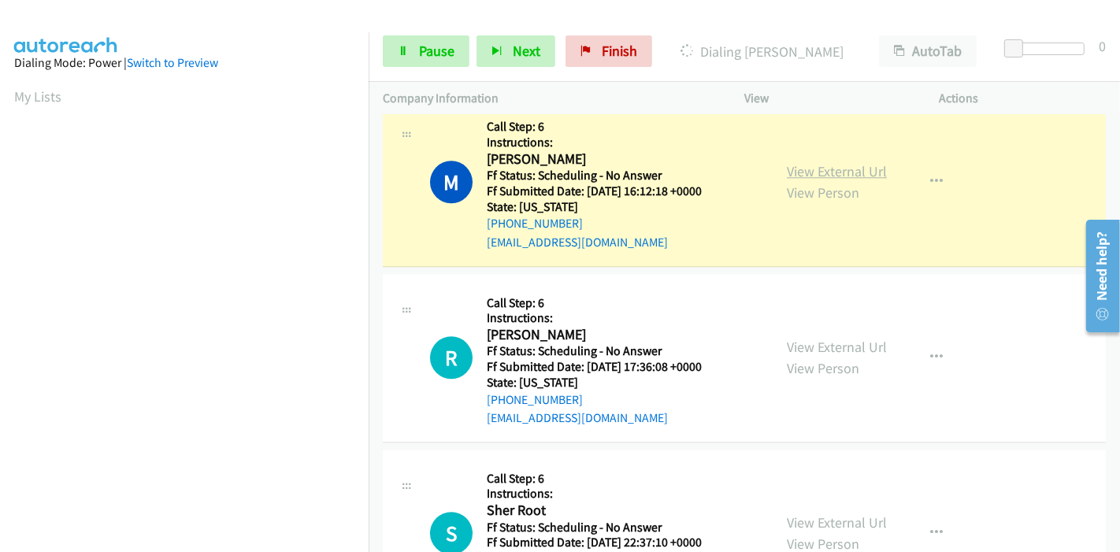
click at [821, 162] on link "View External Url" at bounding box center [837, 171] width 100 height 18
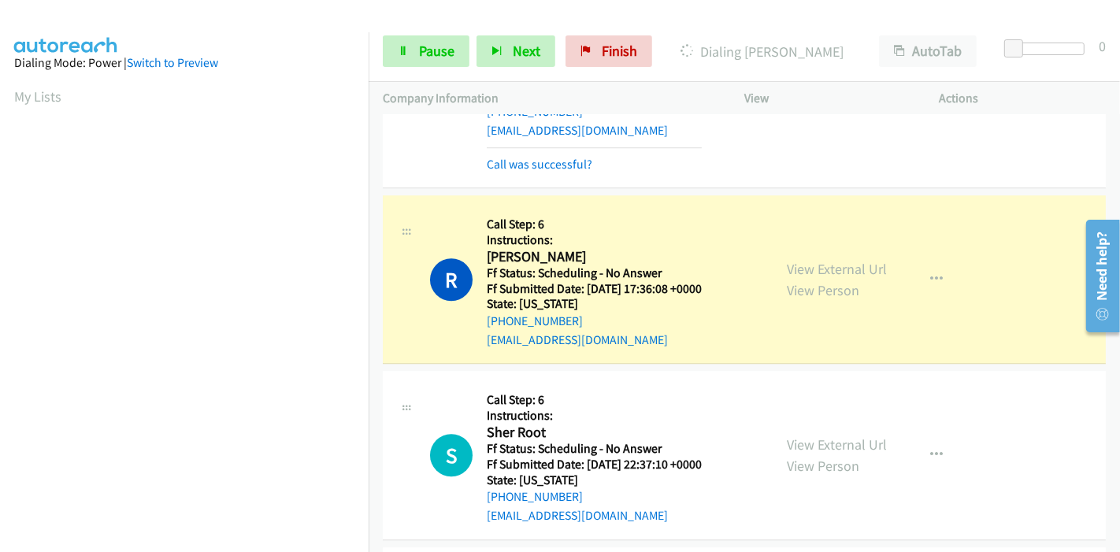
scroll to position [3764, 0]
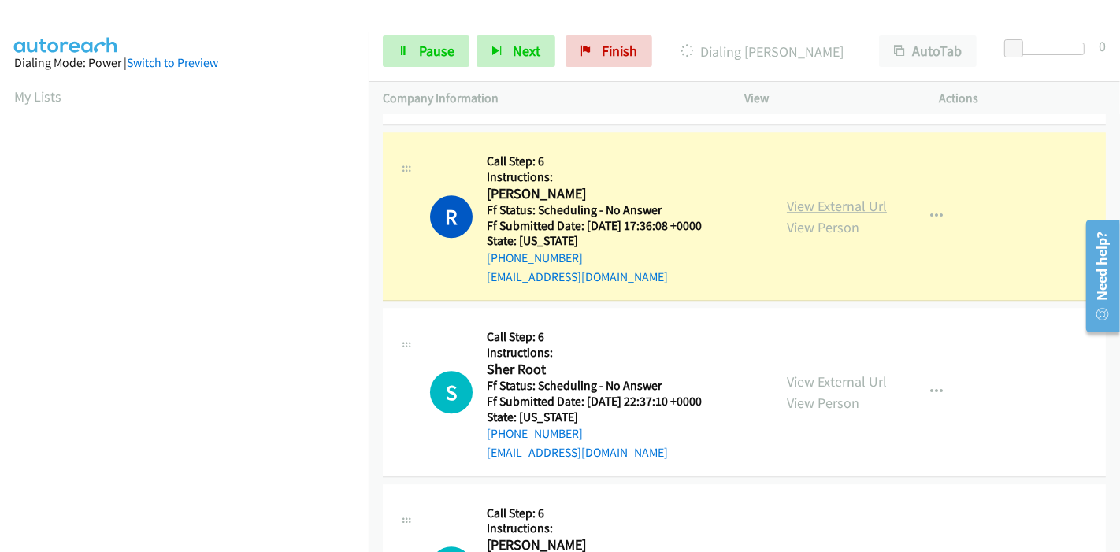
click at [814, 197] on link "View External Url" at bounding box center [837, 206] width 100 height 18
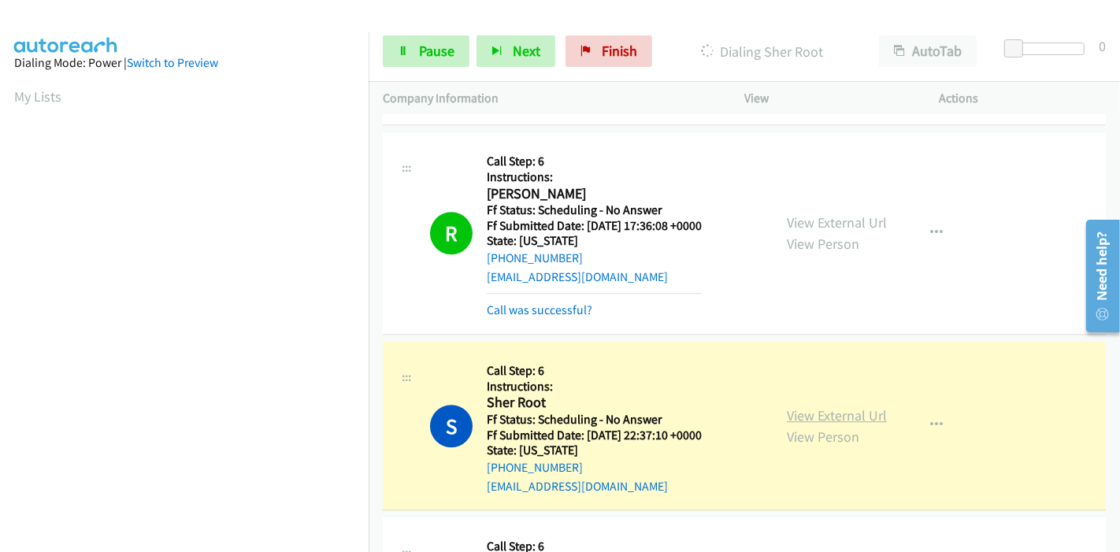
click at [806, 407] on link "View External Url" at bounding box center [837, 416] width 100 height 18
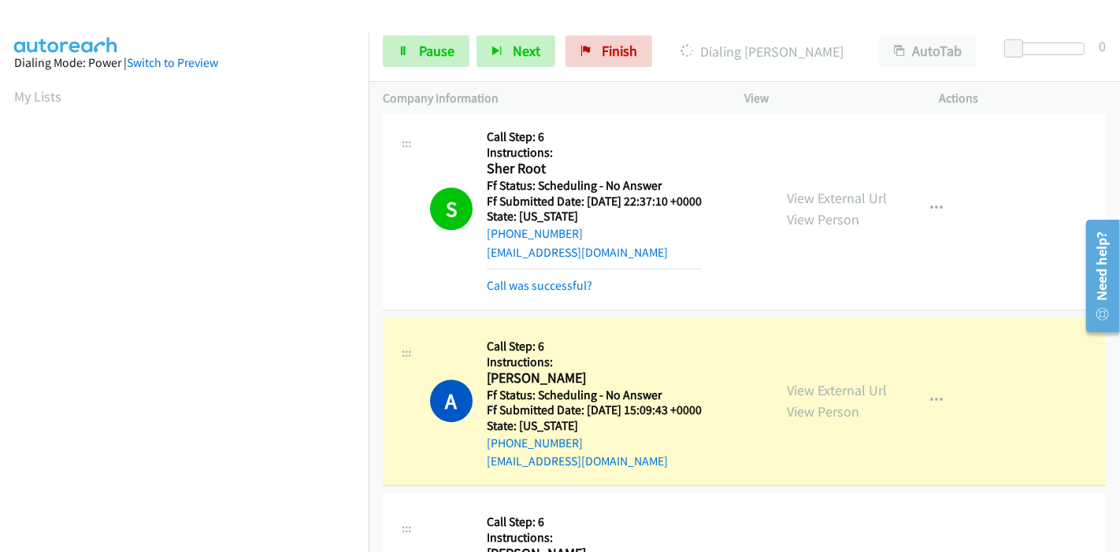
scroll to position [4114, 0]
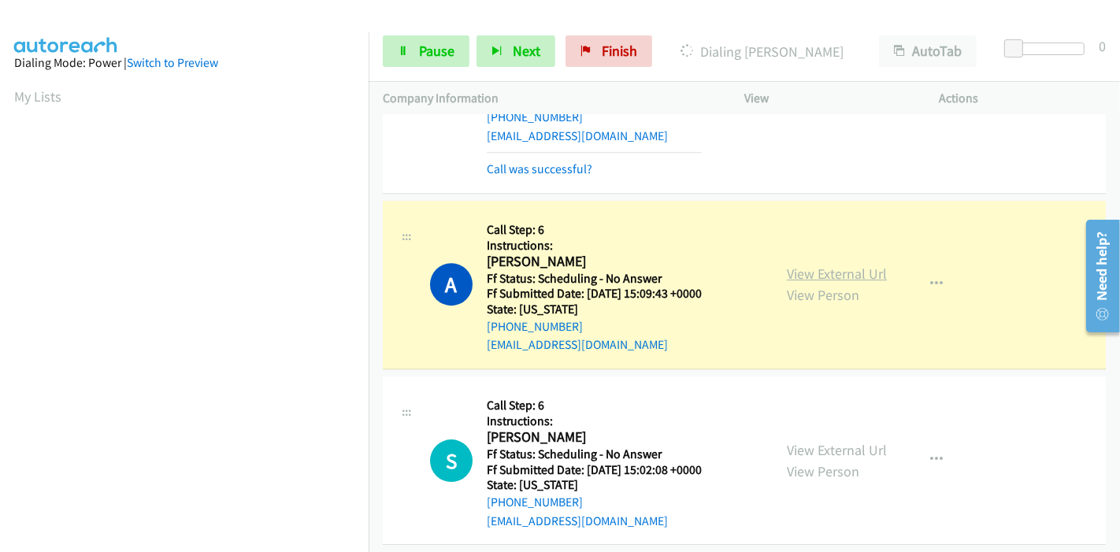
click at [797, 266] on link "View External Url" at bounding box center [837, 274] width 100 height 18
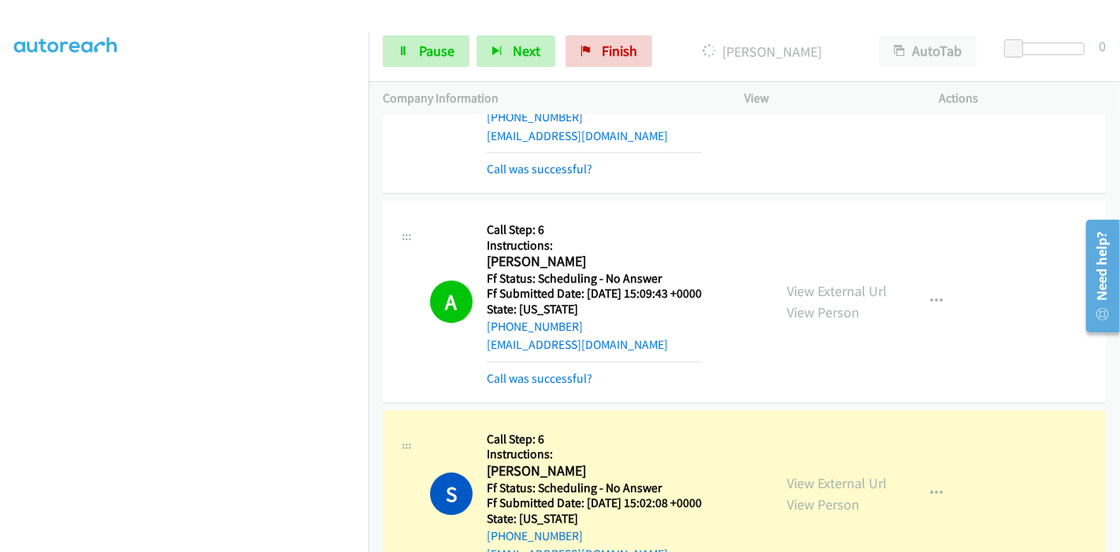
scroll to position [0, 0]
click at [424, 54] on span "Pause" at bounding box center [436, 51] width 35 height 18
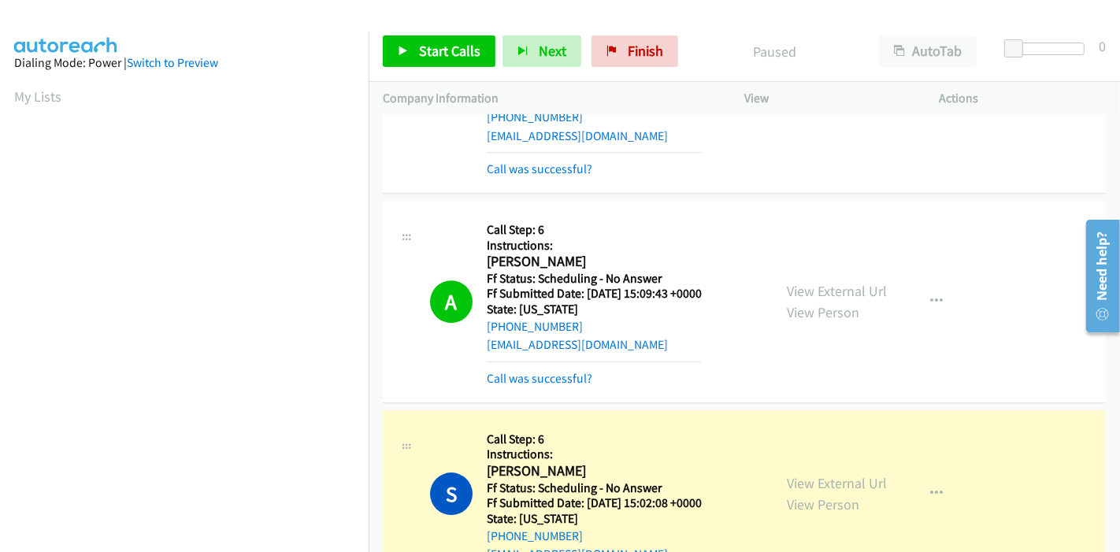
scroll to position [332, 0]
click at [841, 479] on link "View External Url" at bounding box center [837, 483] width 100 height 18
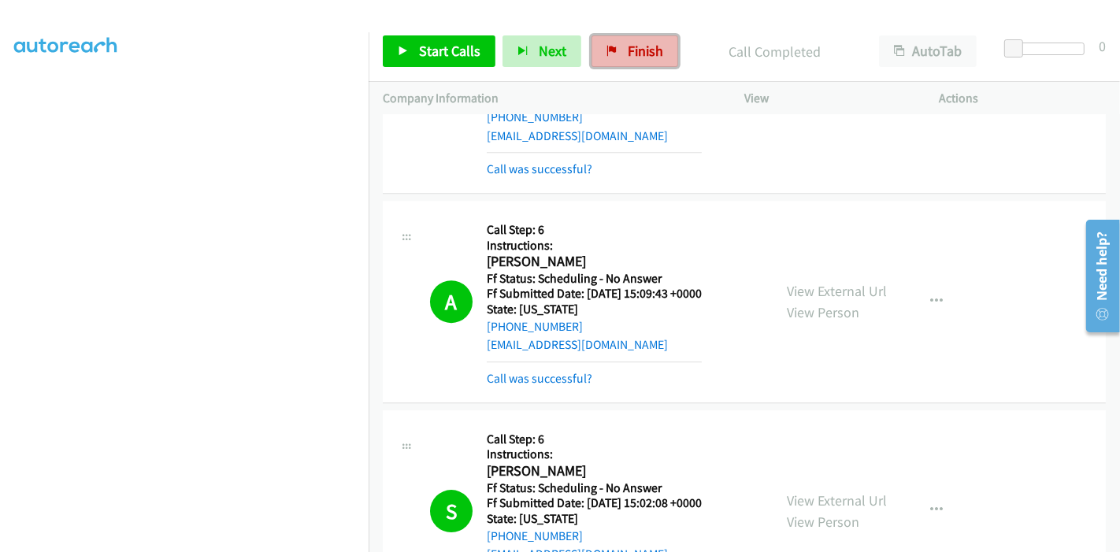
click at [610, 48] on icon at bounding box center [612, 51] width 11 height 11
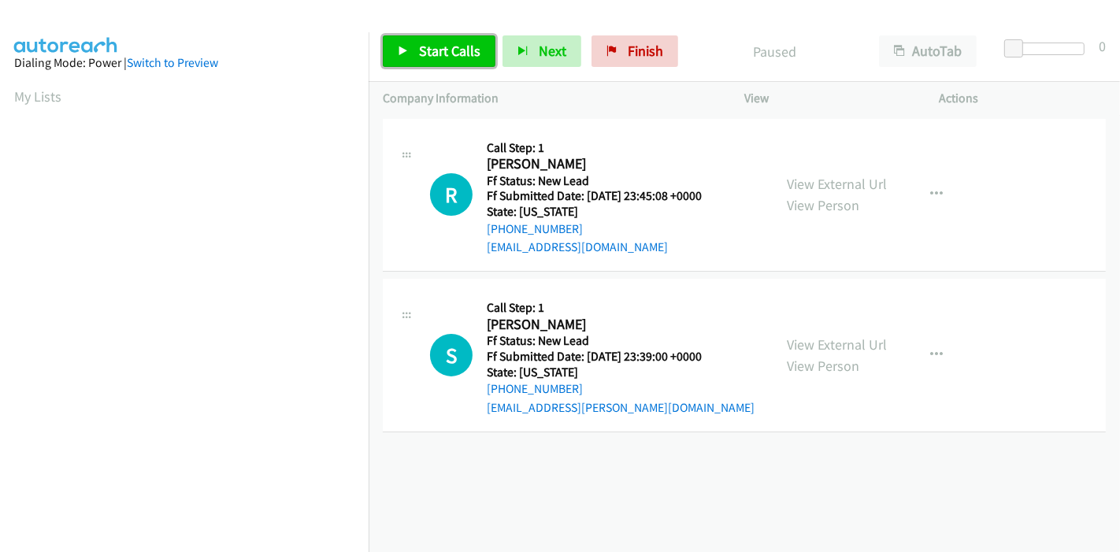
click at [432, 45] on span "Start Calls" at bounding box center [449, 51] width 61 height 18
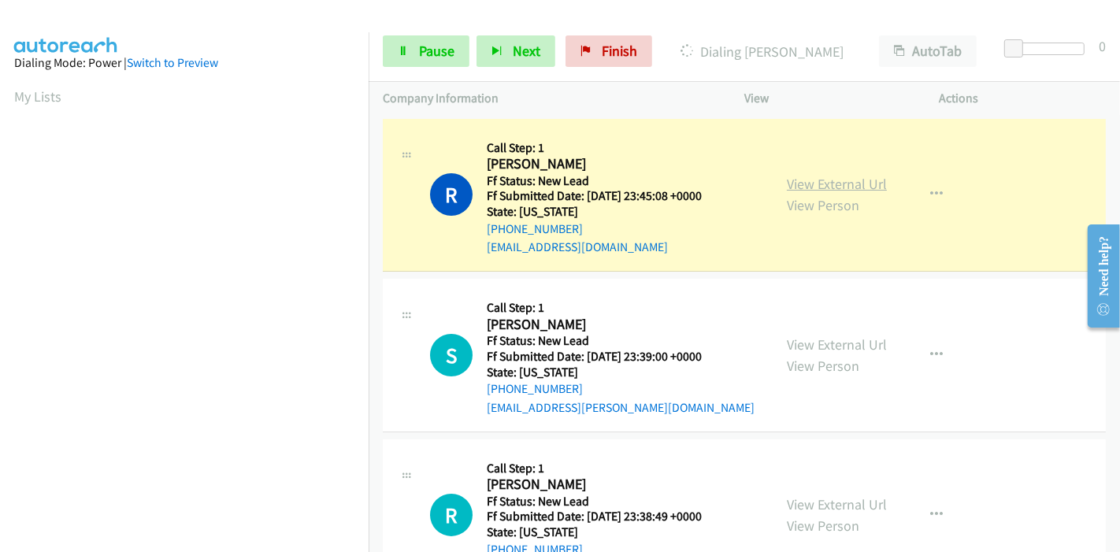
click at [830, 179] on link "View External Url" at bounding box center [837, 184] width 100 height 18
click at [854, 183] on link "View External Url" at bounding box center [837, 184] width 100 height 18
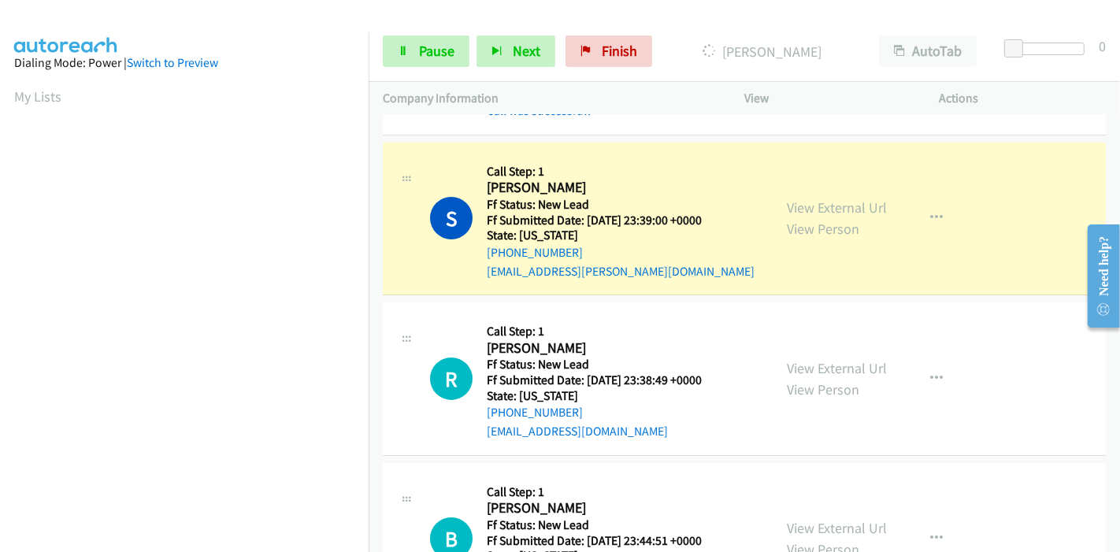
scroll to position [175, 0]
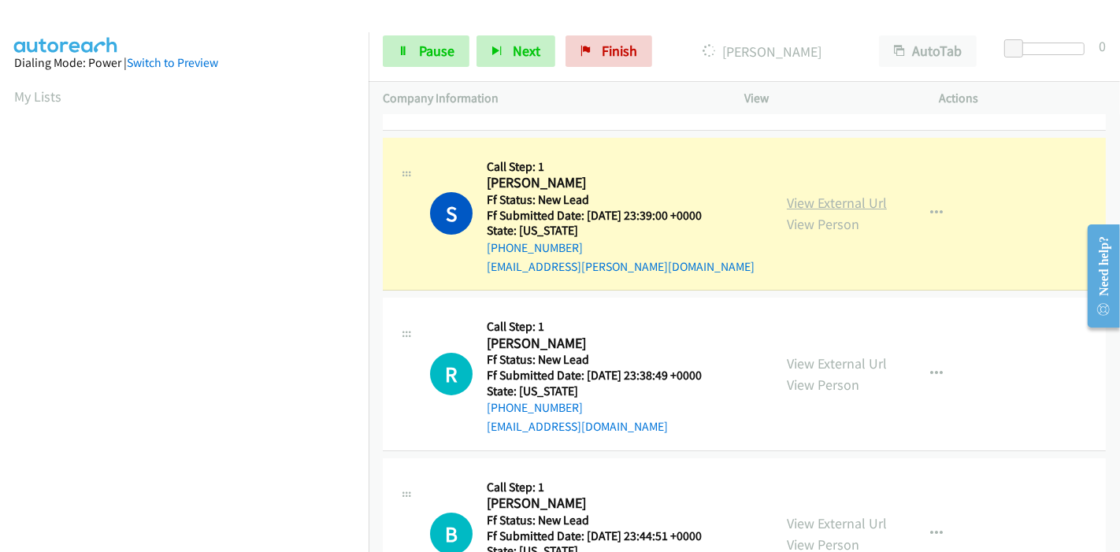
click at [845, 202] on link "View External Url" at bounding box center [837, 203] width 100 height 18
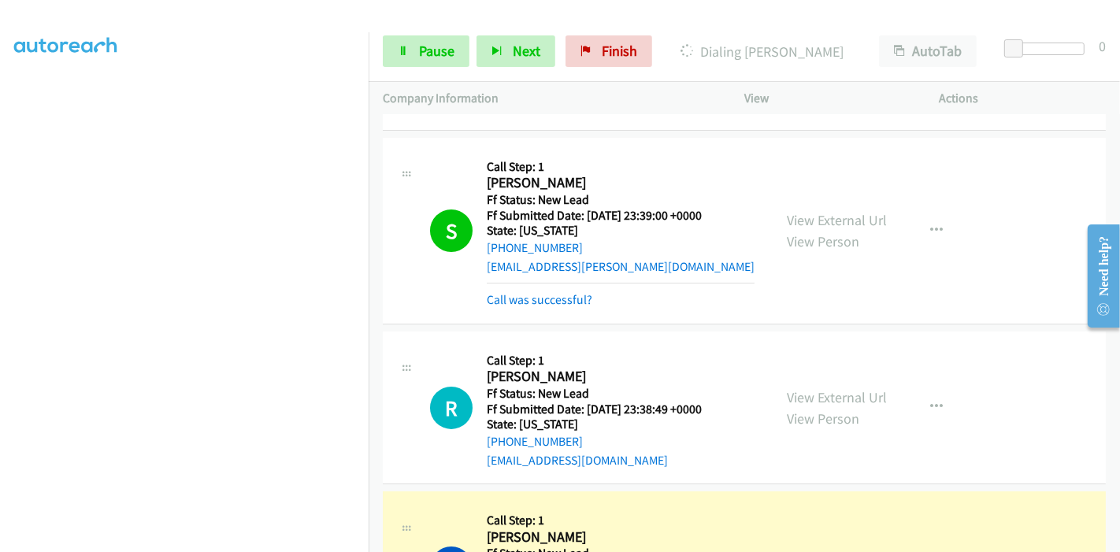
scroll to position [350, 0]
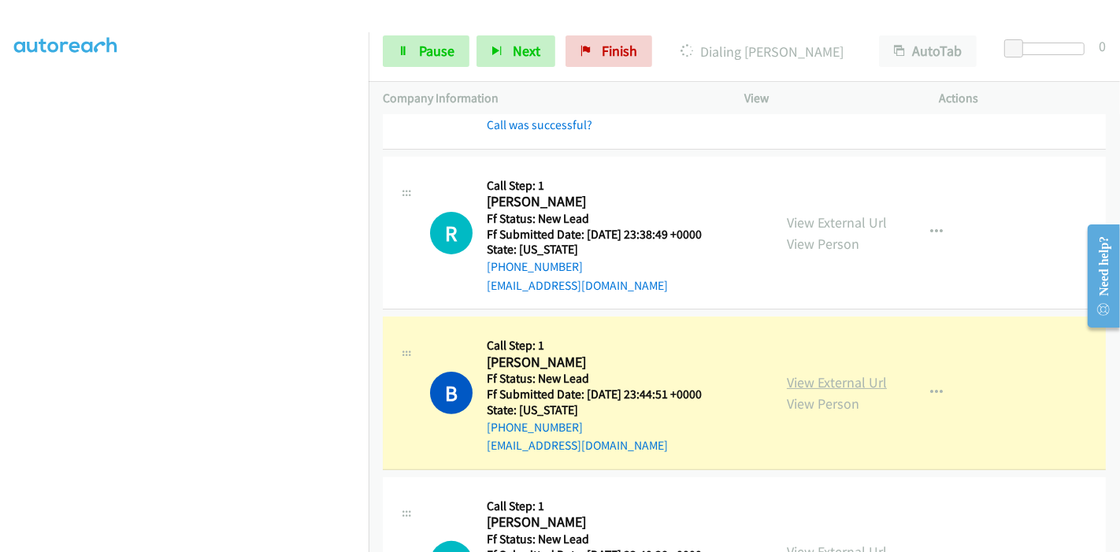
click at [849, 378] on link "View External Url" at bounding box center [837, 382] width 100 height 18
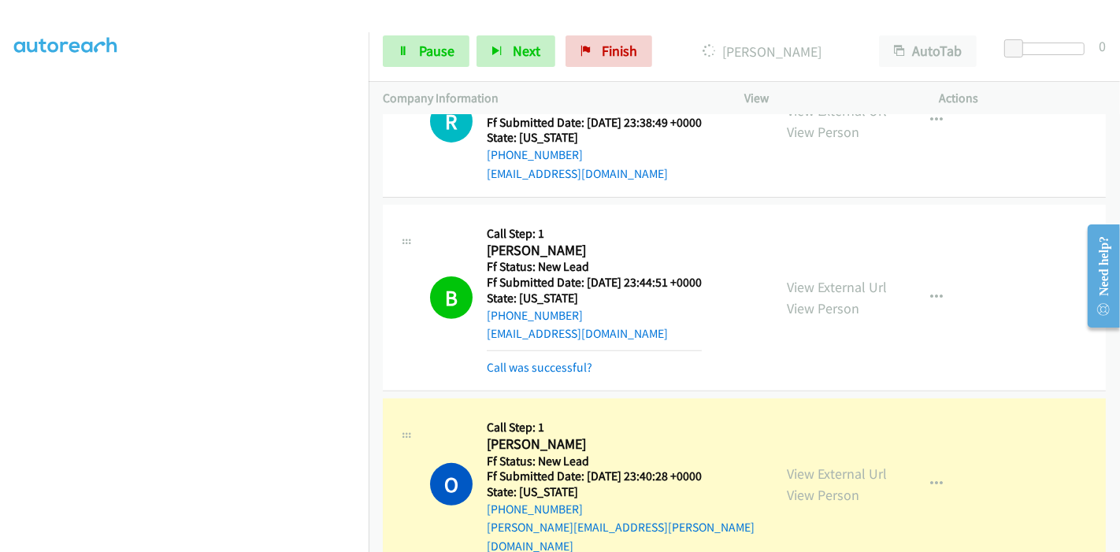
scroll to position [525, 0]
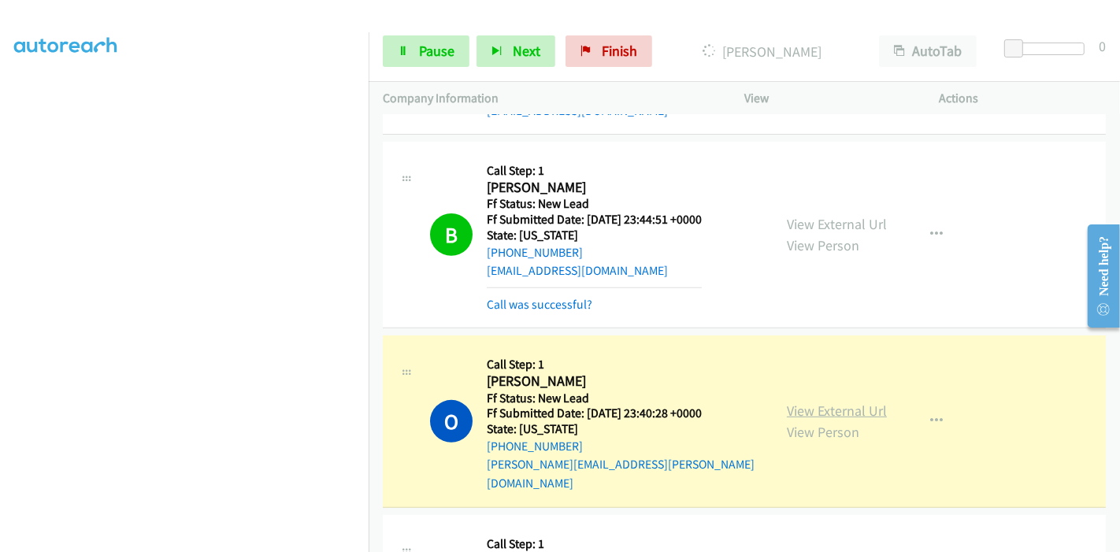
click at [827, 402] on link "View External Url" at bounding box center [837, 411] width 100 height 18
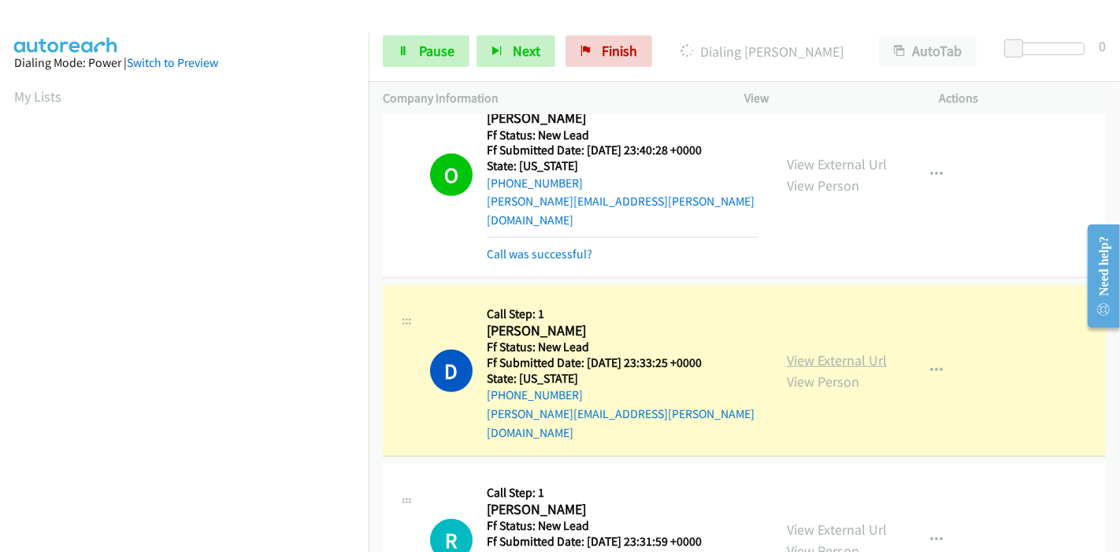
scroll to position [332, 0]
click at [851, 351] on link "View External Url" at bounding box center [837, 360] width 100 height 18
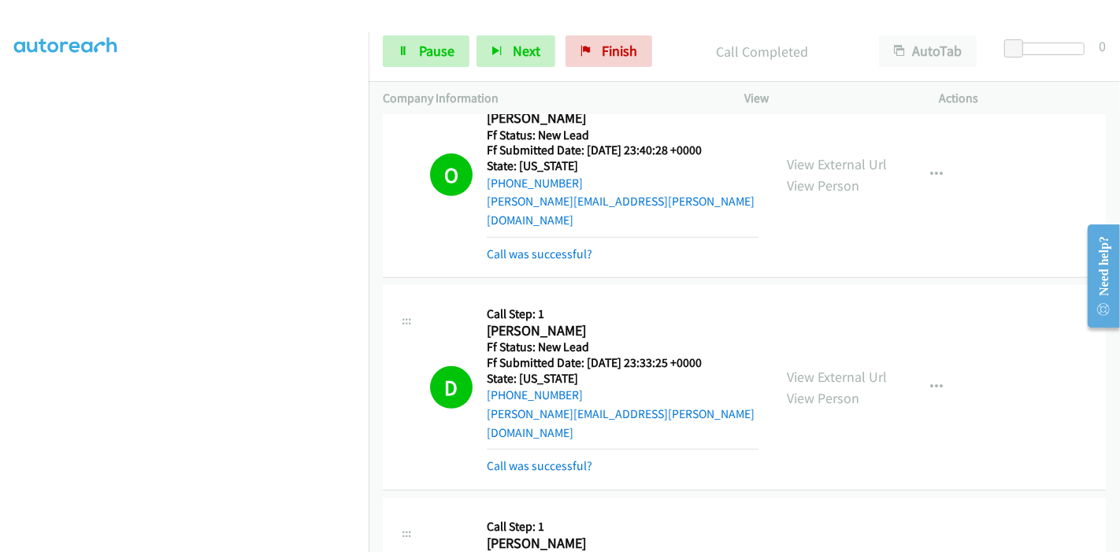
scroll to position [871, 0]
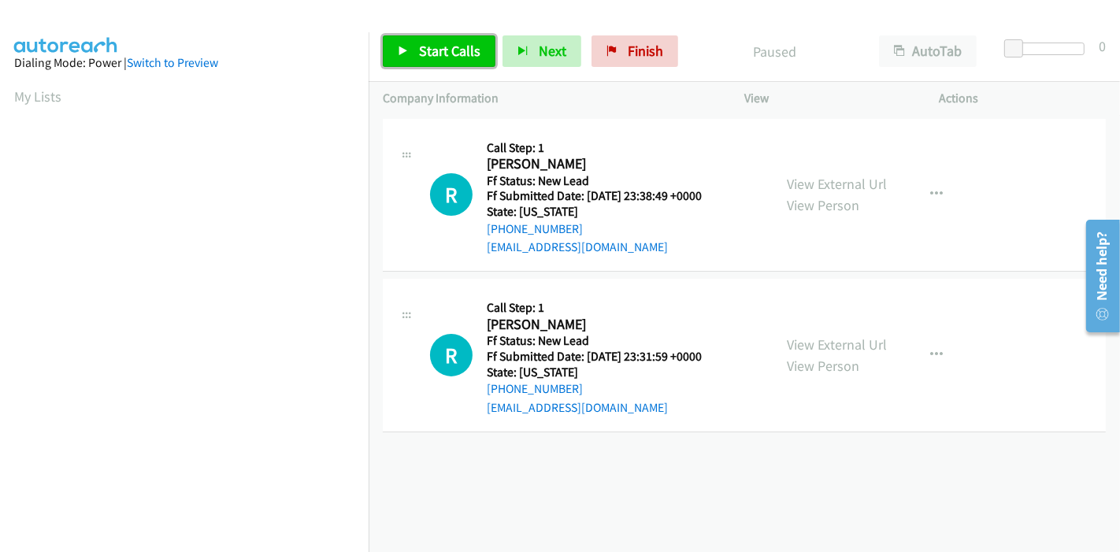
click at [439, 43] on span "Start Calls" at bounding box center [449, 51] width 61 height 18
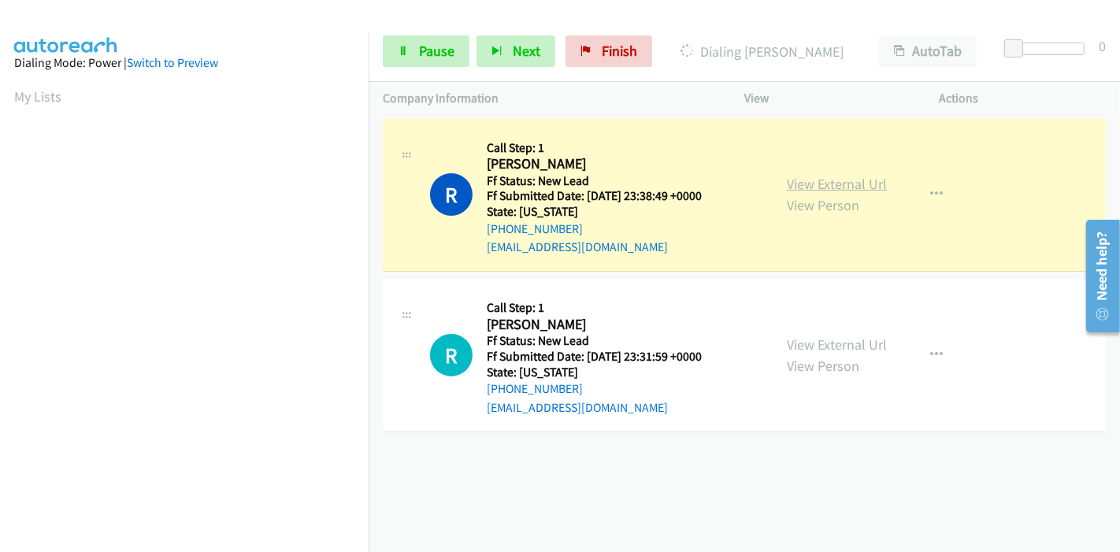
click at [800, 184] on link "View External Url" at bounding box center [837, 184] width 100 height 18
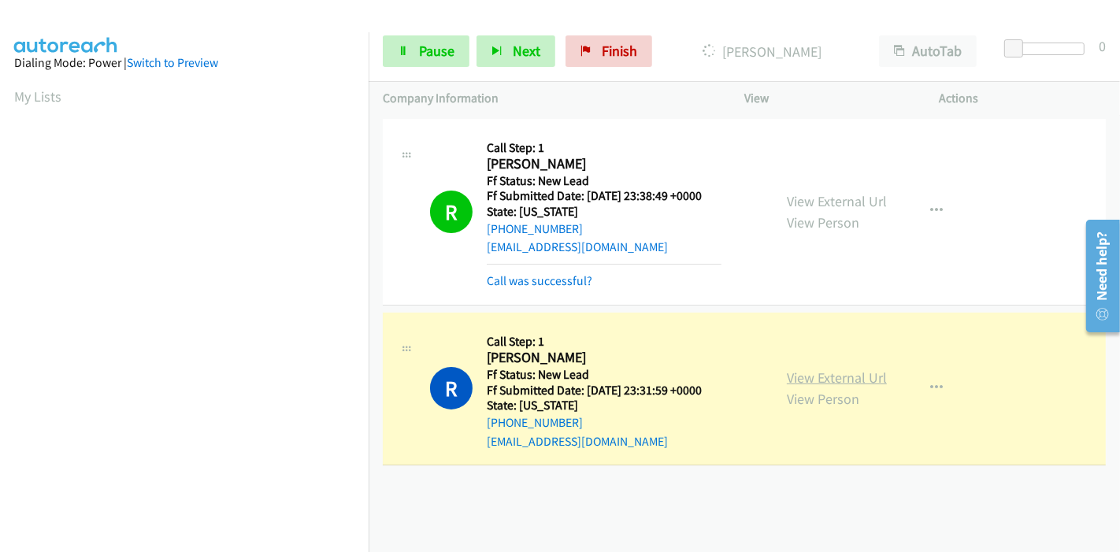
click at [847, 372] on link "View External Url" at bounding box center [837, 378] width 100 height 18
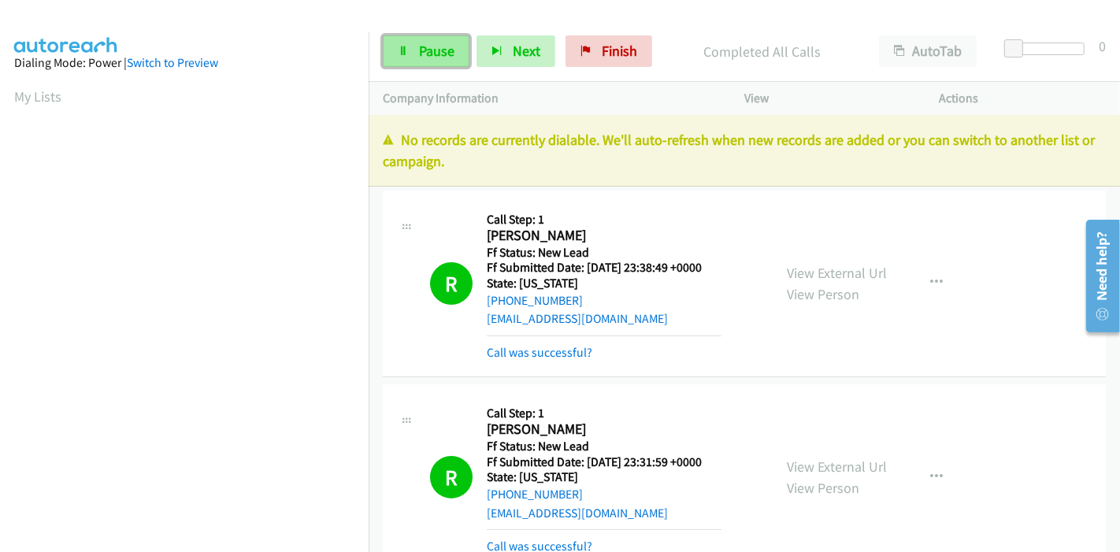
click at [411, 48] on link "Pause" at bounding box center [426, 51] width 87 height 32
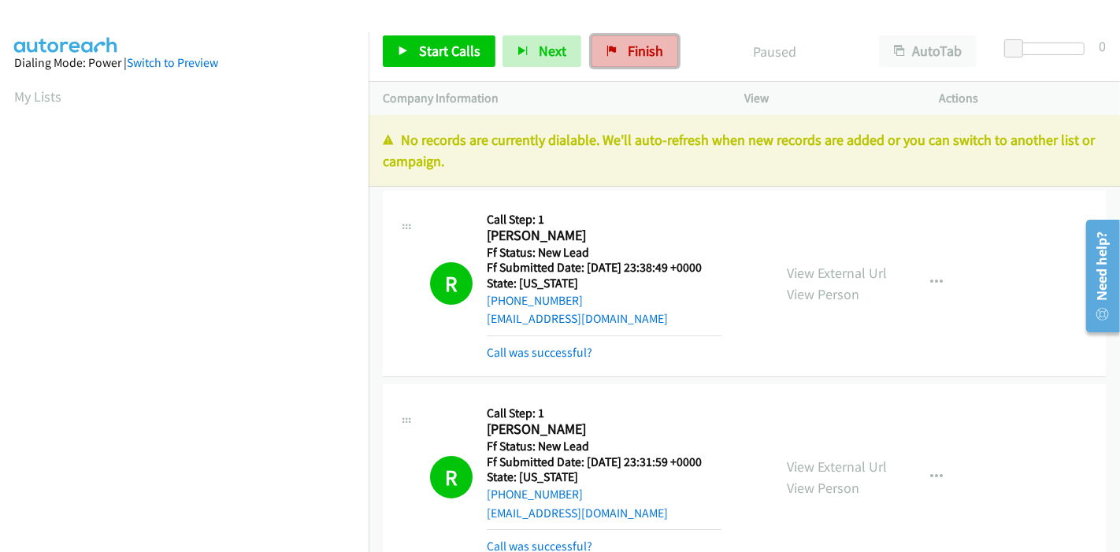
drag, startPoint x: 637, startPoint y: 43, endPoint x: 615, endPoint y: 66, distance: 32.3
click at [637, 43] on span "Finish" at bounding box center [645, 51] width 35 height 18
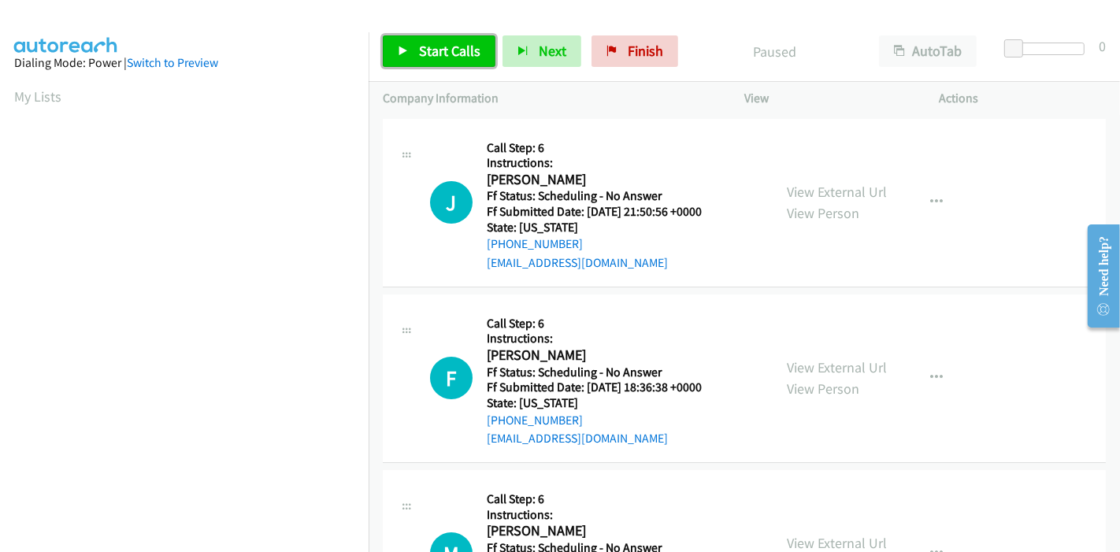
click at [416, 39] on link "Start Calls" at bounding box center [439, 51] width 113 height 32
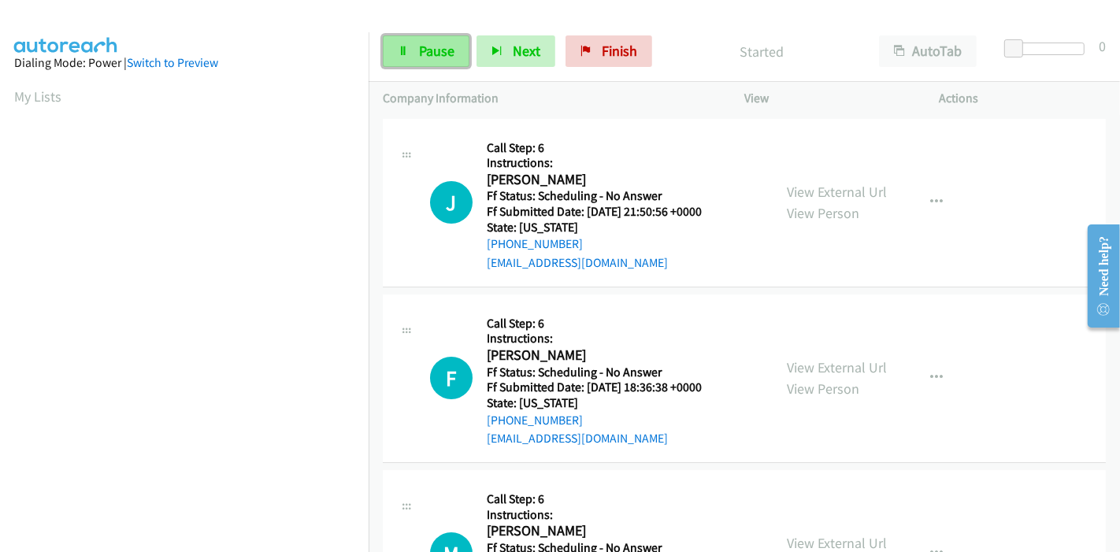
click at [441, 49] on span "Pause" at bounding box center [436, 51] width 35 height 18
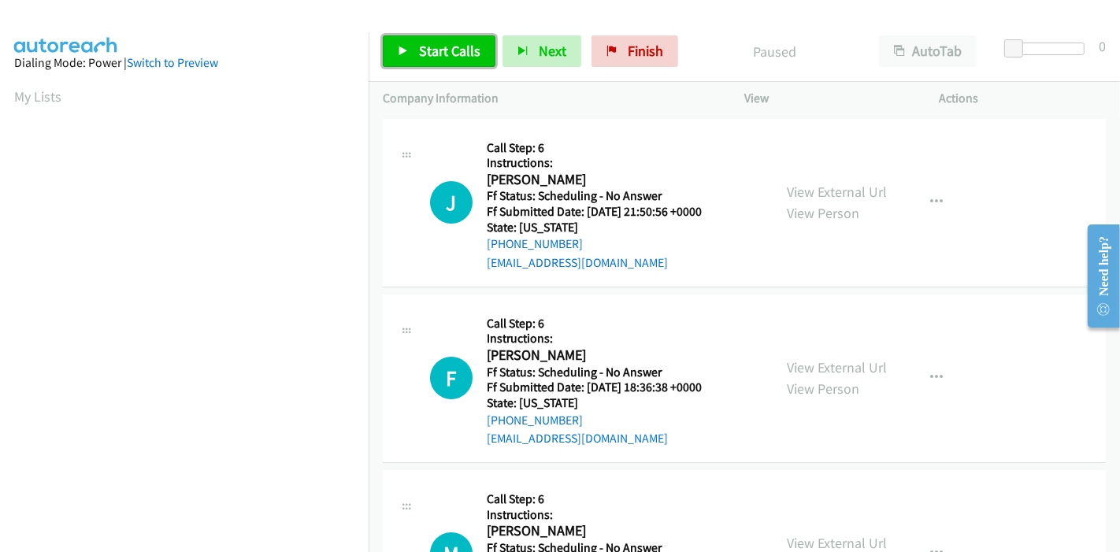
click at [433, 48] on span "Start Calls" at bounding box center [449, 51] width 61 height 18
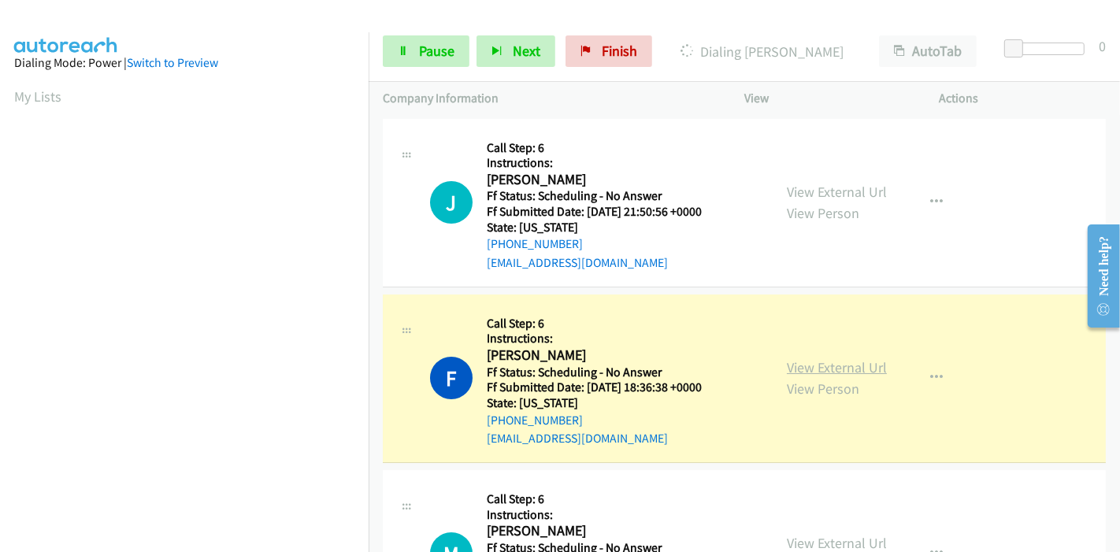
click at [856, 370] on link "View External Url" at bounding box center [837, 367] width 100 height 18
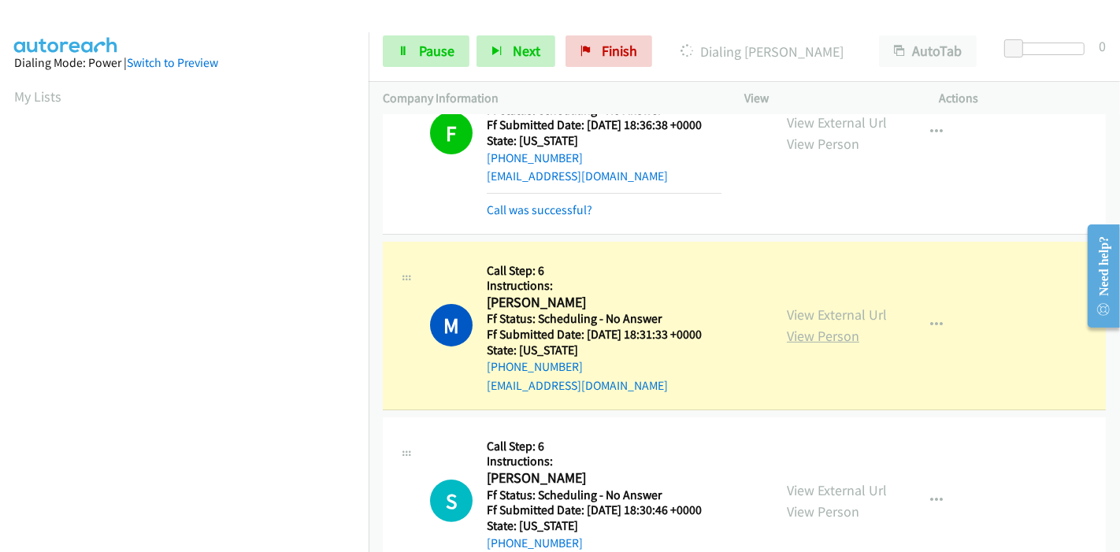
scroll to position [332, 0]
click at [787, 309] on link "View External Url" at bounding box center [837, 315] width 100 height 18
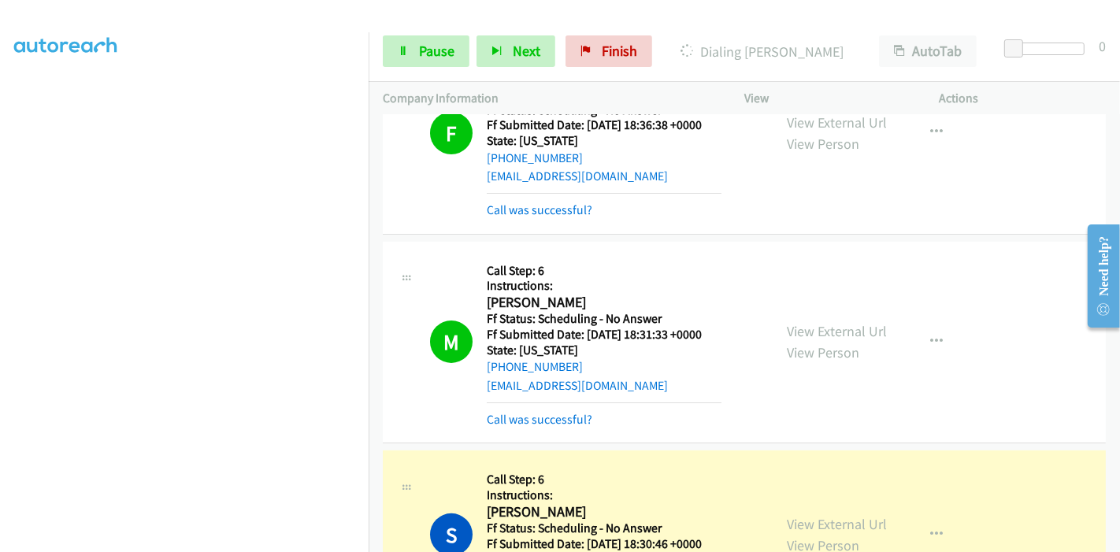
scroll to position [525, 0]
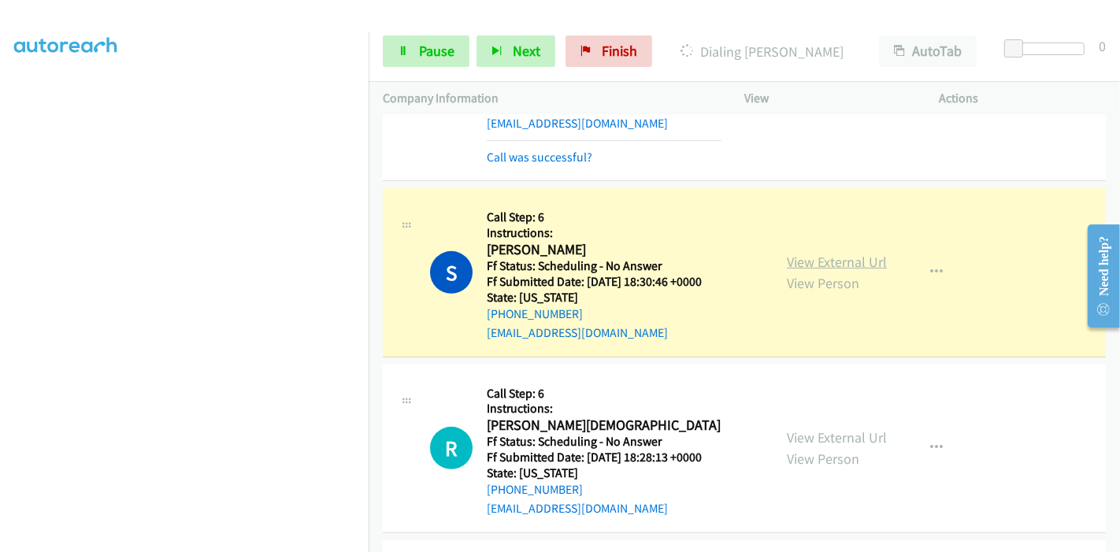
click at [841, 262] on link "View External Url" at bounding box center [837, 262] width 100 height 18
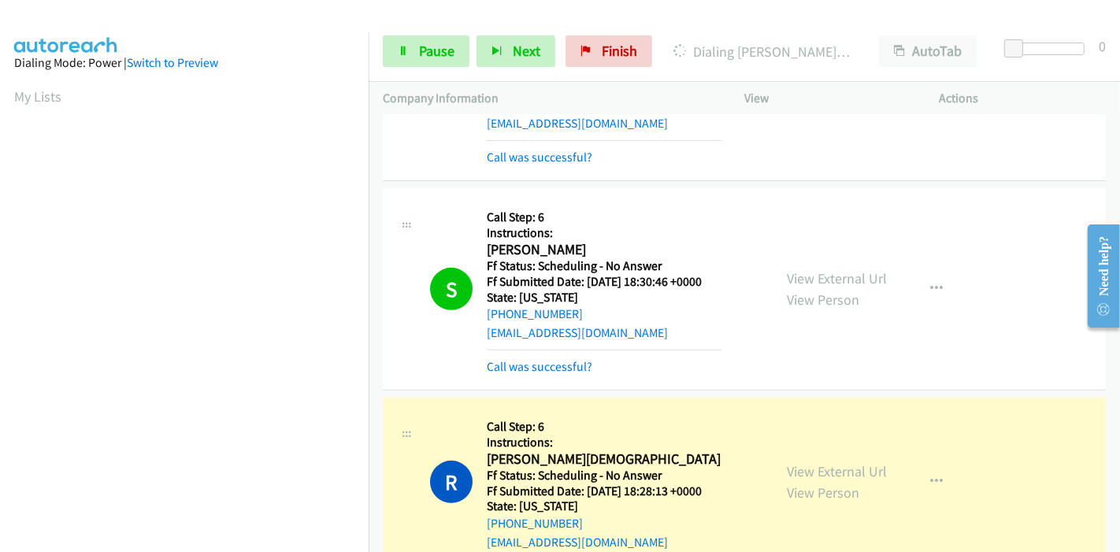
scroll to position [700, 0]
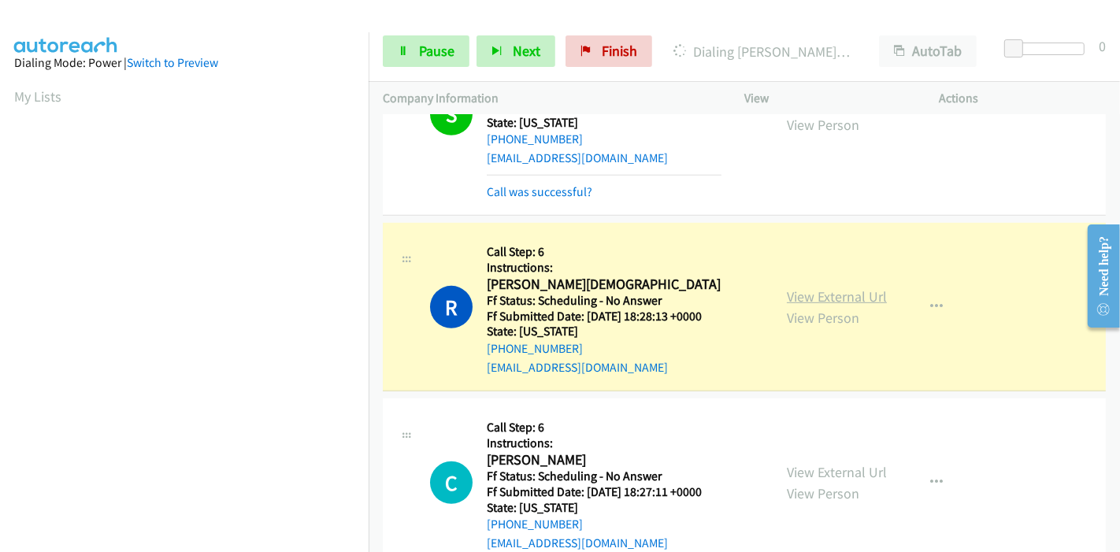
click at [846, 296] on link "View External Url" at bounding box center [837, 297] width 100 height 18
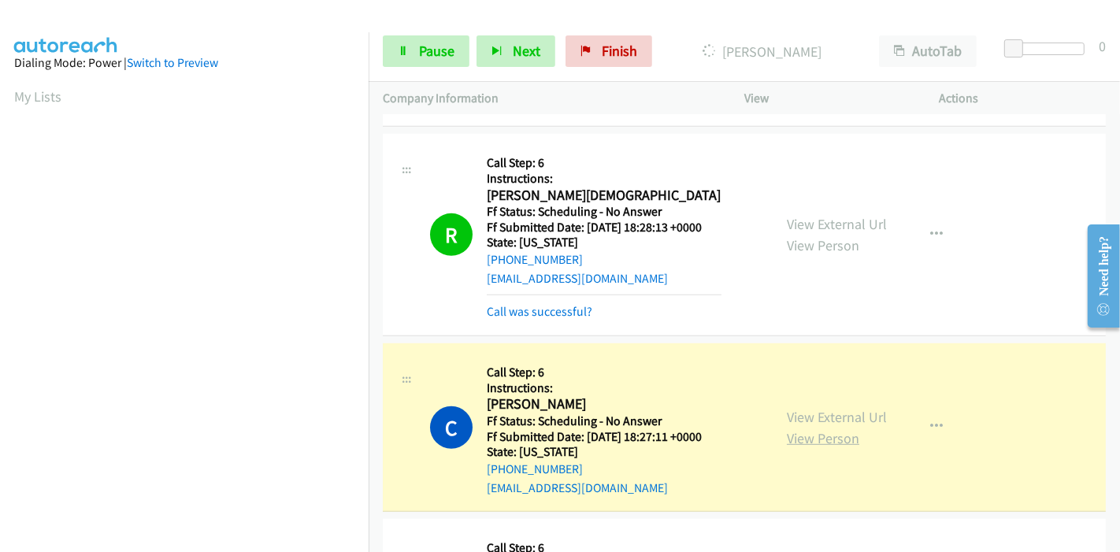
scroll to position [875, 0]
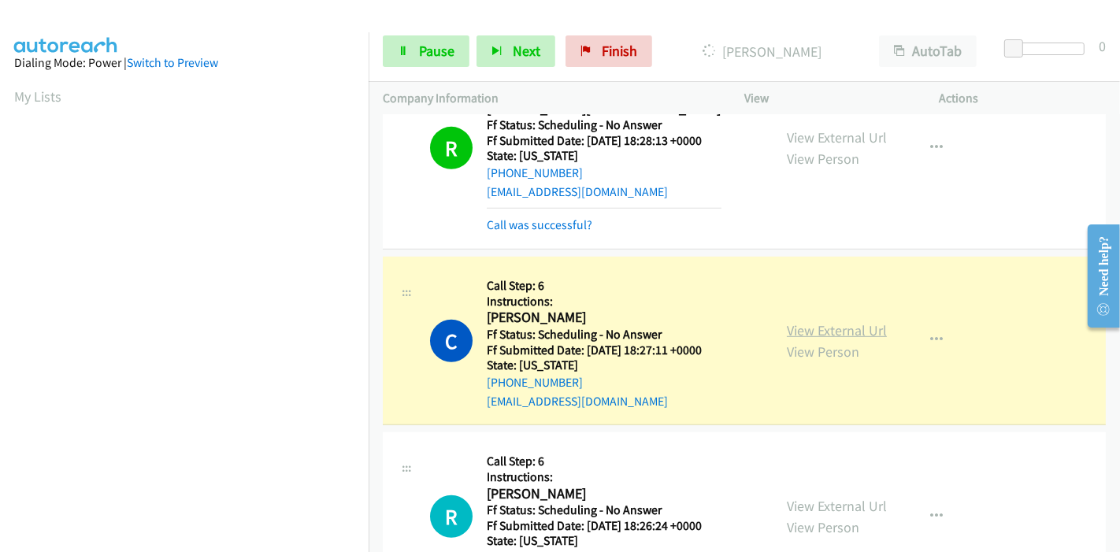
click at [863, 331] on link "View External Url" at bounding box center [837, 330] width 100 height 18
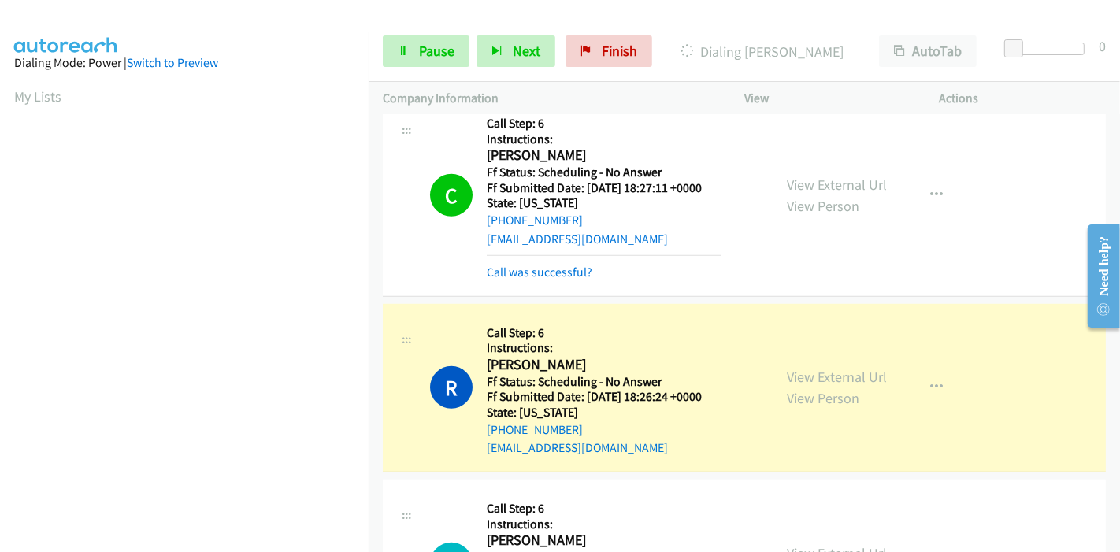
scroll to position [1225, 0]
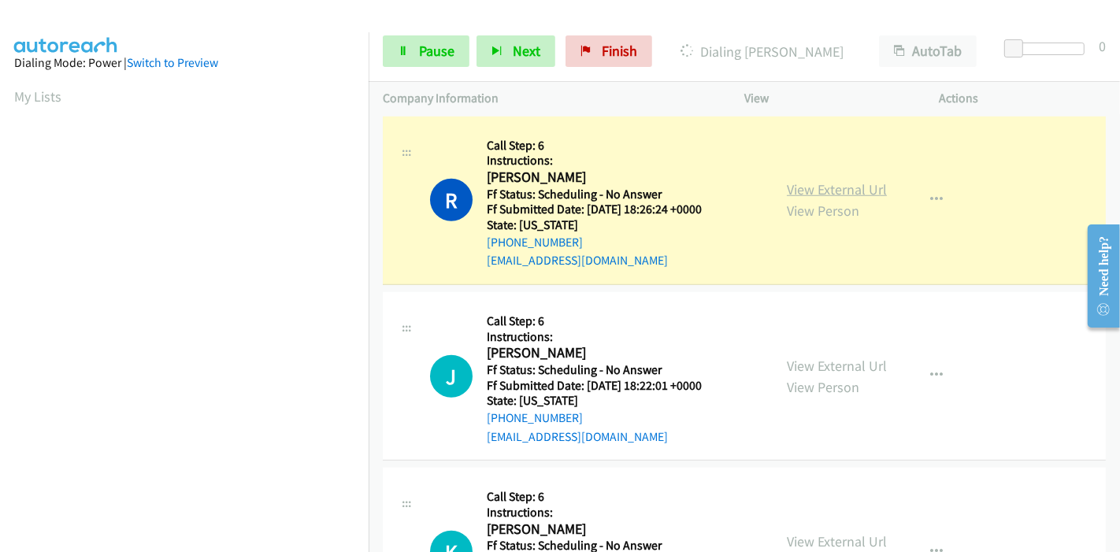
click at [835, 193] on link "View External Url" at bounding box center [837, 189] width 100 height 18
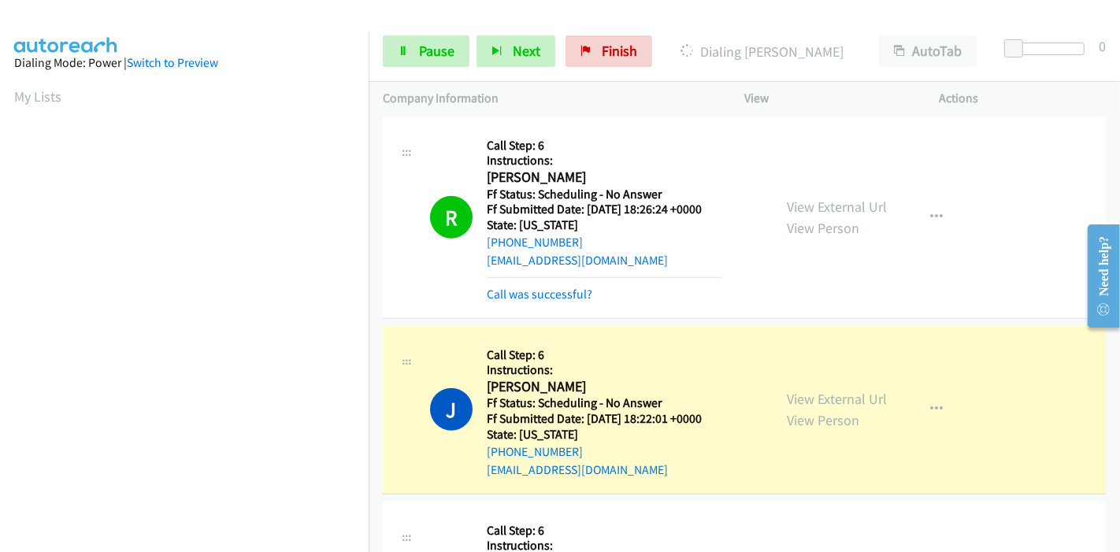
scroll to position [1488, 0]
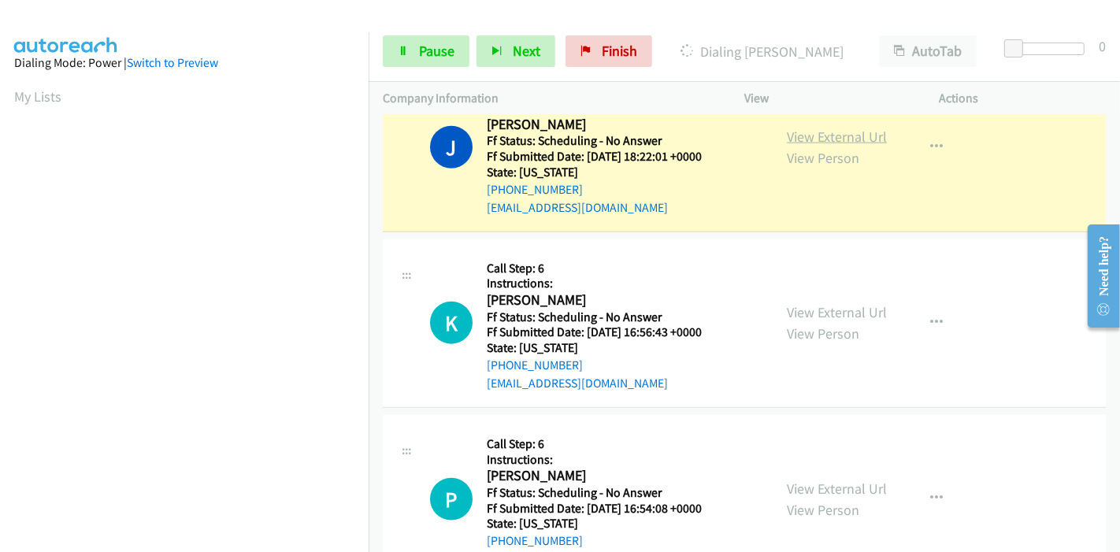
click at [807, 134] on link "View External Url" at bounding box center [837, 137] width 100 height 18
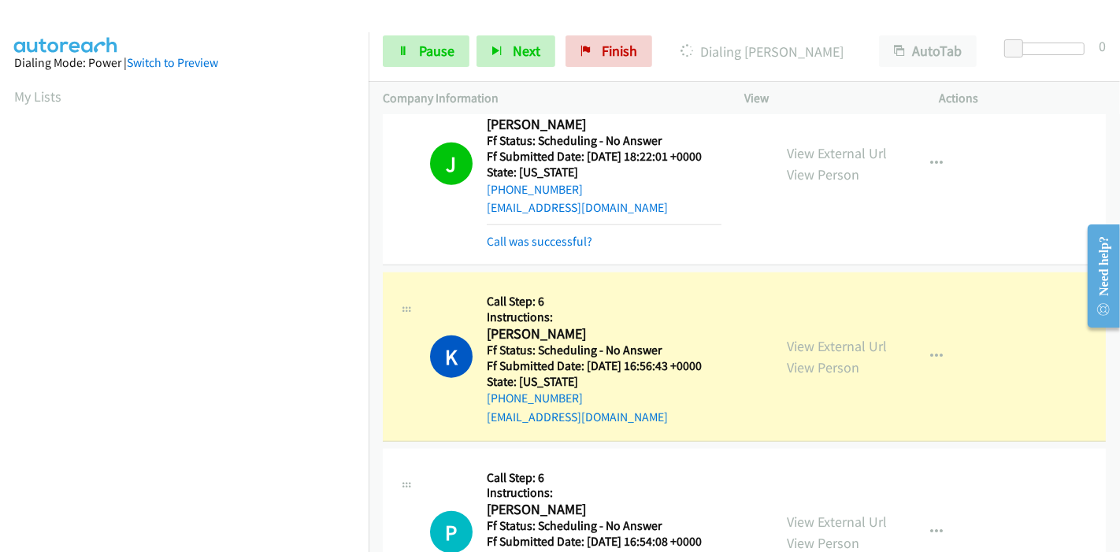
scroll to position [1663, 0]
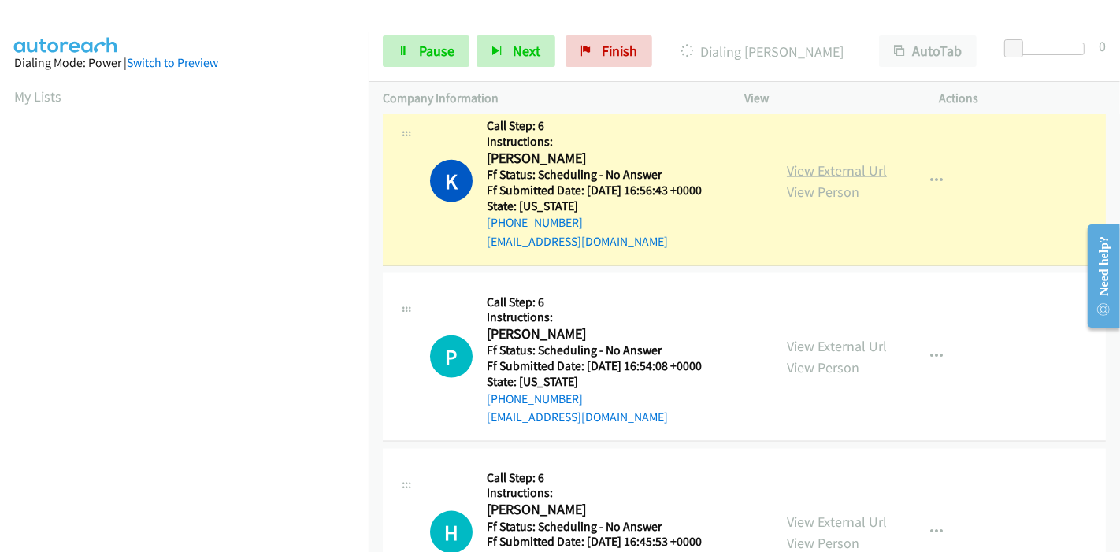
click at [834, 167] on link "View External Url" at bounding box center [837, 171] width 100 height 18
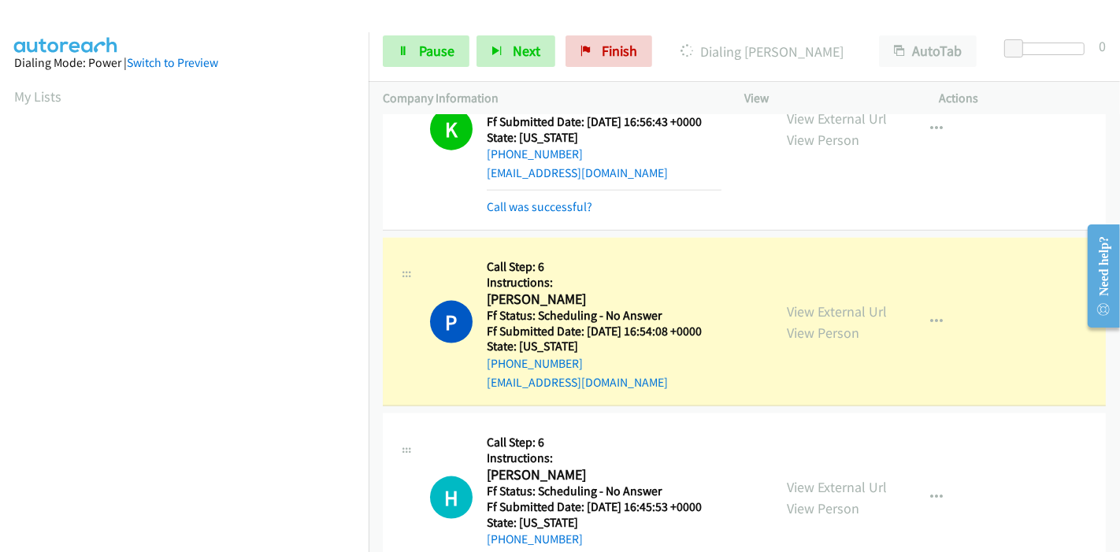
scroll to position [1838, 0]
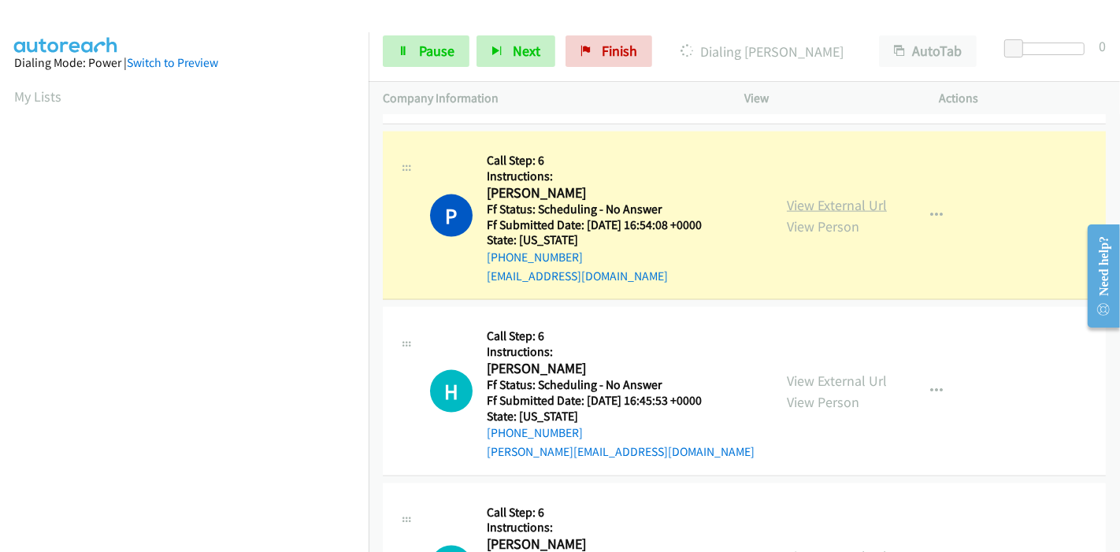
click at [838, 205] on link "View External Url" at bounding box center [837, 205] width 100 height 18
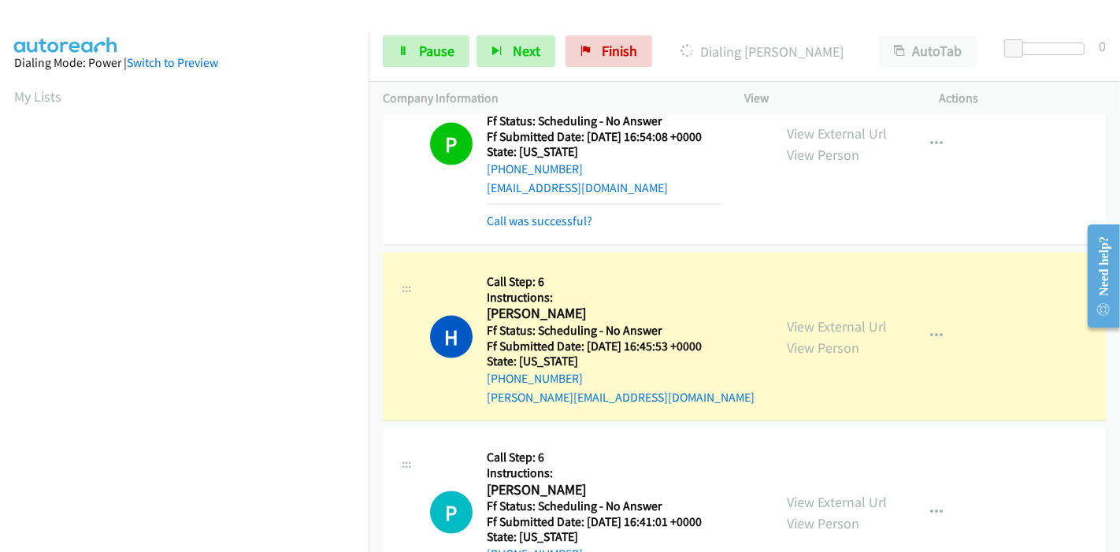
scroll to position [2013, 0]
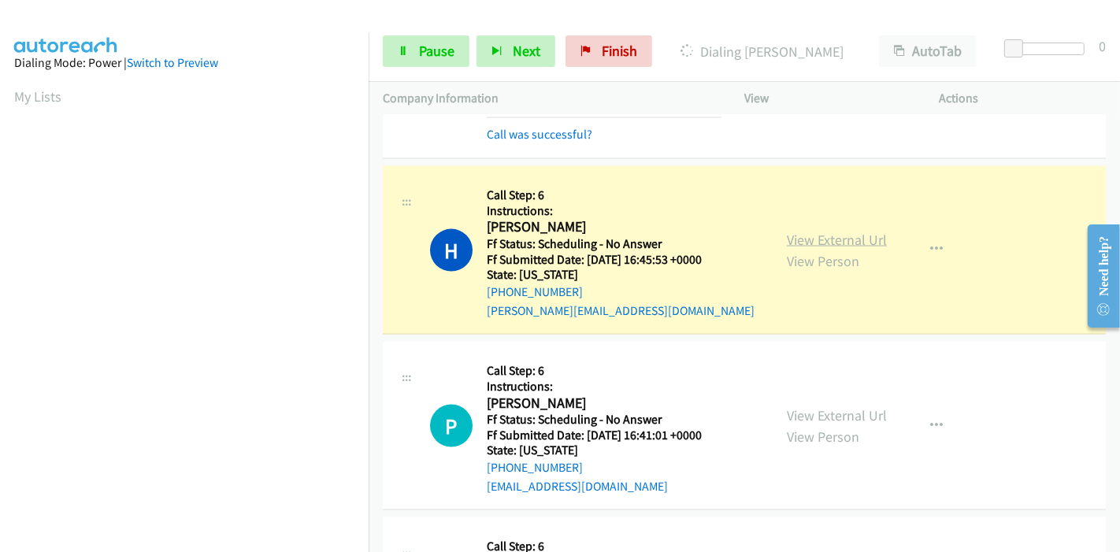
click at [837, 236] on link "View External Url" at bounding box center [837, 240] width 100 height 18
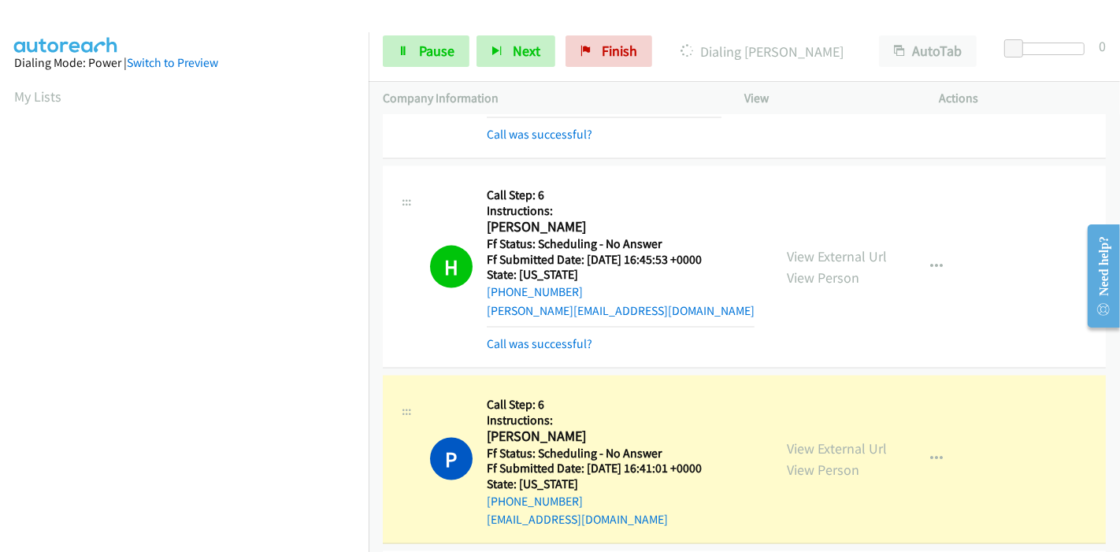
scroll to position [2188, 0]
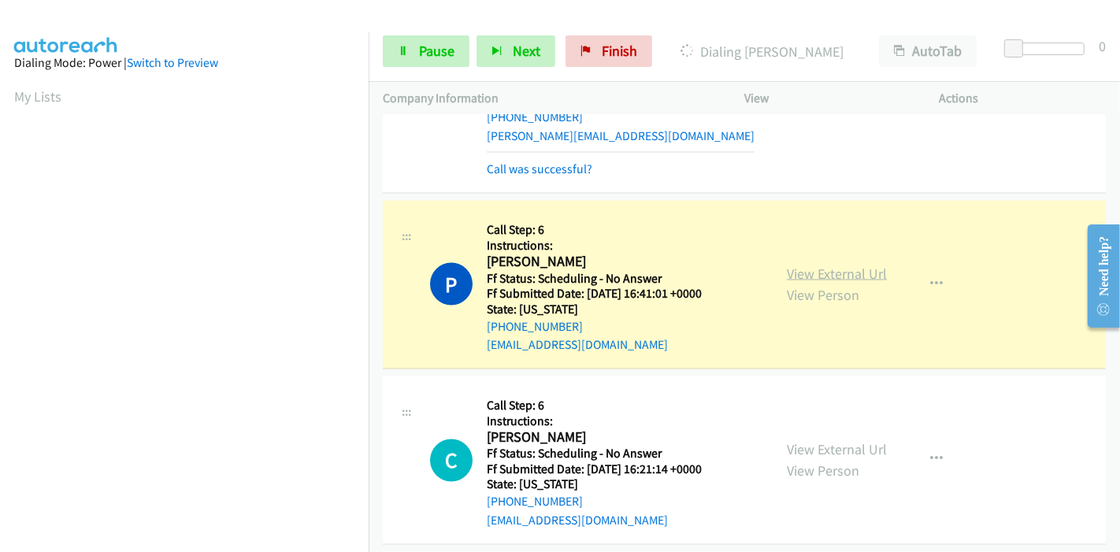
click at [797, 265] on link "View External Url" at bounding box center [837, 274] width 100 height 18
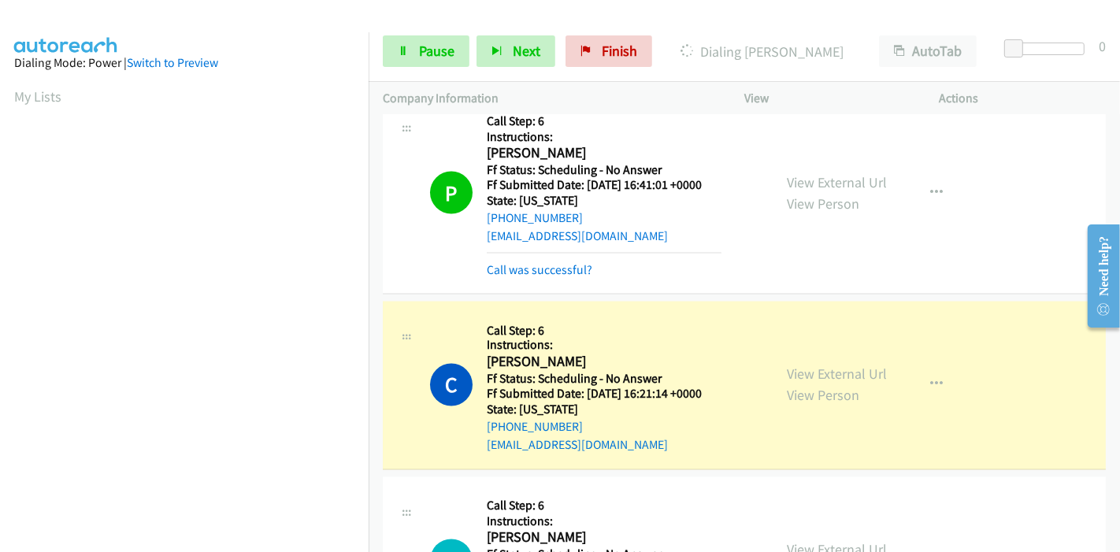
scroll to position [2451, 0]
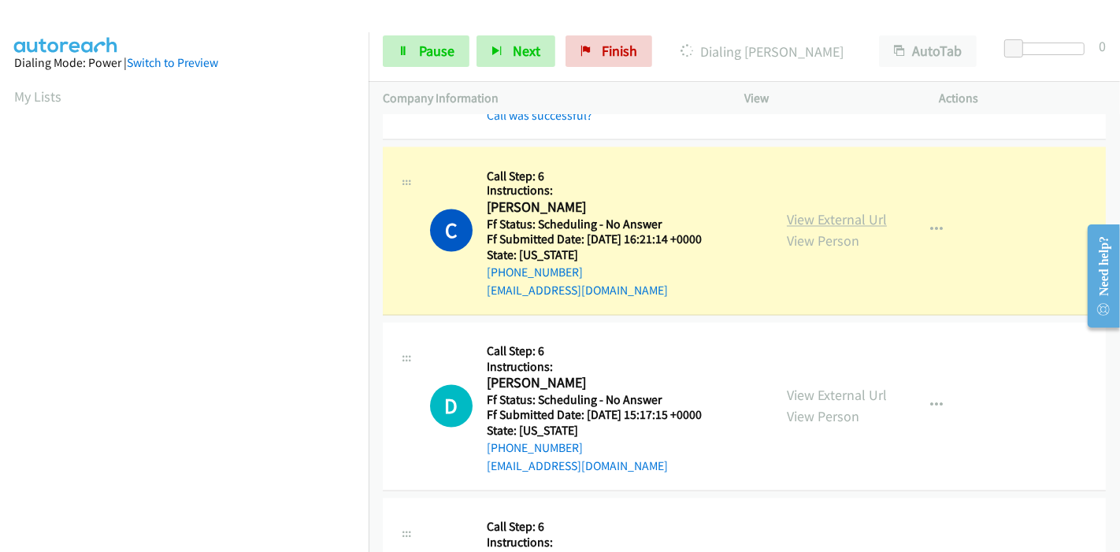
click at [808, 211] on link "View External Url" at bounding box center [837, 220] width 100 height 18
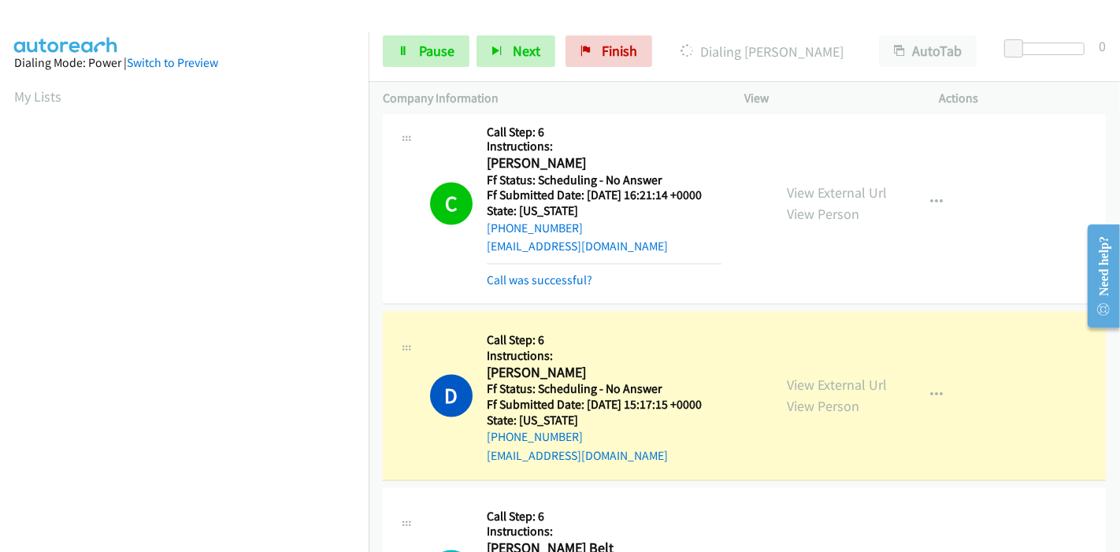
scroll to position [2626, 0]
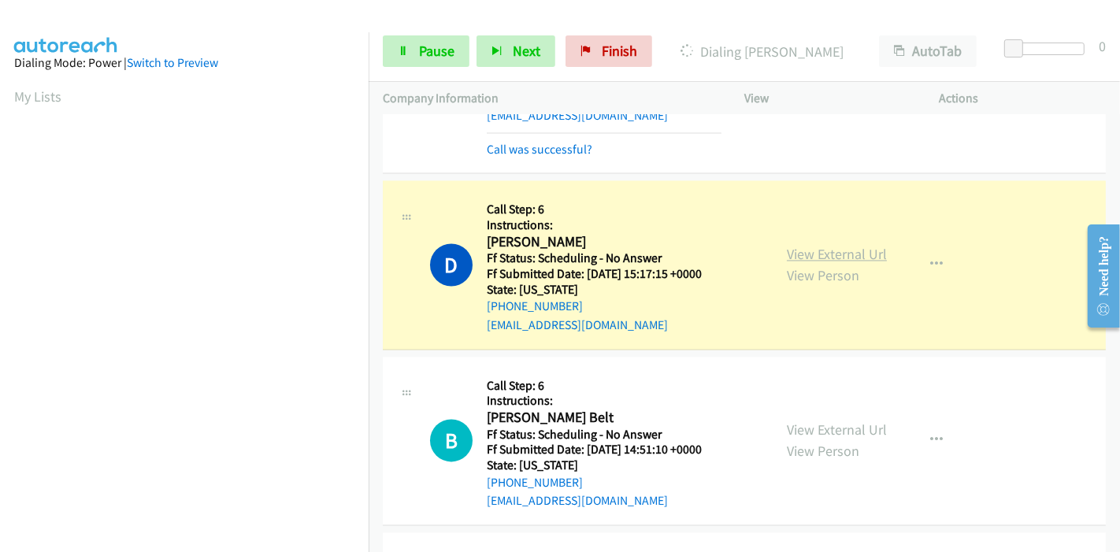
click at [817, 251] on link "View External Url" at bounding box center [837, 255] width 100 height 18
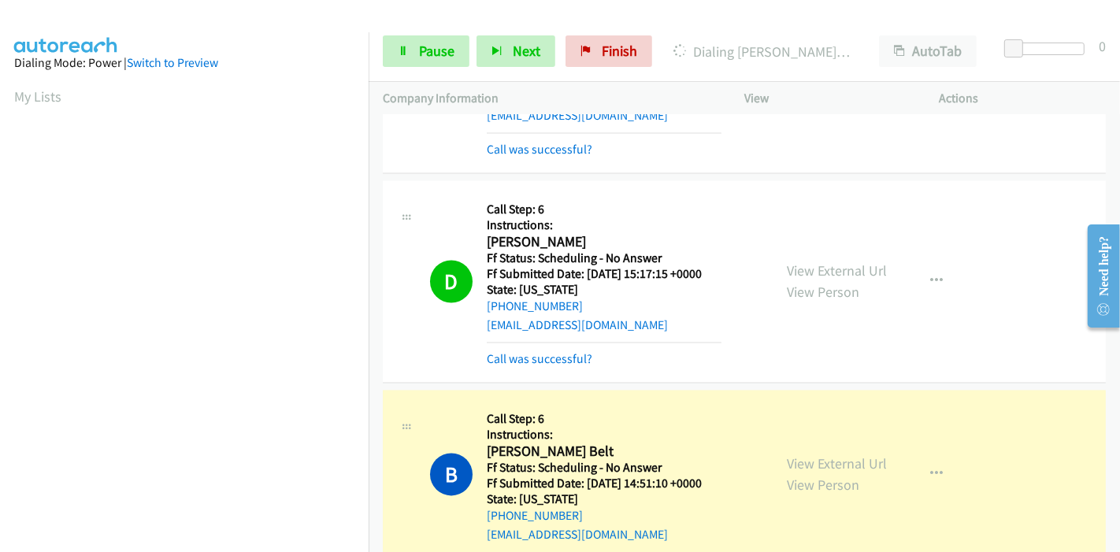
scroll to position [2801, 0]
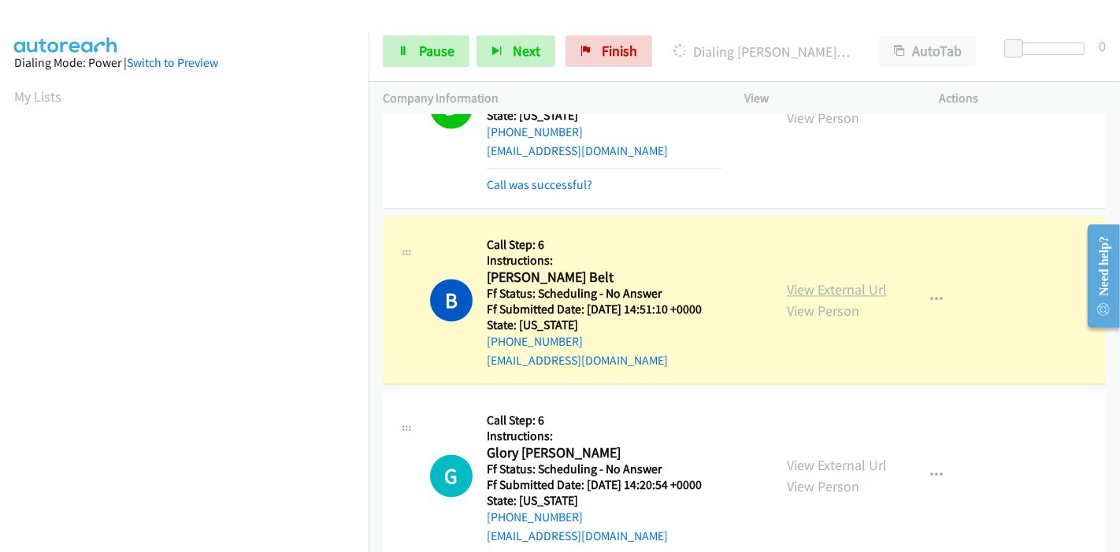
click at [833, 280] on link "View External Url" at bounding box center [837, 289] width 100 height 18
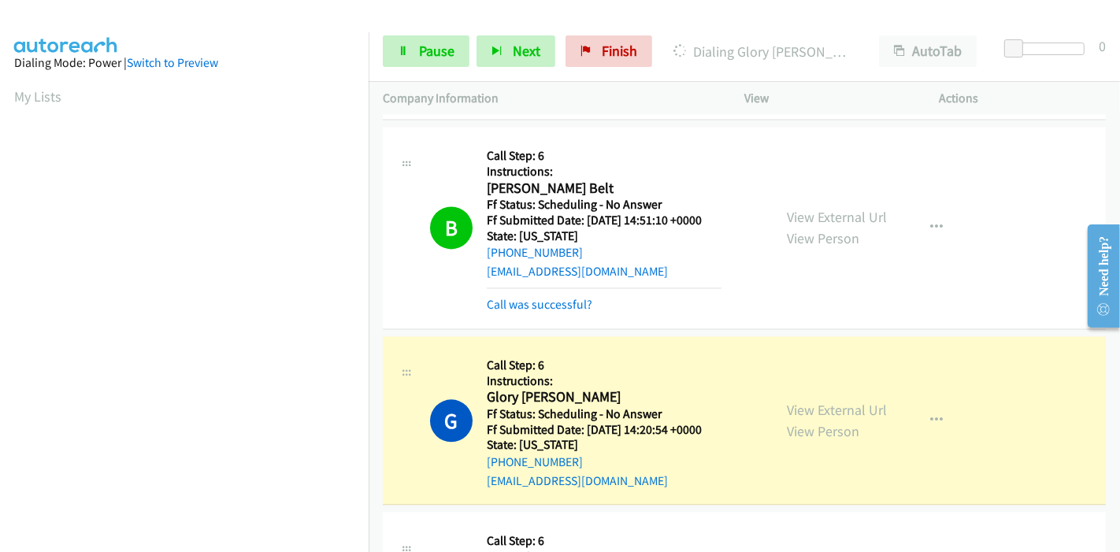
scroll to position [2976, 0]
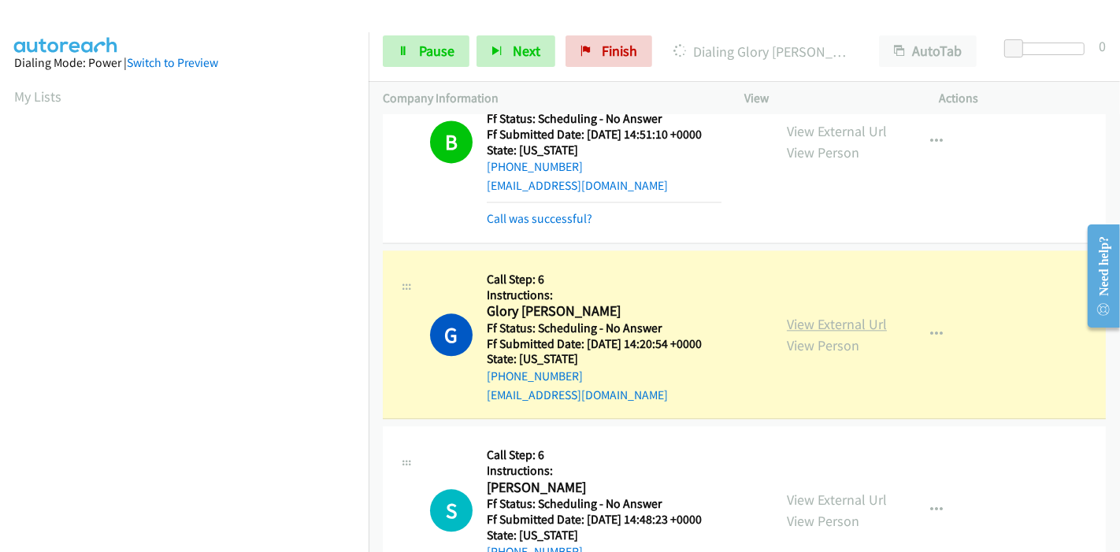
click at [815, 321] on link "View External Url" at bounding box center [837, 324] width 100 height 18
click at [194, 537] on iframe at bounding box center [191, 175] width 355 height 748
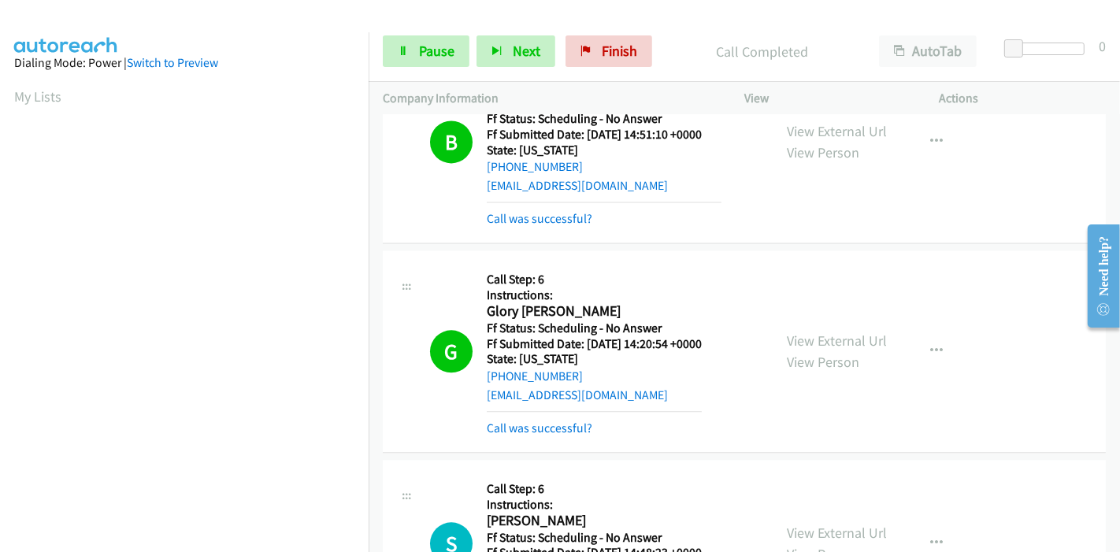
scroll to position [3151, 0]
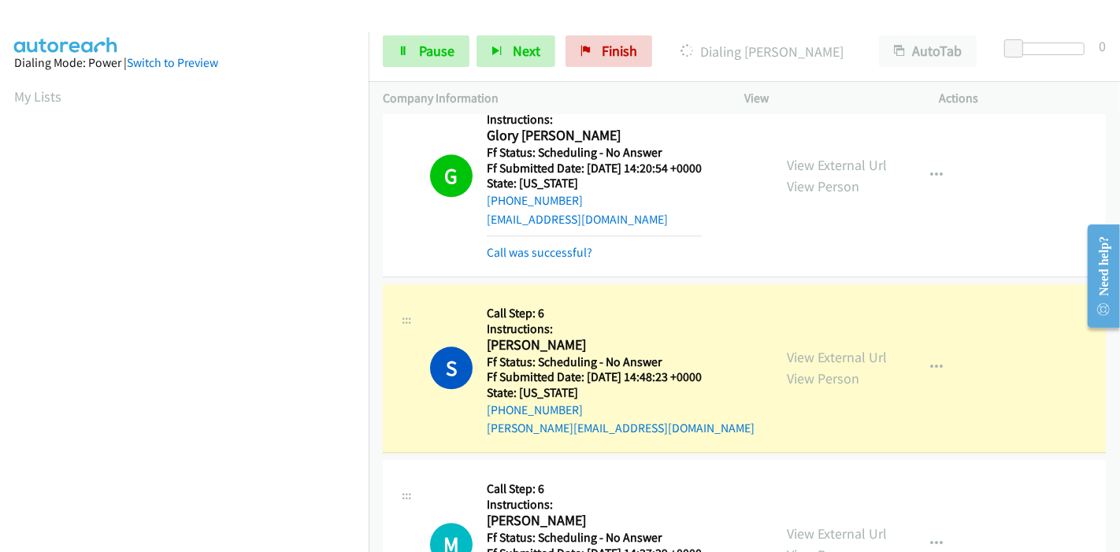
click at [855, 360] on div "View External Url View Person" at bounding box center [837, 368] width 100 height 43
click at [846, 348] on link "View External Url" at bounding box center [837, 357] width 100 height 18
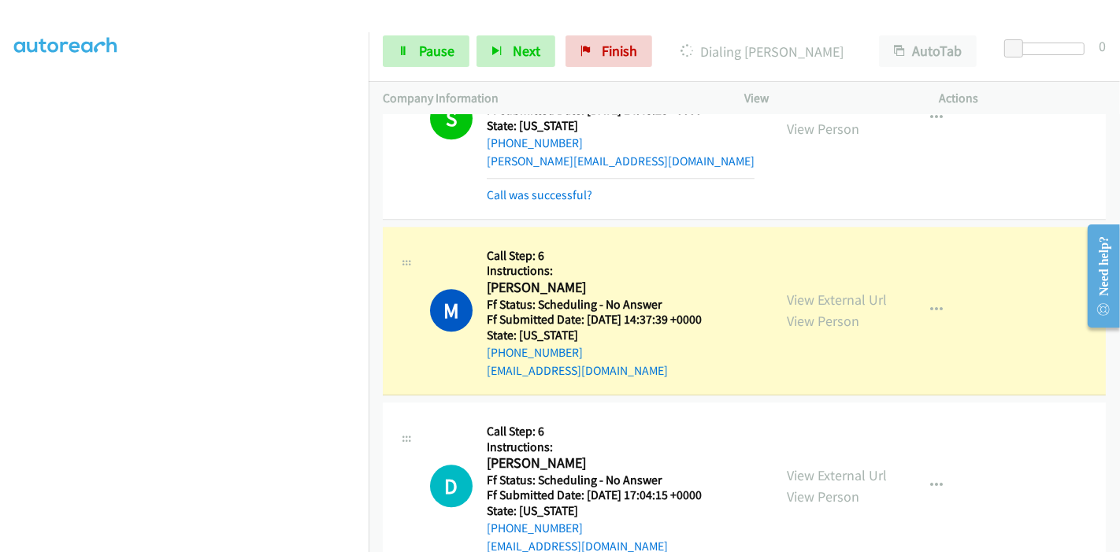
scroll to position [3501, 0]
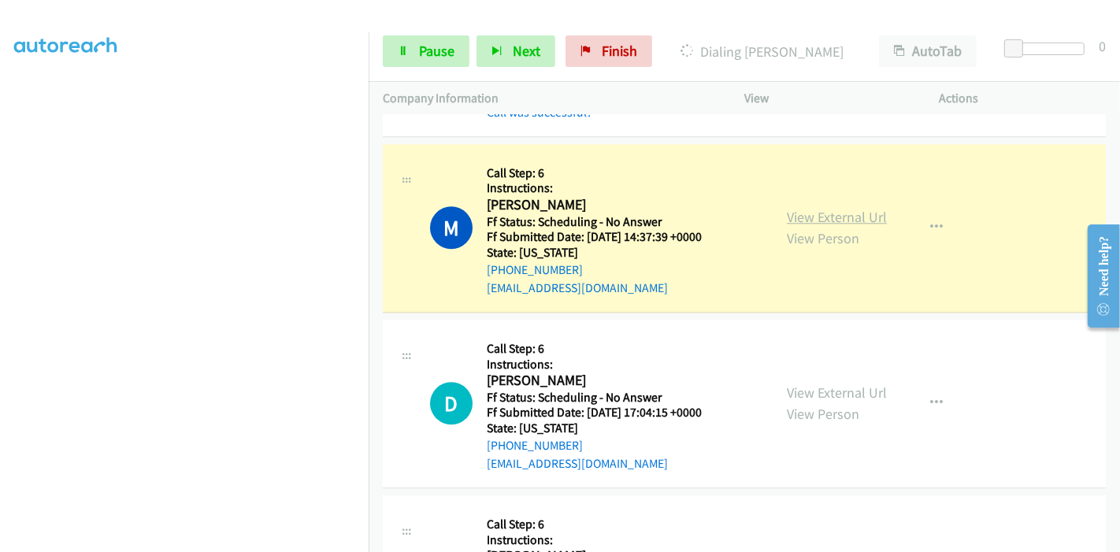
click at [835, 208] on link "View External Url" at bounding box center [837, 217] width 100 height 18
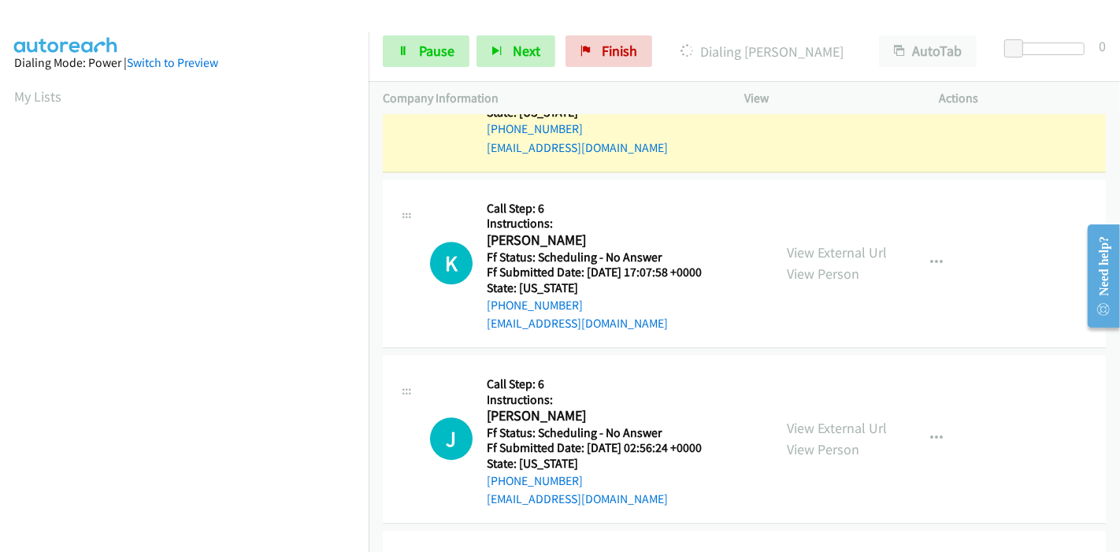
scroll to position [3676, 0]
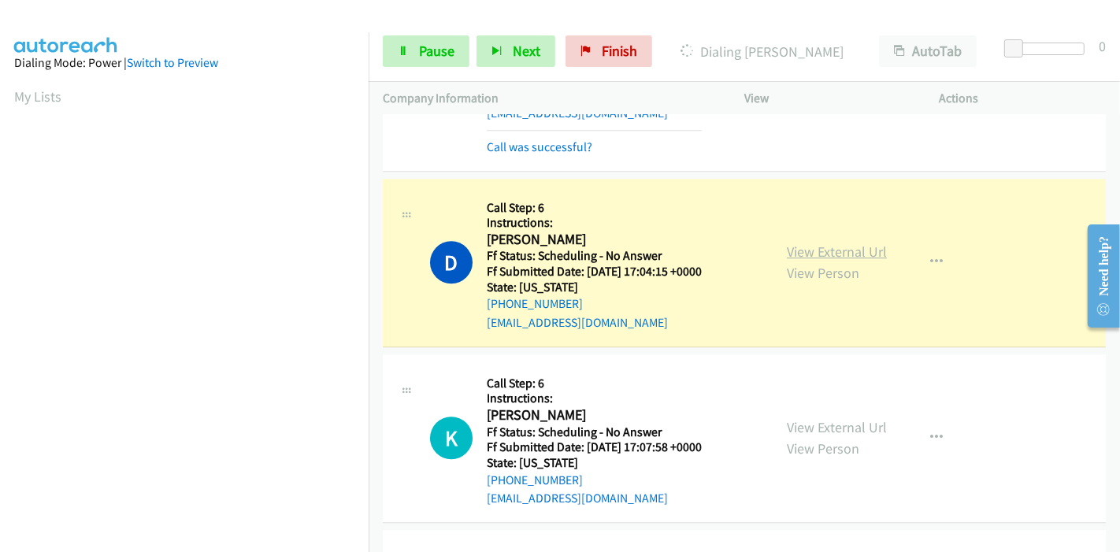
click at [827, 243] on link "View External Url" at bounding box center [837, 252] width 100 height 18
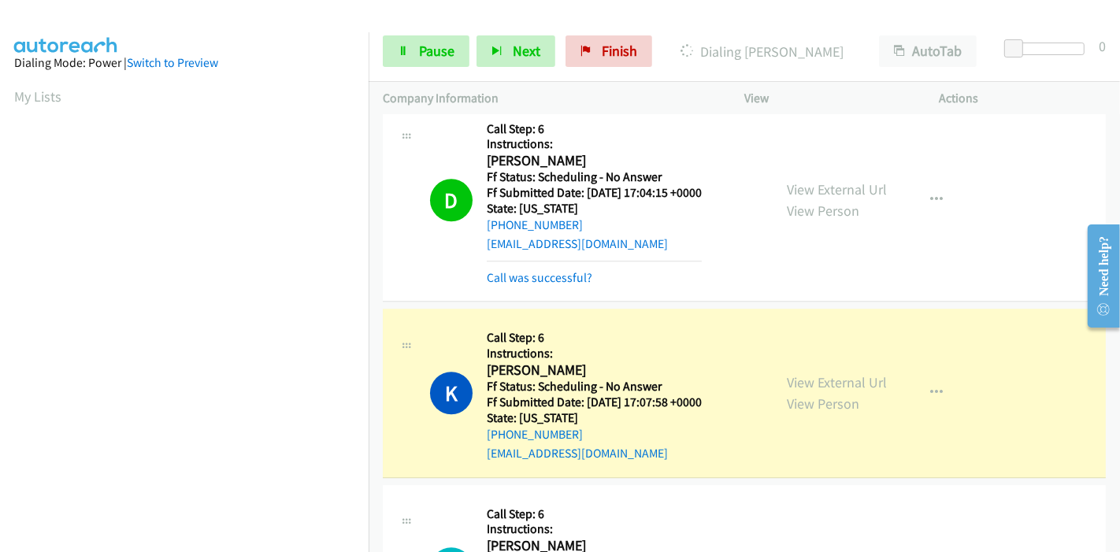
scroll to position [3851, 0]
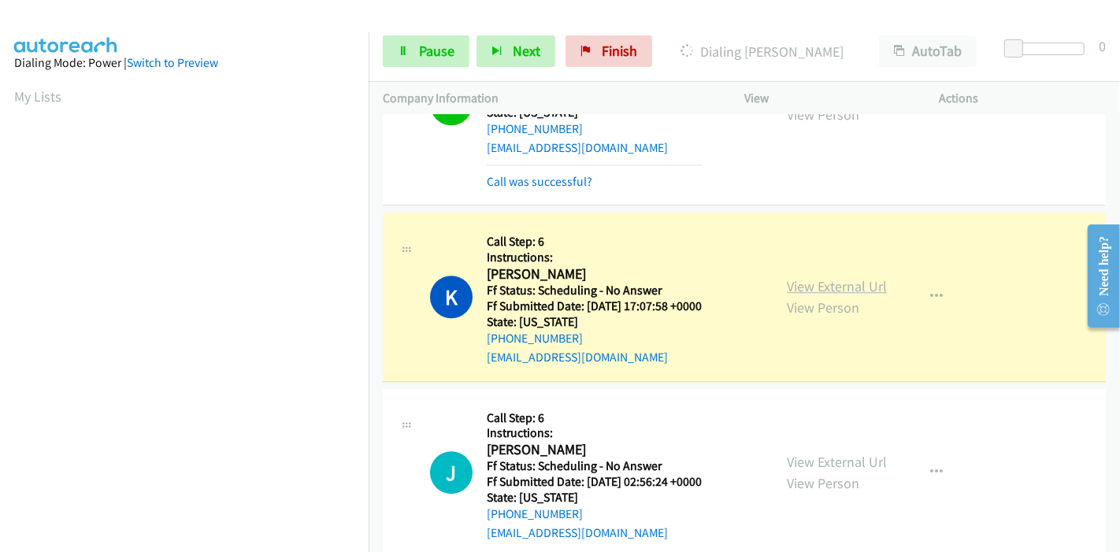
click at [838, 282] on link "View External Url" at bounding box center [837, 286] width 100 height 18
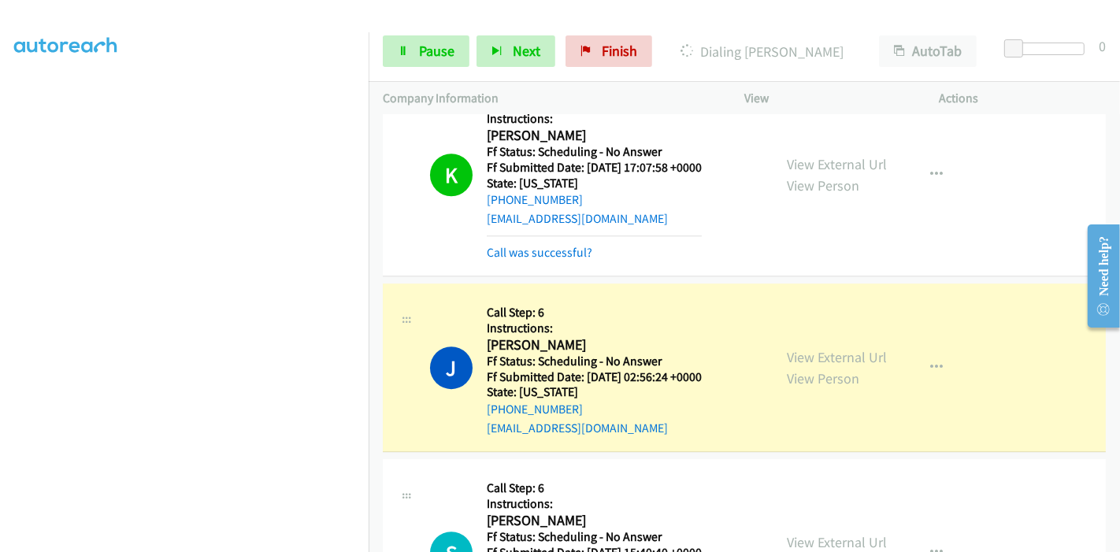
scroll to position [4027, 0]
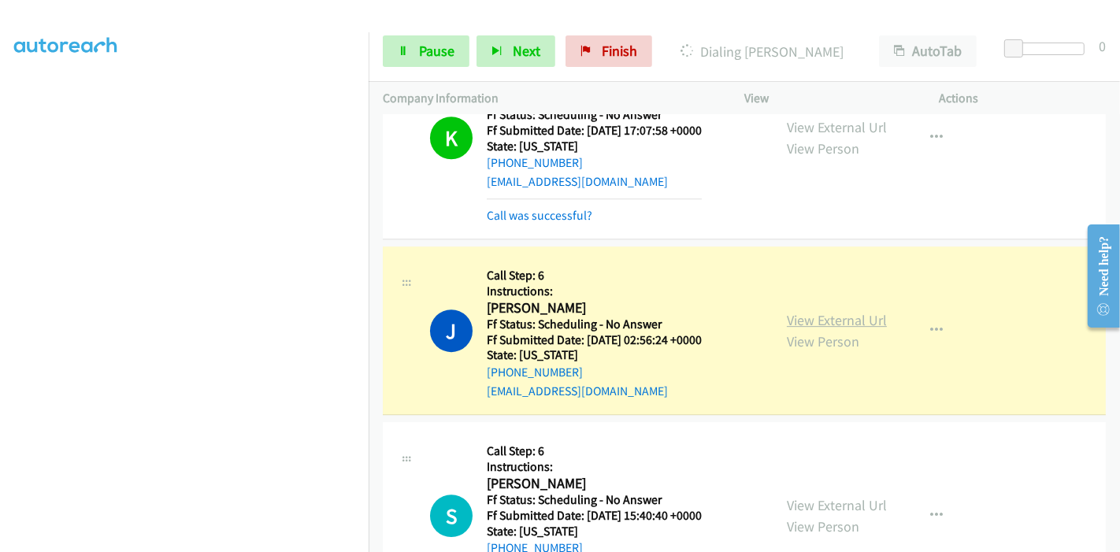
click at [837, 311] on link "View External Url" at bounding box center [837, 320] width 100 height 18
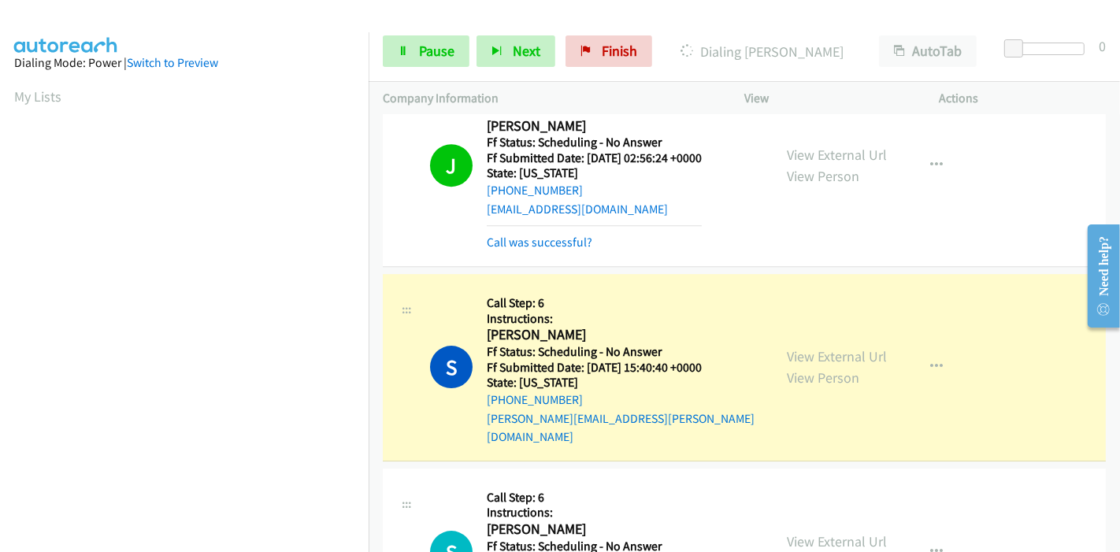
scroll to position [4377, 0]
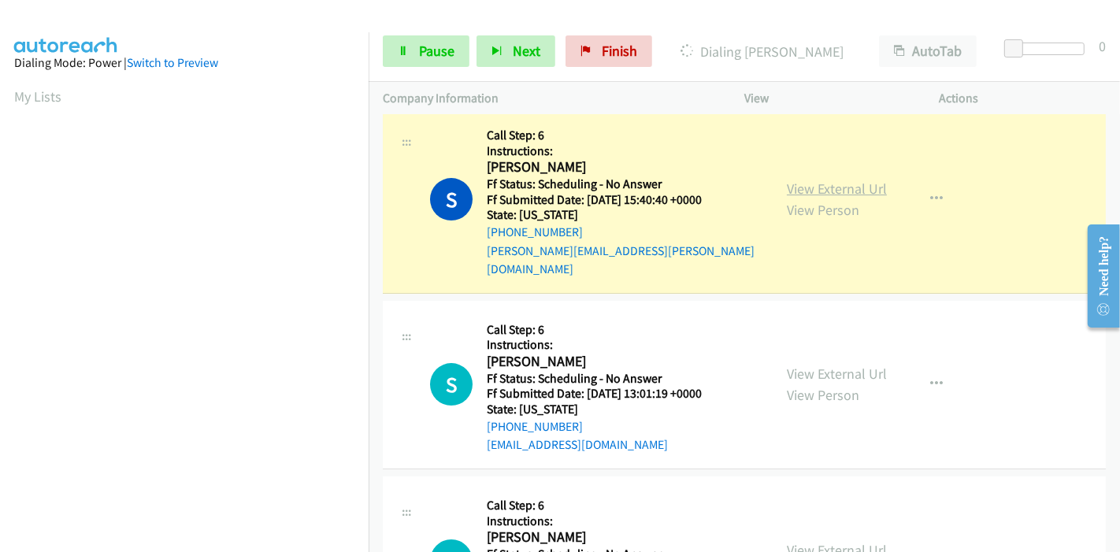
click at [792, 180] on link "View External Url" at bounding box center [837, 189] width 100 height 18
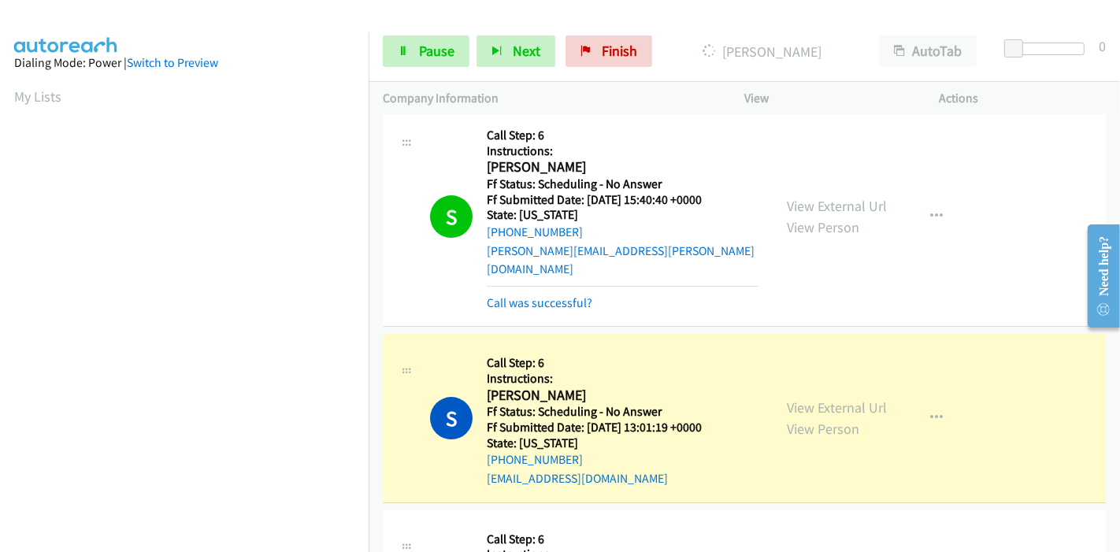
scroll to position [4552, 0]
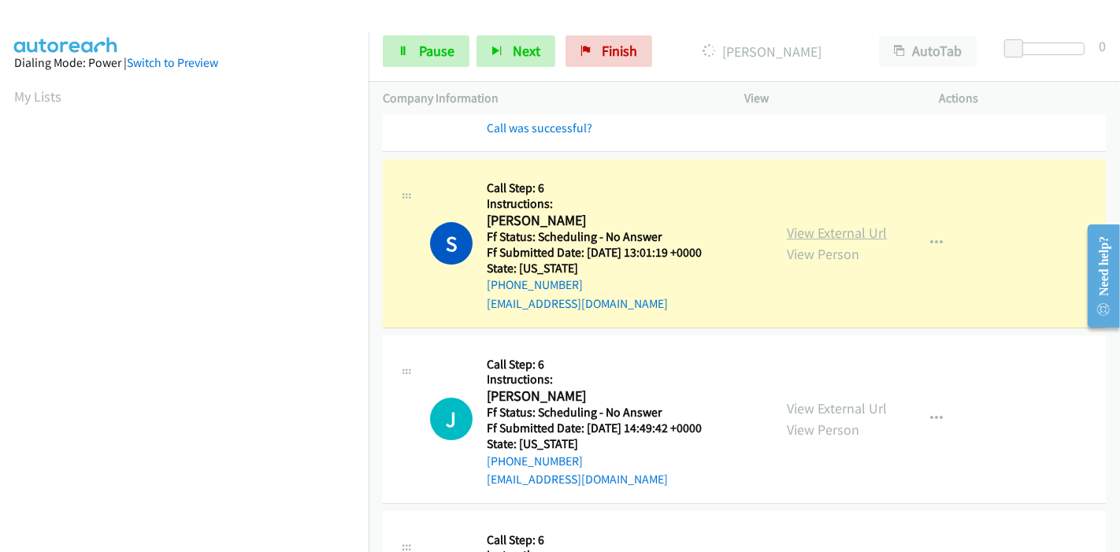
click at [805, 224] on link "View External Url" at bounding box center [837, 233] width 100 height 18
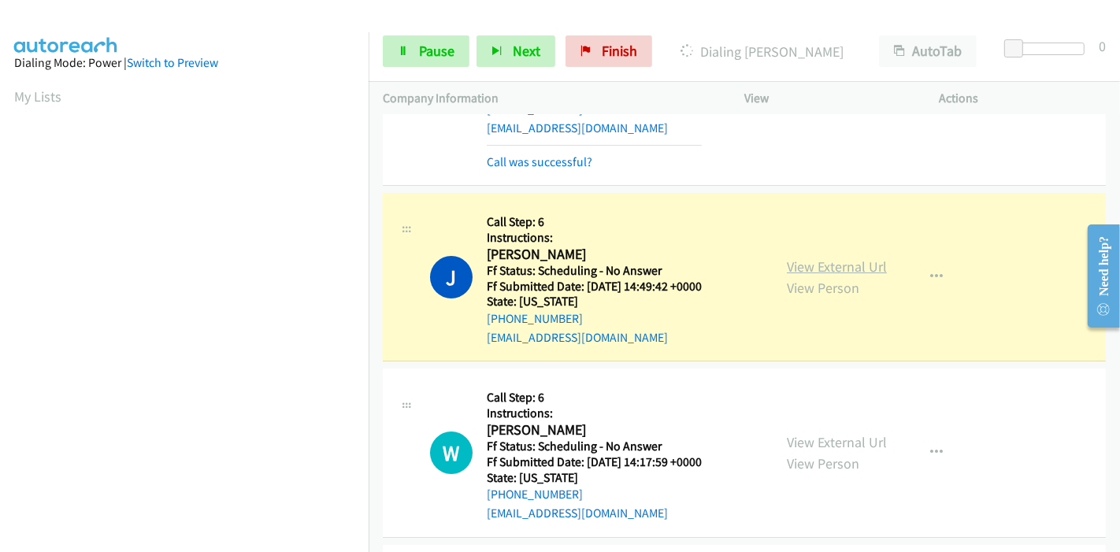
scroll to position [332, 0]
click at [837, 258] on link "View External Url" at bounding box center [837, 267] width 100 height 18
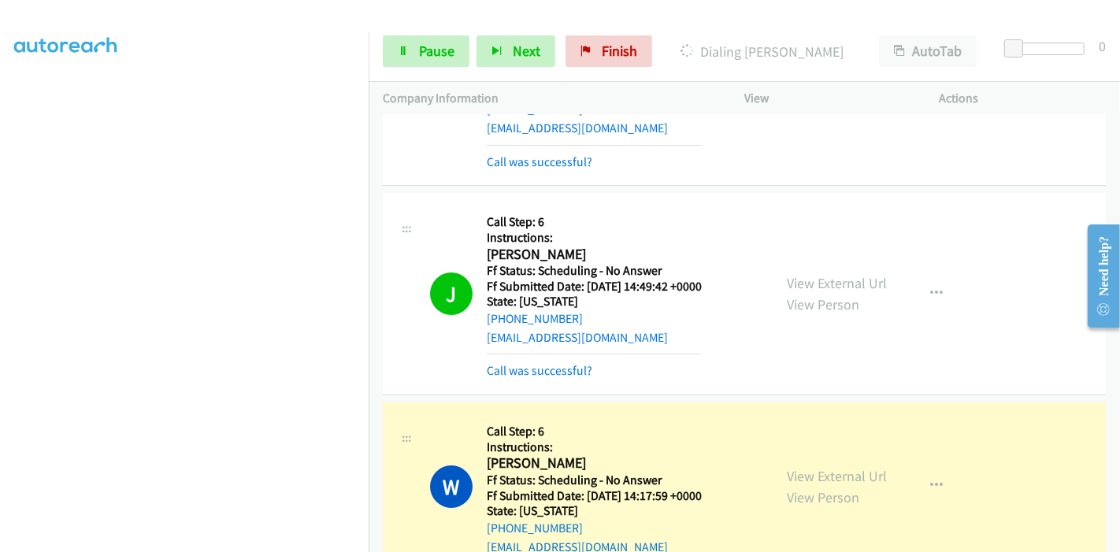
scroll to position [4902, 0]
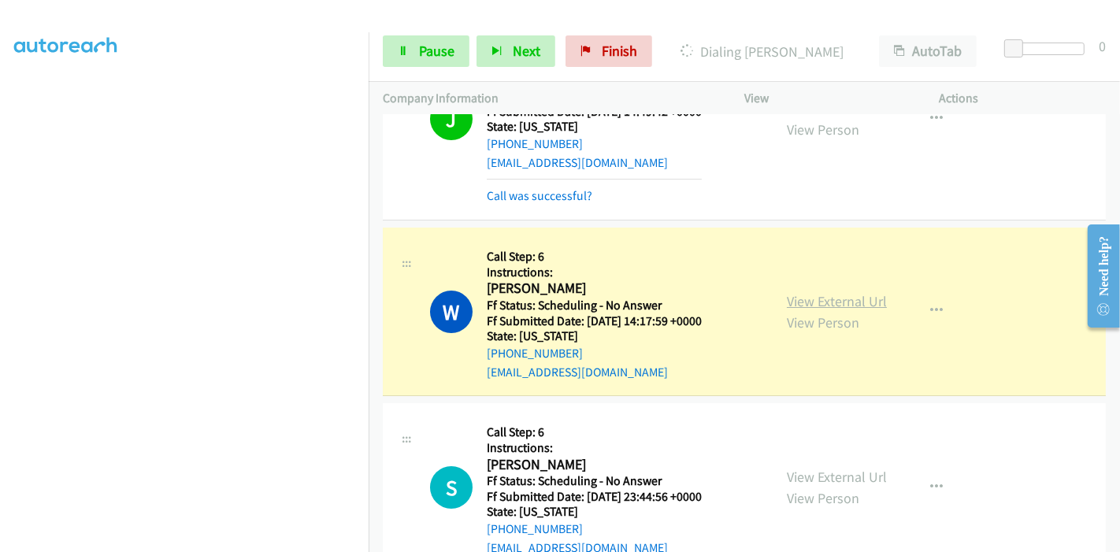
click at [810, 292] on link "View External Url" at bounding box center [837, 301] width 100 height 18
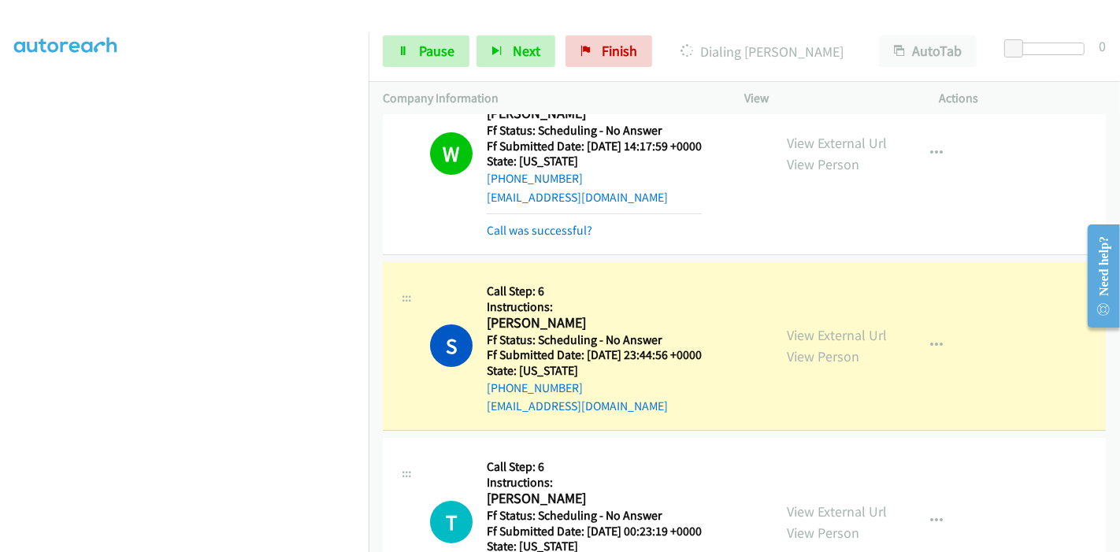
scroll to position [5165, 0]
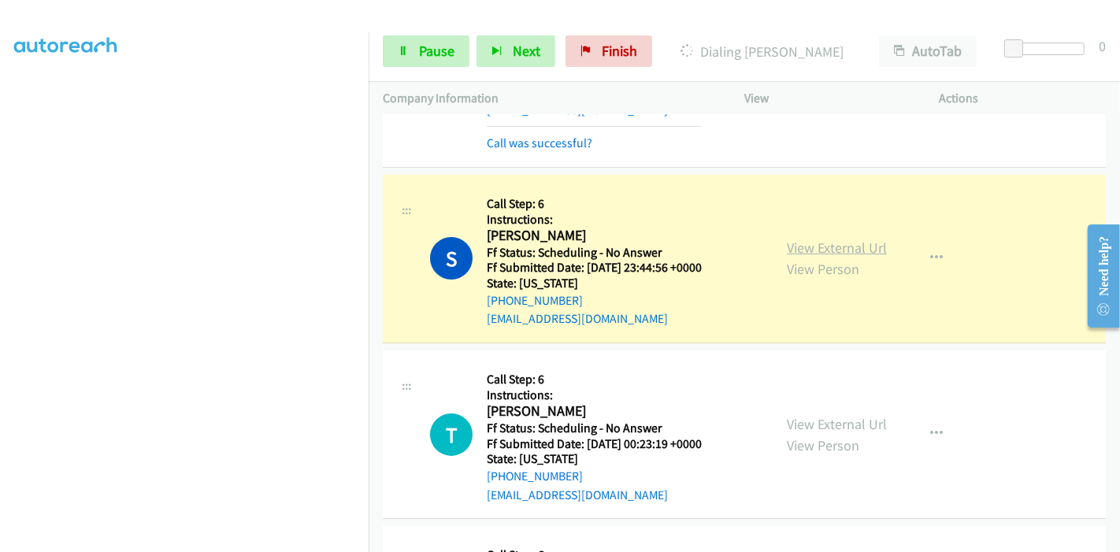
click at [824, 239] on link "View External Url" at bounding box center [837, 248] width 100 height 18
click at [419, 50] on span "Pause" at bounding box center [436, 51] width 35 height 18
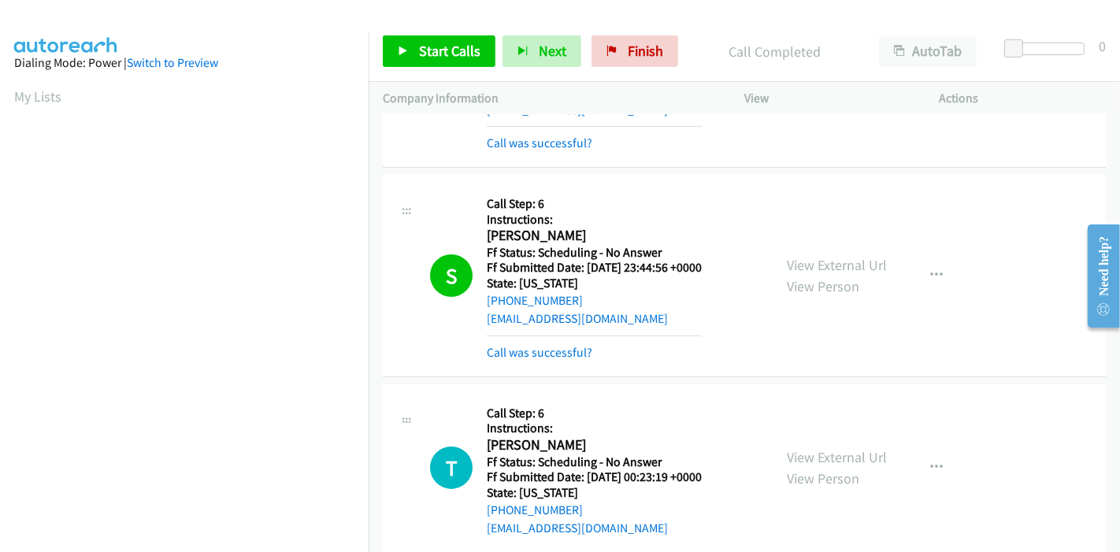
scroll to position [332, 0]
click at [442, 35] on link "Start Calls" at bounding box center [439, 51] width 113 height 32
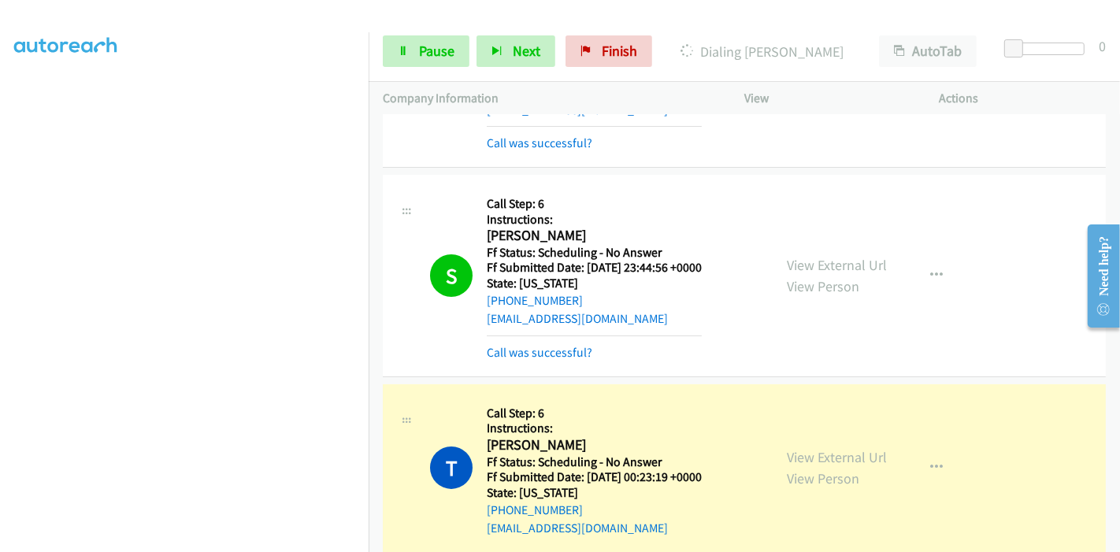
scroll to position [0, 0]
click at [791, 448] on link "View External Url" at bounding box center [837, 457] width 100 height 18
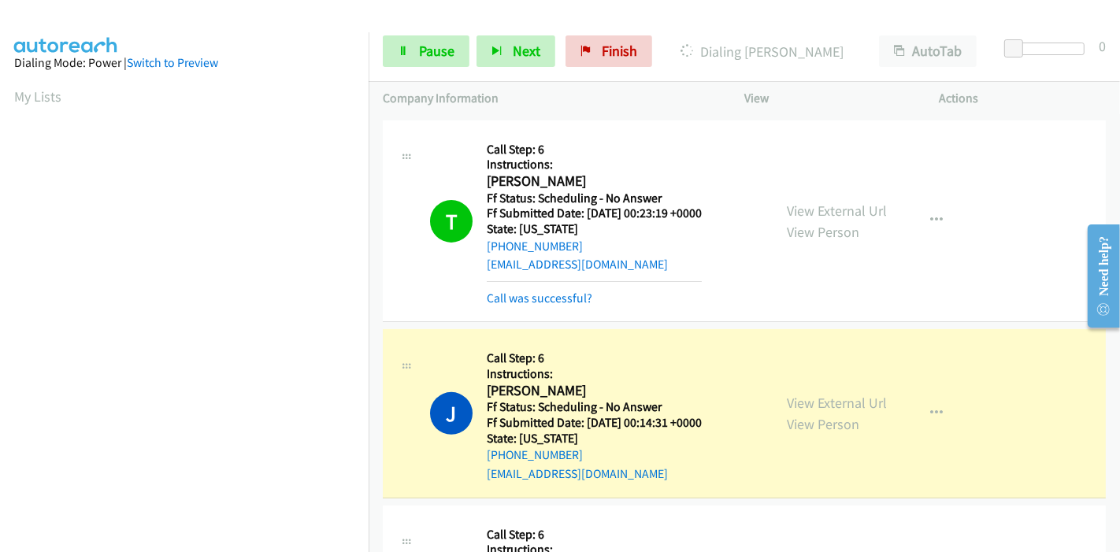
scroll to position [5515, 0]
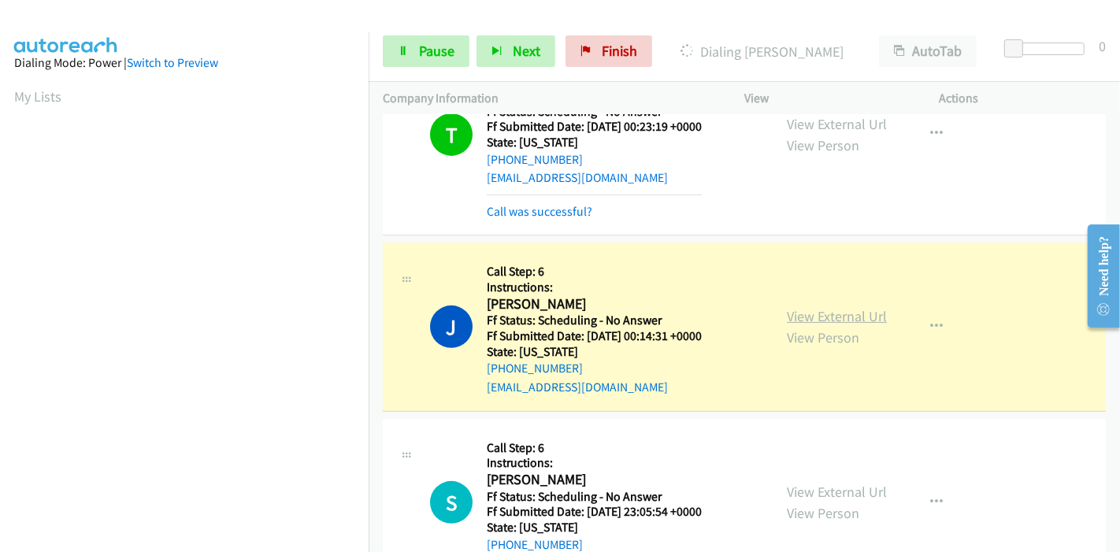
click at [827, 307] on link "View External Url" at bounding box center [837, 316] width 100 height 18
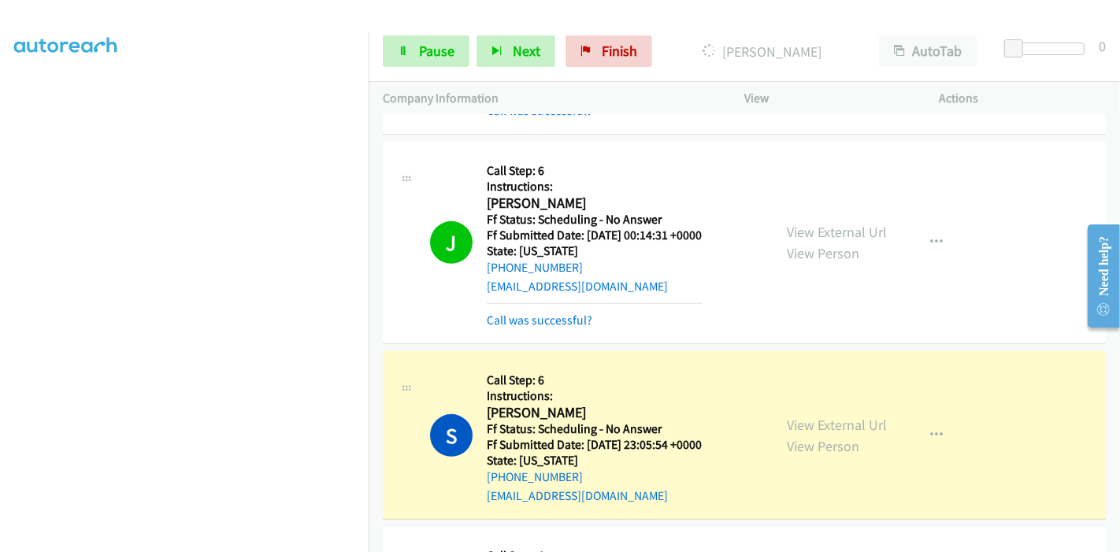
scroll to position [5690, 0]
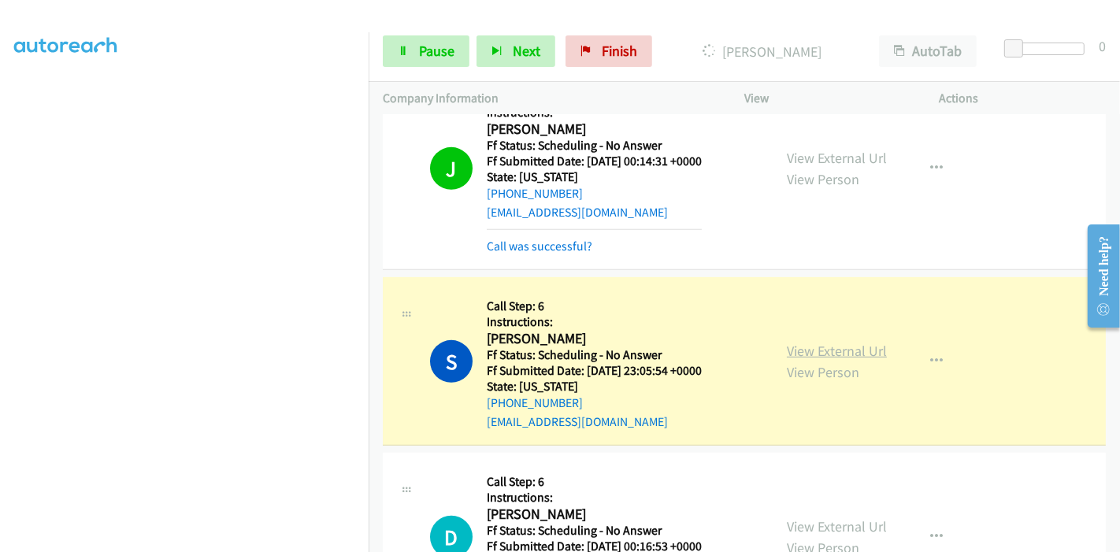
click at [804, 342] on link "View External Url" at bounding box center [837, 351] width 100 height 18
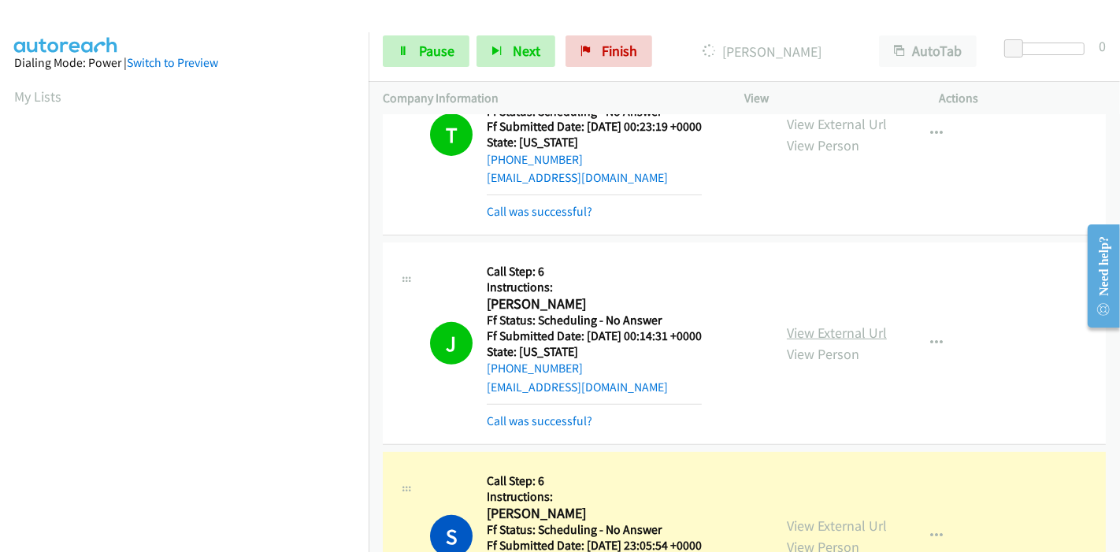
click at [805, 324] on link "View External Url" at bounding box center [837, 333] width 100 height 18
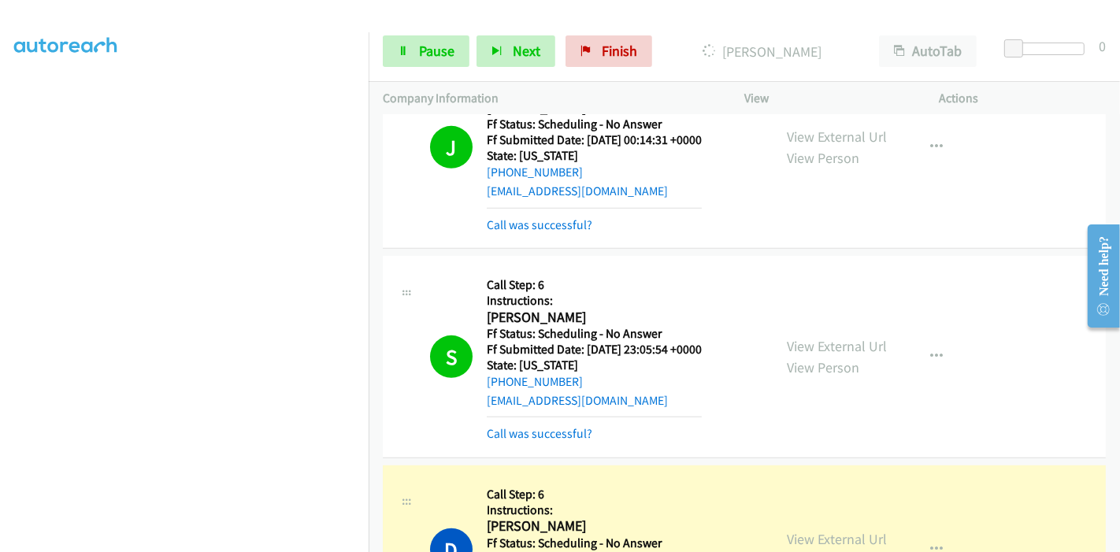
scroll to position [5865, 0]
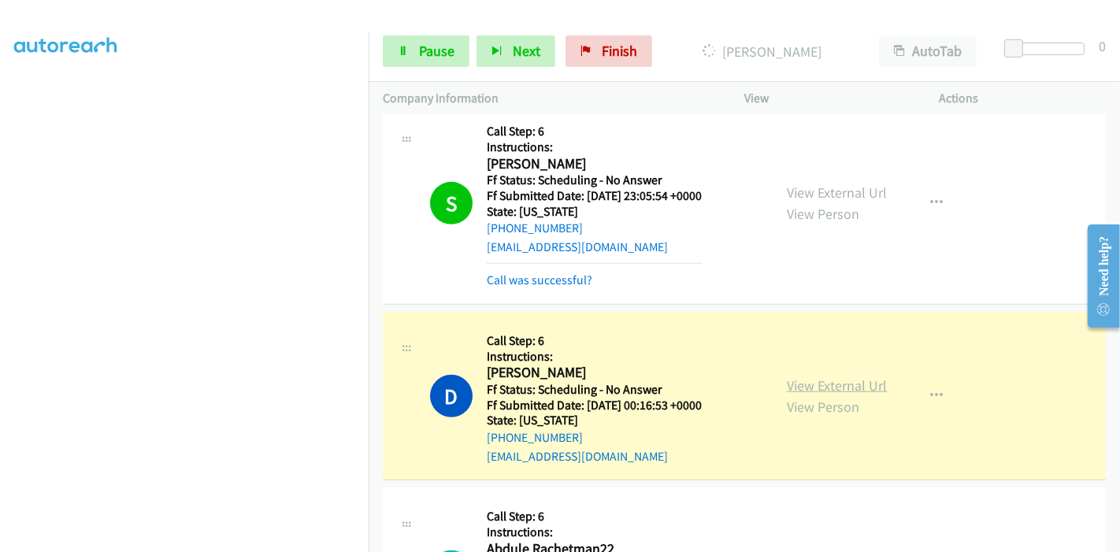
click at [799, 377] on link "View External Url" at bounding box center [837, 386] width 100 height 18
click at [416, 47] on link "Pause" at bounding box center [426, 51] width 87 height 32
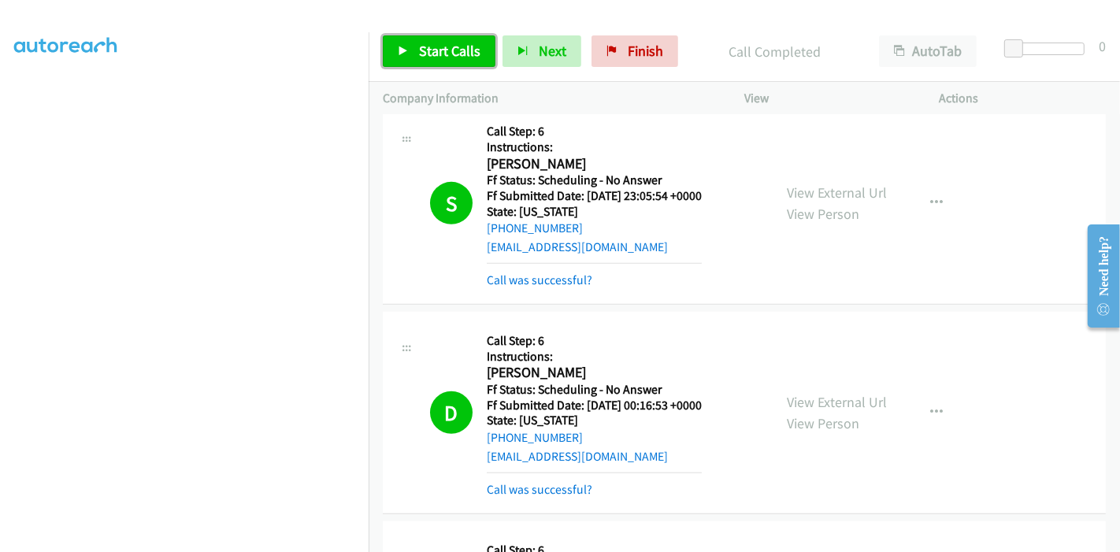
drag, startPoint x: 441, startPoint y: 43, endPoint x: 441, endPoint y: 112, distance: 68.5
click at [441, 43] on span "Start Calls" at bounding box center [449, 51] width 61 height 18
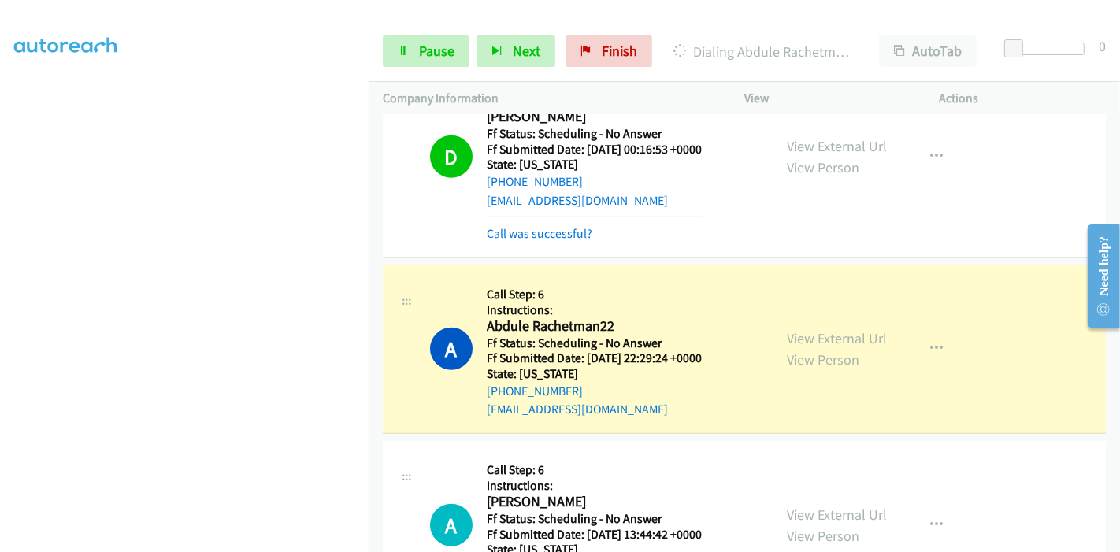
scroll to position [6215, 0]
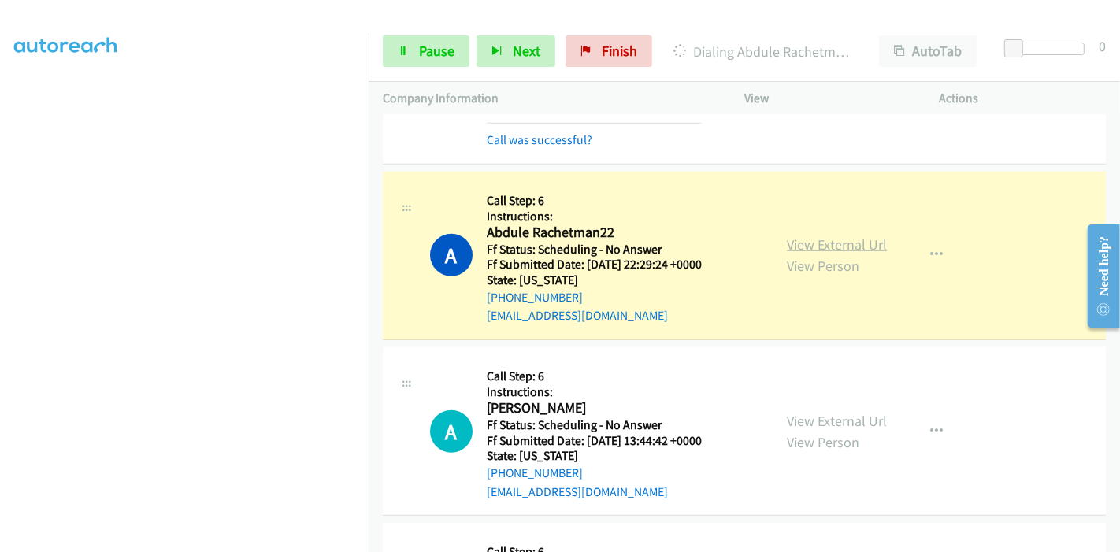
click at [860, 236] on link "View External Url" at bounding box center [837, 245] width 100 height 18
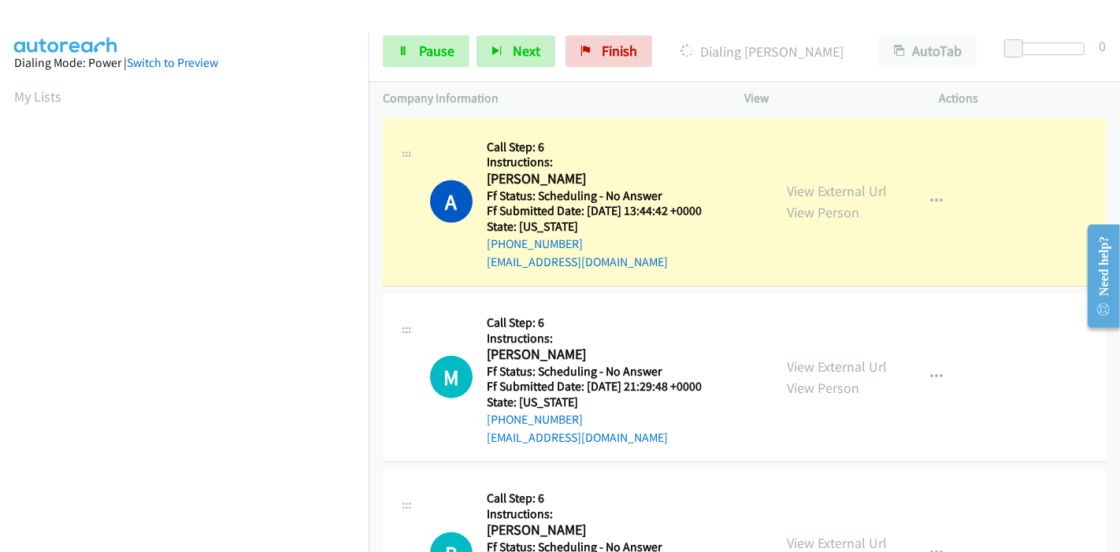
scroll to position [332, 0]
click at [808, 182] on link "View External Url" at bounding box center [837, 191] width 100 height 18
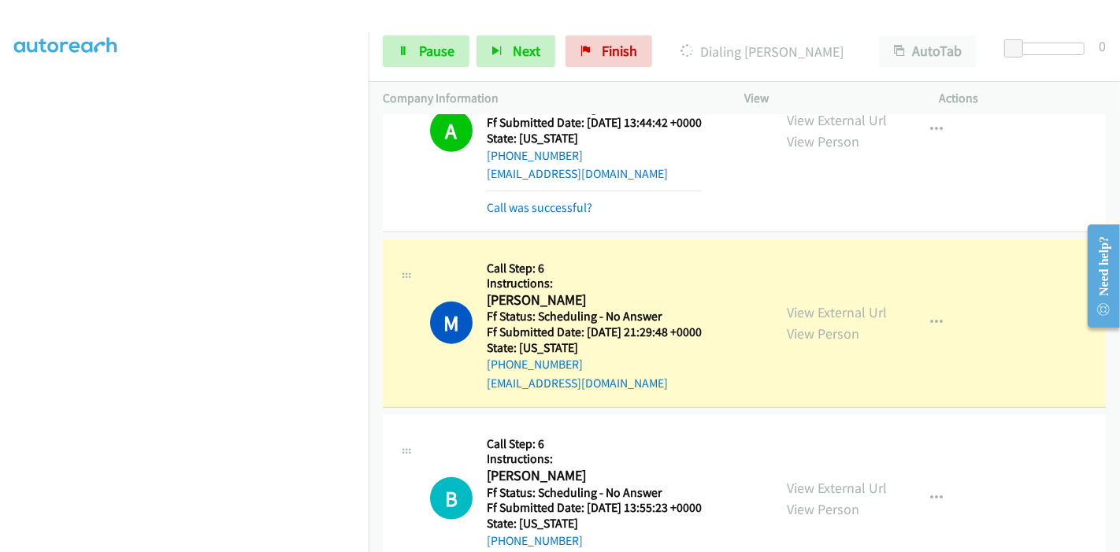
scroll to position [6653, 0]
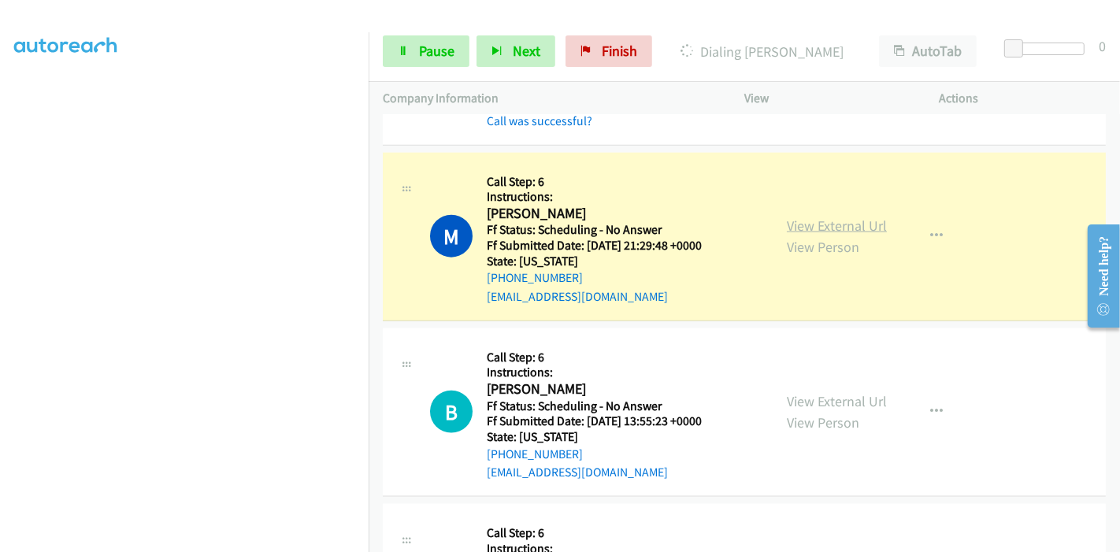
click at [852, 217] on link "View External Url" at bounding box center [837, 226] width 100 height 18
click at [449, 47] on span "Pause" at bounding box center [436, 51] width 35 height 18
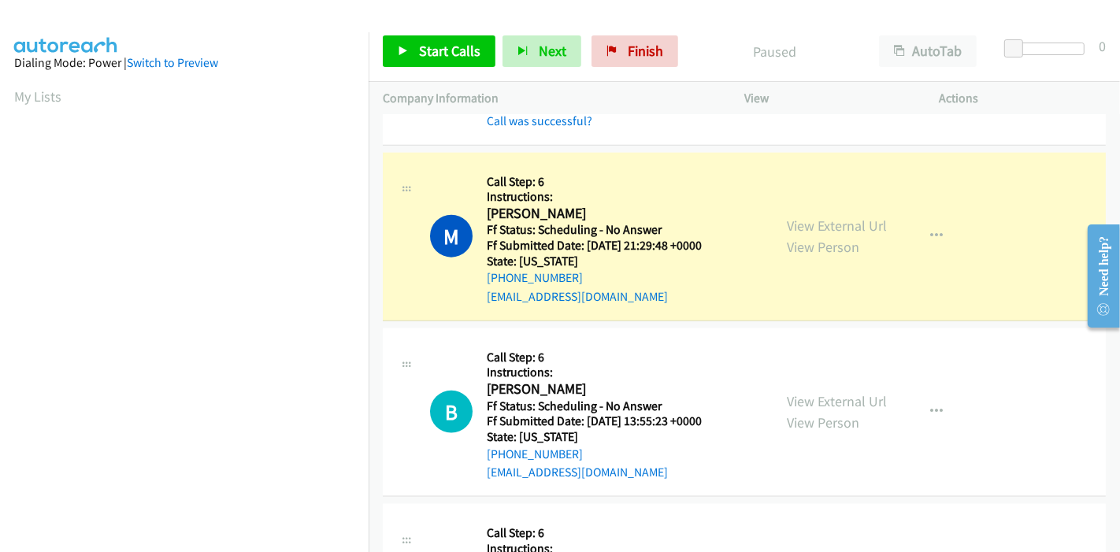
scroll to position [0, 0]
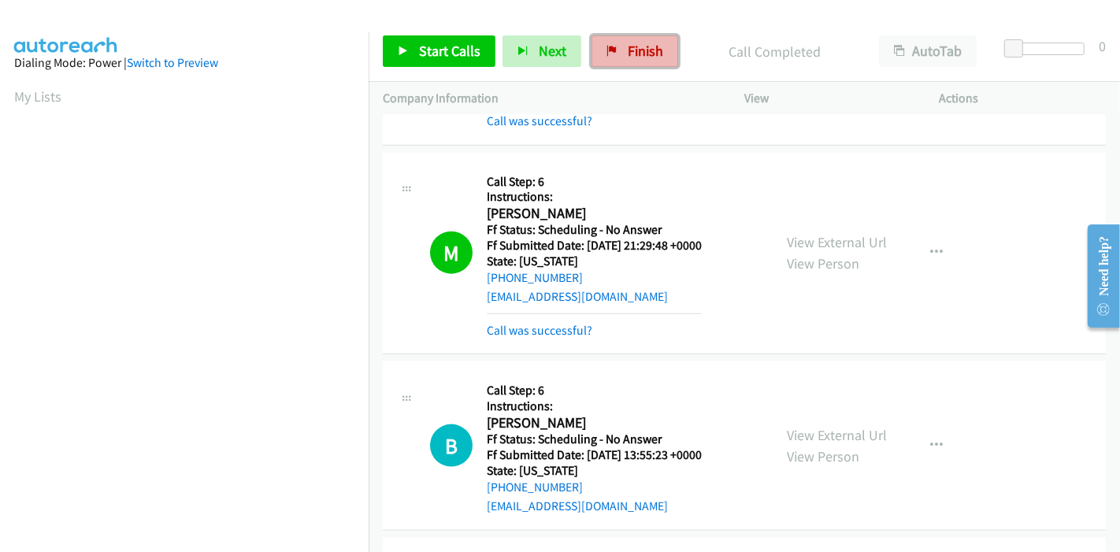
click at [647, 43] on span "Finish" at bounding box center [645, 51] width 35 height 18
